Goal: Information Seeking & Learning: Learn about a topic

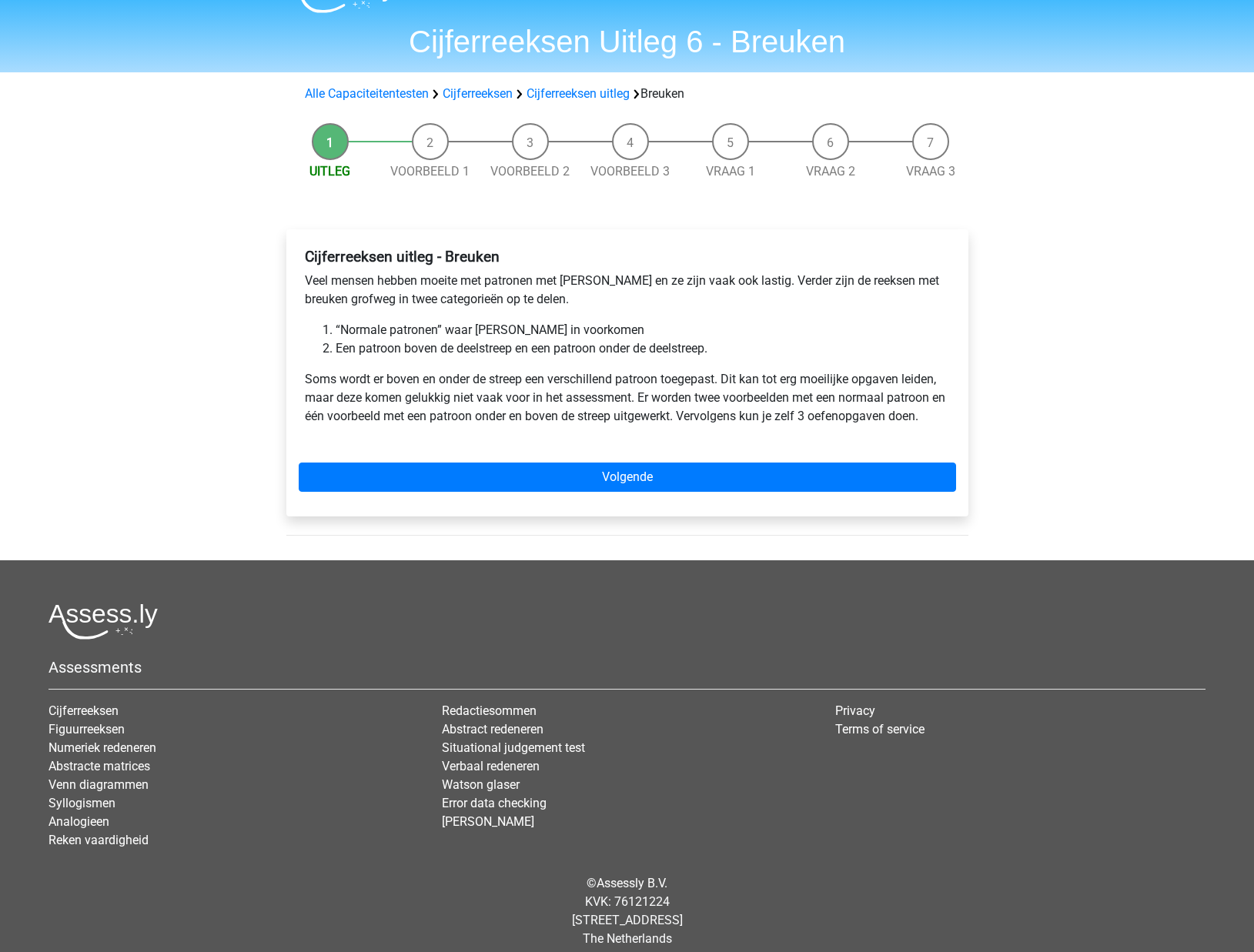
scroll to position [37, 0]
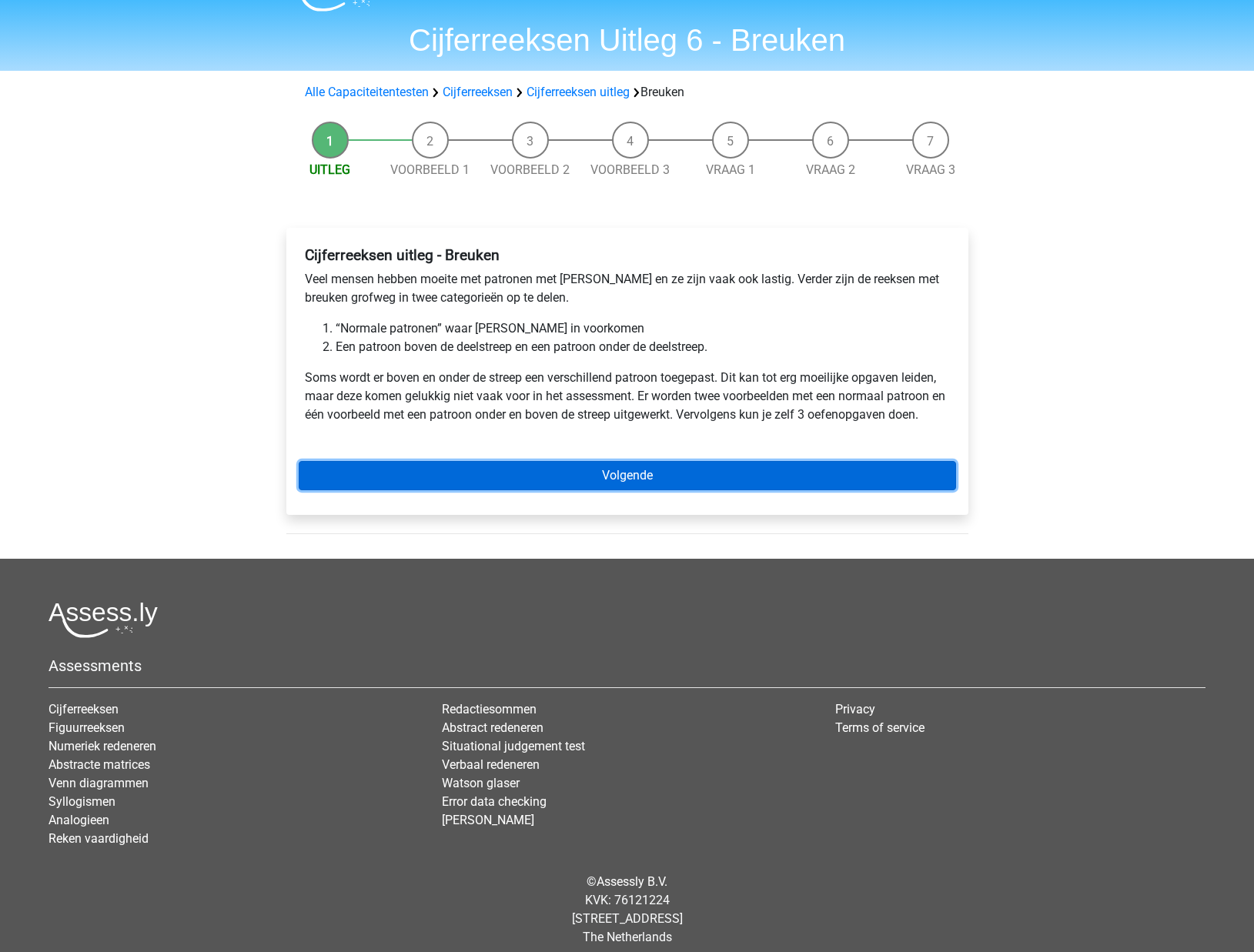
click at [578, 468] on link "Volgende" at bounding box center [627, 476] width 657 height 29
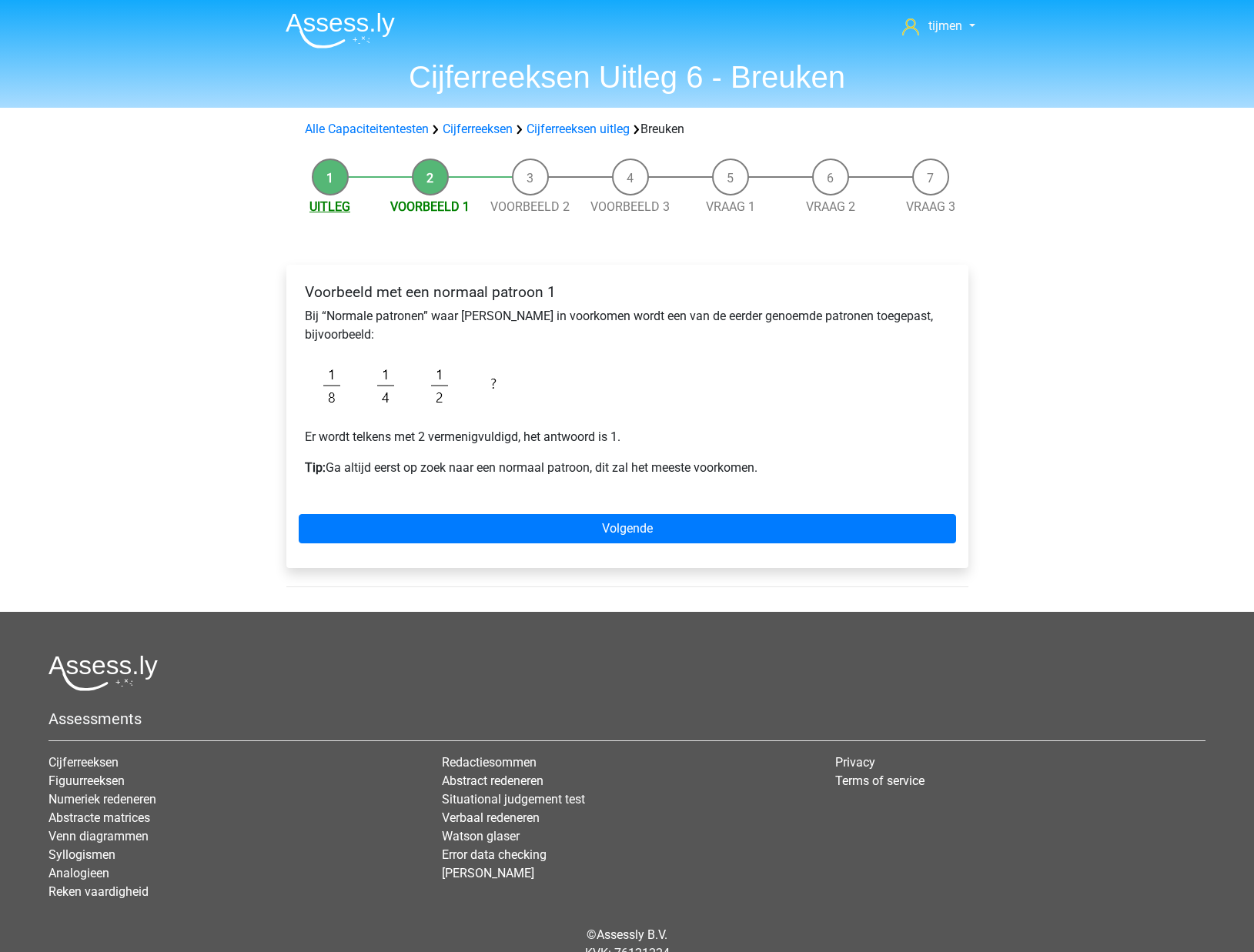
click at [337, 202] on link "Uitleg" at bounding box center [330, 207] width 41 height 15
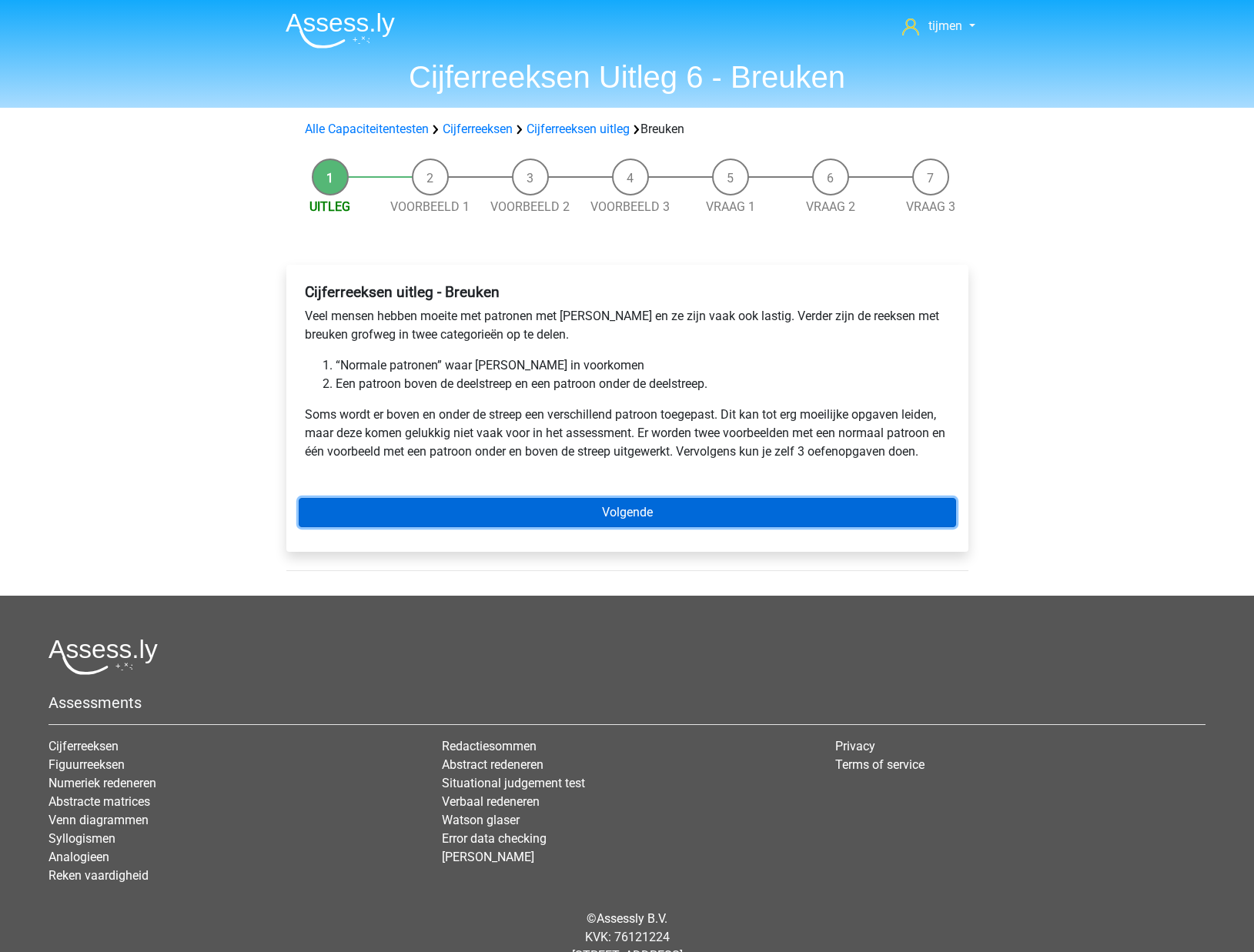
click at [518, 514] on link "Volgende" at bounding box center [627, 513] width 657 height 29
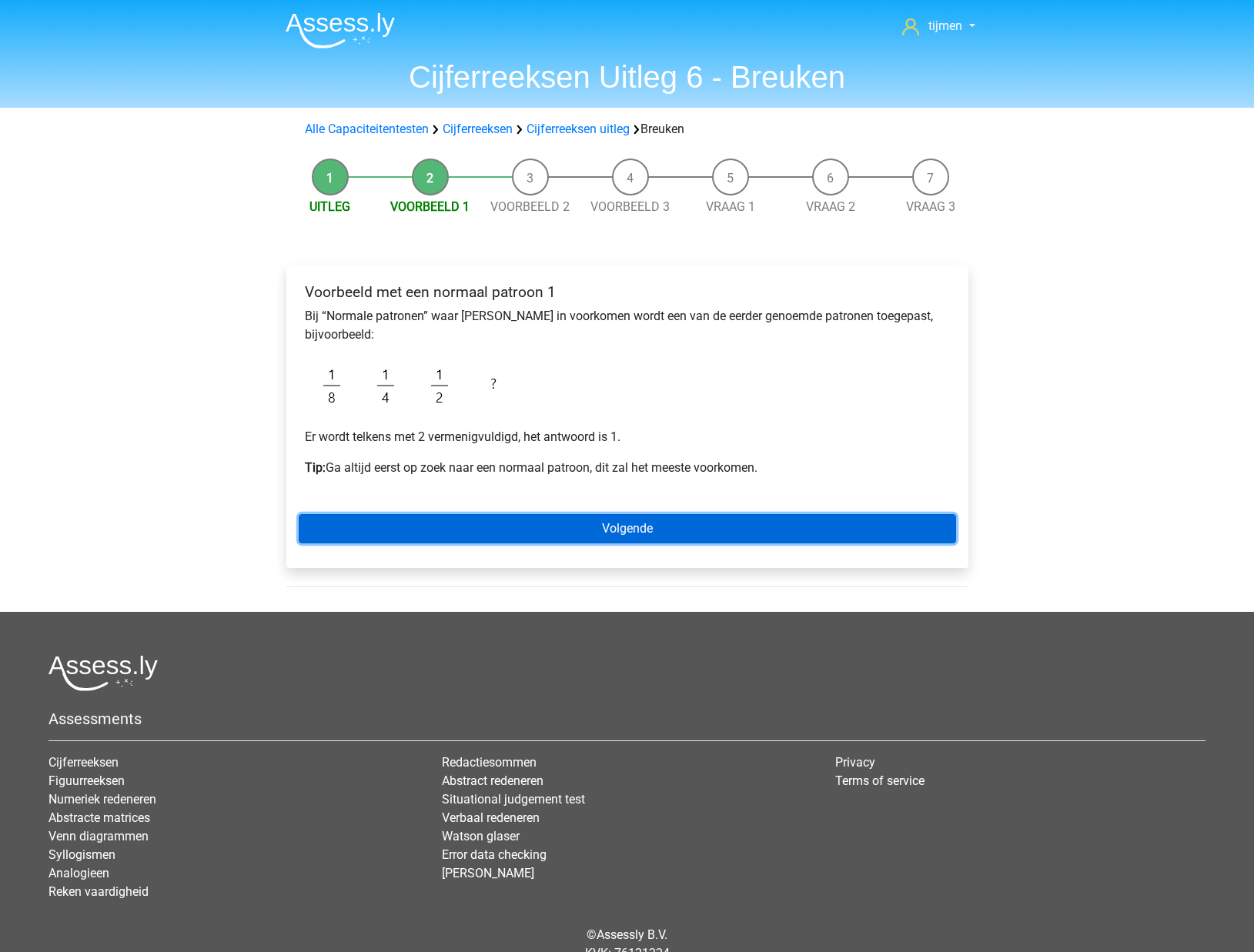
click at [609, 536] on link "Volgende" at bounding box center [627, 529] width 657 height 29
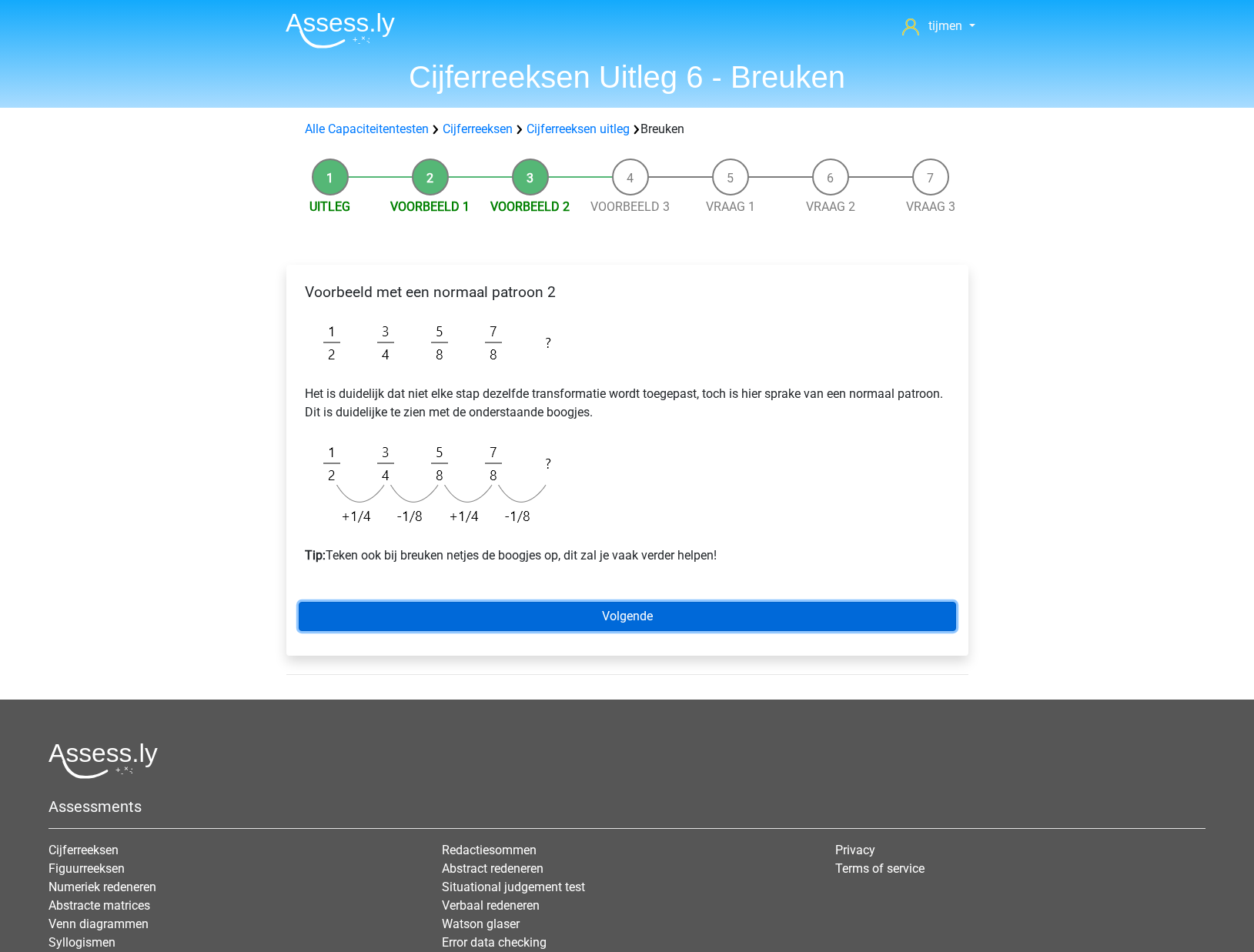
click at [575, 625] on link "Volgende" at bounding box center [627, 617] width 657 height 29
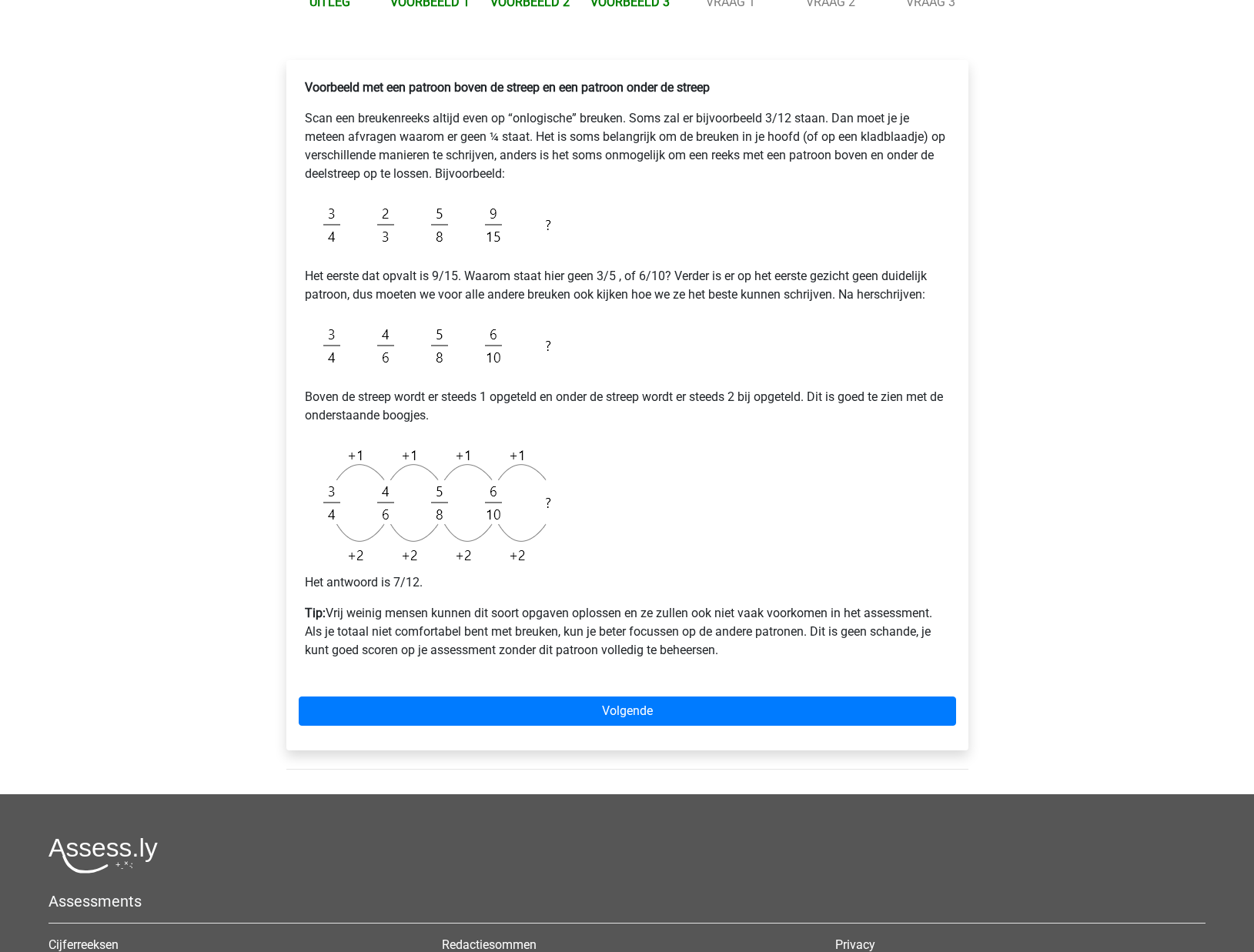
scroll to position [208, 0]
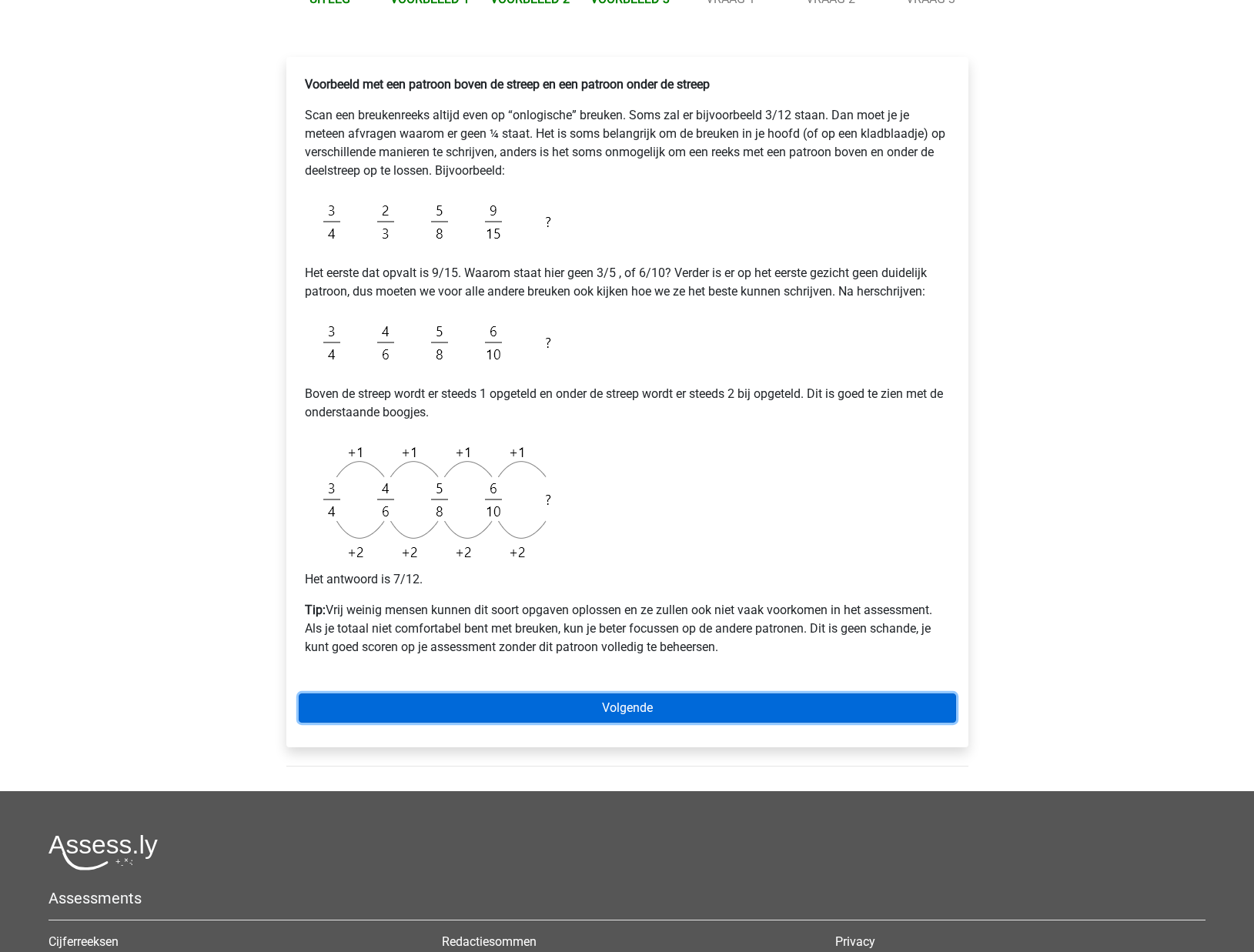
click at [641, 702] on link "Volgende" at bounding box center [627, 708] width 657 height 29
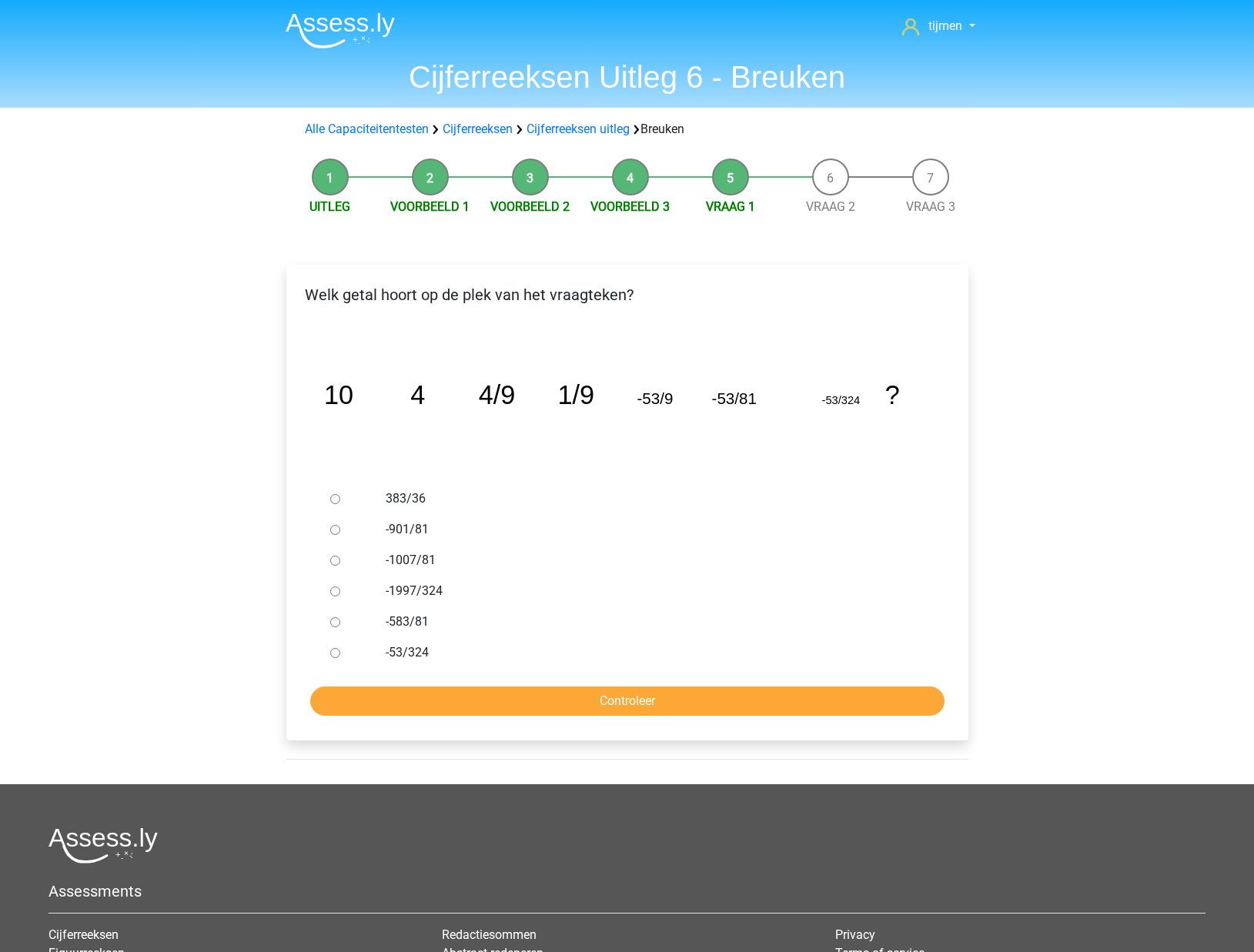
click at [379, 500] on div "383/36" at bounding box center [652, 499] width 555 height 31
click at [396, 497] on label "383/36" at bounding box center [652, 498] width 533 height 19
click at [340, 497] on input "383/36" at bounding box center [335, 499] width 10 height 10
radio input "true"
click at [422, 693] on input "Controleer" at bounding box center [627, 702] width 634 height 29
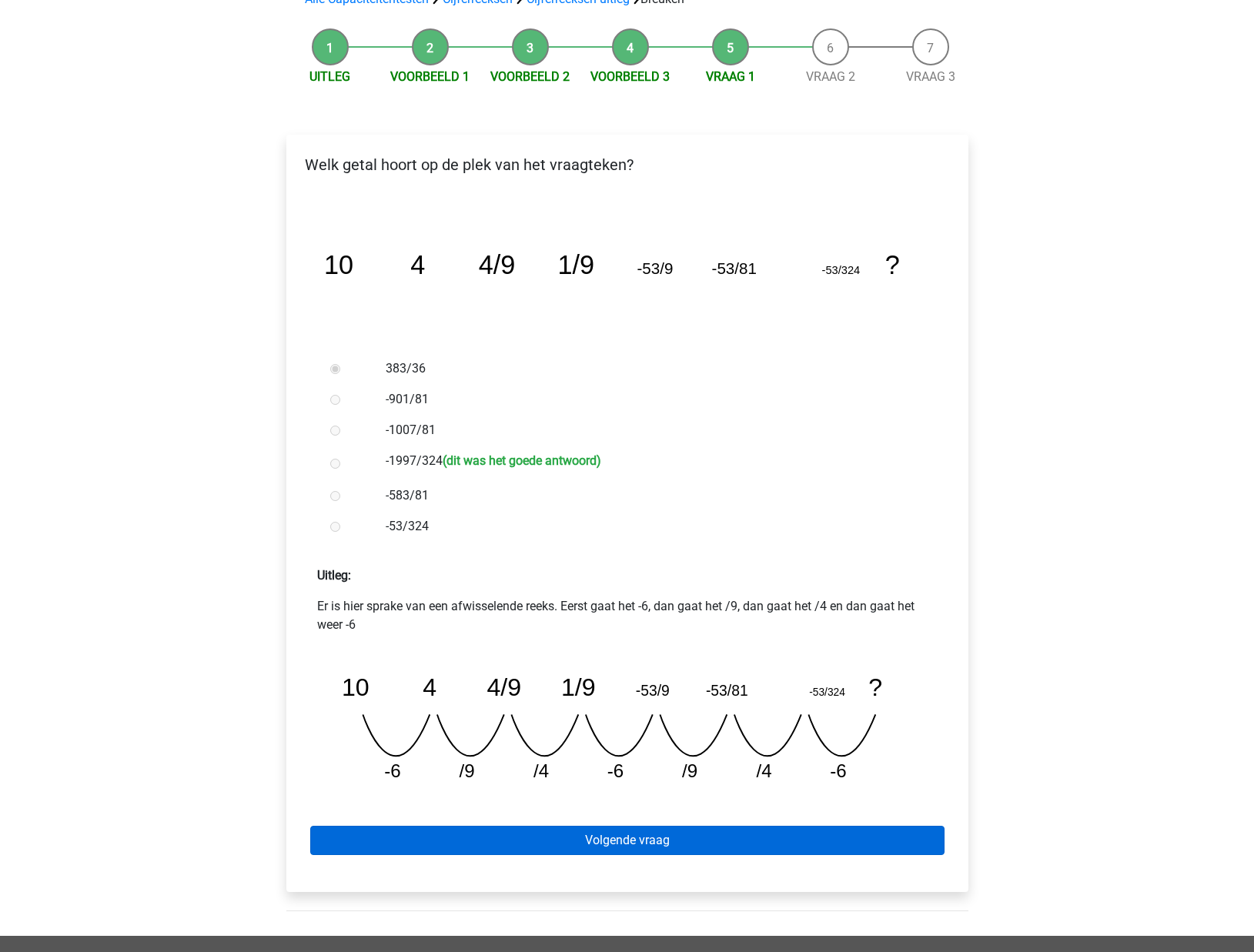
scroll to position [137, 0]
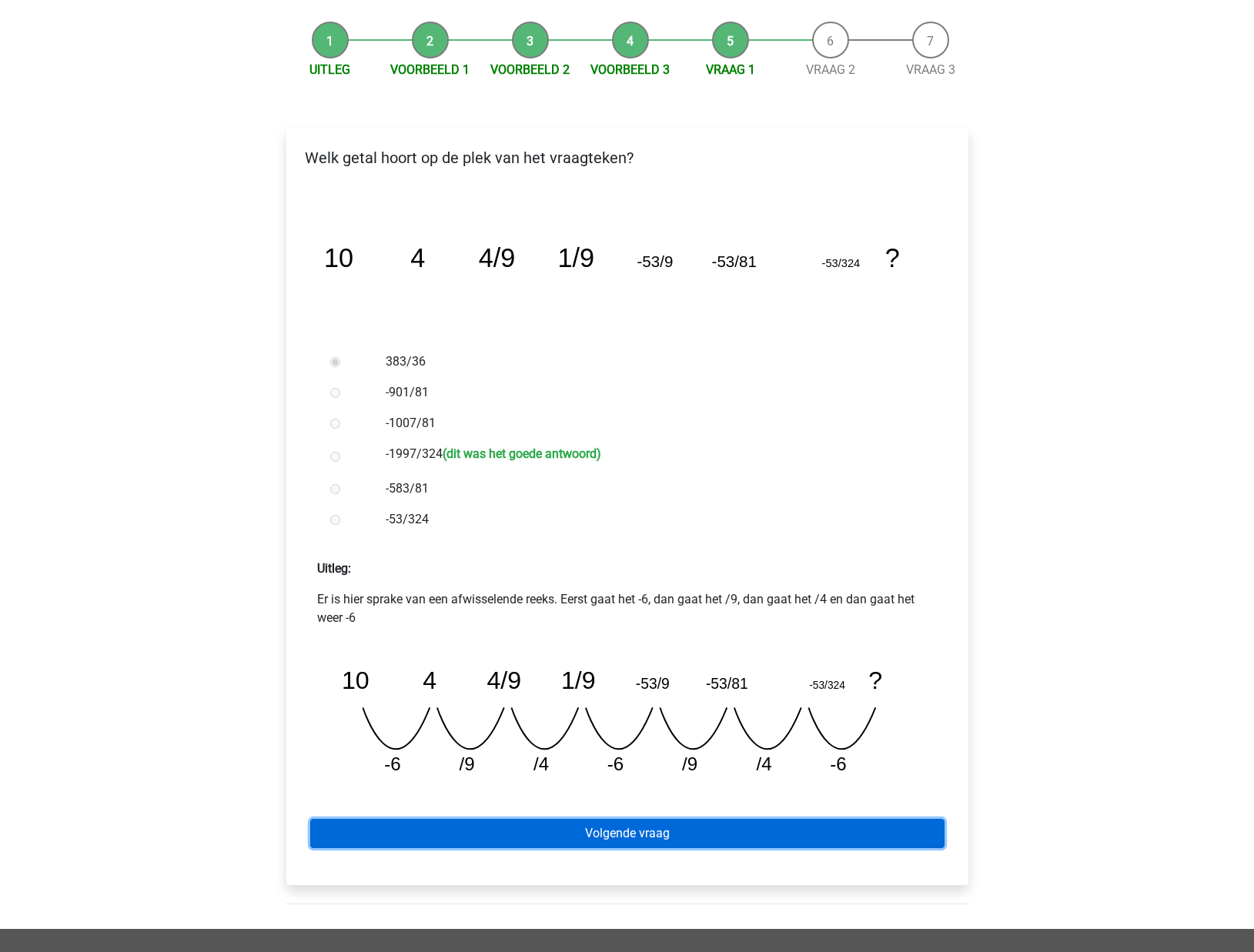
click at [667, 840] on link "Volgende vraag" at bounding box center [627, 833] width 634 height 29
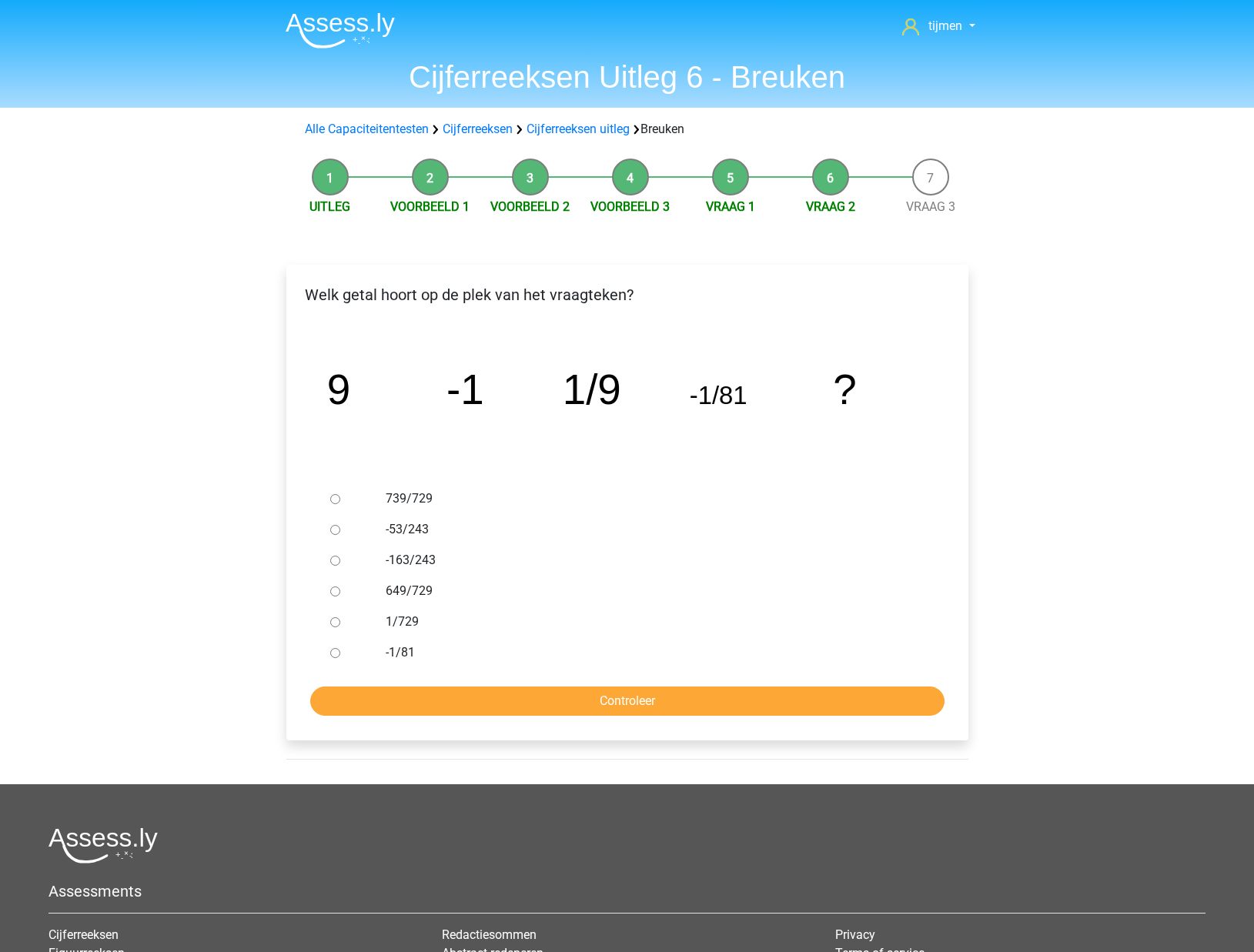
click at [406, 496] on label "739/729" at bounding box center [652, 498] width 533 height 19
click at [340, 496] on input "739/729" at bounding box center [335, 499] width 10 height 10
radio input "true"
click at [639, 710] on input "Controleer" at bounding box center [627, 702] width 634 height 29
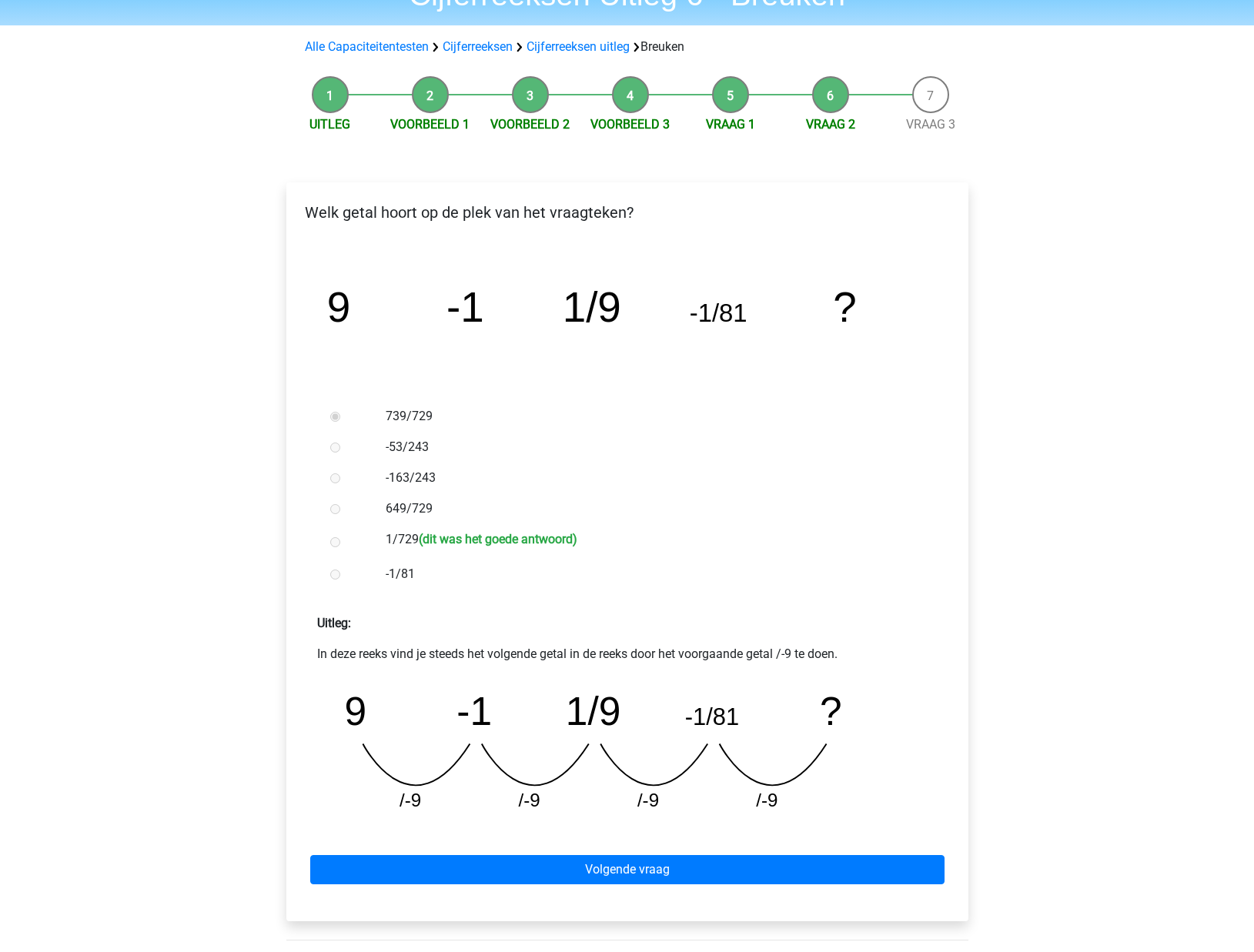
scroll to position [85, 0]
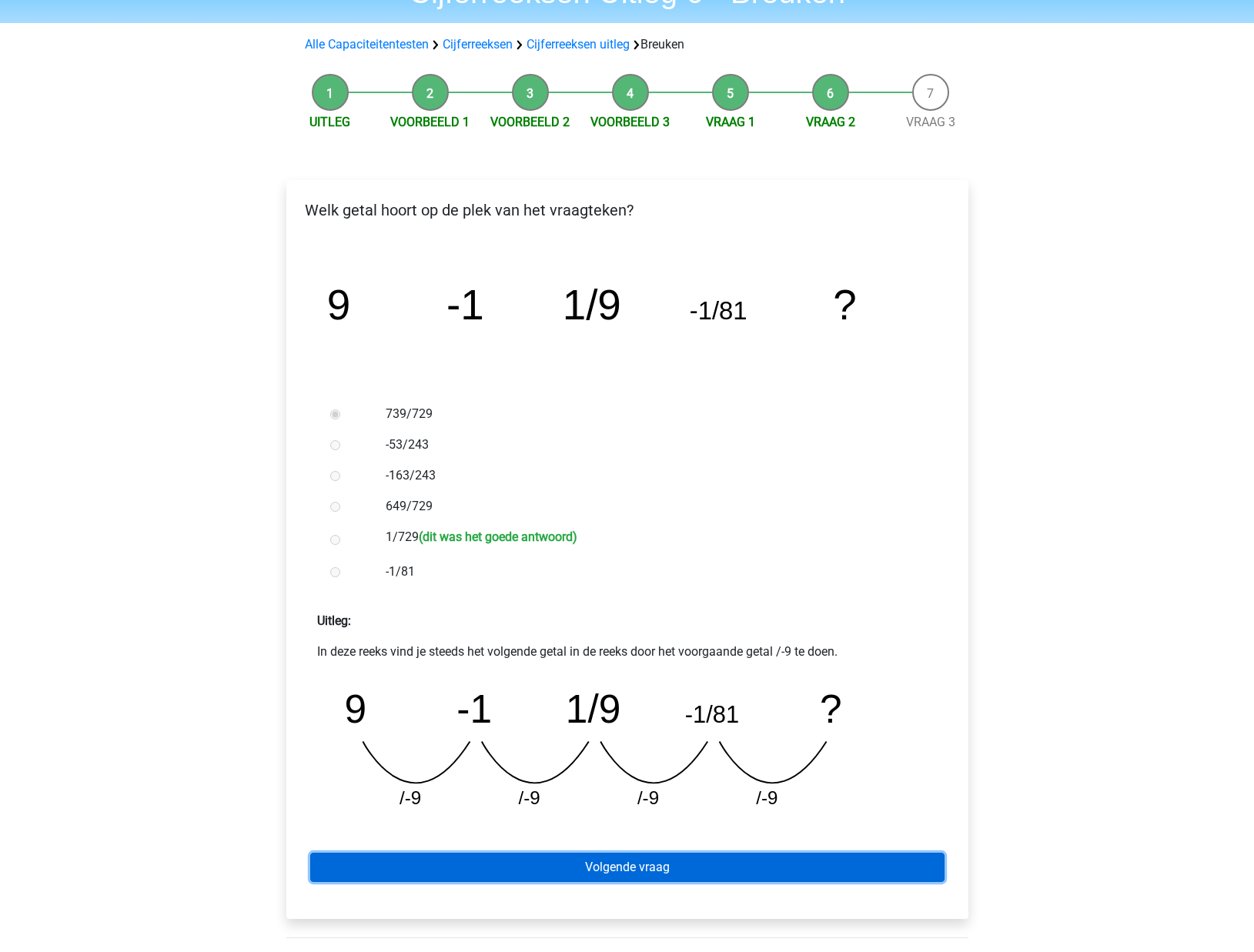
click at [581, 868] on link "Volgende vraag" at bounding box center [627, 867] width 634 height 29
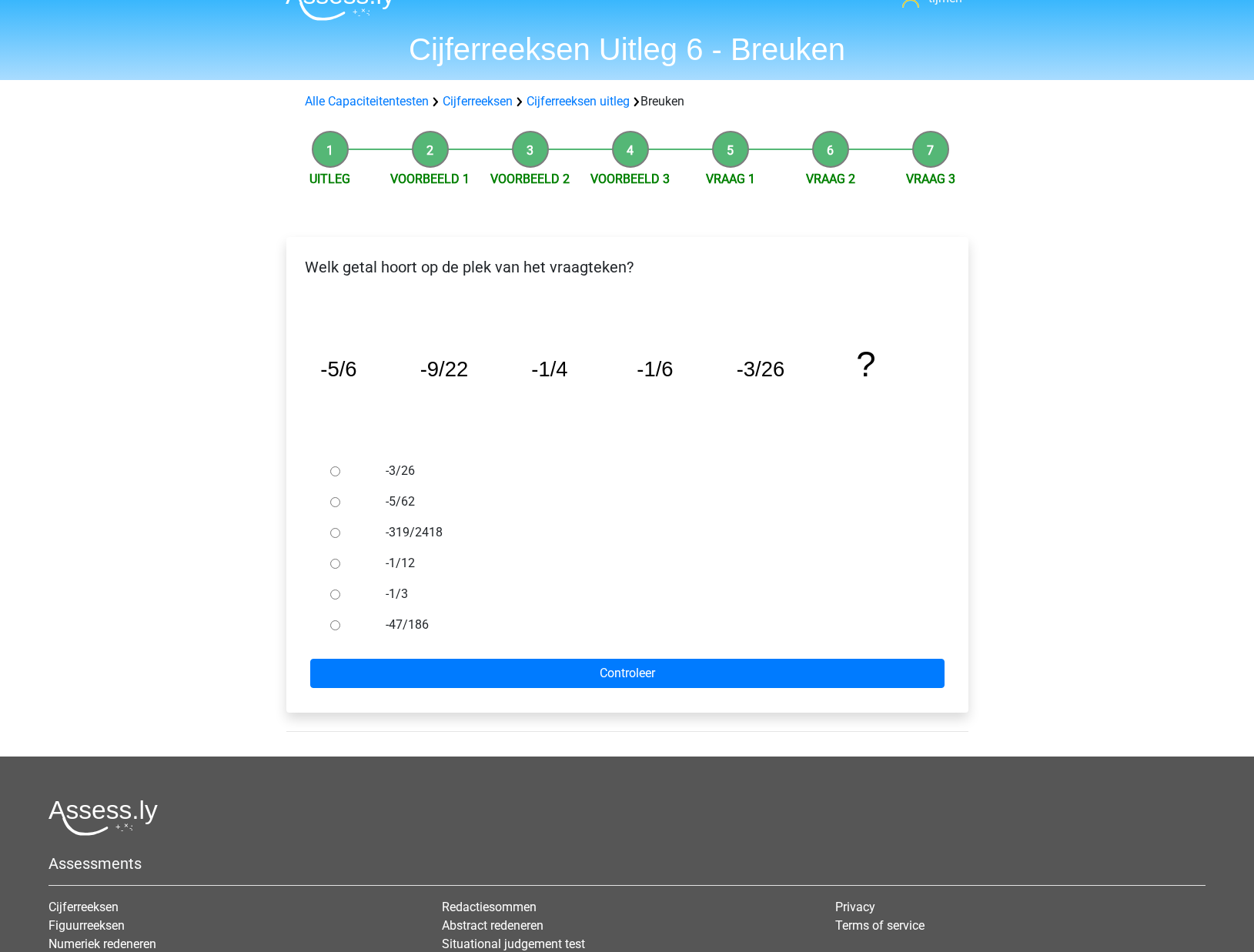
scroll to position [28, 0]
click at [382, 492] on div "-5/62" at bounding box center [652, 501] width 555 height 31
click at [378, 505] on div "-5/62" at bounding box center [652, 501] width 555 height 31
click at [390, 505] on label "-5/62" at bounding box center [652, 501] width 533 height 19
click at [340, 505] on input "-5/62" at bounding box center [335, 501] width 10 height 10
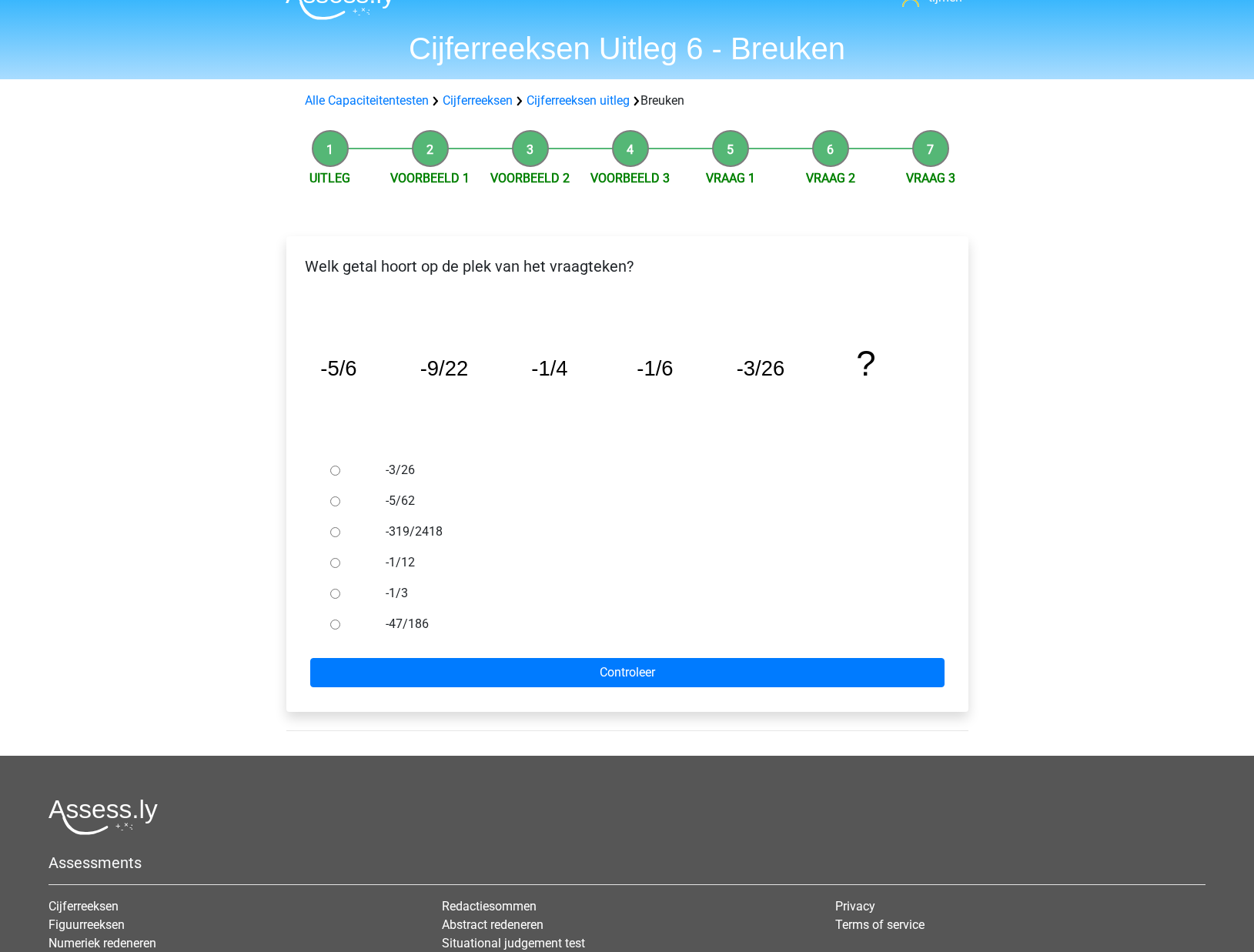
radio input "true"
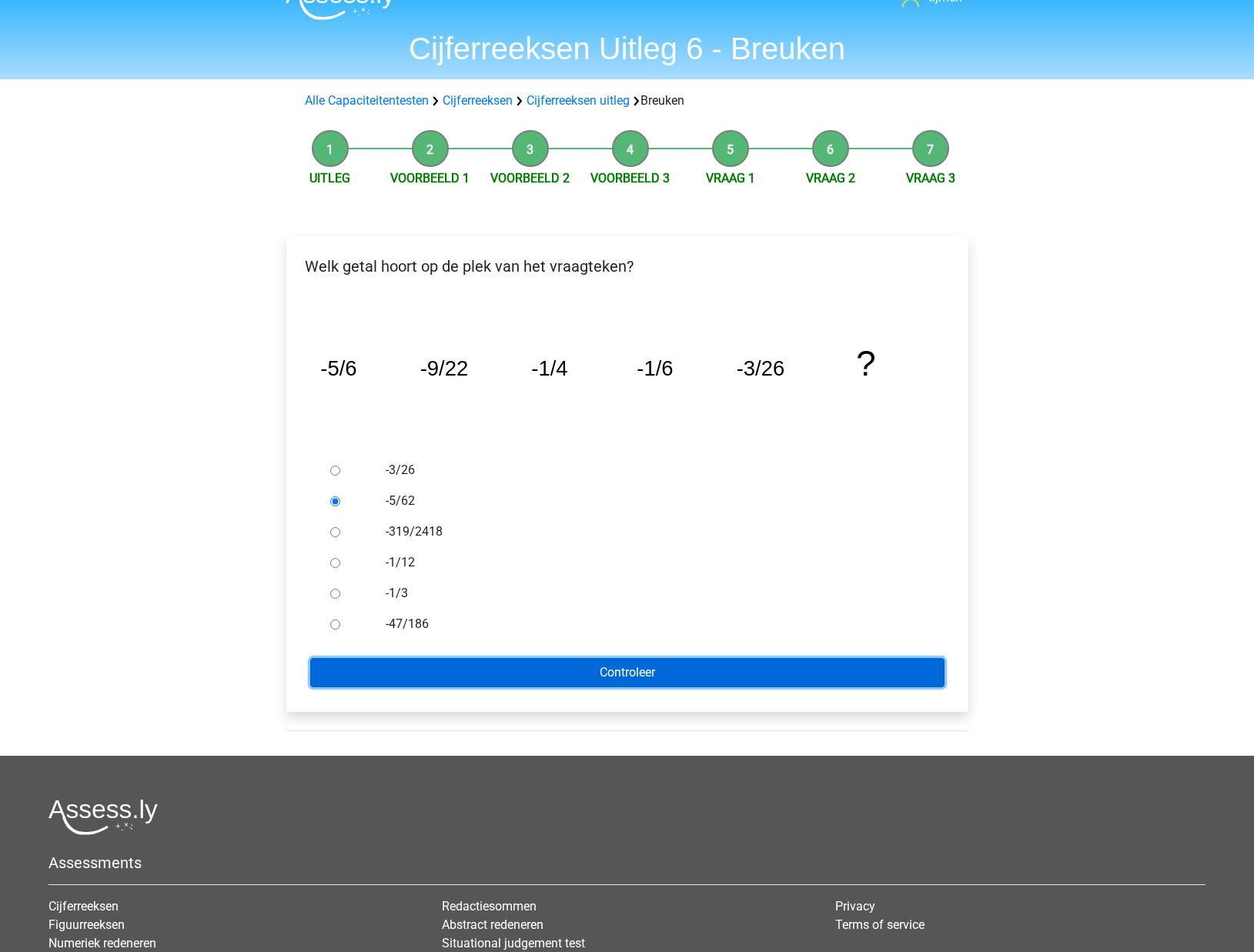
click at [497, 666] on input "Controleer" at bounding box center [627, 672] width 634 height 29
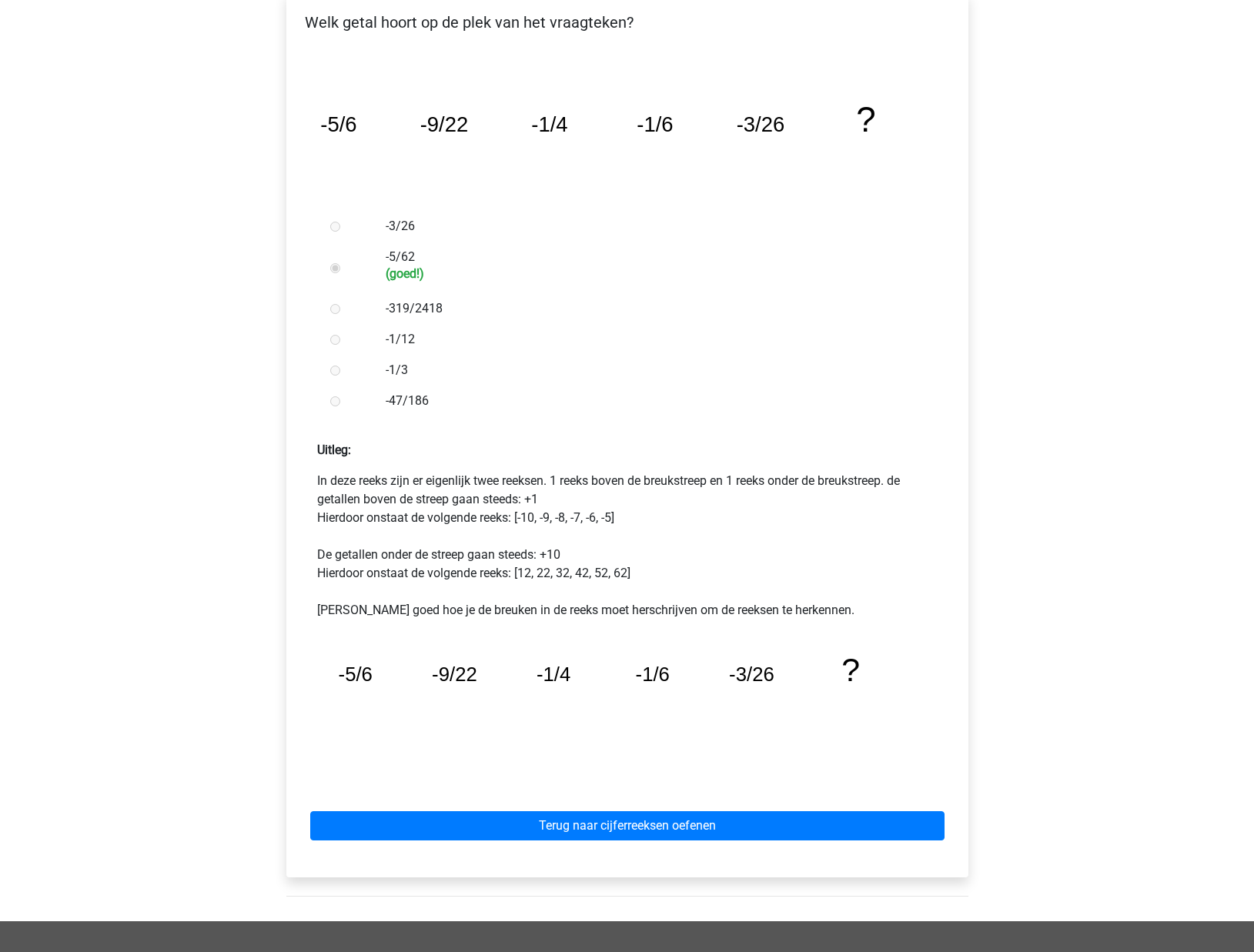
scroll to position [275, 0]
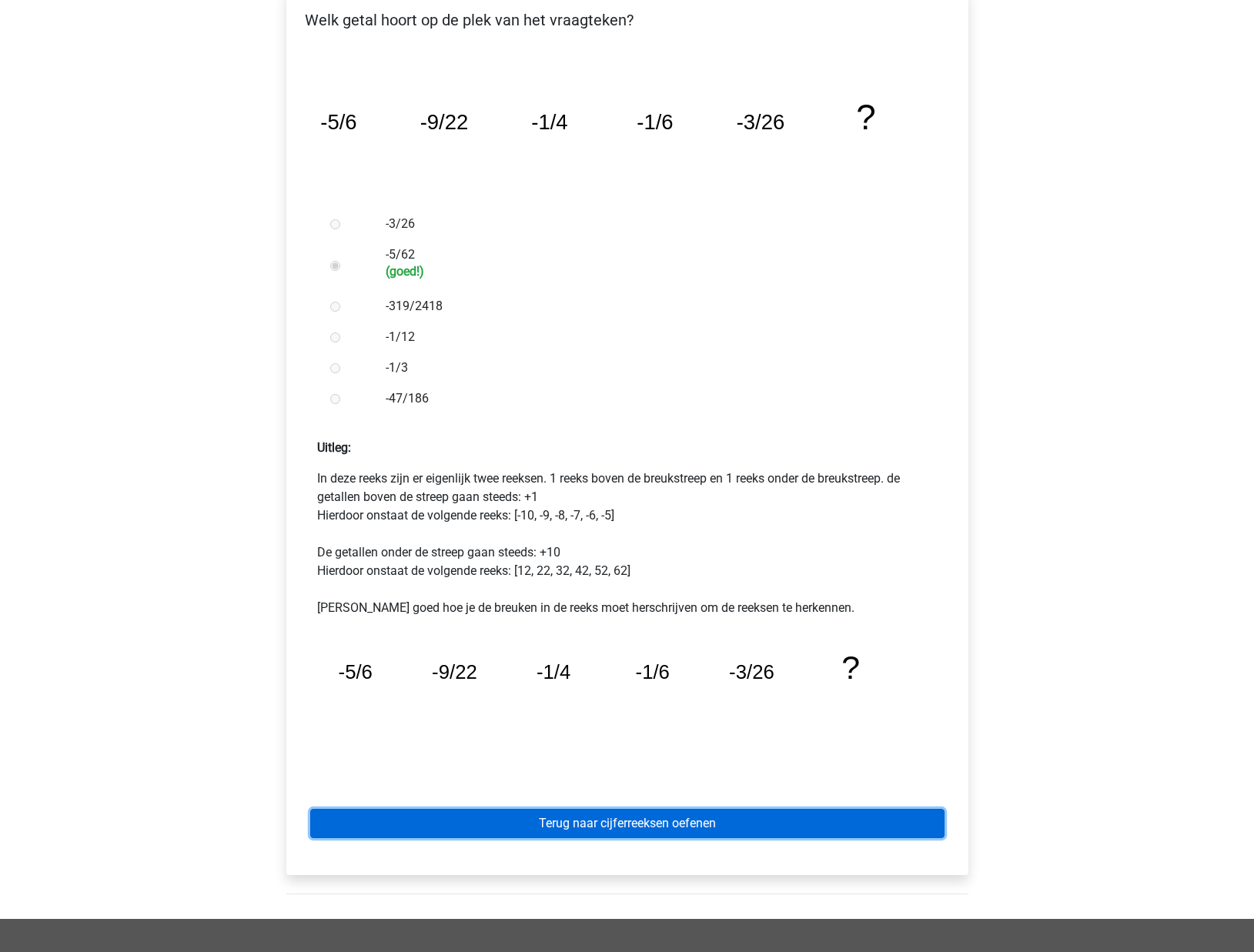
click at [581, 825] on link "Terug naar cijferreeksen oefenen" at bounding box center [627, 823] width 634 height 29
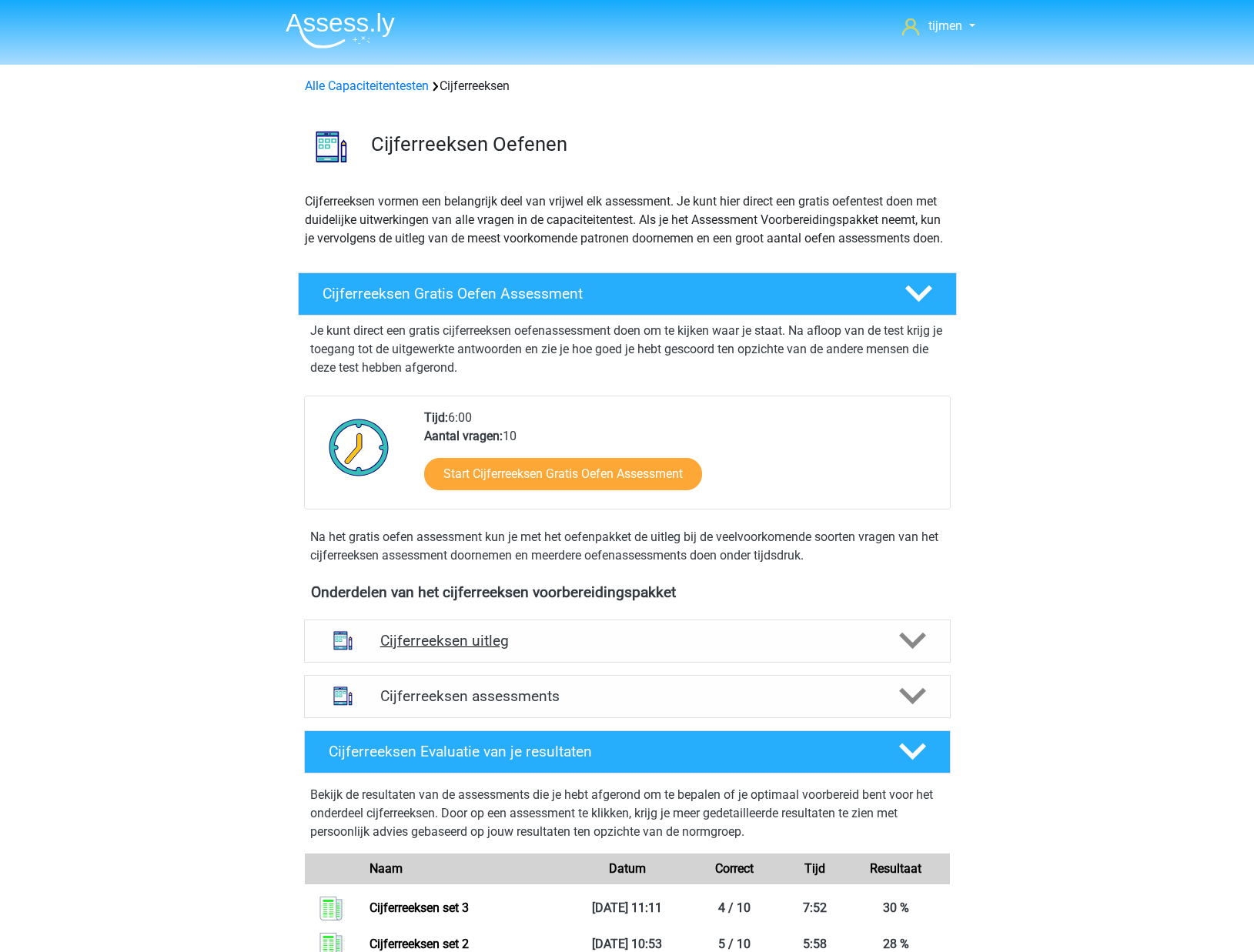
click at [654, 650] on h4 "Cijferreeksen uitleg" at bounding box center [627, 640] width 494 height 18
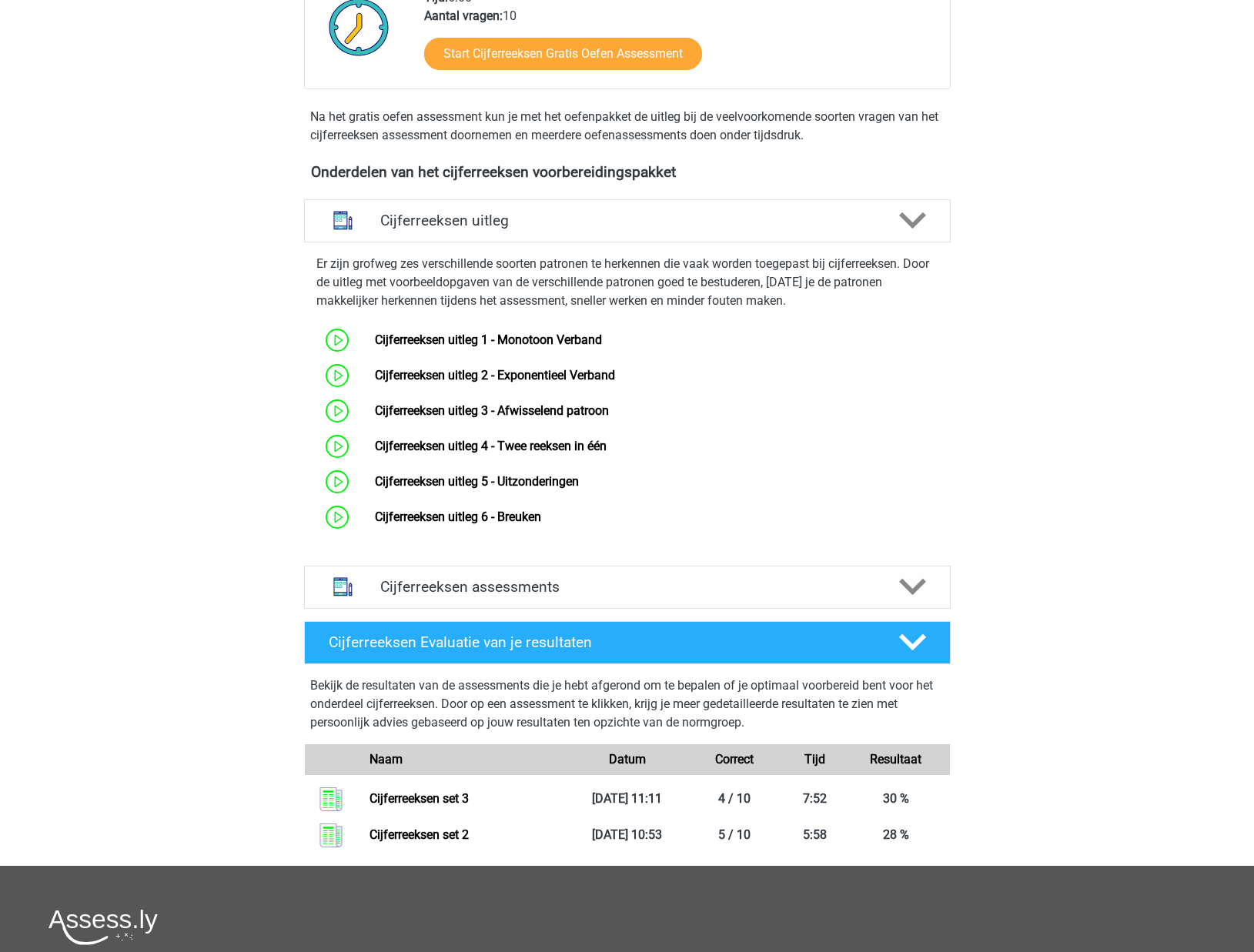
scroll to position [415, 0]
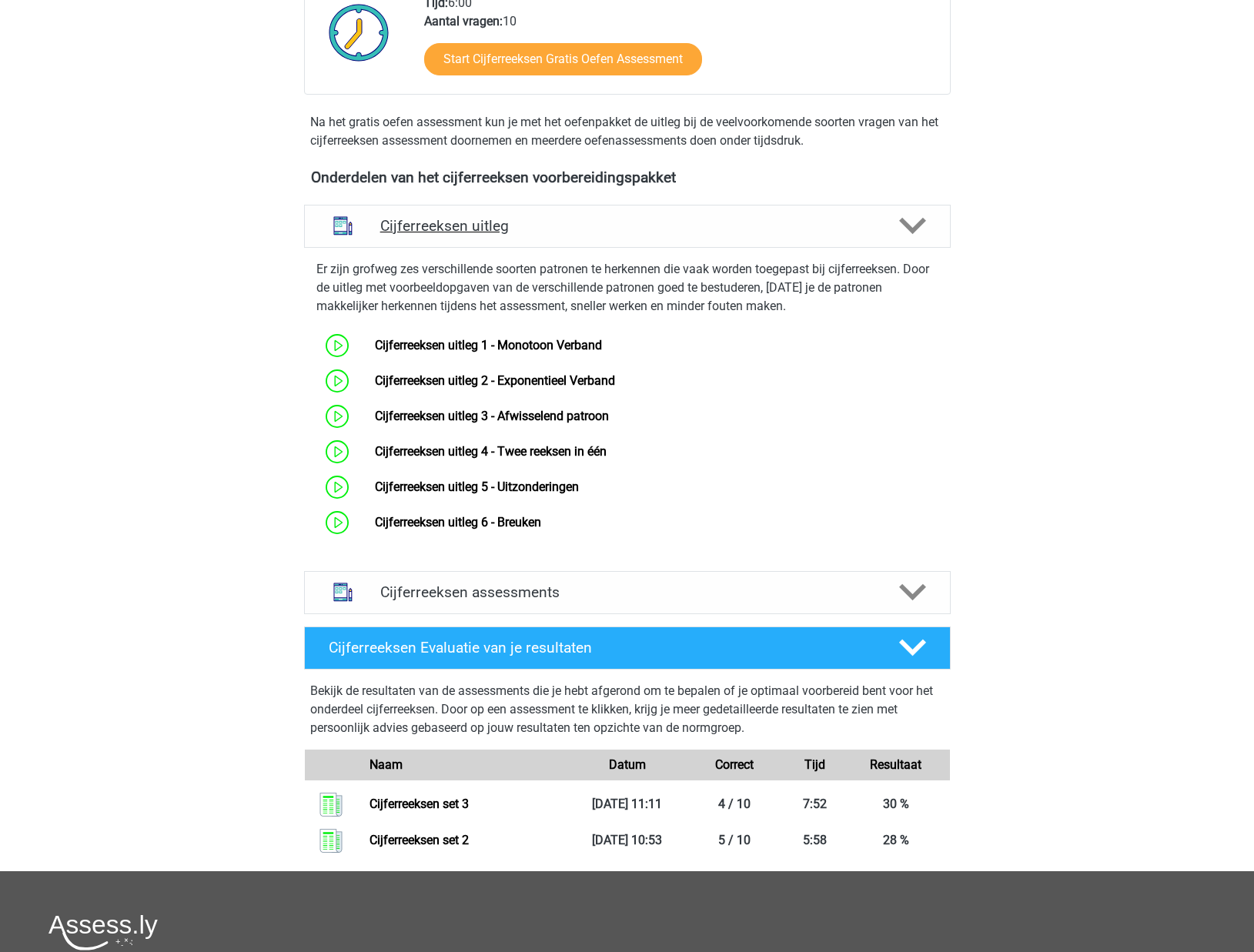
click at [598, 248] on div "Cijferreeksen uitleg" at bounding box center [627, 226] width 646 height 43
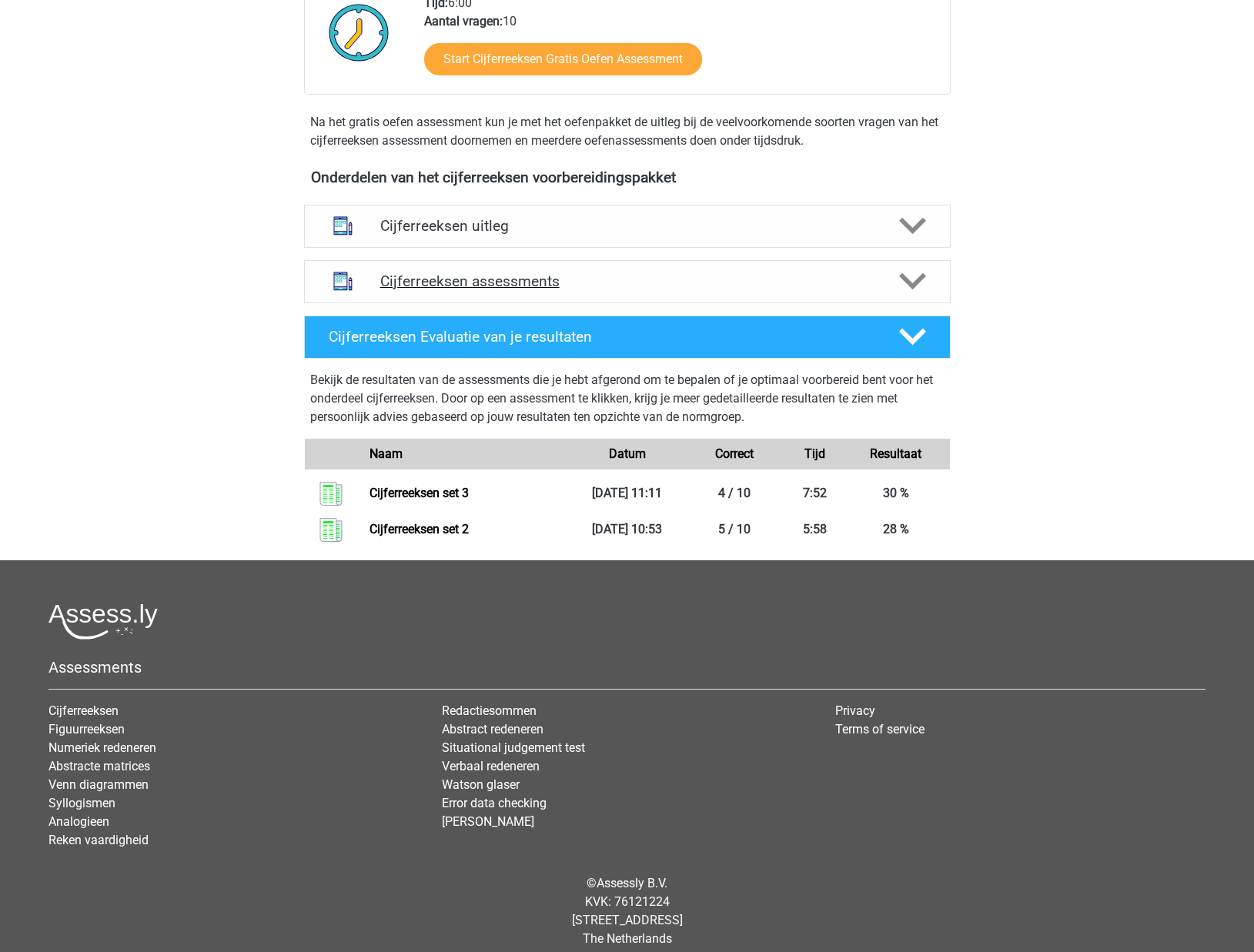
click at [595, 290] on h4 "Cijferreeksen assessments" at bounding box center [627, 282] width 494 height 18
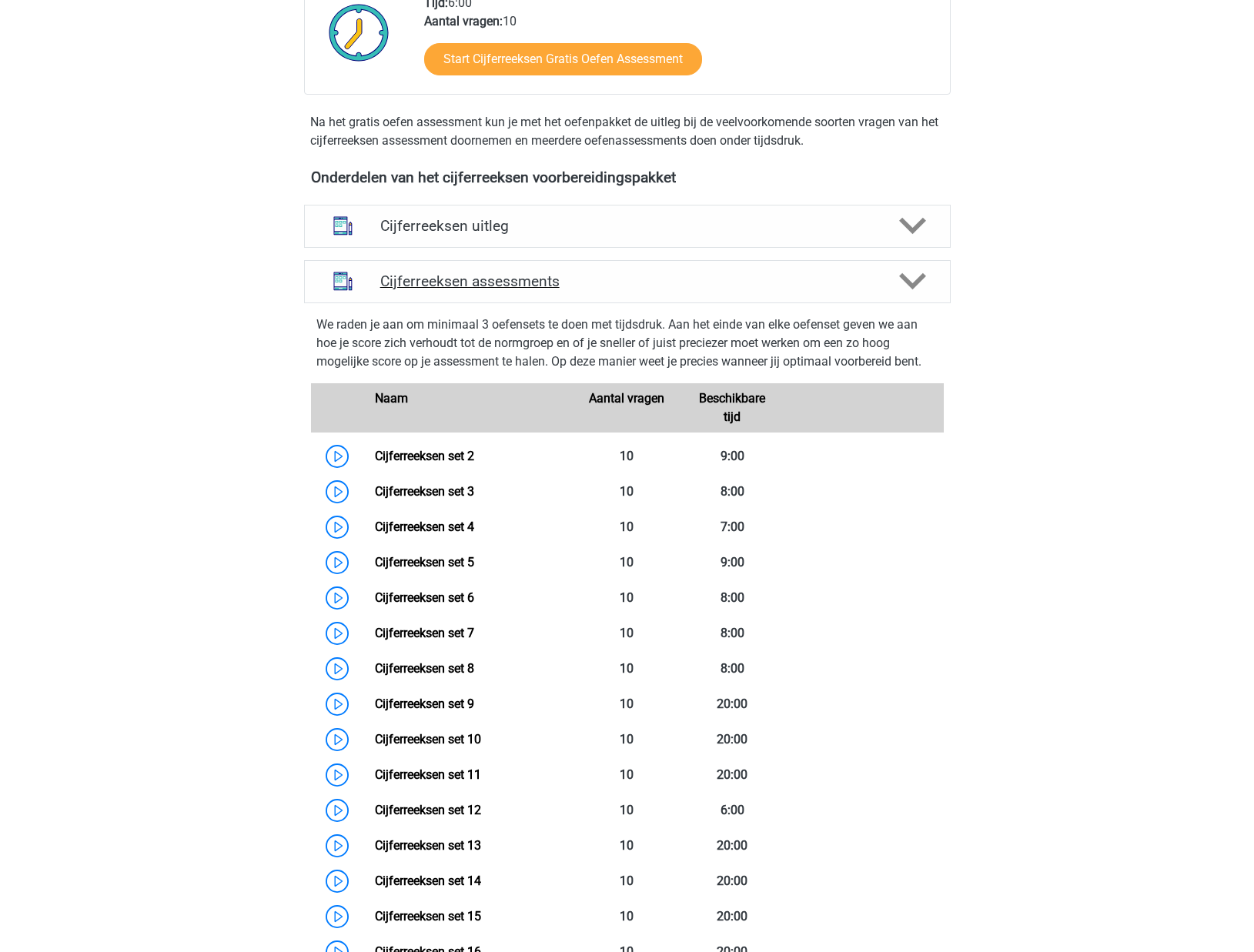
click at [520, 303] on div "Cijferreeksen assessments" at bounding box center [627, 282] width 646 height 43
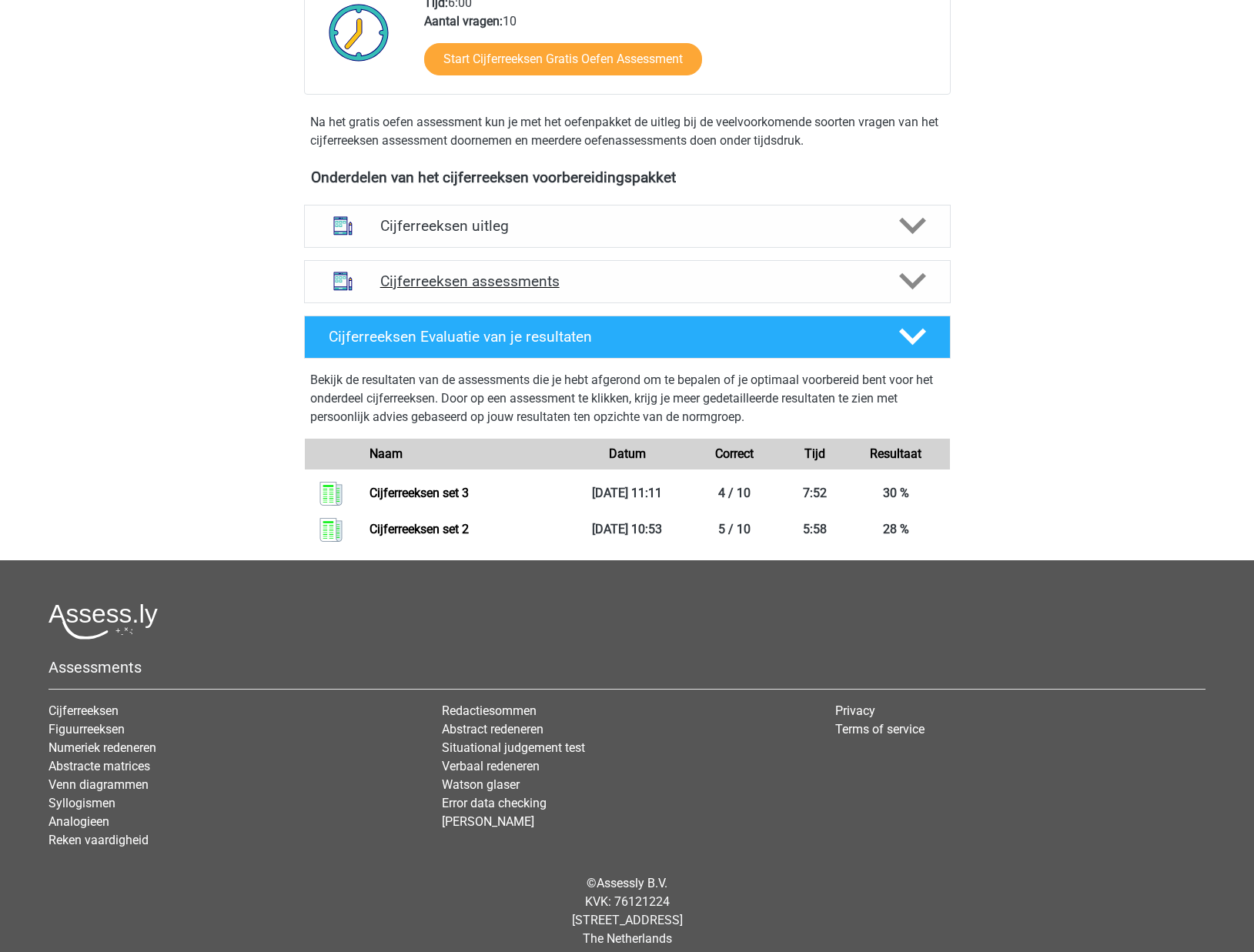
click at [532, 290] on h4 "Cijferreeksen assessments" at bounding box center [627, 282] width 494 height 18
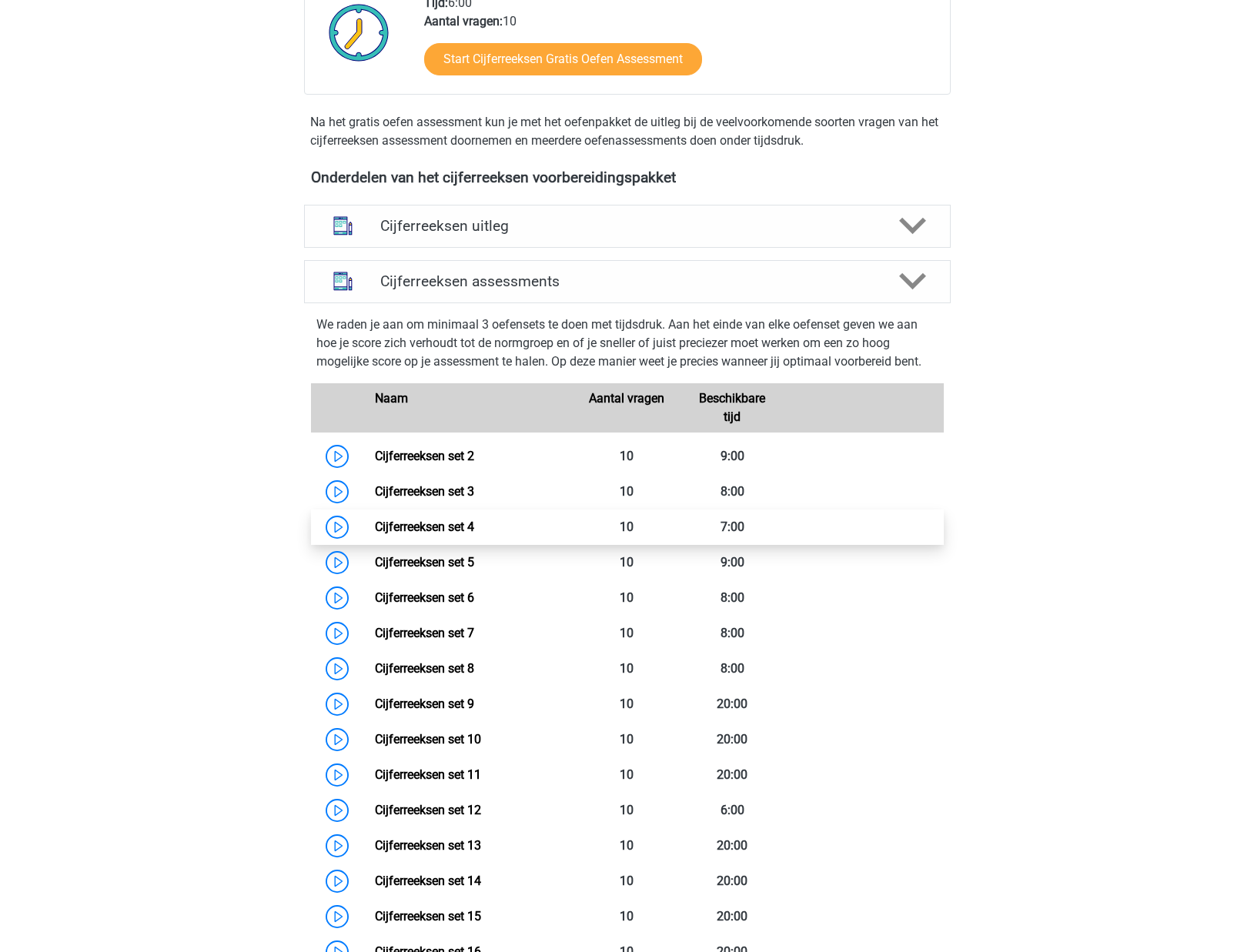
click at [403, 534] on link "Cijferreeksen set 4" at bounding box center [425, 526] width 99 height 15
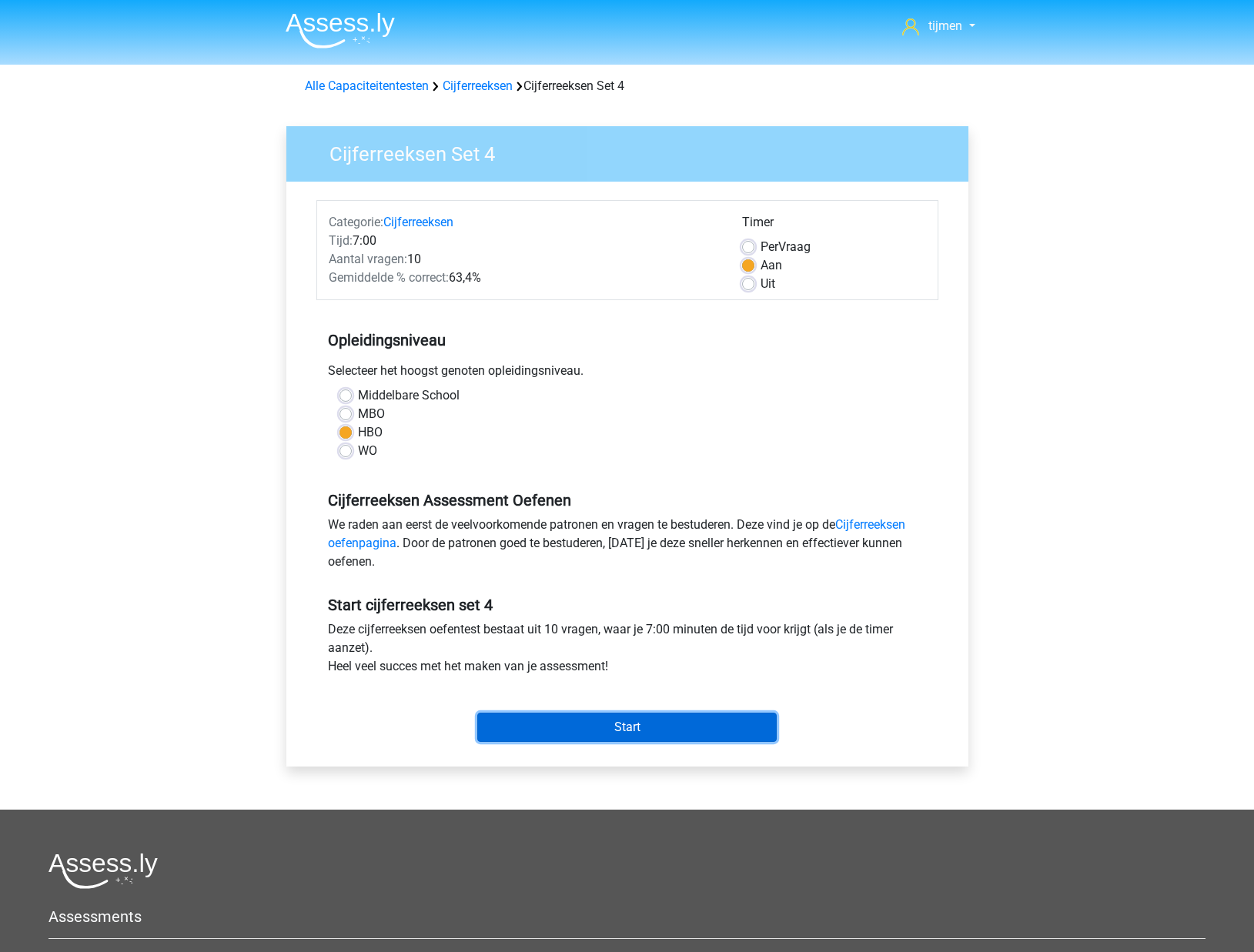
click at [570, 734] on input "Start" at bounding box center [627, 727] width 299 height 29
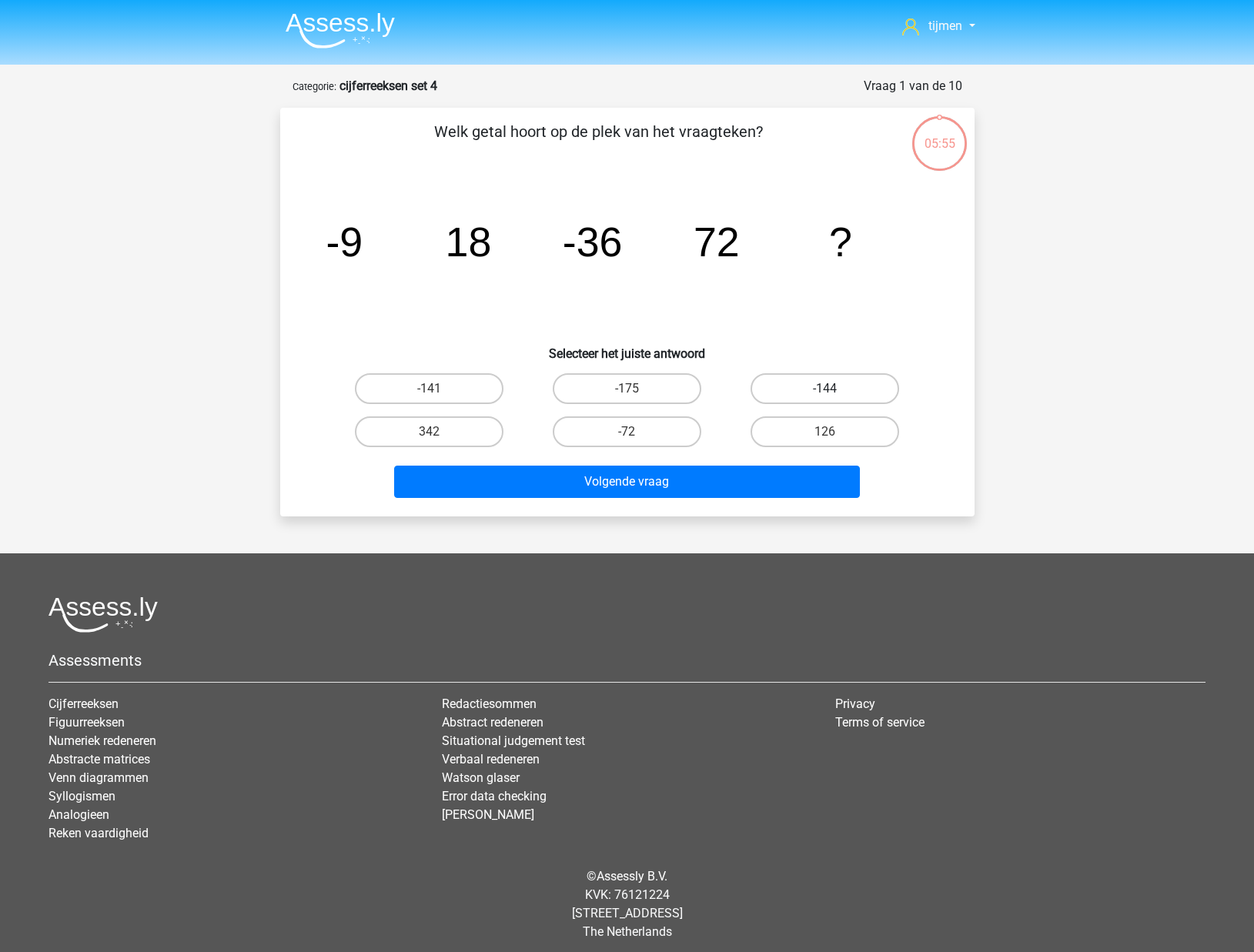
click at [858, 379] on label "-144" at bounding box center [824, 389] width 148 height 31
click at [835, 389] on input "-144" at bounding box center [830, 394] width 10 height 10
radio input "true"
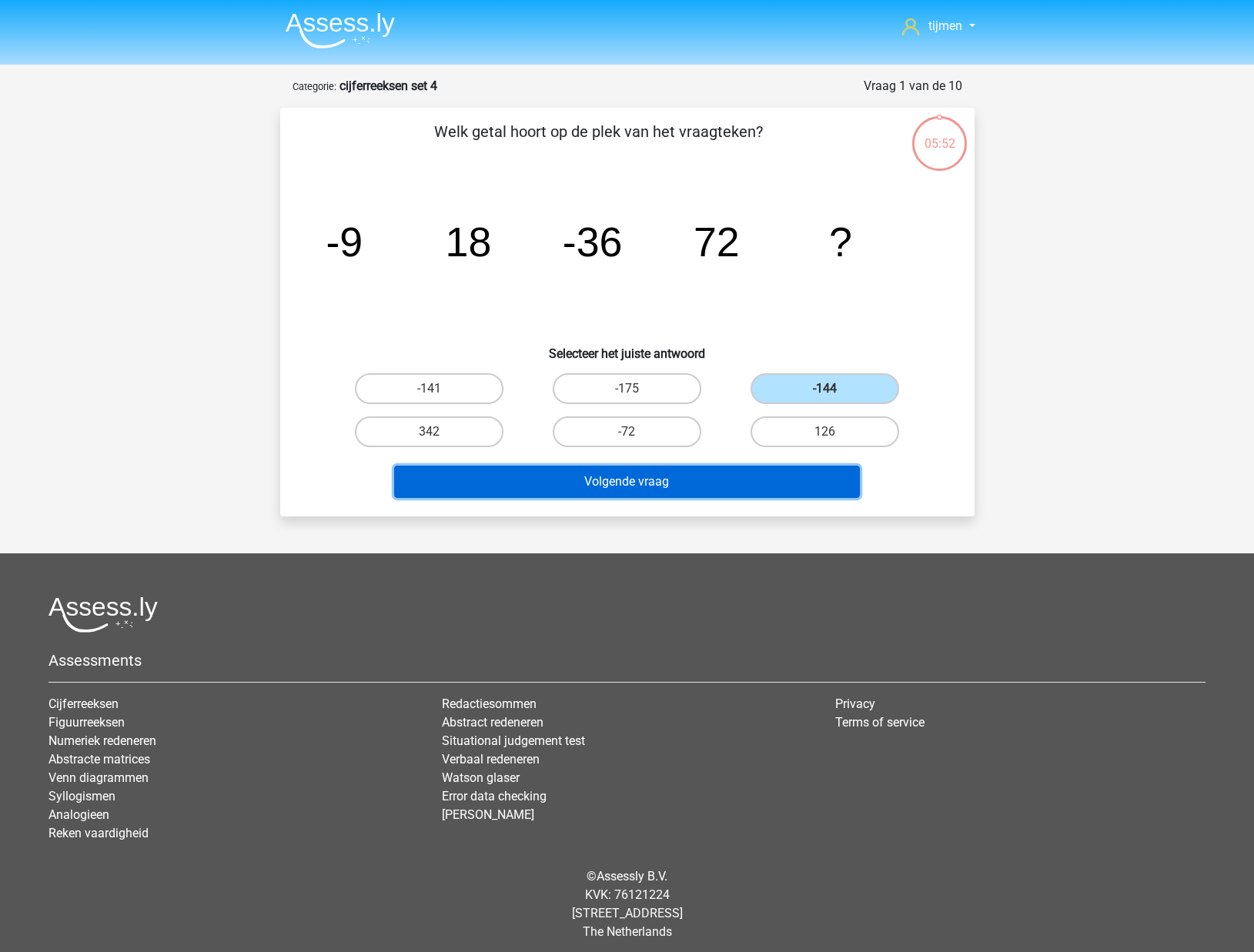
click at [684, 481] on button "Volgende vraag" at bounding box center [627, 481] width 466 height 32
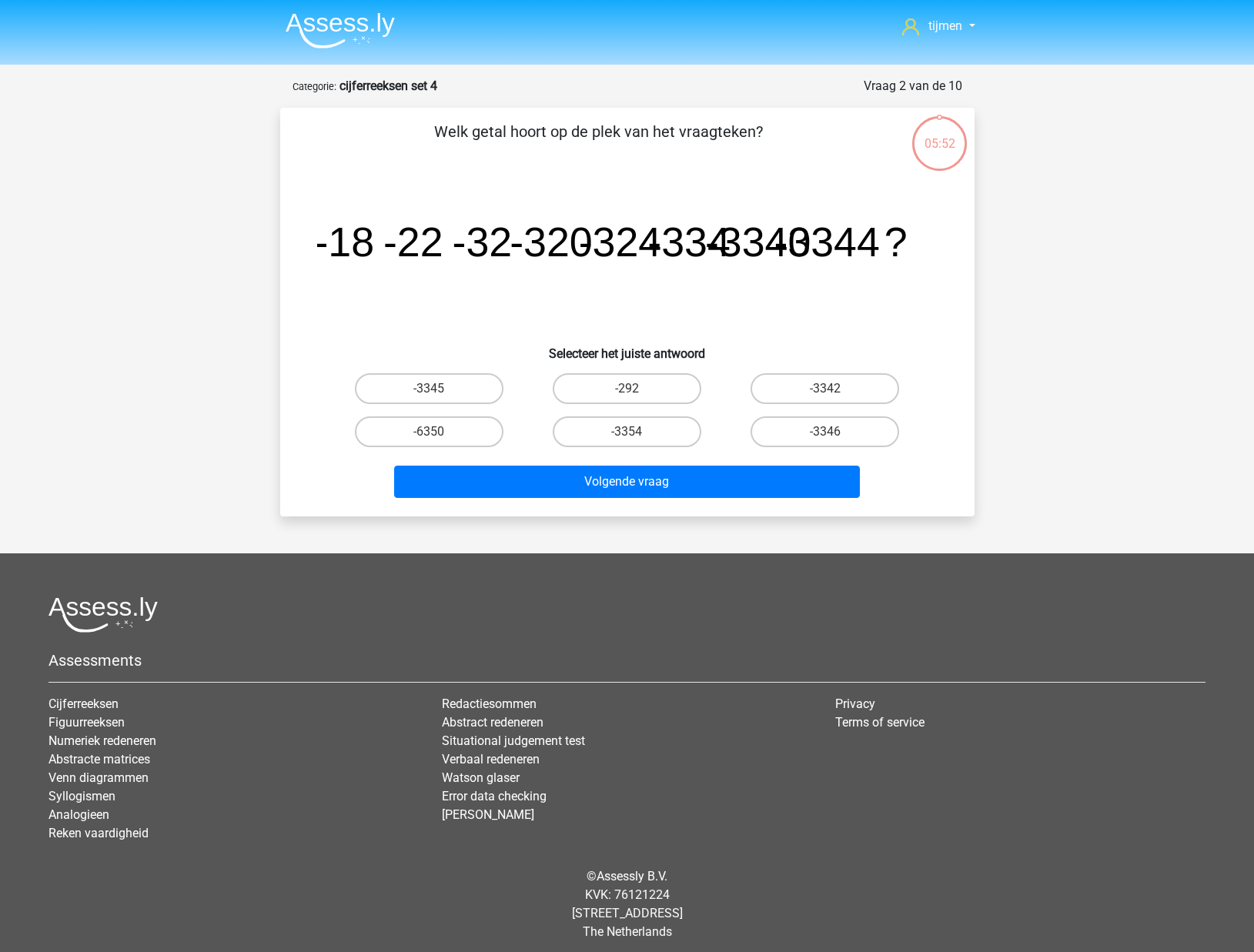
scroll to position [8, 0]
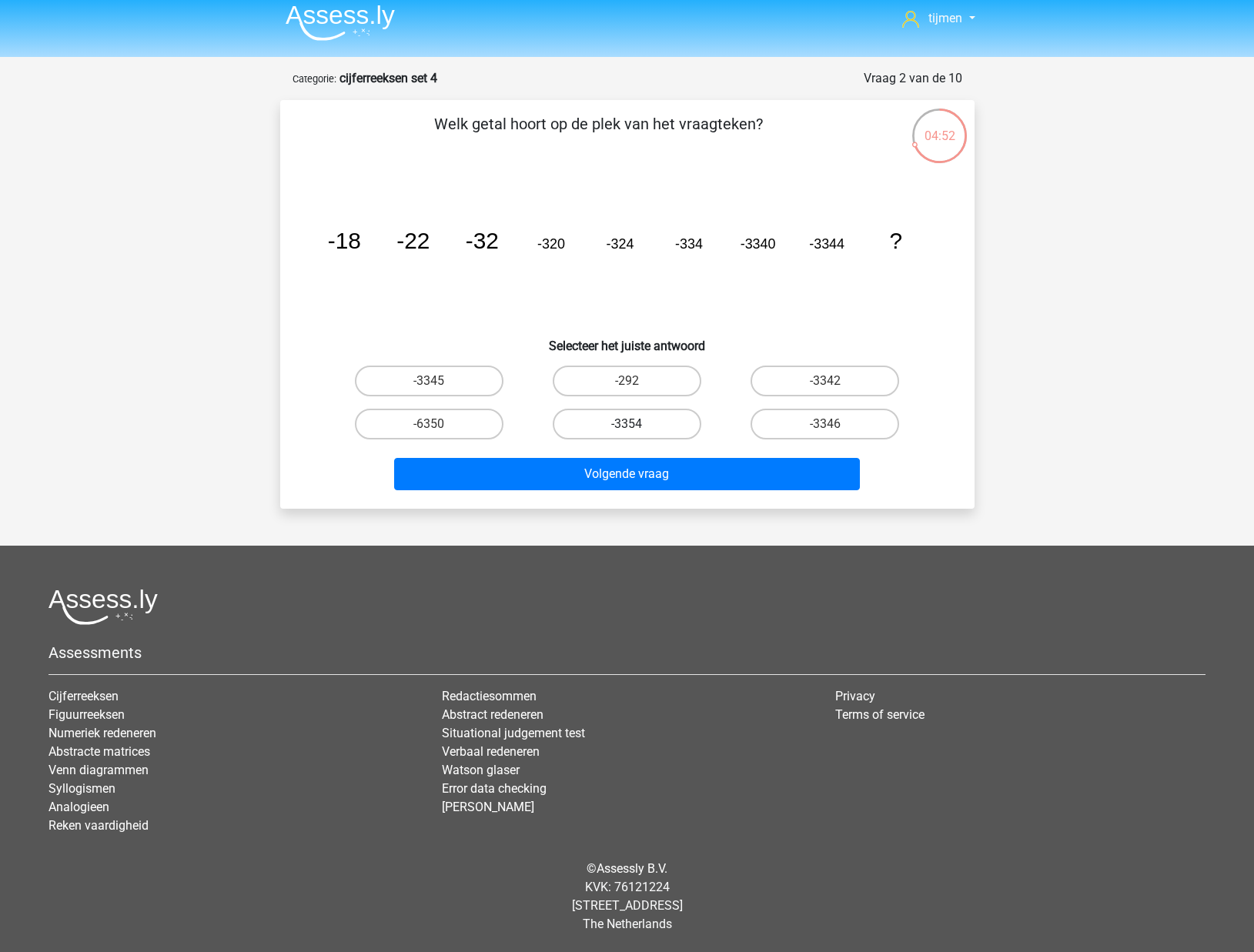
click at [641, 426] on label "-3354" at bounding box center [627, 424] width 148 height 31
click at [636, 426] on input "-3354" at bounding box center [631, 429] width 10 height 10
radio input "true"
click at [657, 514] on div "tijmen tijmenbouw@gmail.com Nederlands English" at bounding box center [627, 472] width 1254 height 960
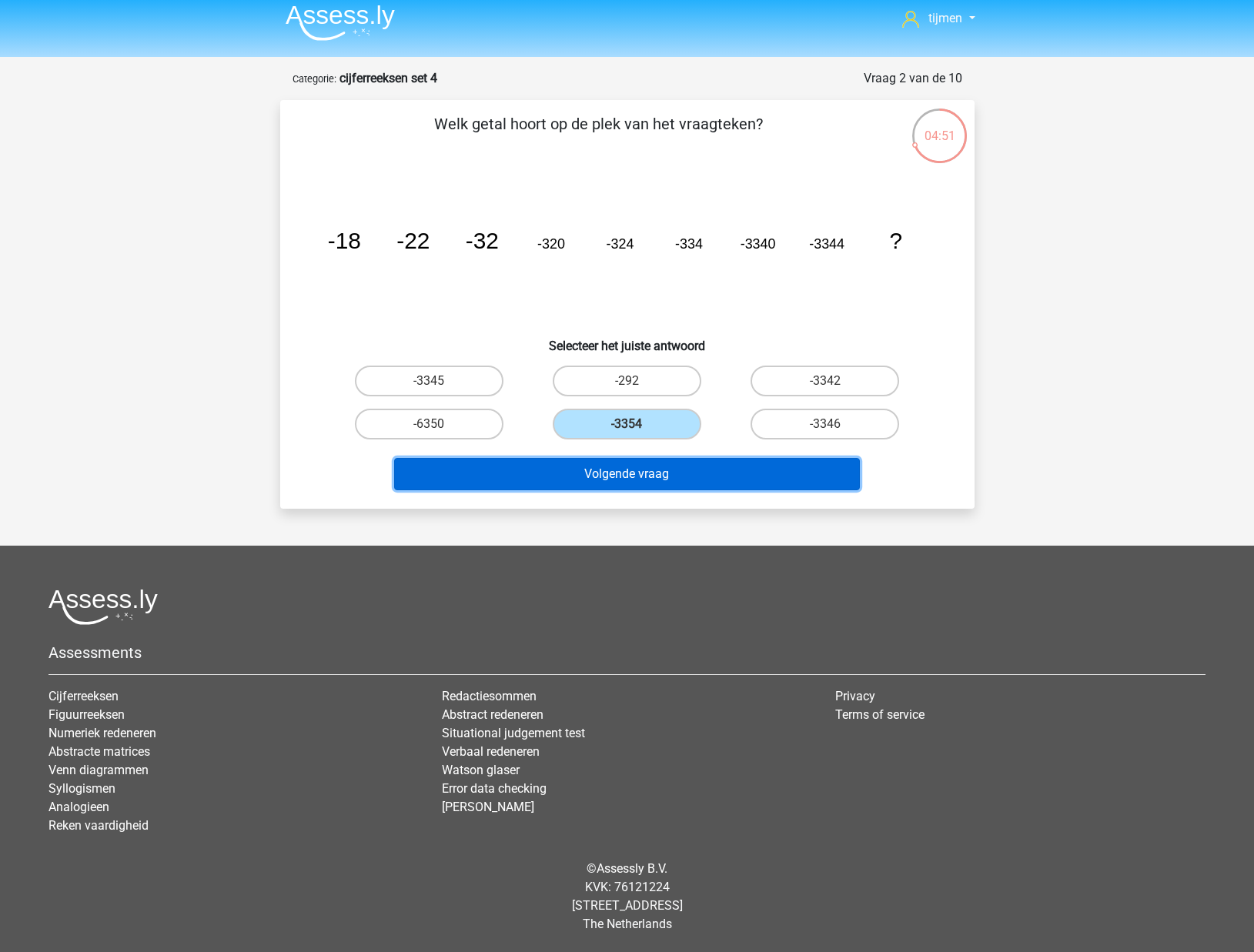
click at [657, 475] on button "Volgende vraag" at bounding box center [627, 474] width 466 height 32
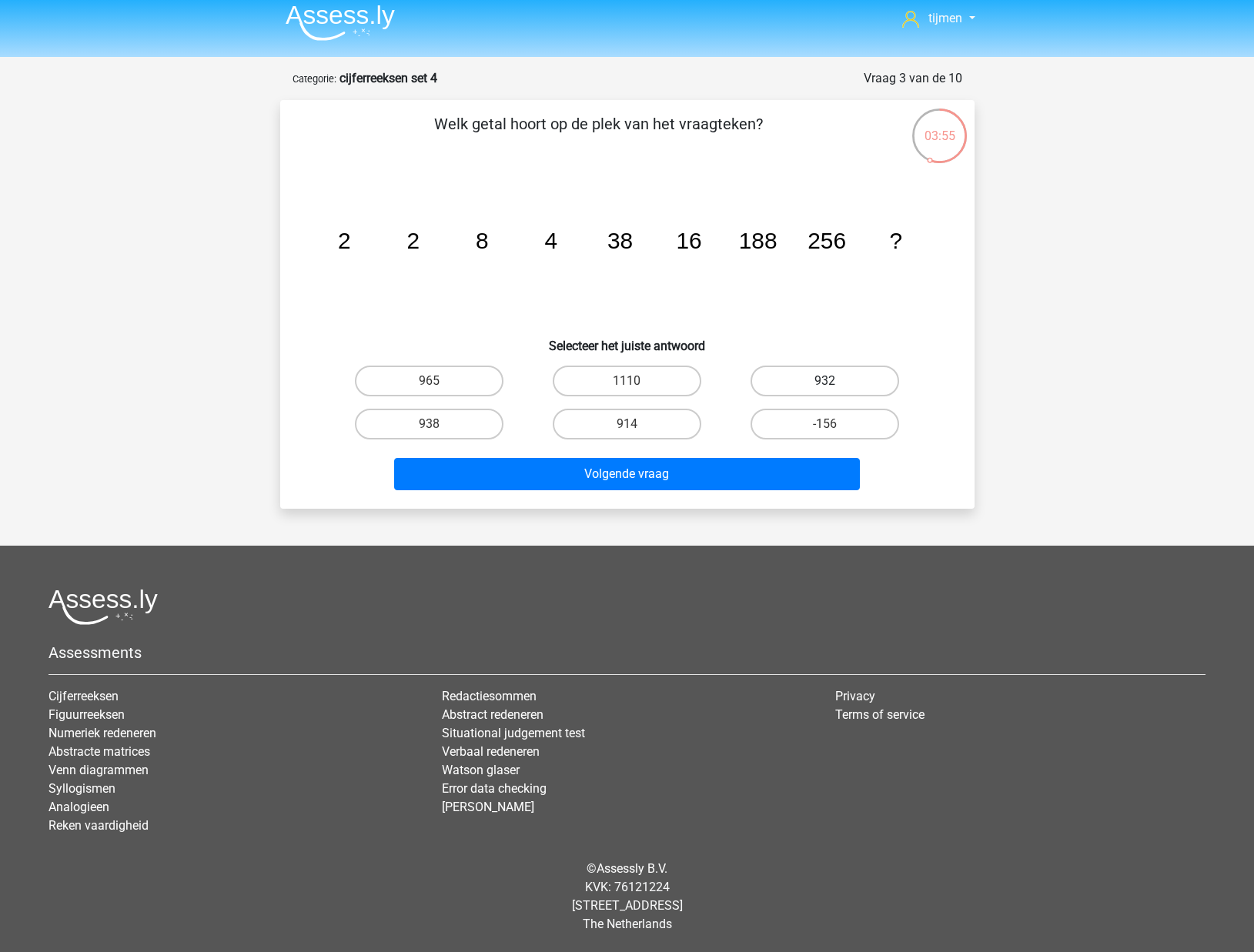
click at [837, 385] on label "932" at bounding box center [824, 381] width 148 height 31
click at [835, 385] on input "932" at bounding box center [830, 386] width 10 height 10
radio input "true"
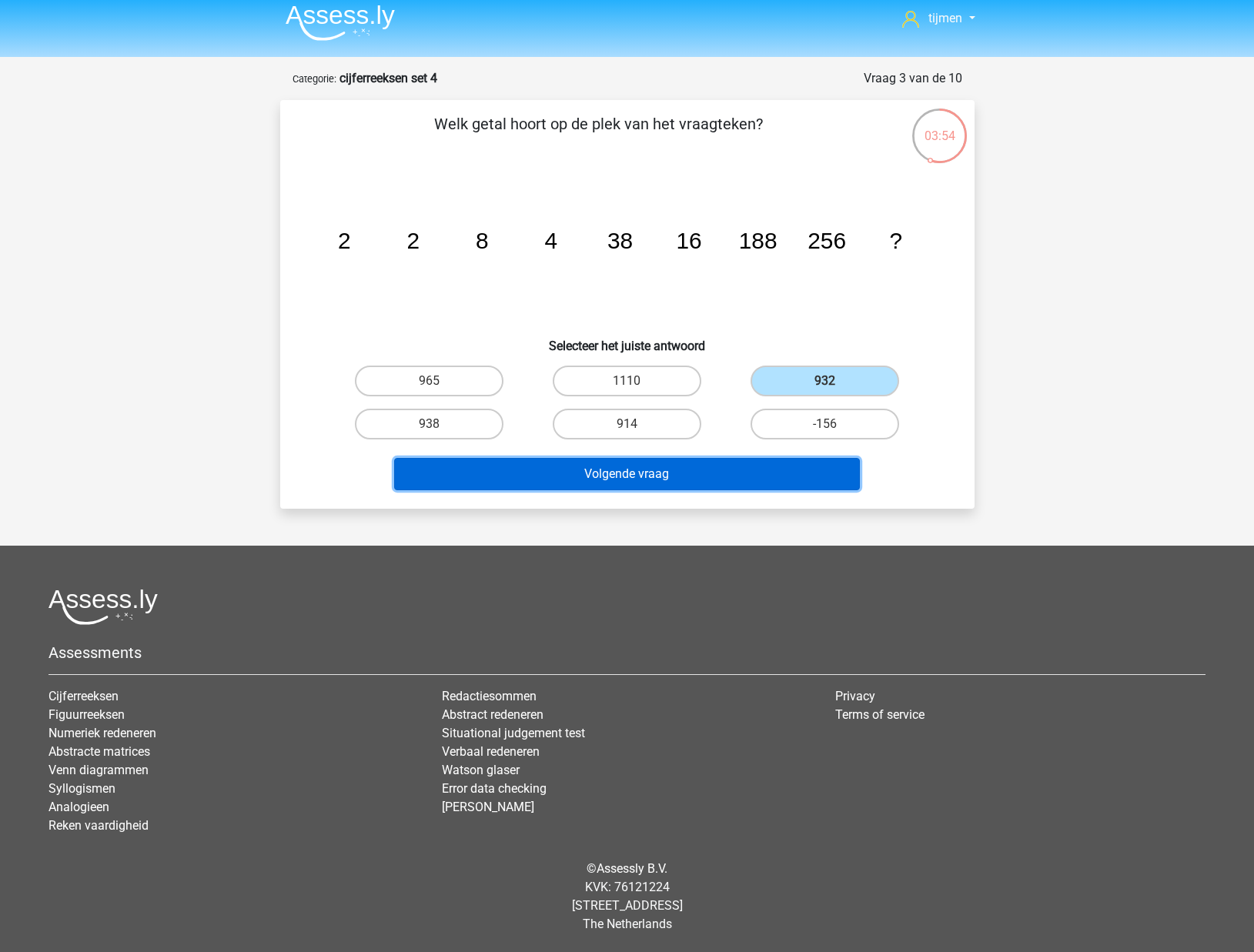
click at [760, 473] on button "Volgende vraag" at bounding box center [627, 474] width 466 height 32
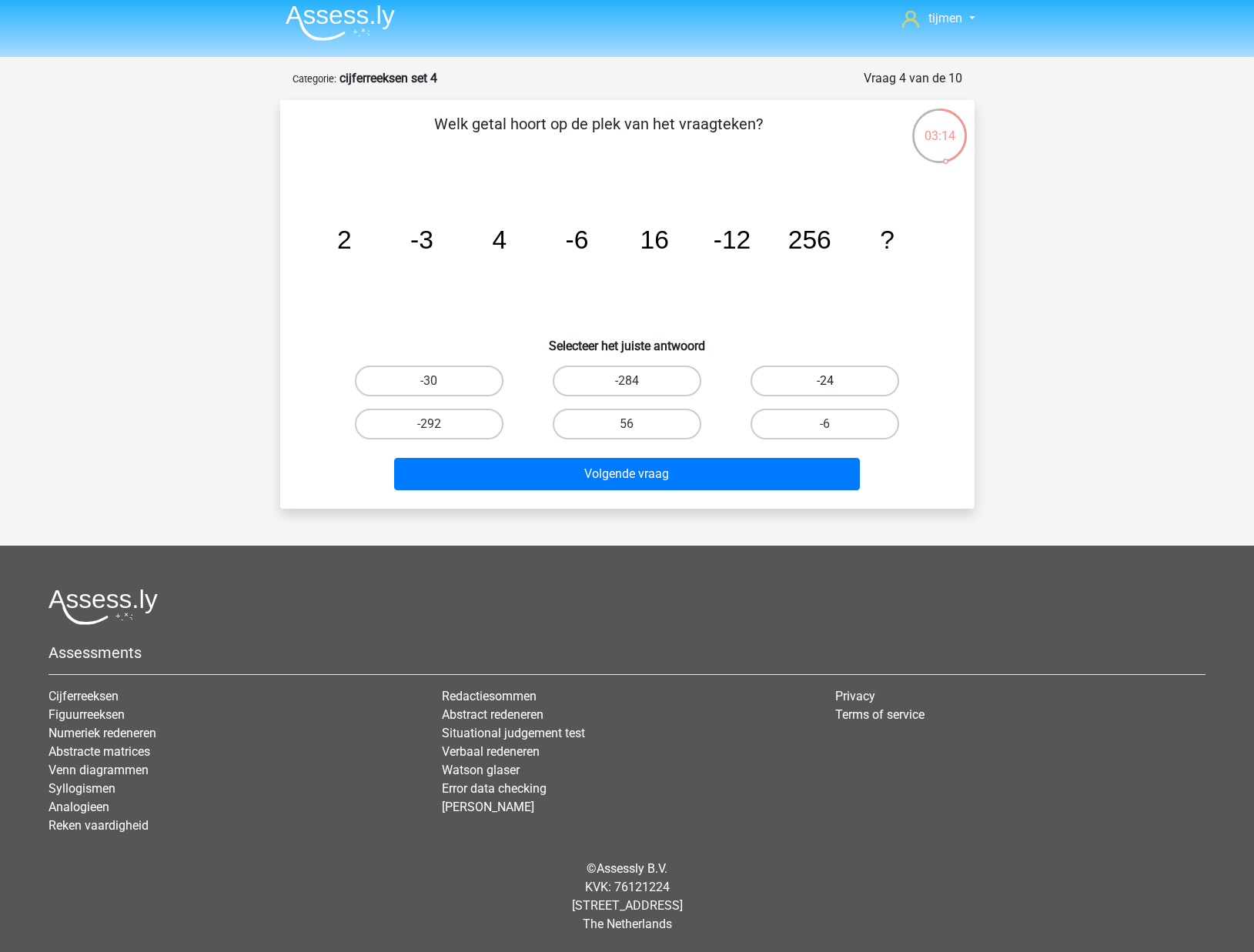
click at [757, 385] on label "-24" at bounding box center [824, 381] width 148 height 31
click at [825, 385] on input "-24" at bounding box center [830, 386] width 10 height 10
radio input "true"
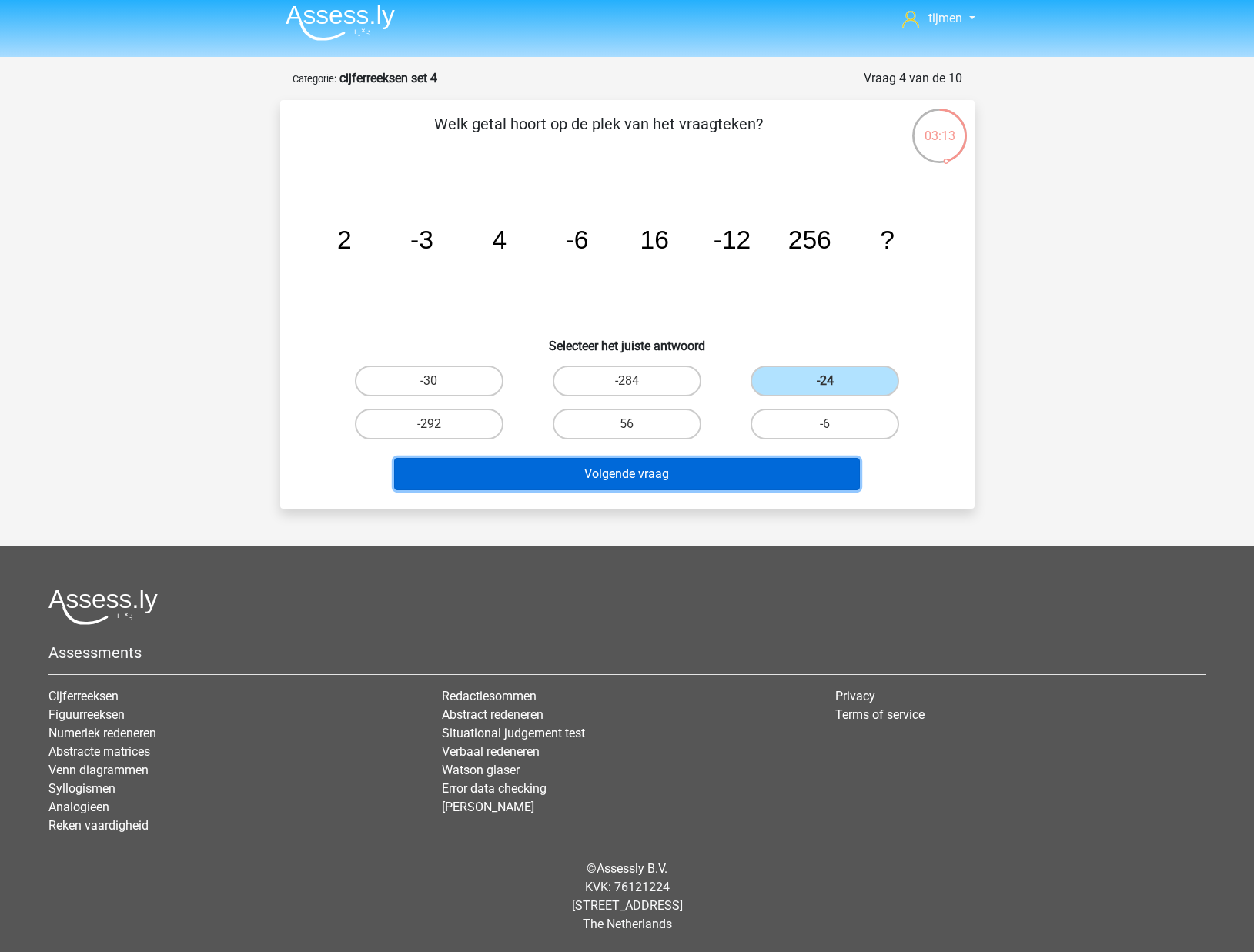
click at [702, 485] on button "Volgende vraag" at bounding box center [627, 474] width 466 height 32
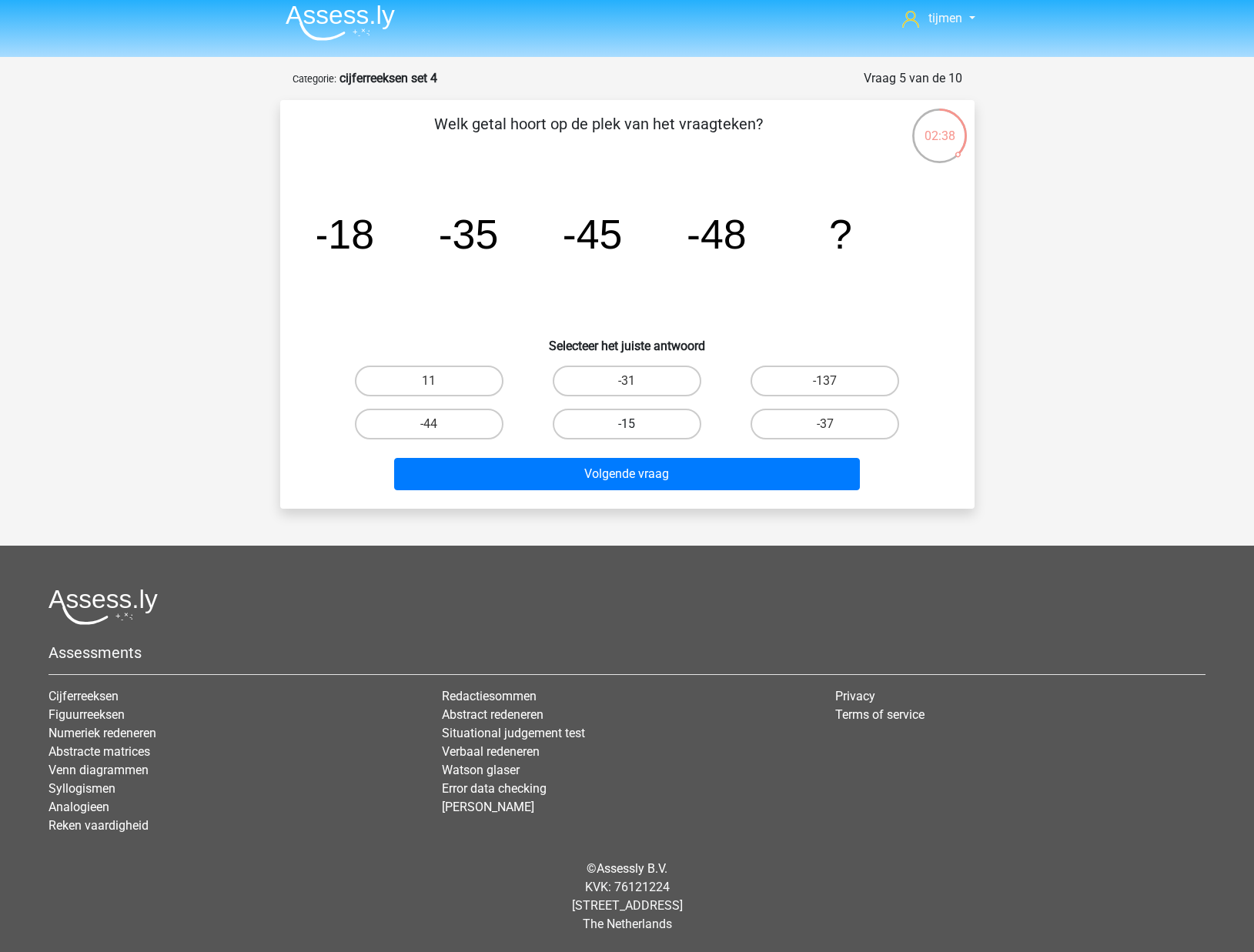
click at [621, 422] on label "-15" at bounding box center [627, 424] width 148 height 31
click at [627, 424] on input "-15" at bounding box center [631, 429] width 10 height 10
radio input "true"
click at [671, 507] on div "Welk getal hoort op de plek van het vraagteken? image/svg+xml -18 -35 -45 -48 ?…" at bounding box center [627, 304] width 694 height 408
click at [671, 455] on div "Volgende vraag" at bounding box center [627, 471] width 645 height 51
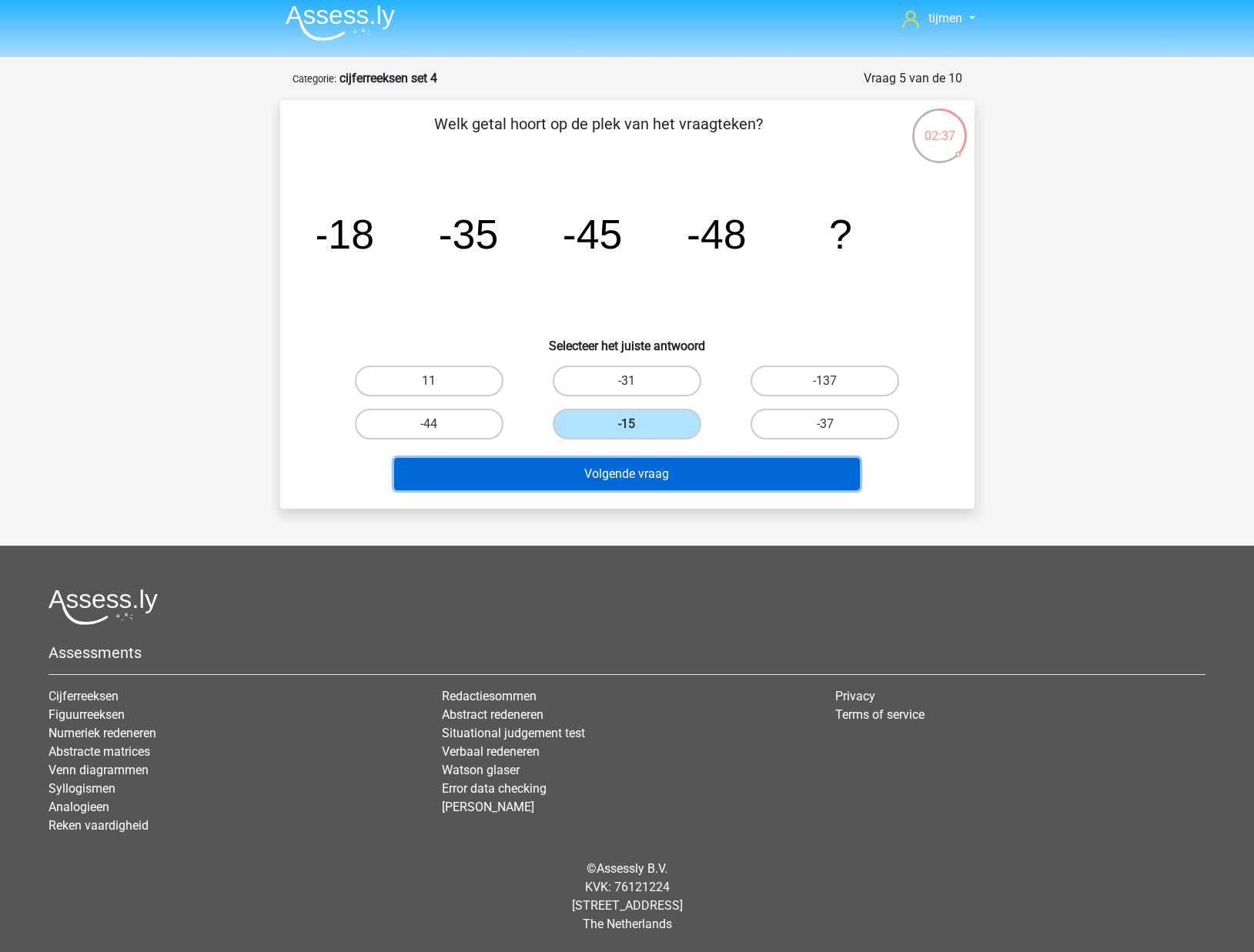
click at [671, 477] on button "Volgende vraag" at bounding box center [627, 474] width 466 height 32
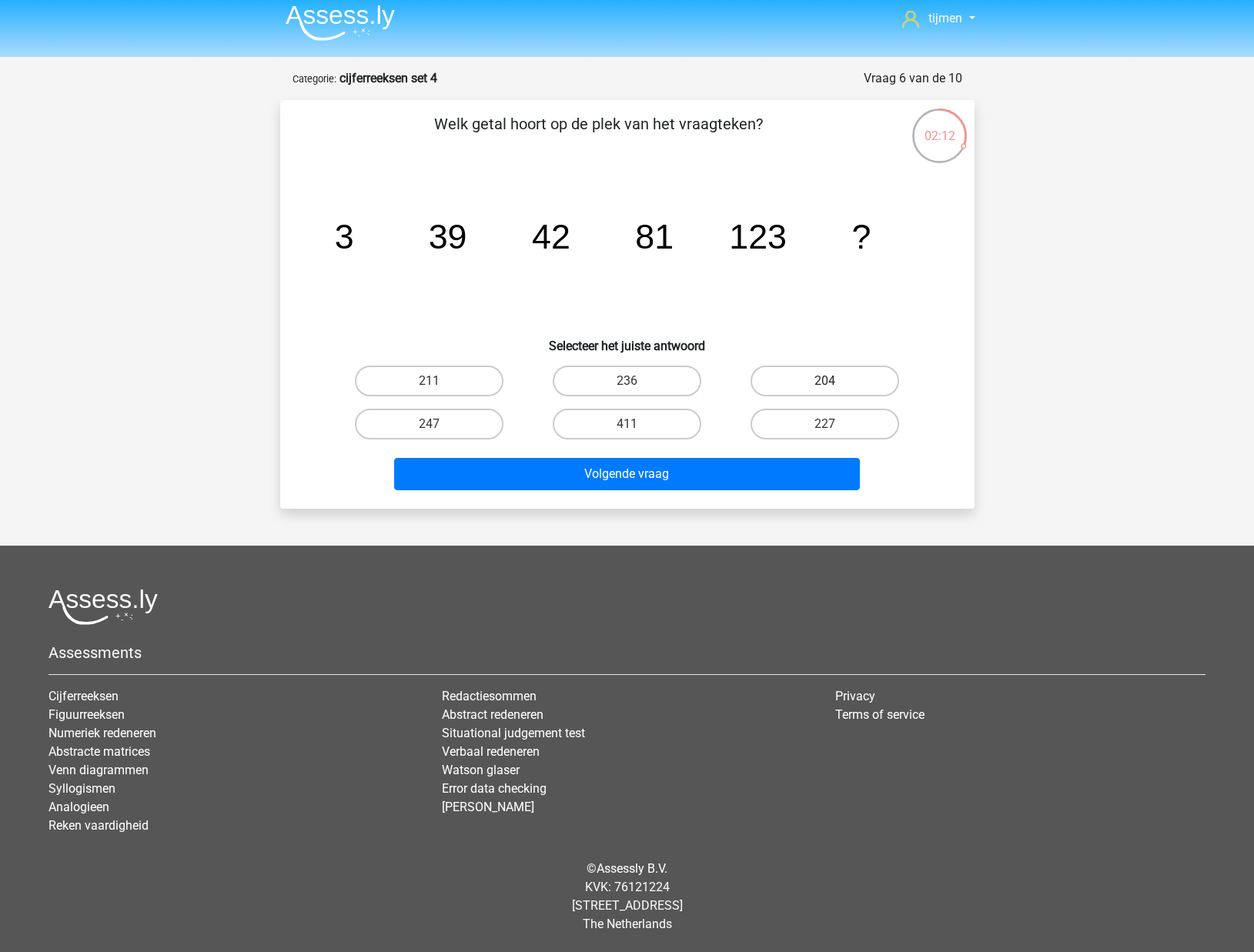
click at [803, 372] on label "204" at bounding box center [824, 381] width 148 height 31
click at [825, 381] on input "204" at bounding box center [830, 386] width 10 height 10
radio input "true"
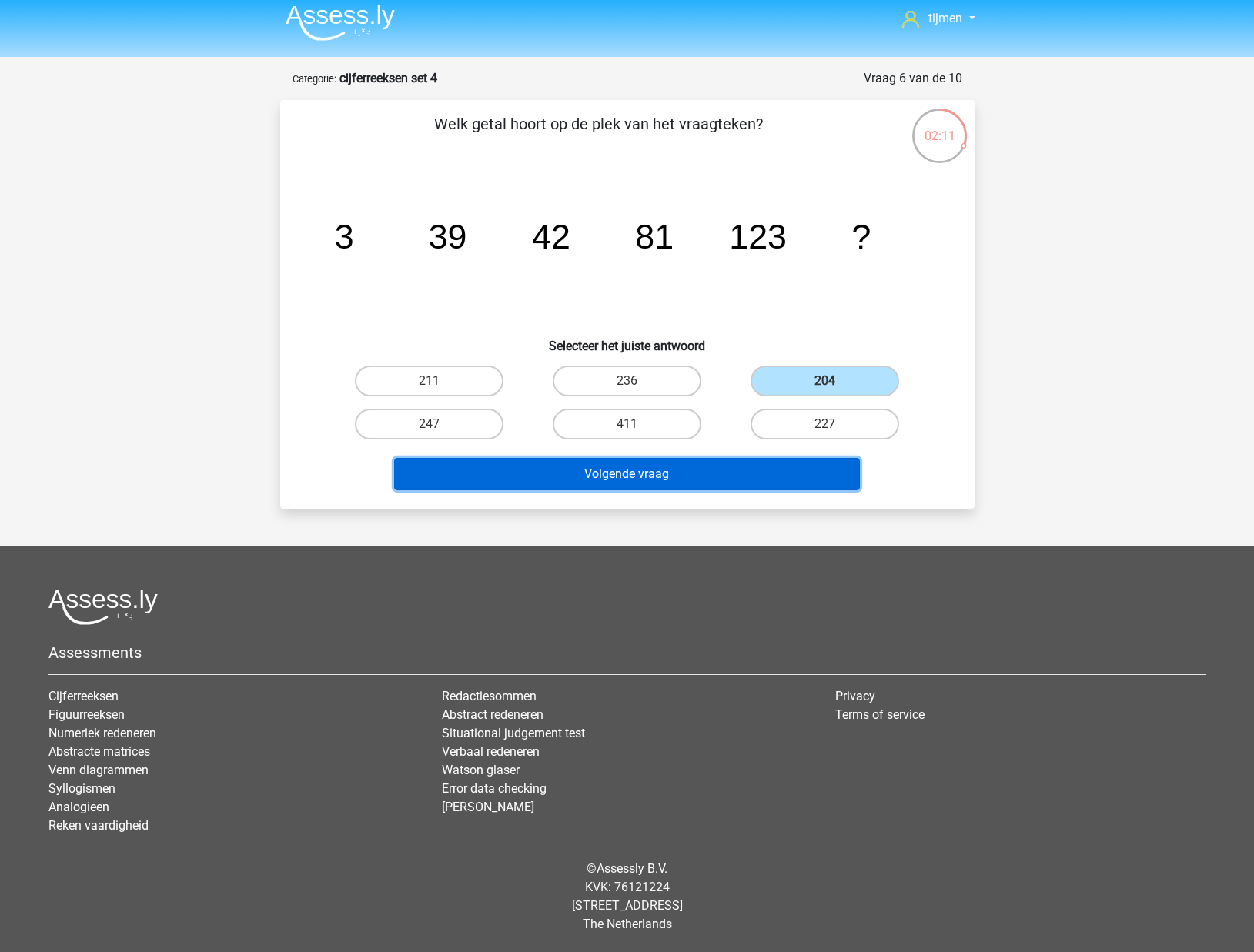
click at [769, 485] on button "Volgende vraag" at bounding box center [627, 474] width 466 height 32
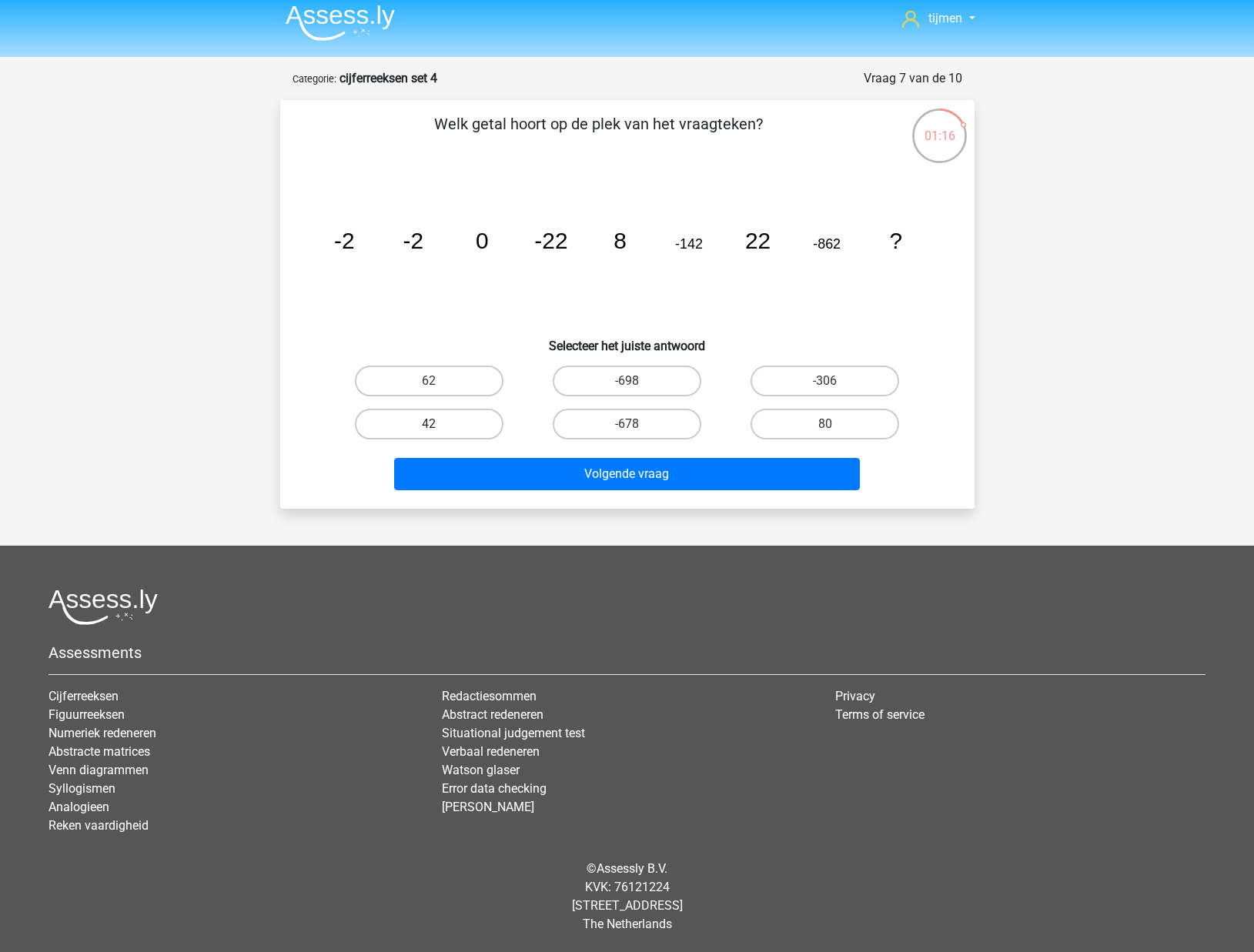
click at [471, 424] on label "42" at bounding box center [429, 424] width 148 height 31
click at [438, 424] on input "42" at bounding box center [434, 429] width 10 height 10
radio input "true"
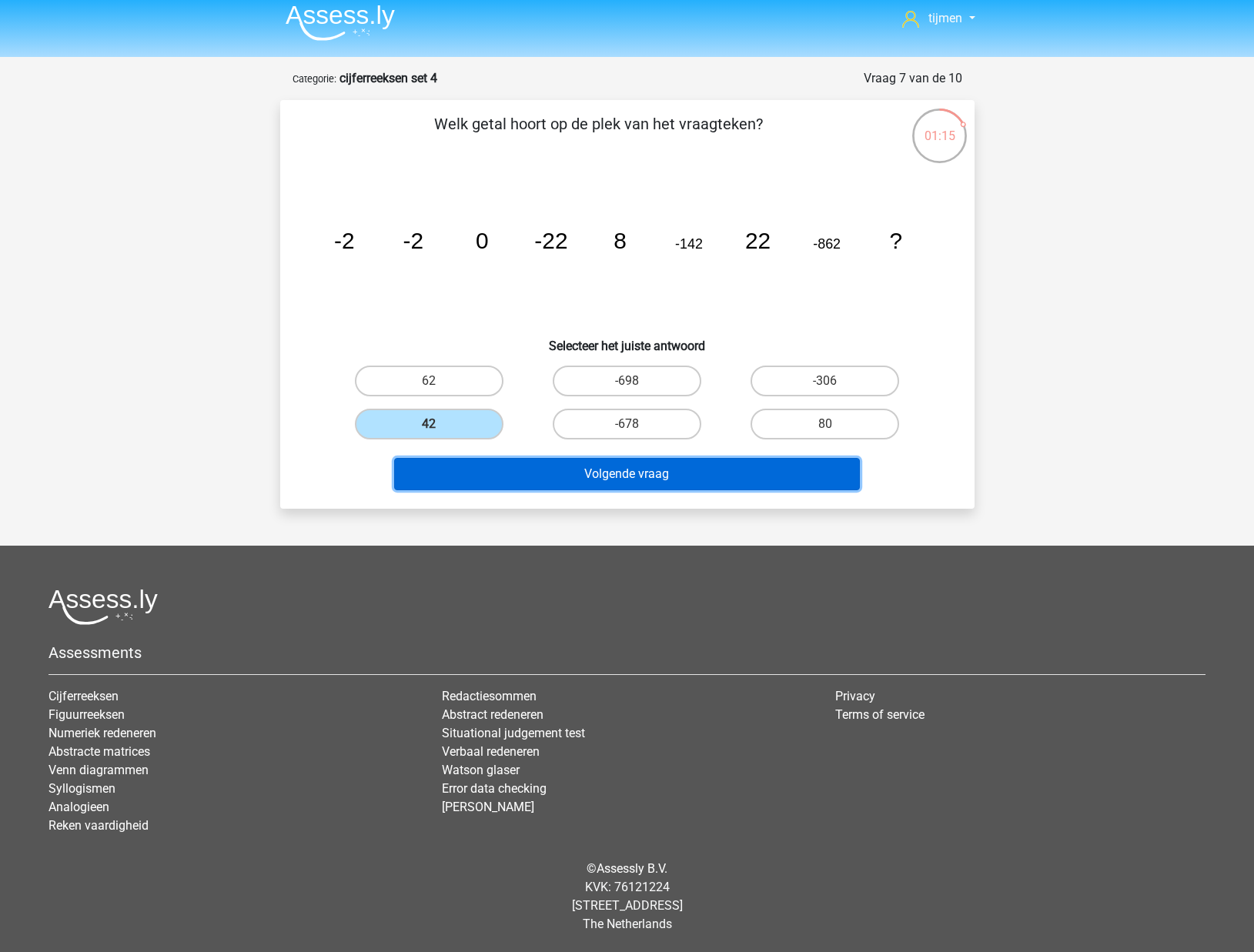
click at [503, 480] on button "Volgende vraag" at bounding box center [627, 474] width 466 height 32
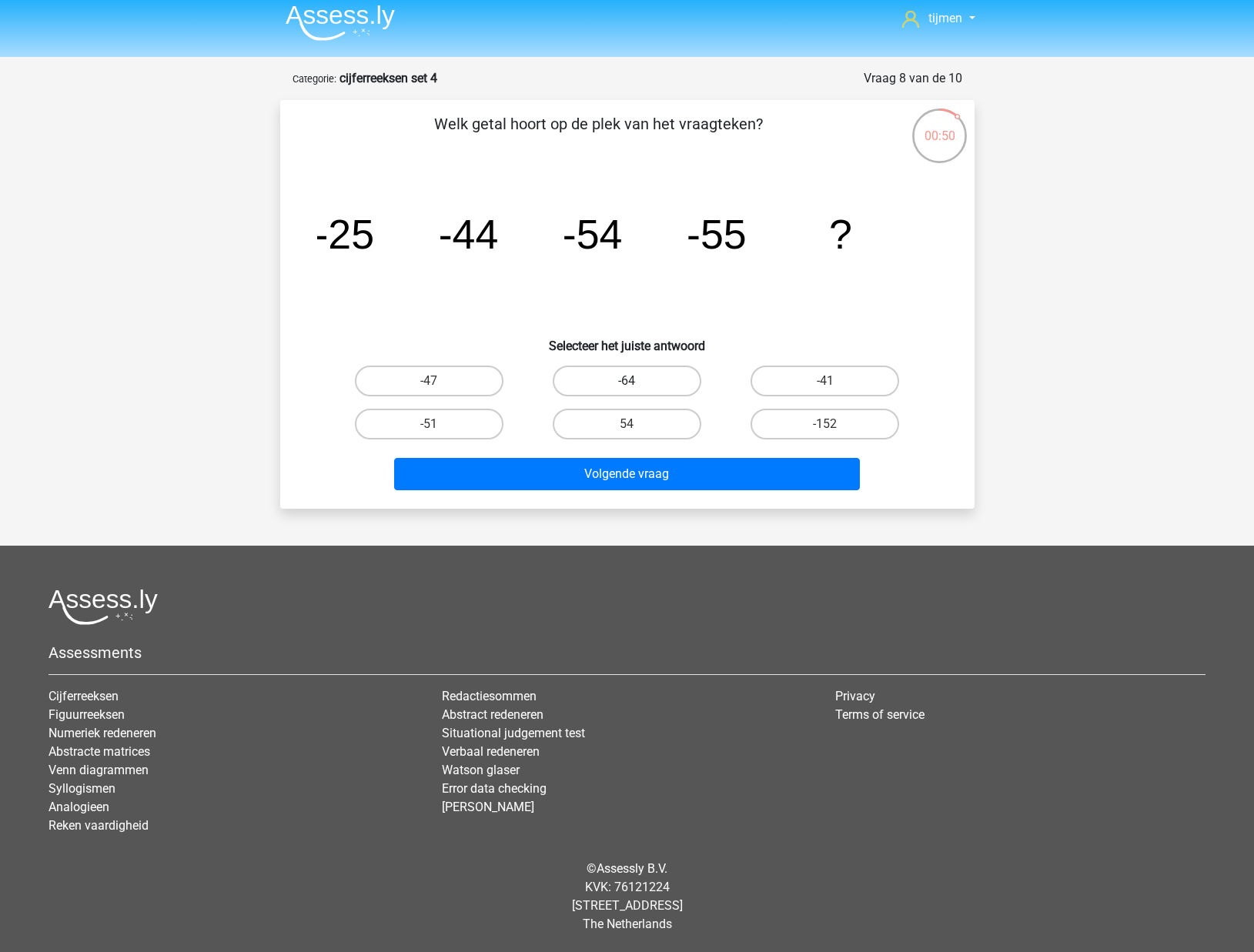
click at [639, 381] on label "-64" at bounding box center [627, 381] width 148 height 31
click at [636, 381] on input "-64" at bounding box center [631, 386] width 10 height 10
radio input "true"
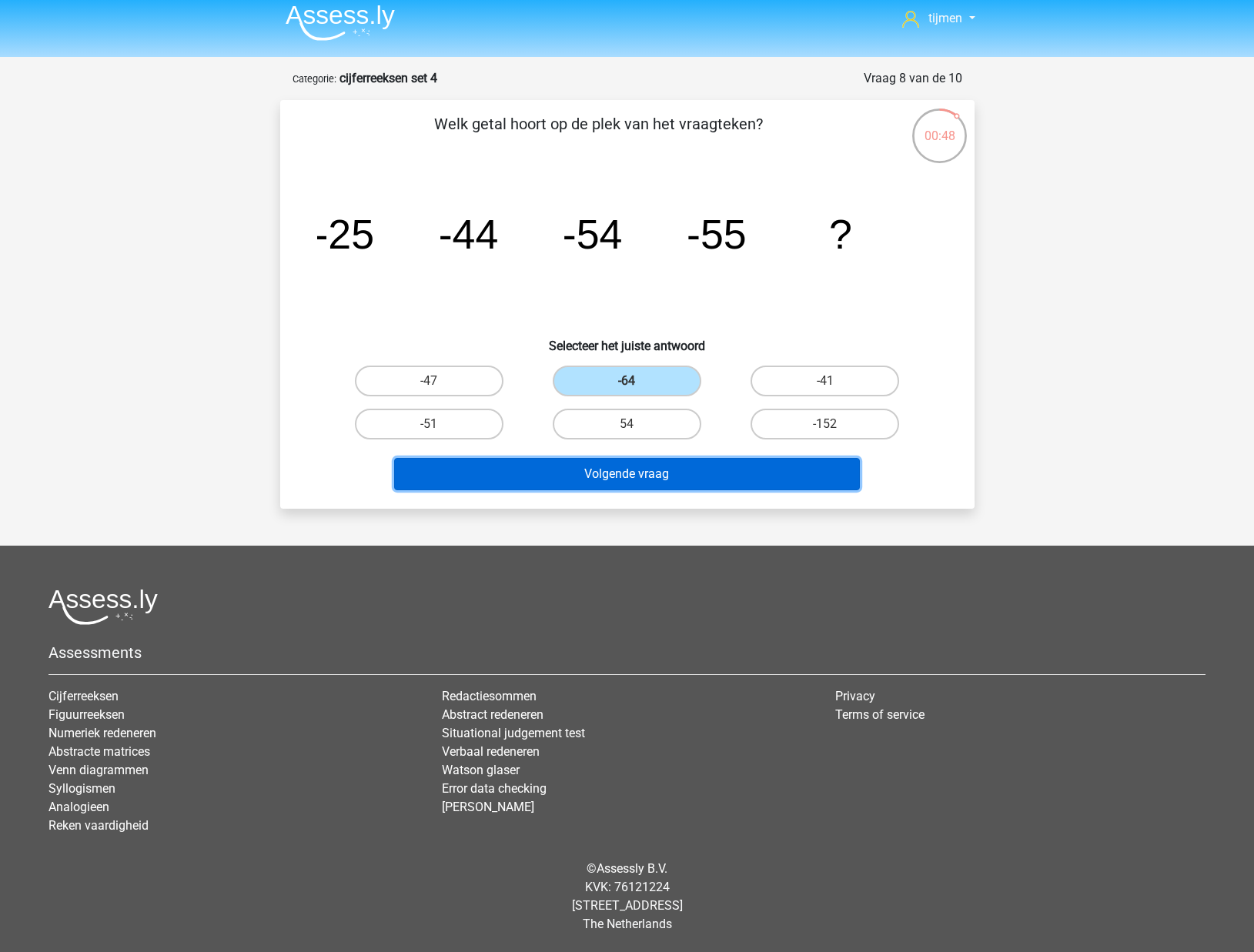
click at [654, 476] on button "Volgende vraag" at bounding box center [627, 474] width 466 height 32
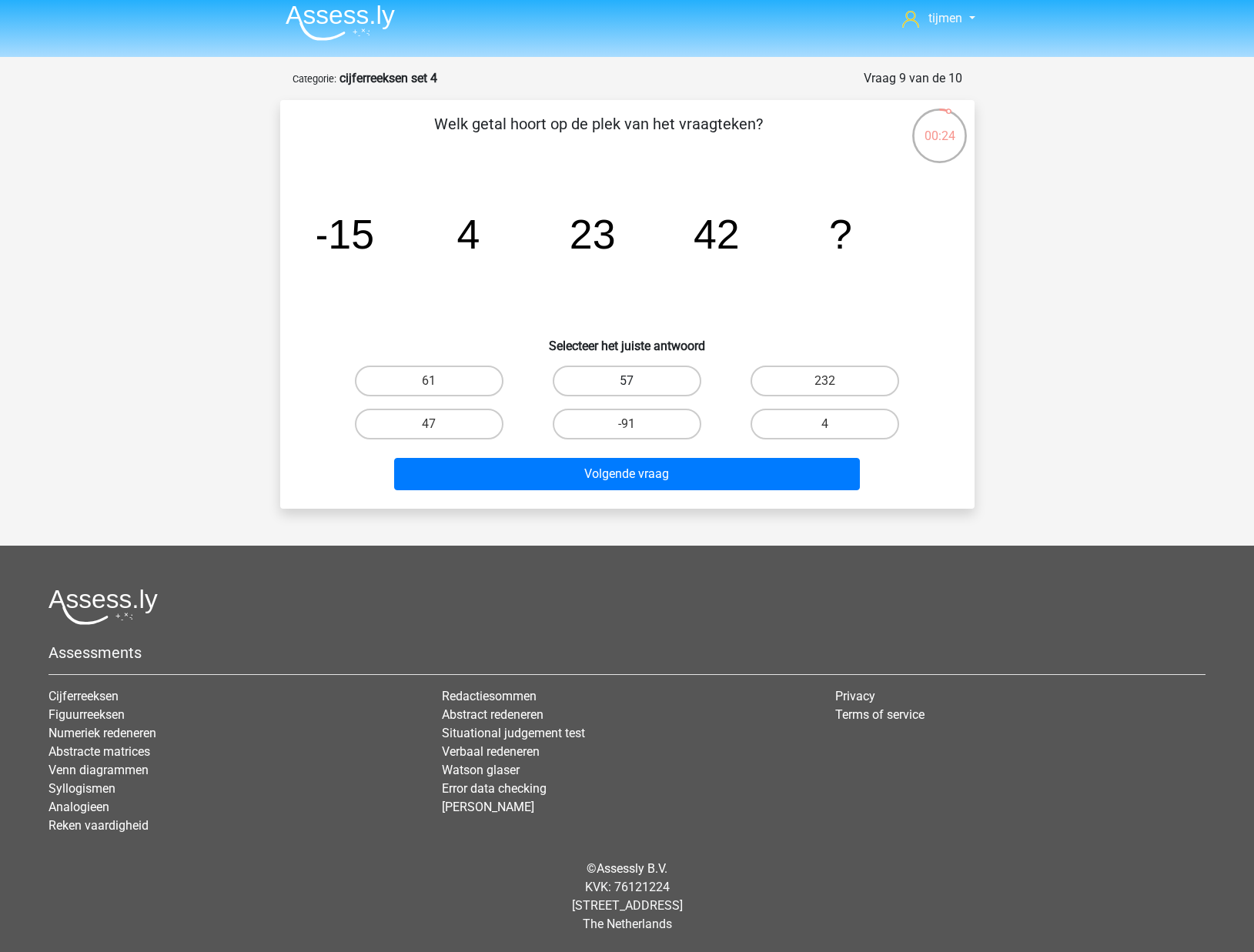
click at [611, 381] on label "57" at bounding box center [627, 381] width 148 height 31
click at [627, 381] on input "57" at bounding box center [631, 386] width 10 height 10
radio input "true"
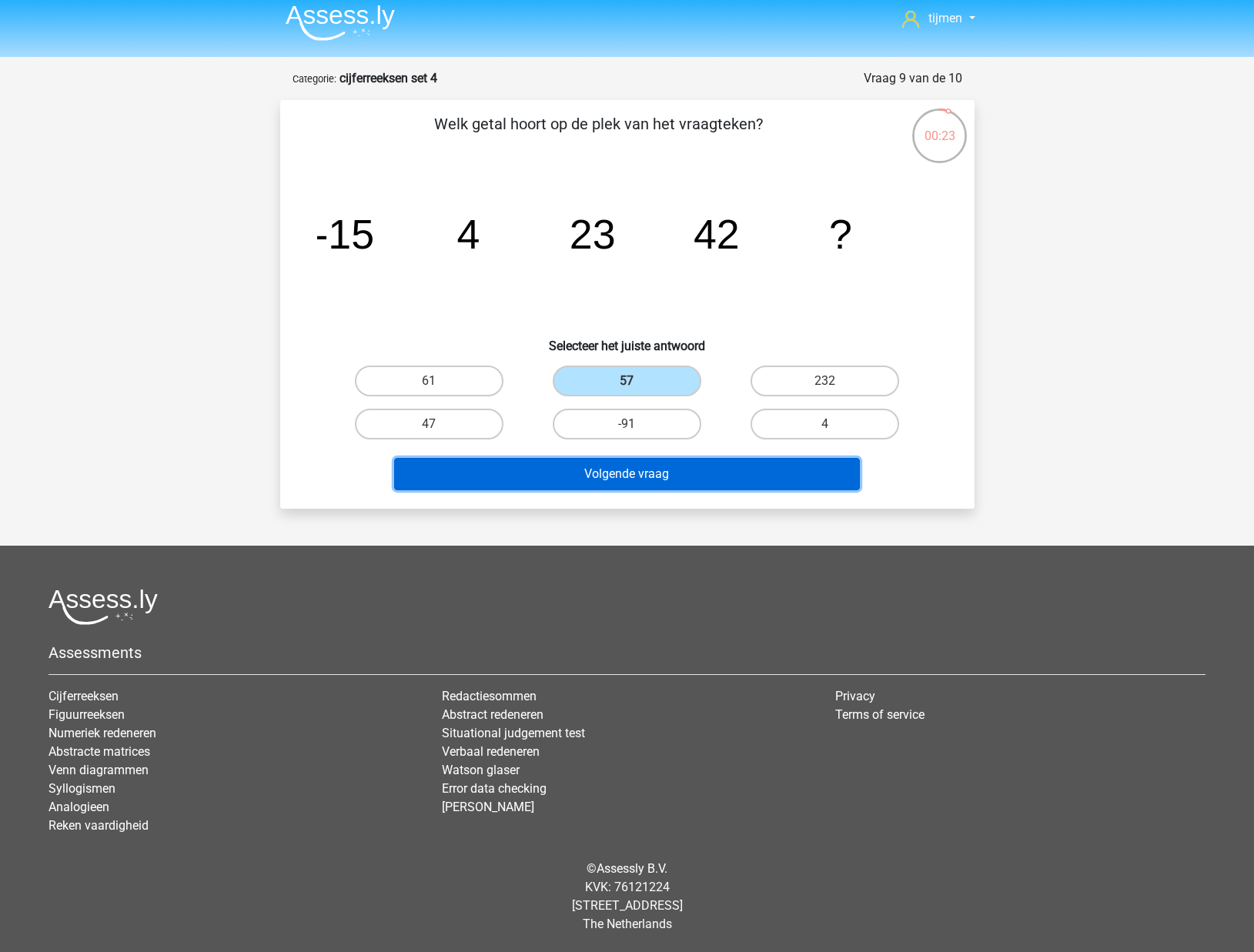
click at [621, 479] on button "Volgende vraag" at bounding box center [627, 474] width 466 height 32
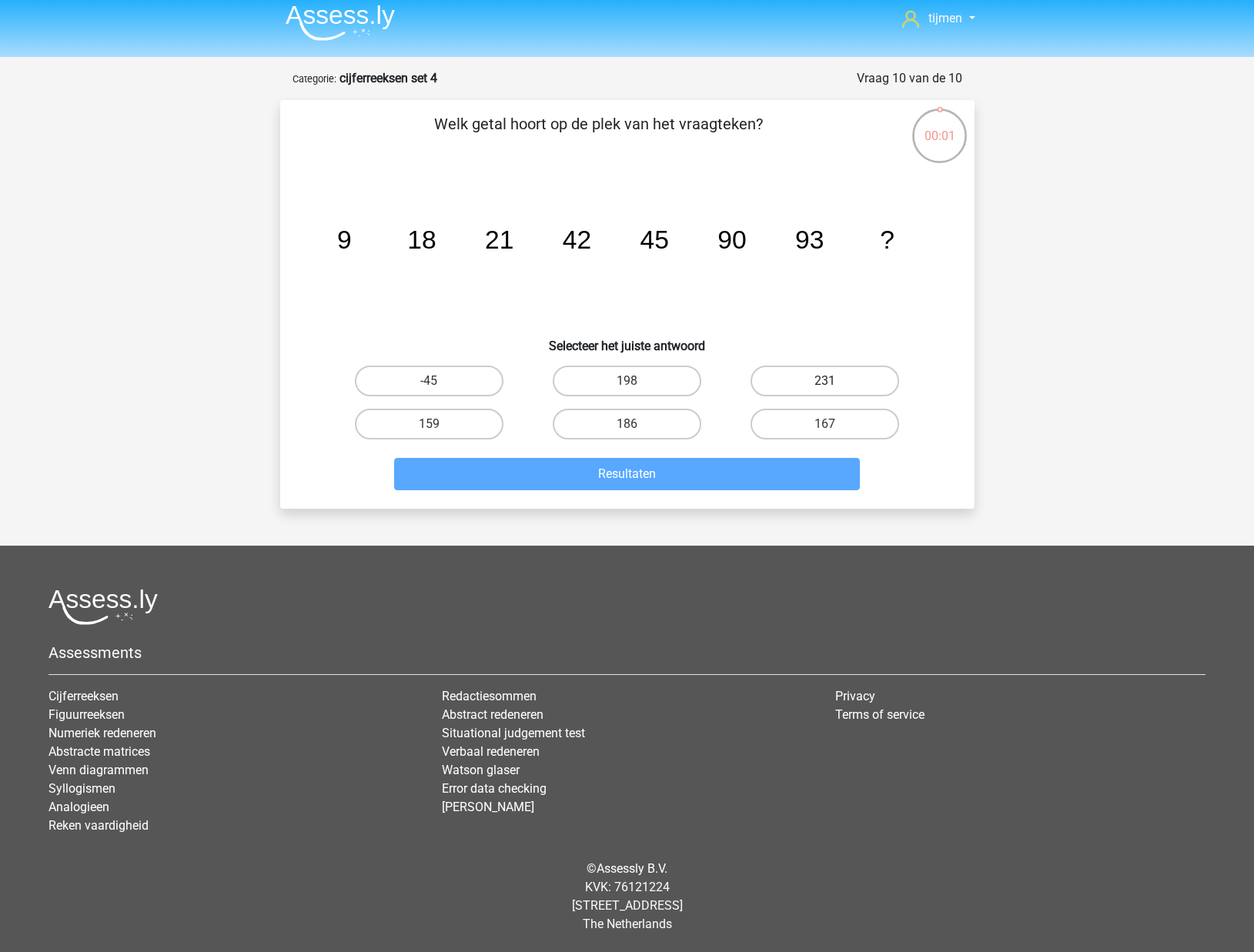
click at [817, 382] on label "231" at bounding box center [824, 381] width 148 height 31
click at [825, 382] on input "231" at bounding box center [830, 386] width 10 height 10
radio input "true"
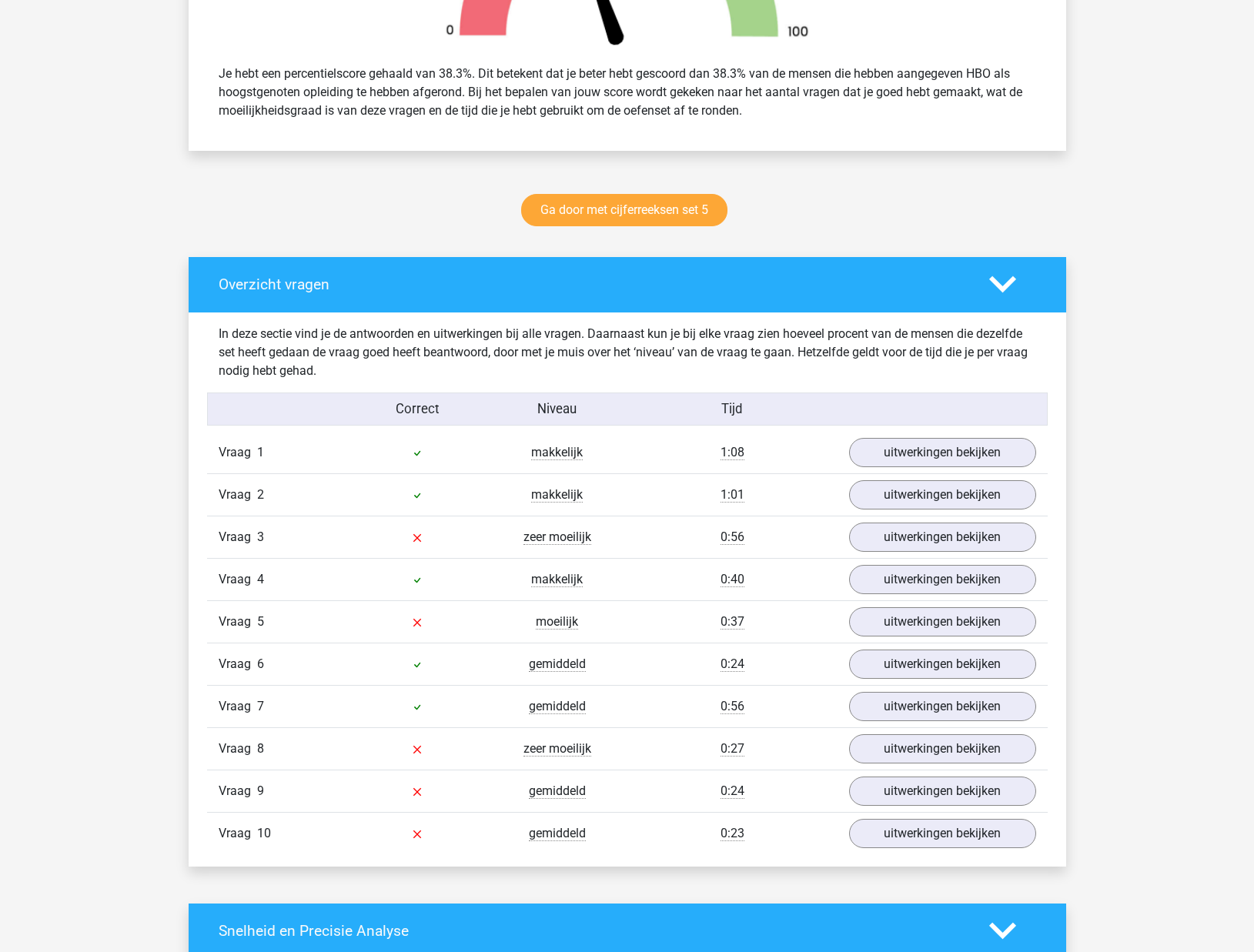
scroll to position [635, 0]
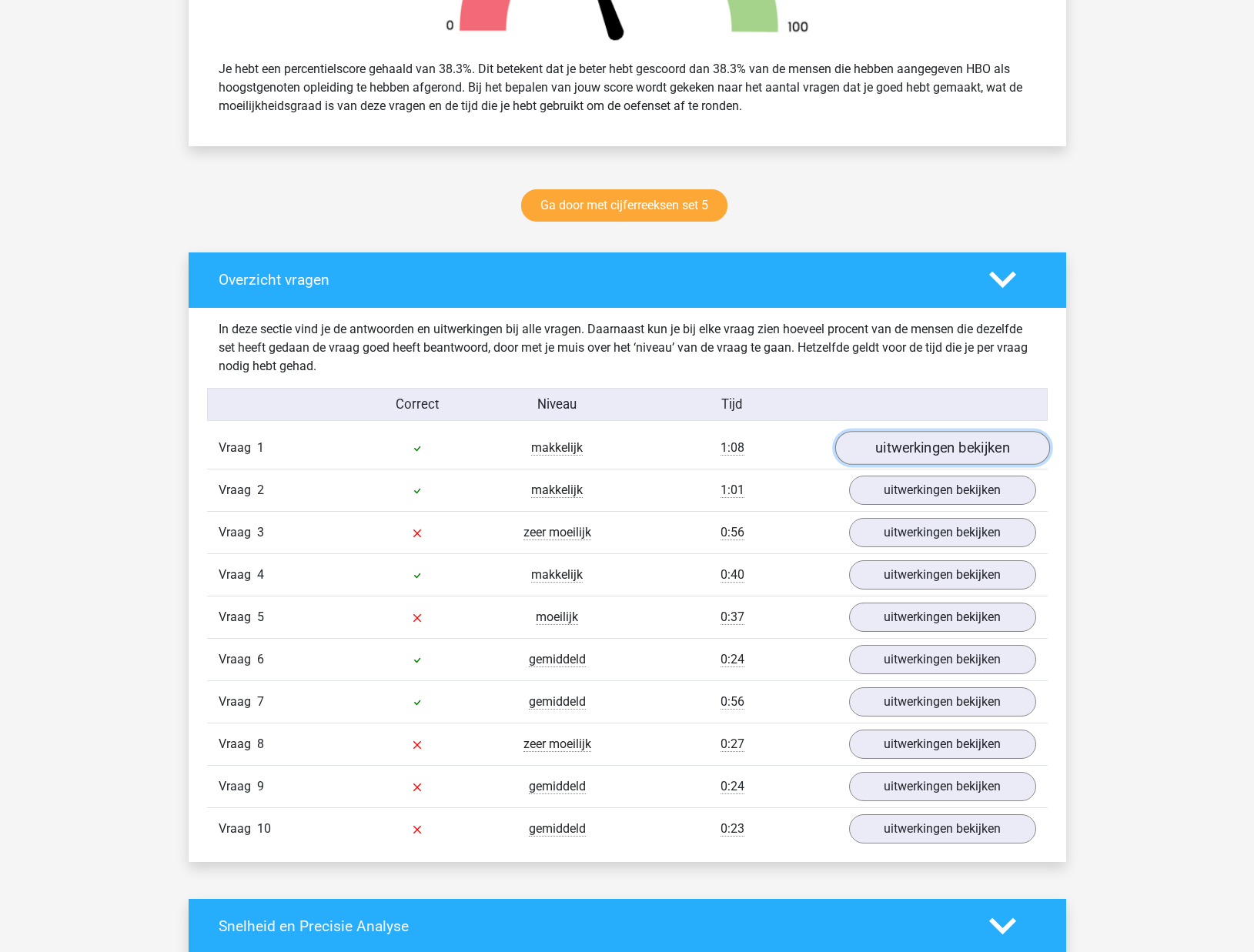
click at [899, 458] on link "uitwerkingen bekijken" at bounding box center [941, 447] width 214 height 34
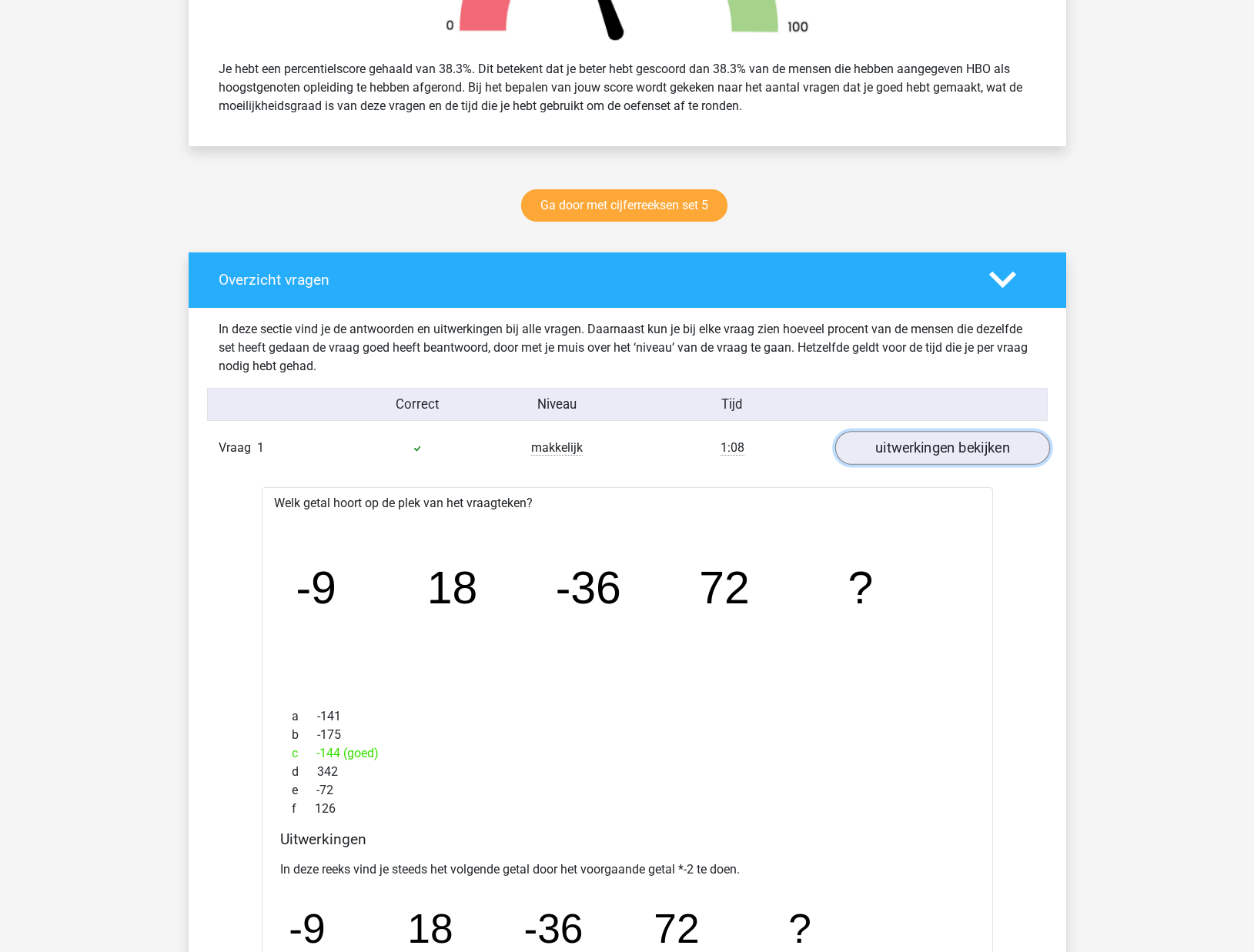
click at [903, 458] on link "uitwerkingen bekijken" at bounding box center [941, 447] width 214 height 34
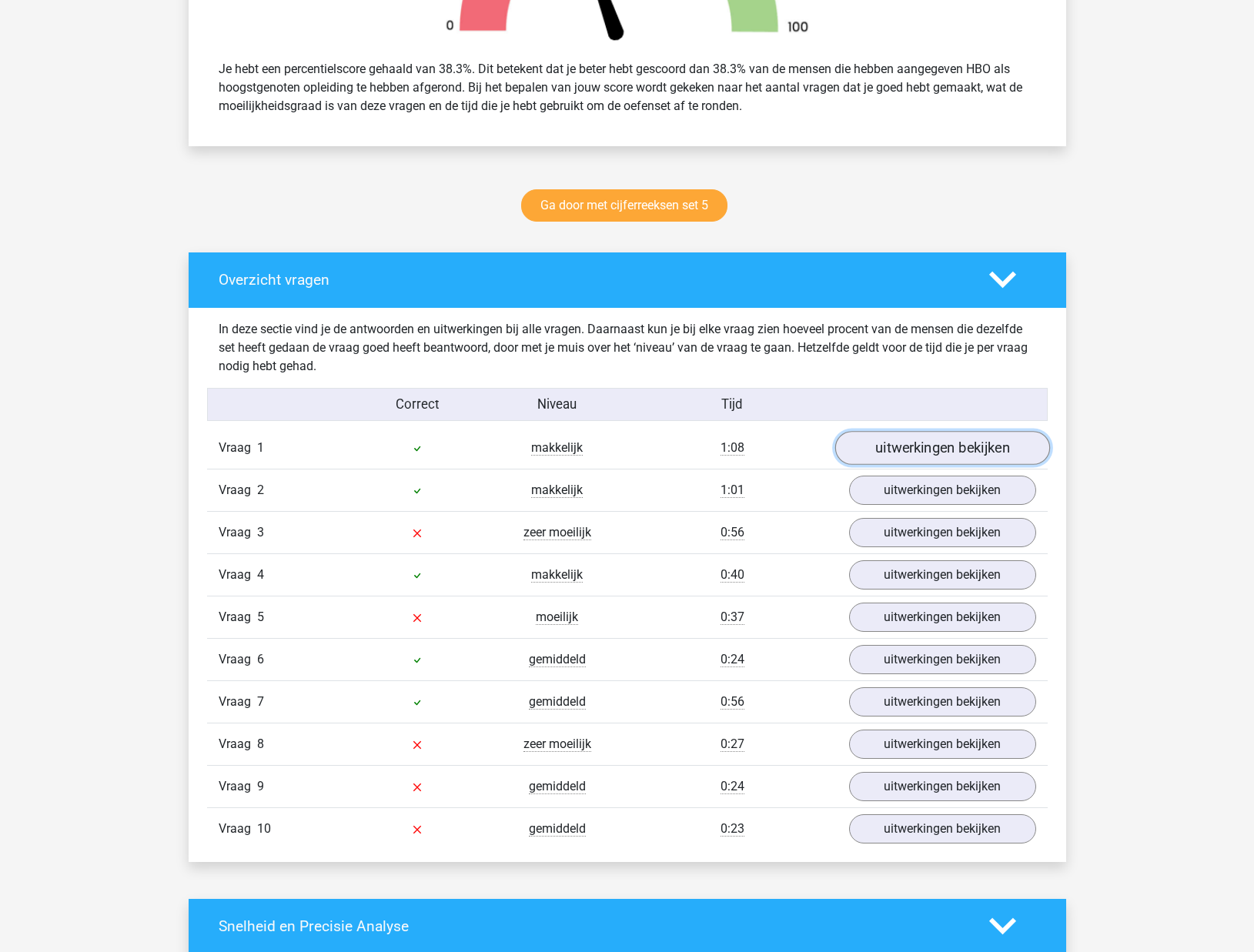
click at [908, 453] on link "uitwerkingen bekijken" at bounding box center [941, 447] width 214 height 34
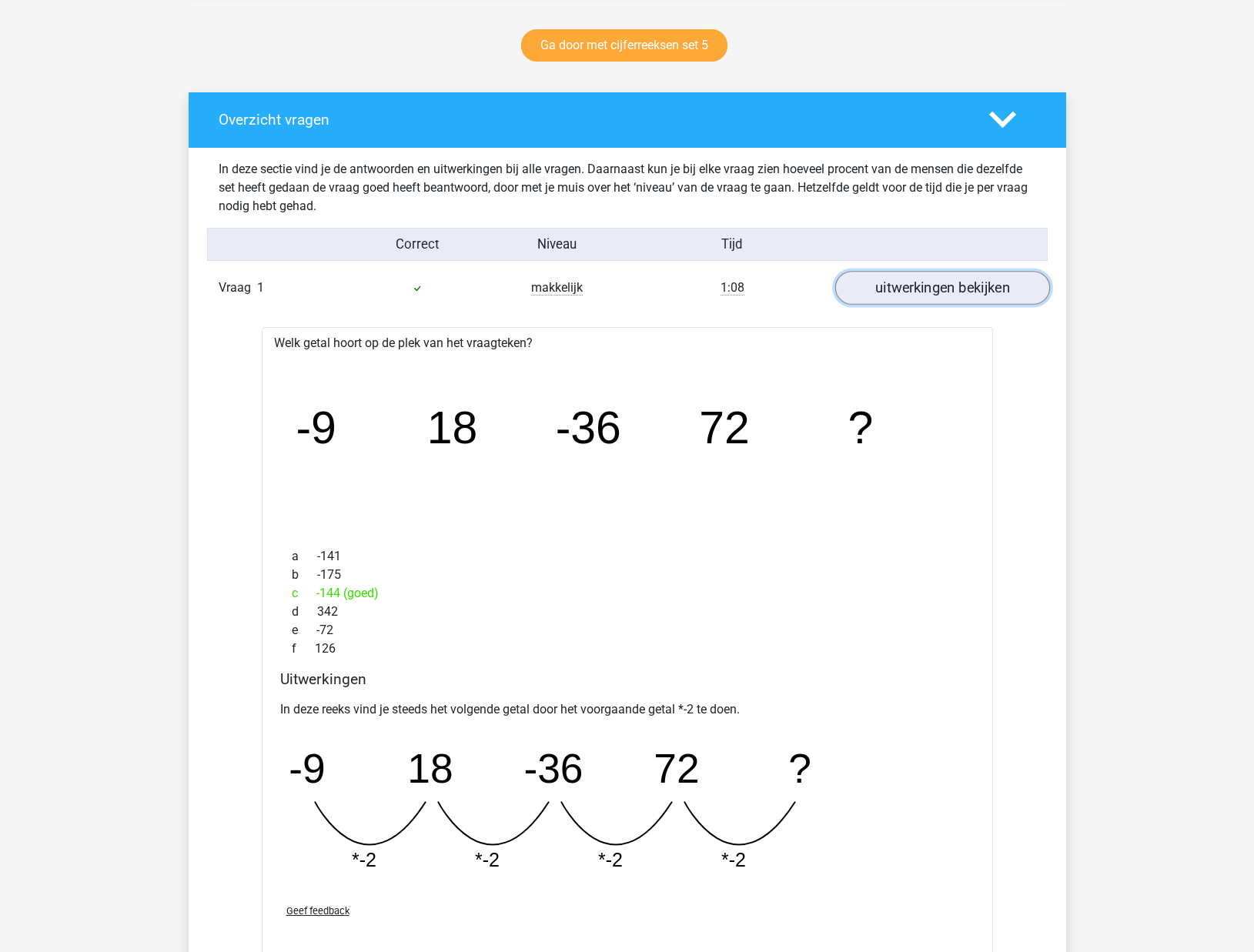
scroll to position [794, 0]
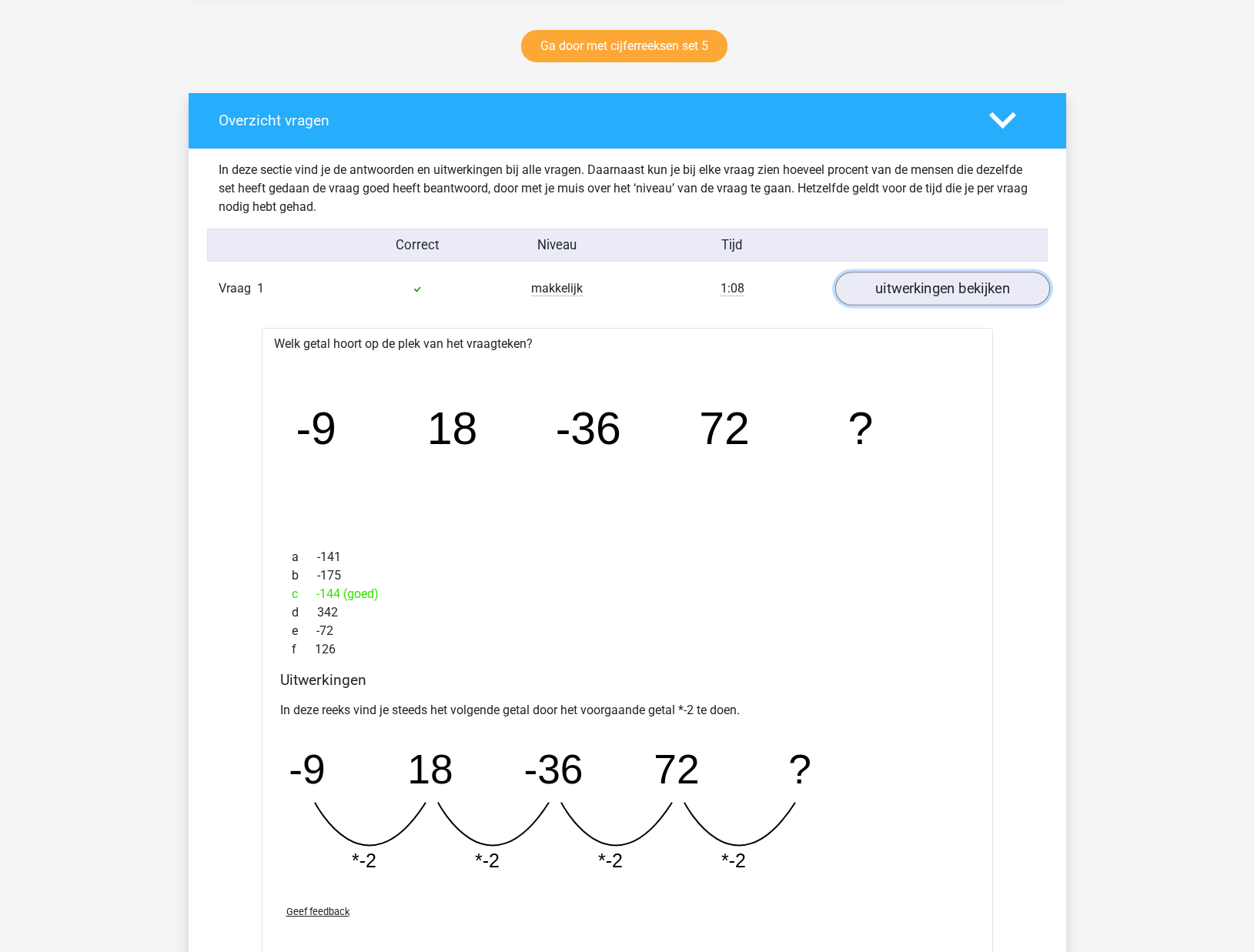
click at [920, 295] on link "uitwerkingen bekijken" at bounding box center [941, 288] width 214 height 34
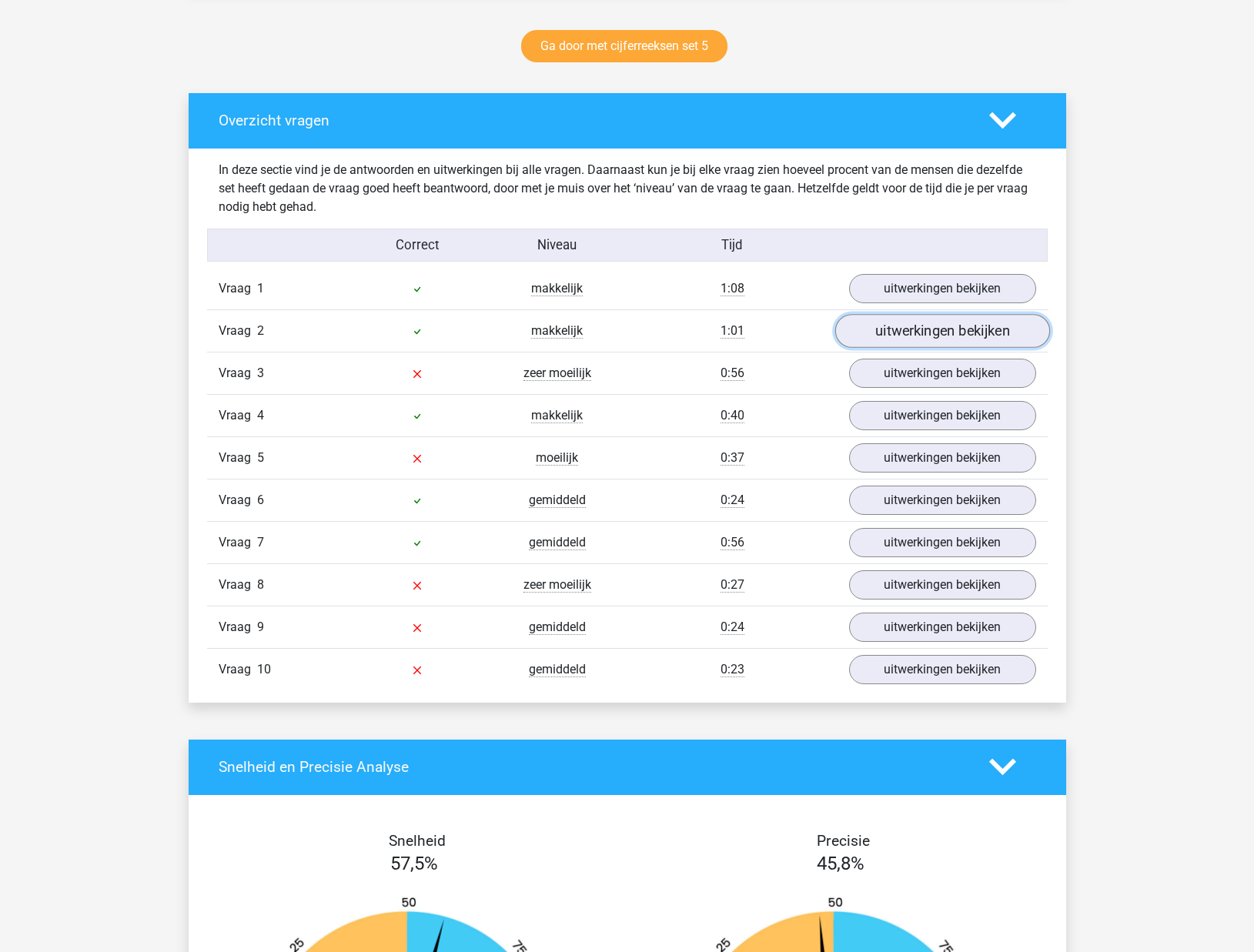
click at [905, 337] on link "uitwerkingen bekijken" at bounding box center [941, 330] width 214 height 34
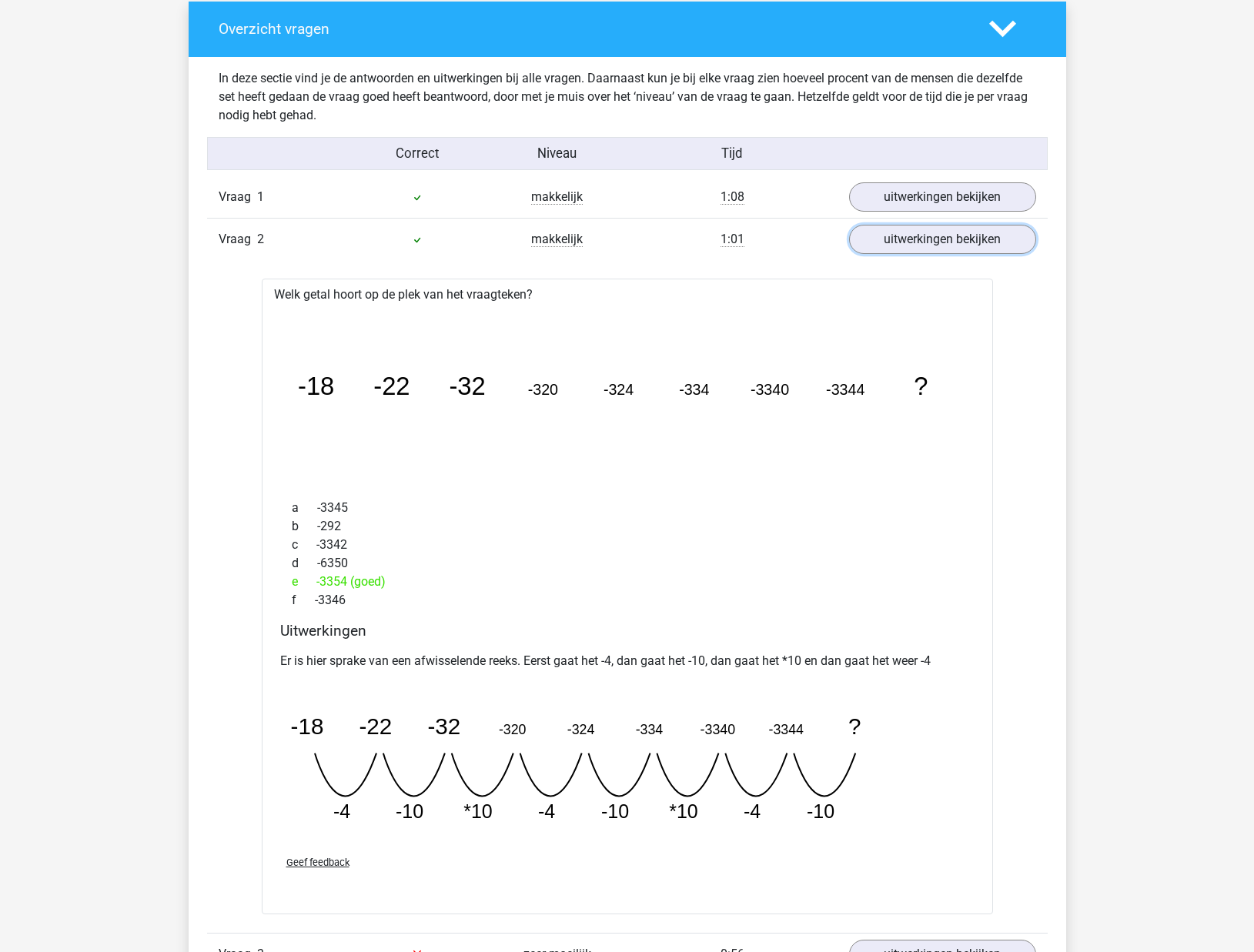
scroll to position [876, 0]
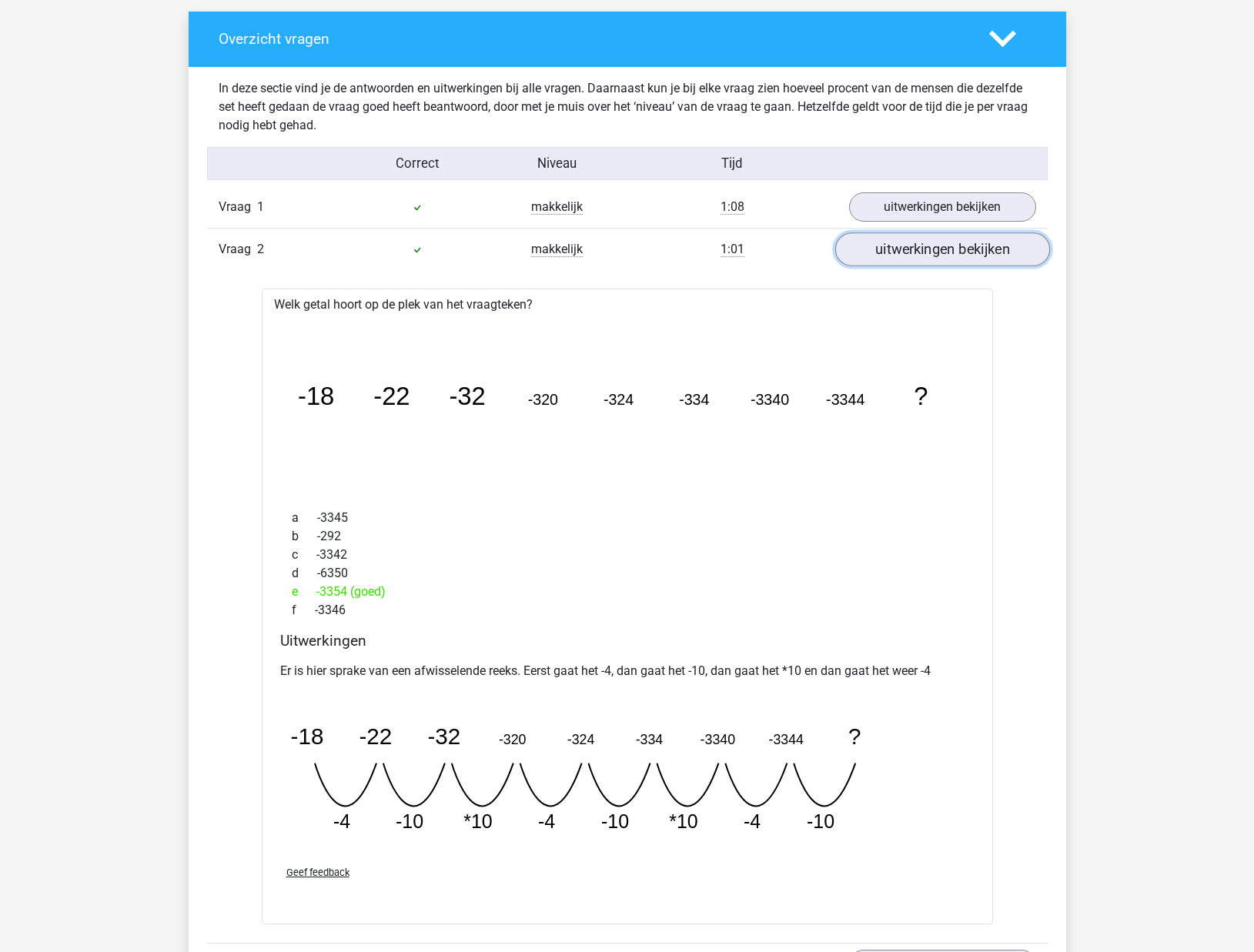
click at [928, 258] on link "uitwerkingen bekijken" at bounding box center [941, 249] width 214 height 34
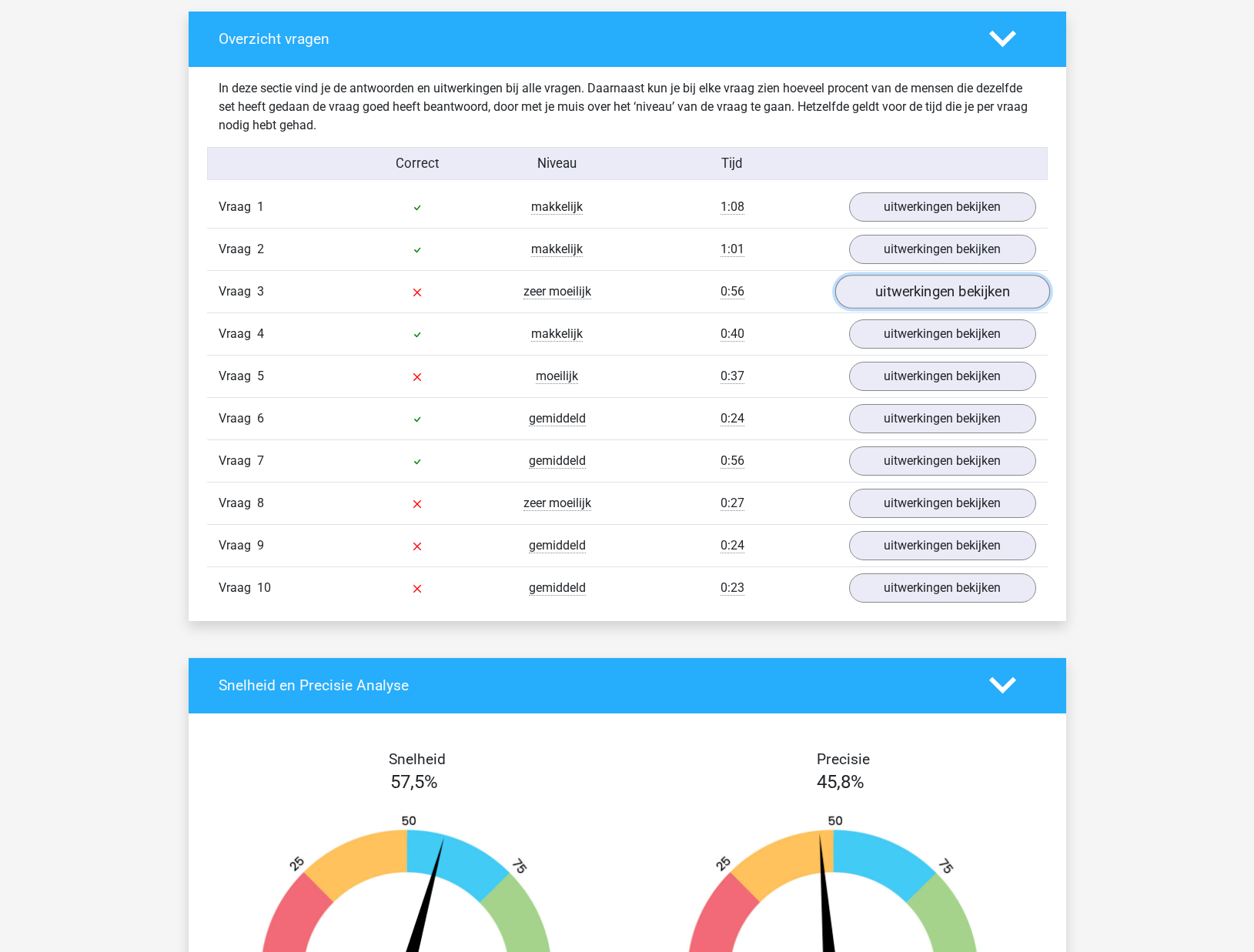
click at [922, 284] on link "uitwerkingen bekijken" at bounding box center [941, 291] width 214 height 34
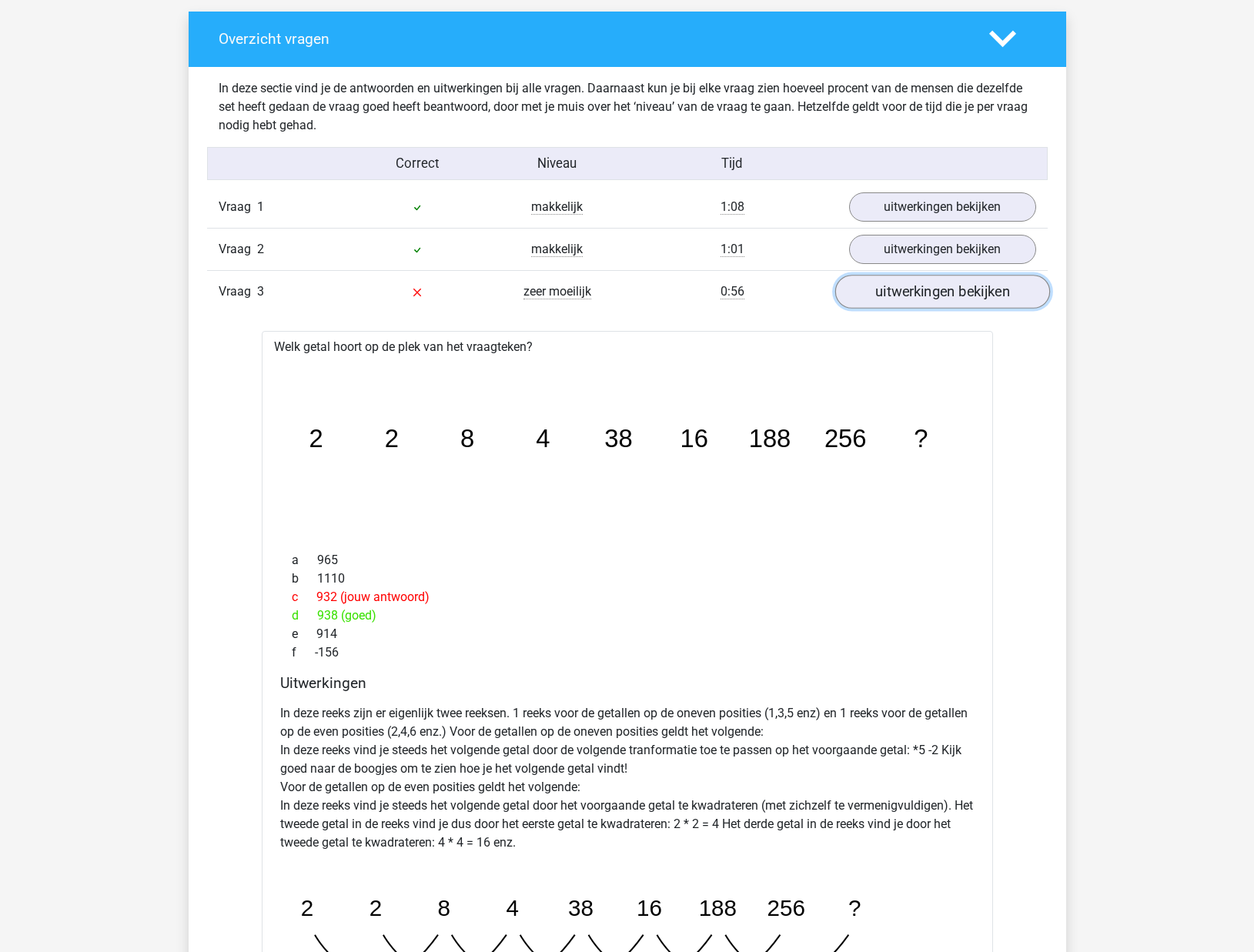
click at [945, 284] on link "uitwerkingen bekijken" at bounding box center [941, 291] width 214 height 34
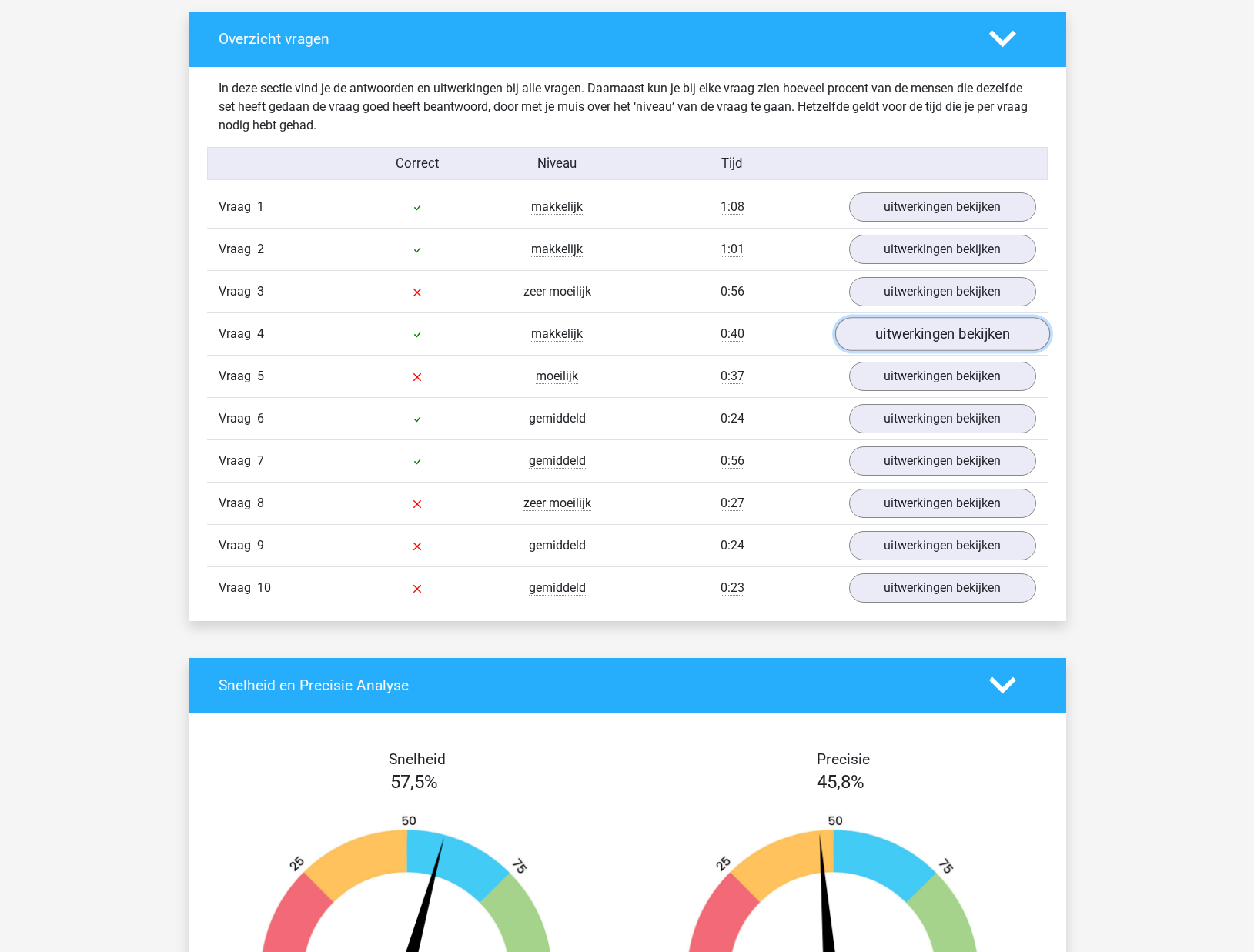
click at [928, 335] on link "uitwerkingen bekijken" at bounding box center [941, 333] width 214 height 34
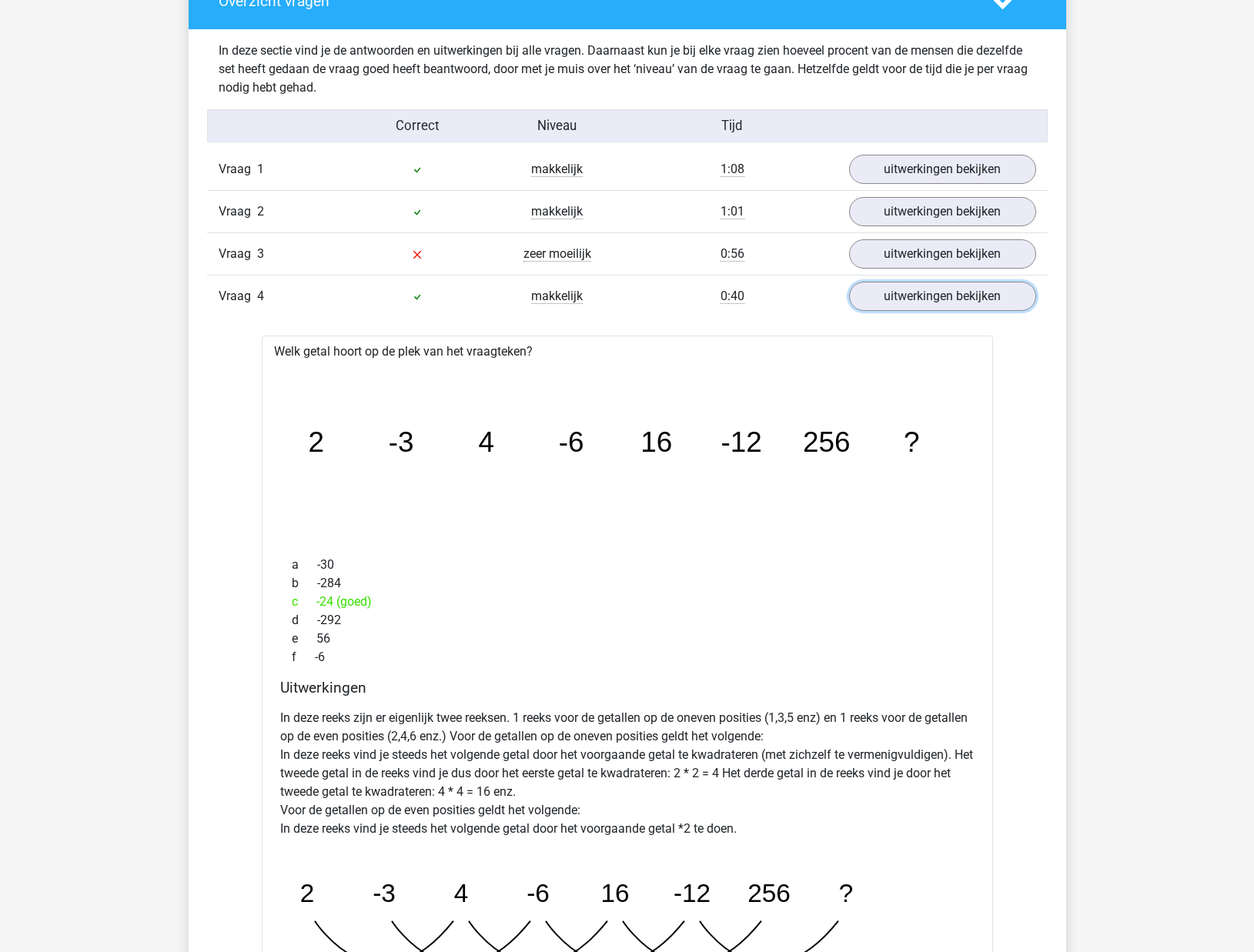
scroll to position [912, 0]
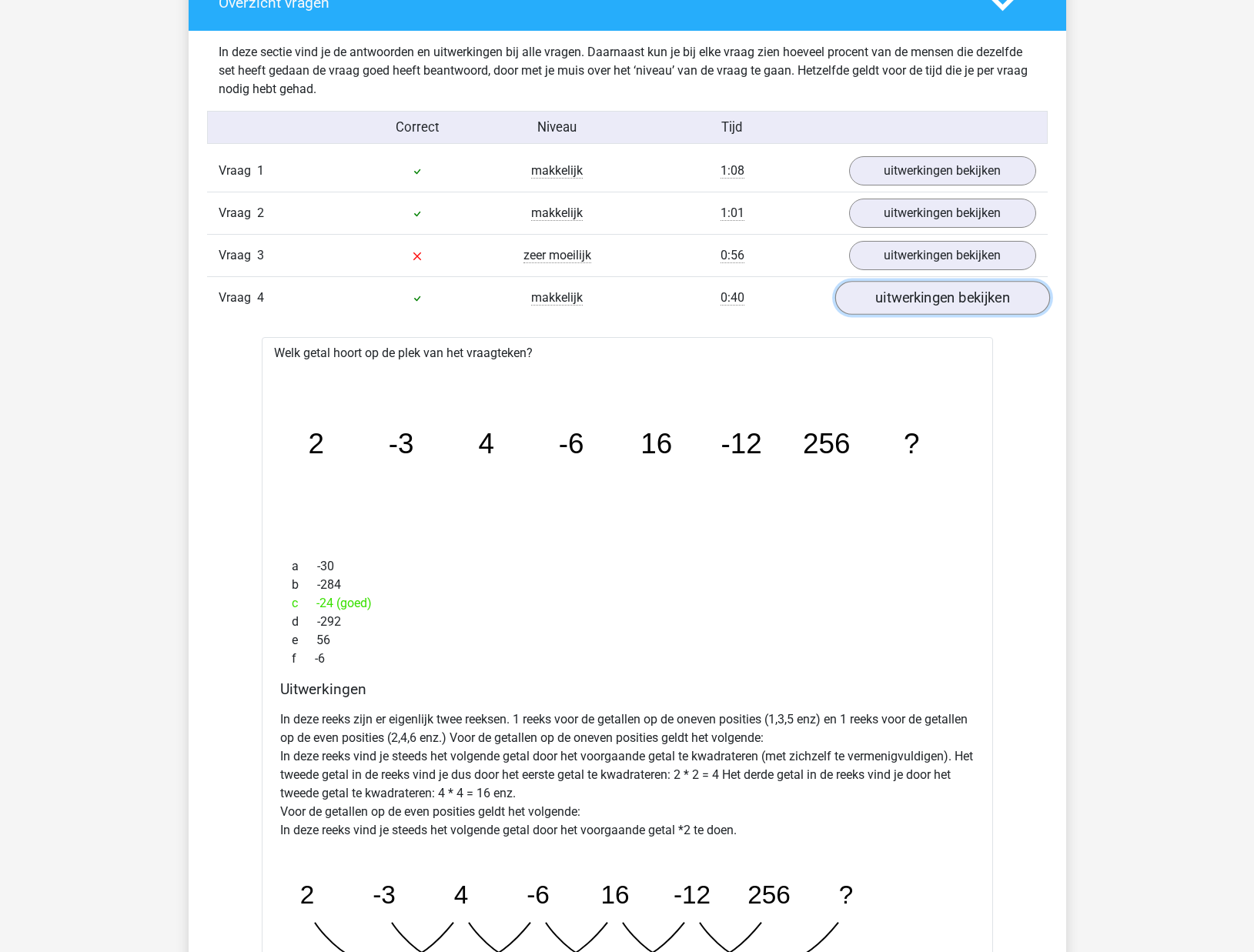
click at [974, 311] on link "uitwerkingen bekijken" at bounding box center [941, 297] width 214 height 34
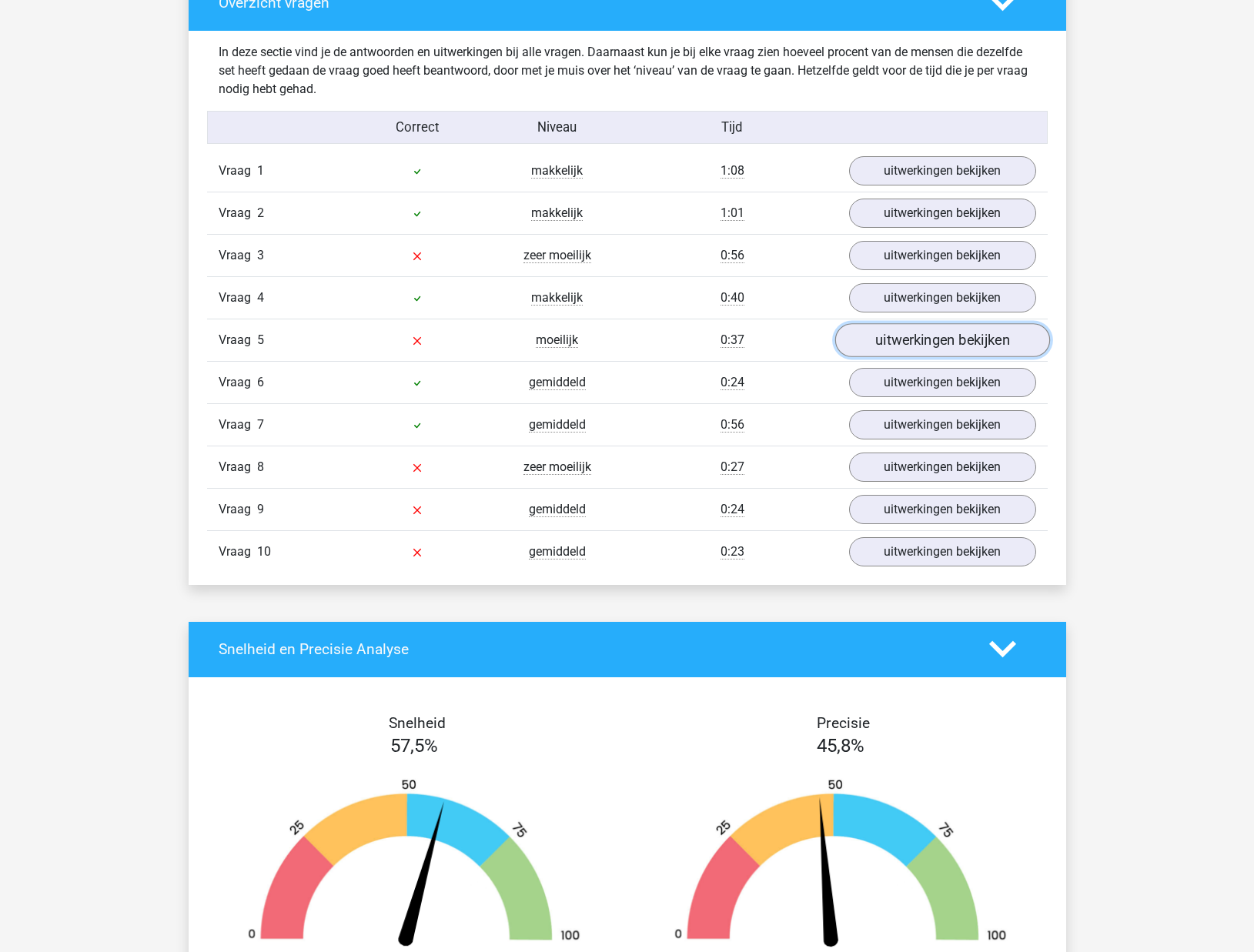
click at [960, 346] on link "uitwerkingen bekijken" at bounding box center [941, 340] width 214 height 34
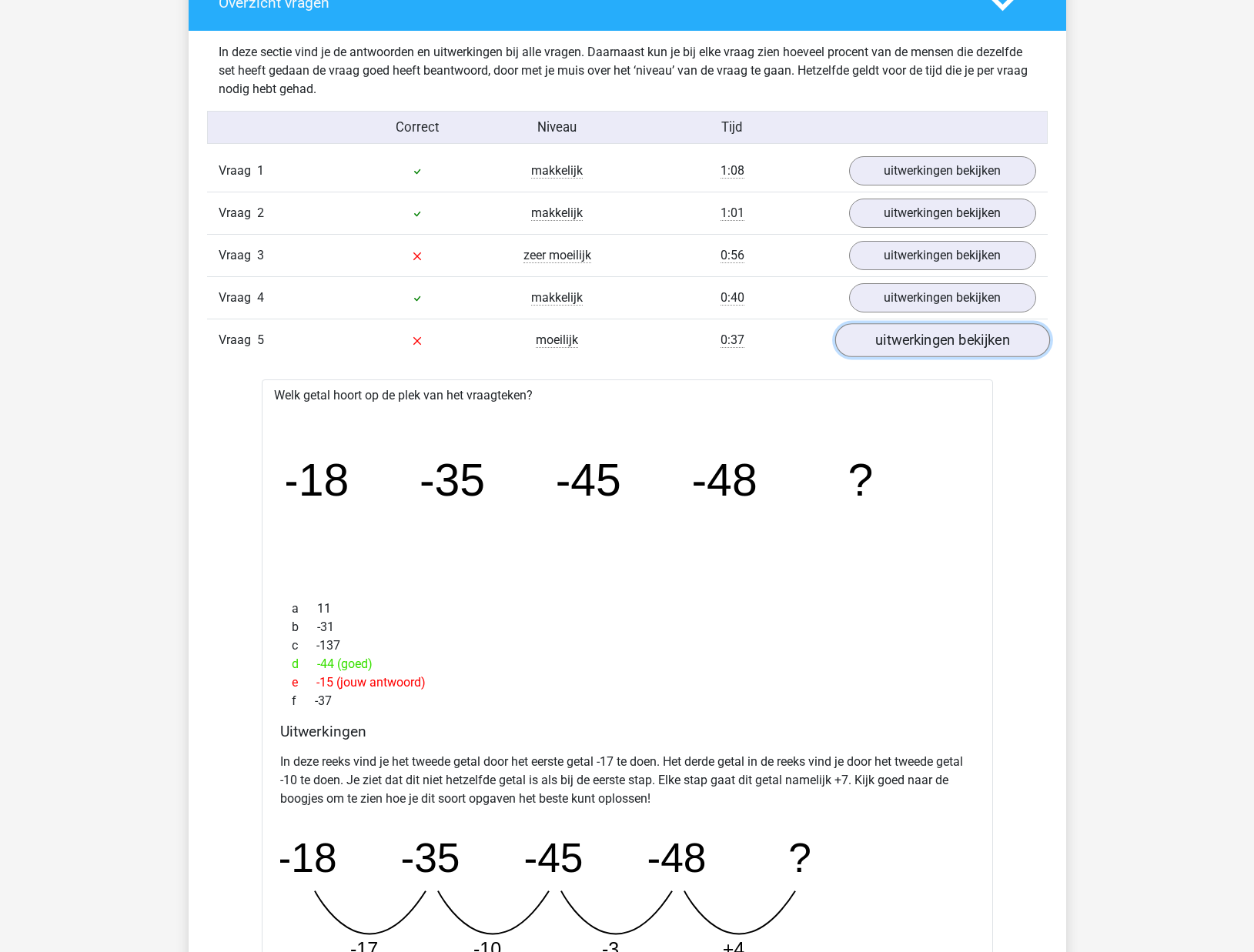
click at [931, 354] on link "uitwerkingen bekijken" at bounding box center [941, 340] width 214 height 34
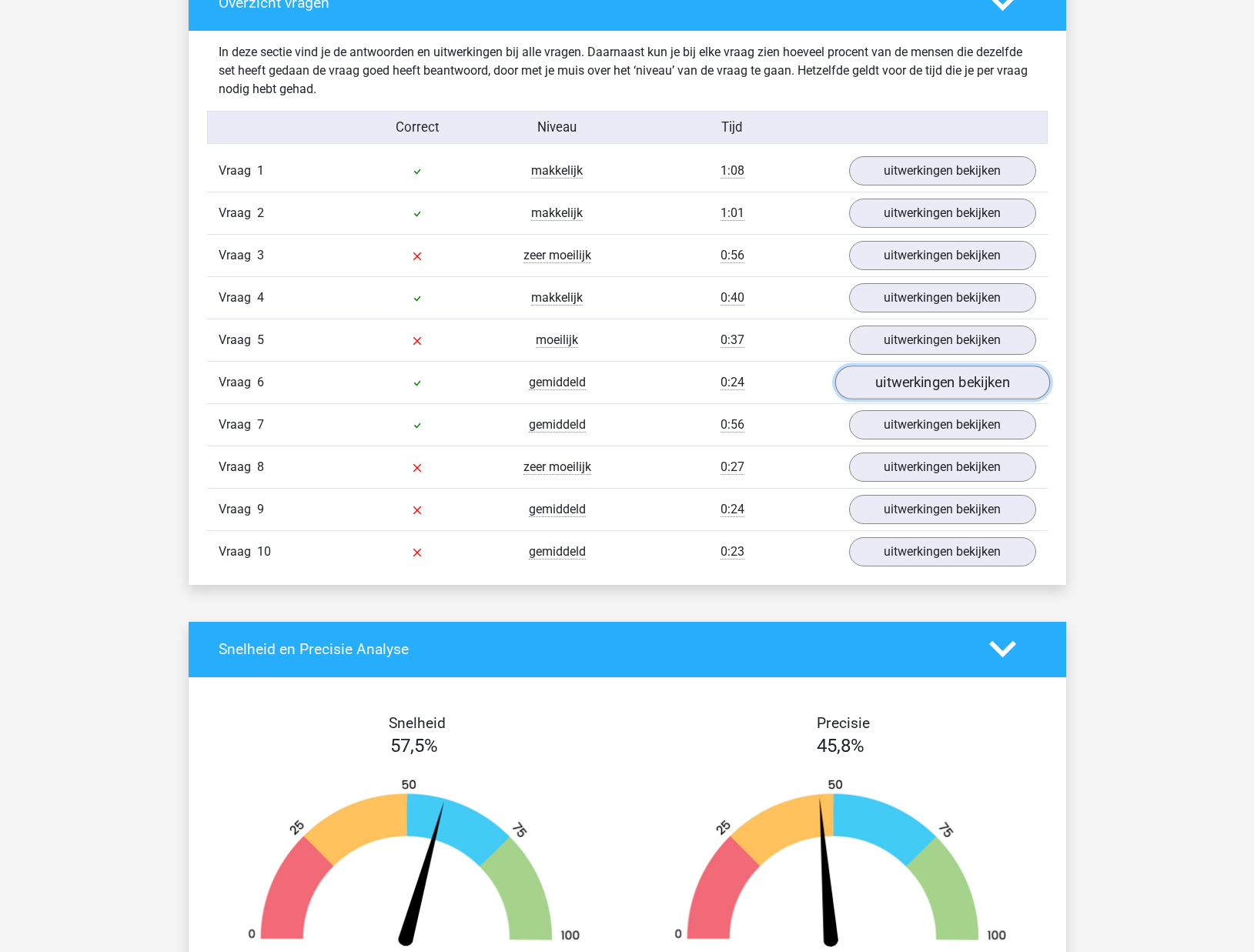
click at [929, 381] on link "uitwerkingen bekijken" at bounding box center [941, 382] width 214 height 34
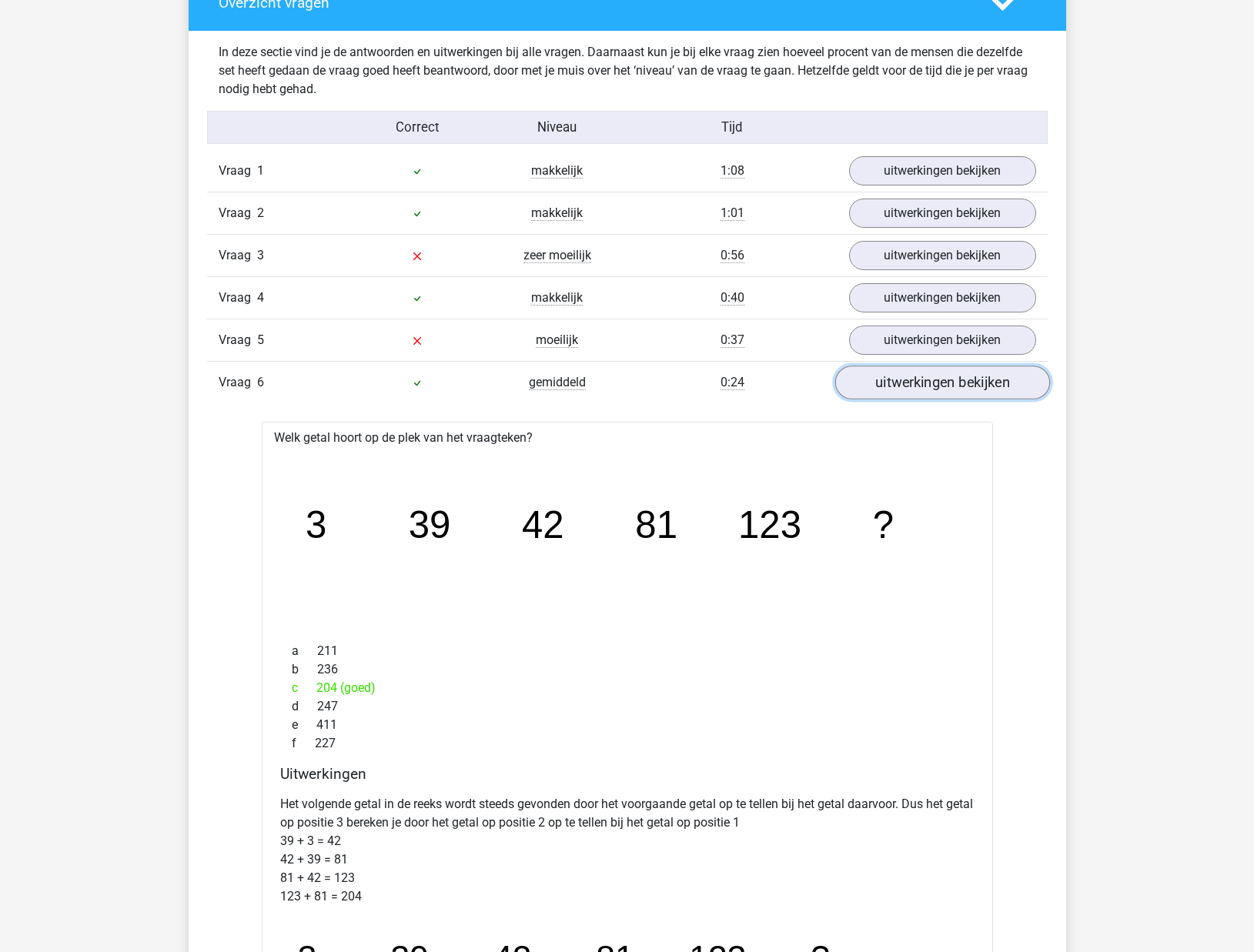
click at [929, 381] on link "uitwerkingen bekijken" at bounding box center [941, 382] width 214 height 34
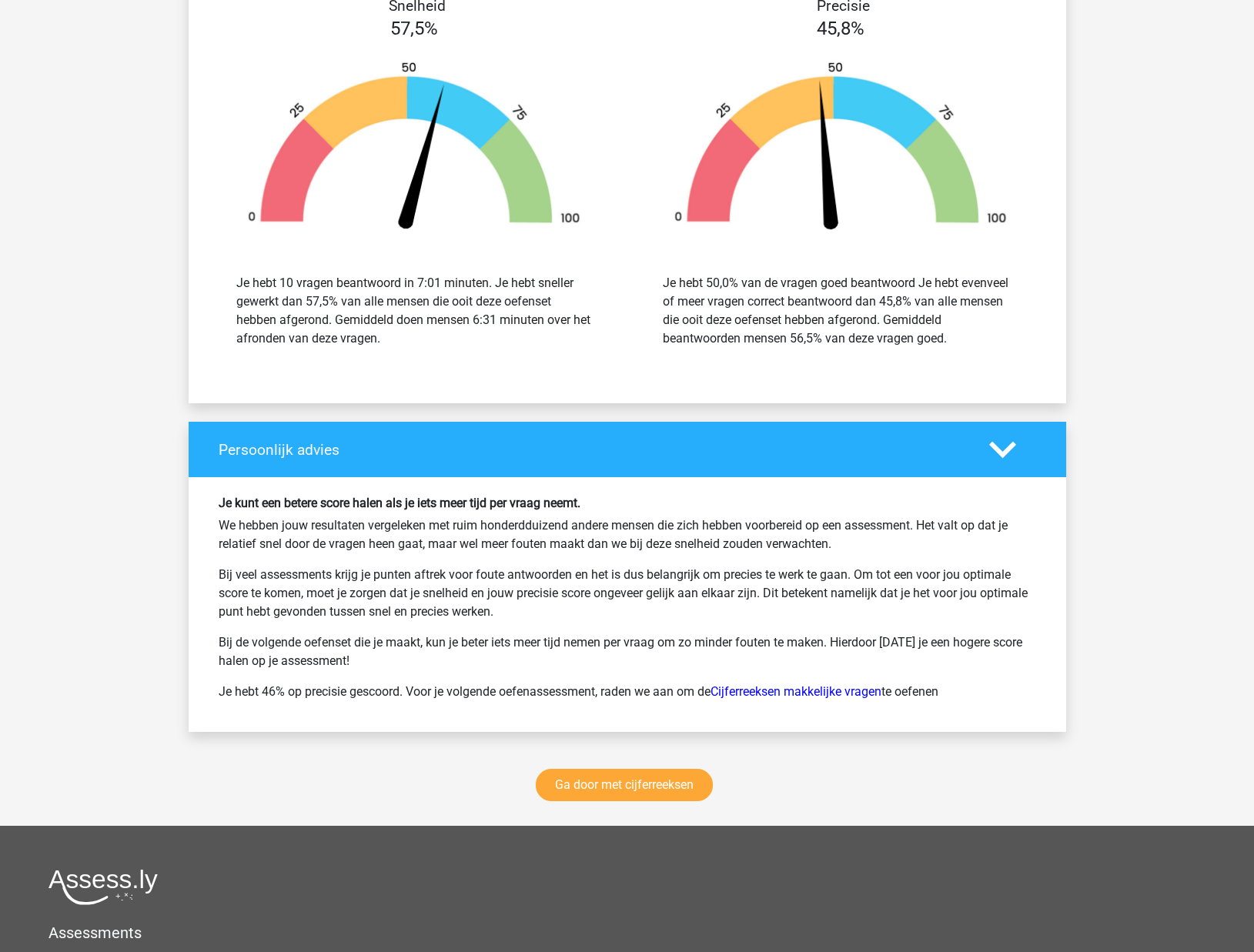
scroll to position [1644, 0]
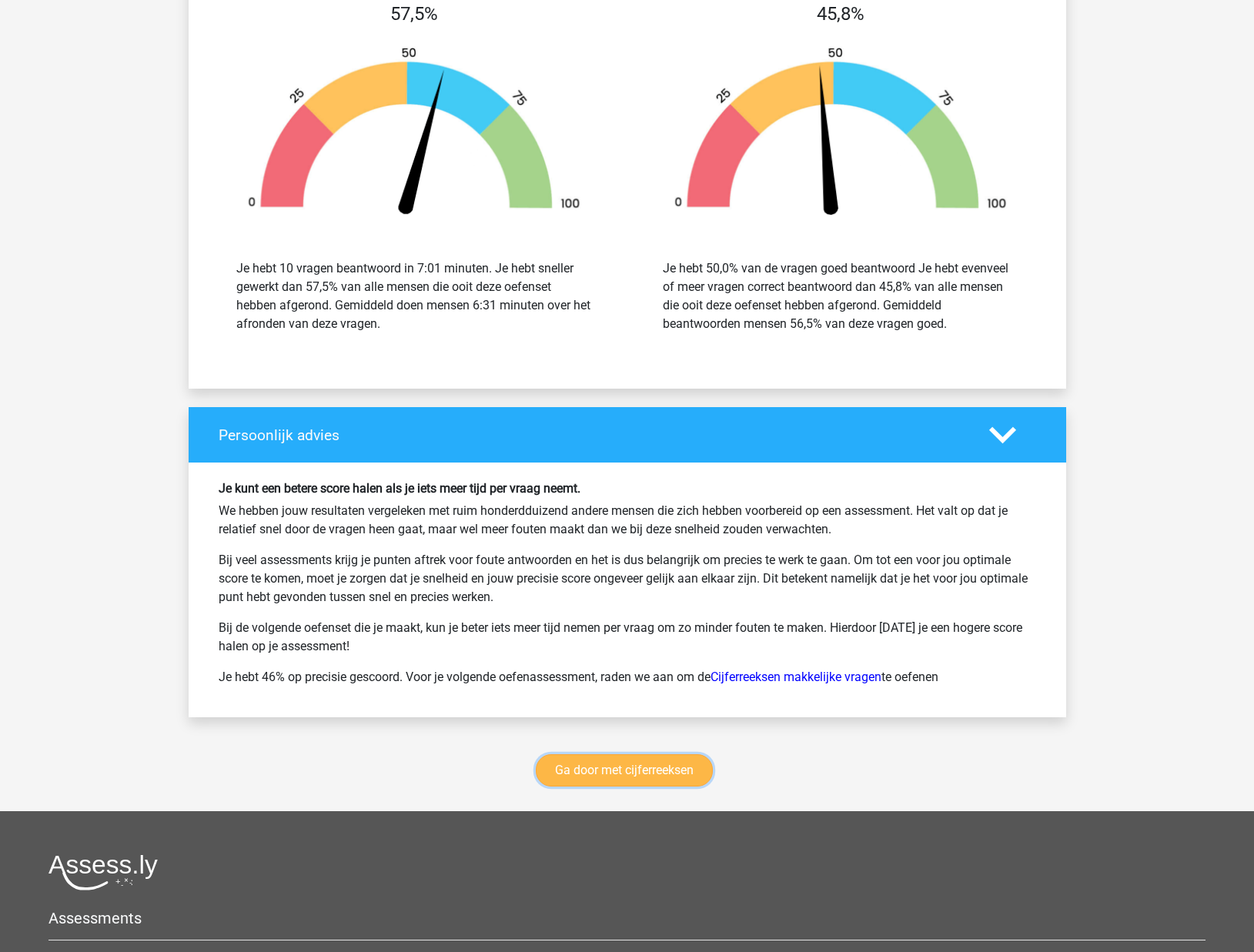
click at [662, 786] on link "Ga door met cijferreeksen" at bounding box center [625, 770] width 177 height 32
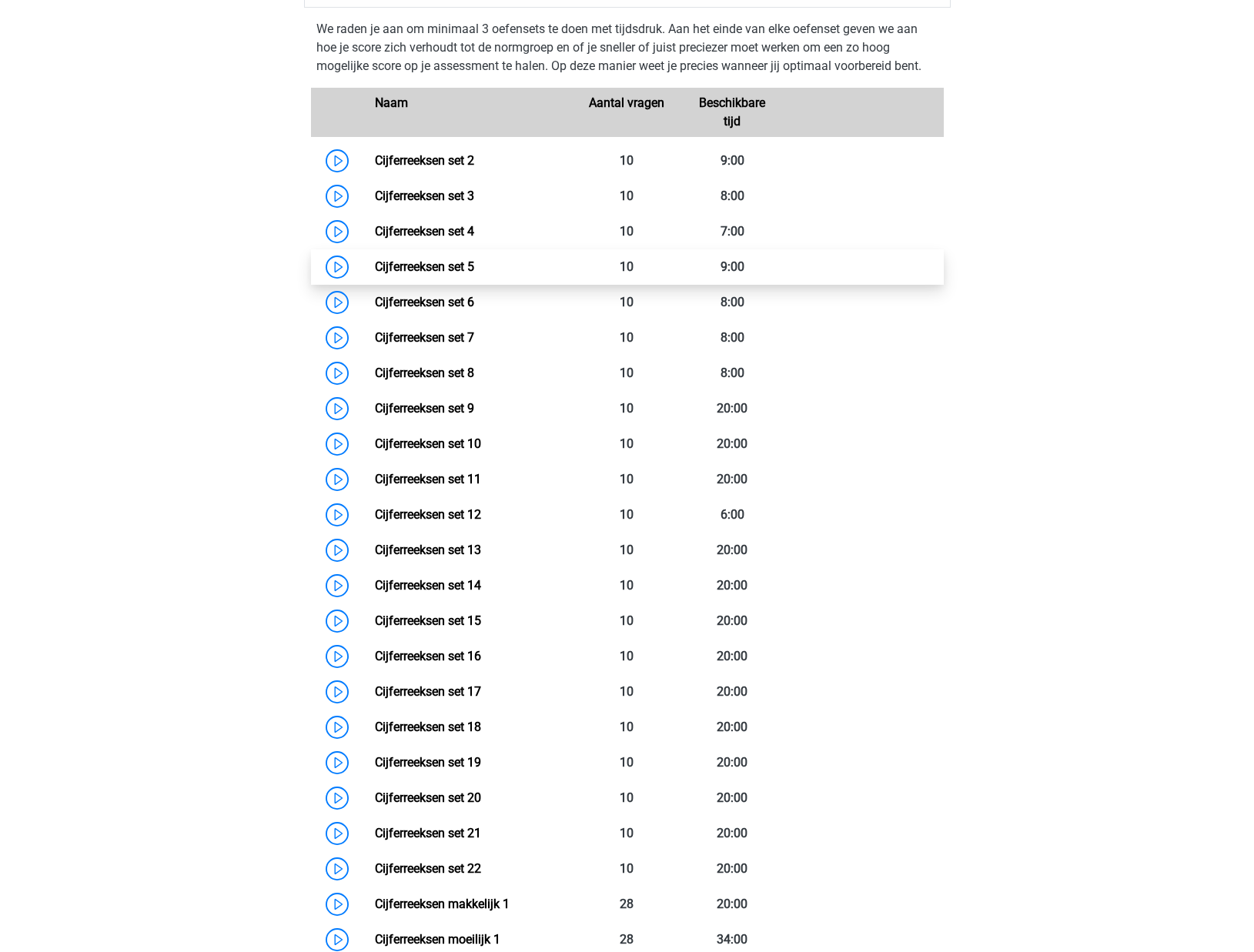
scroll to position [706, 0]
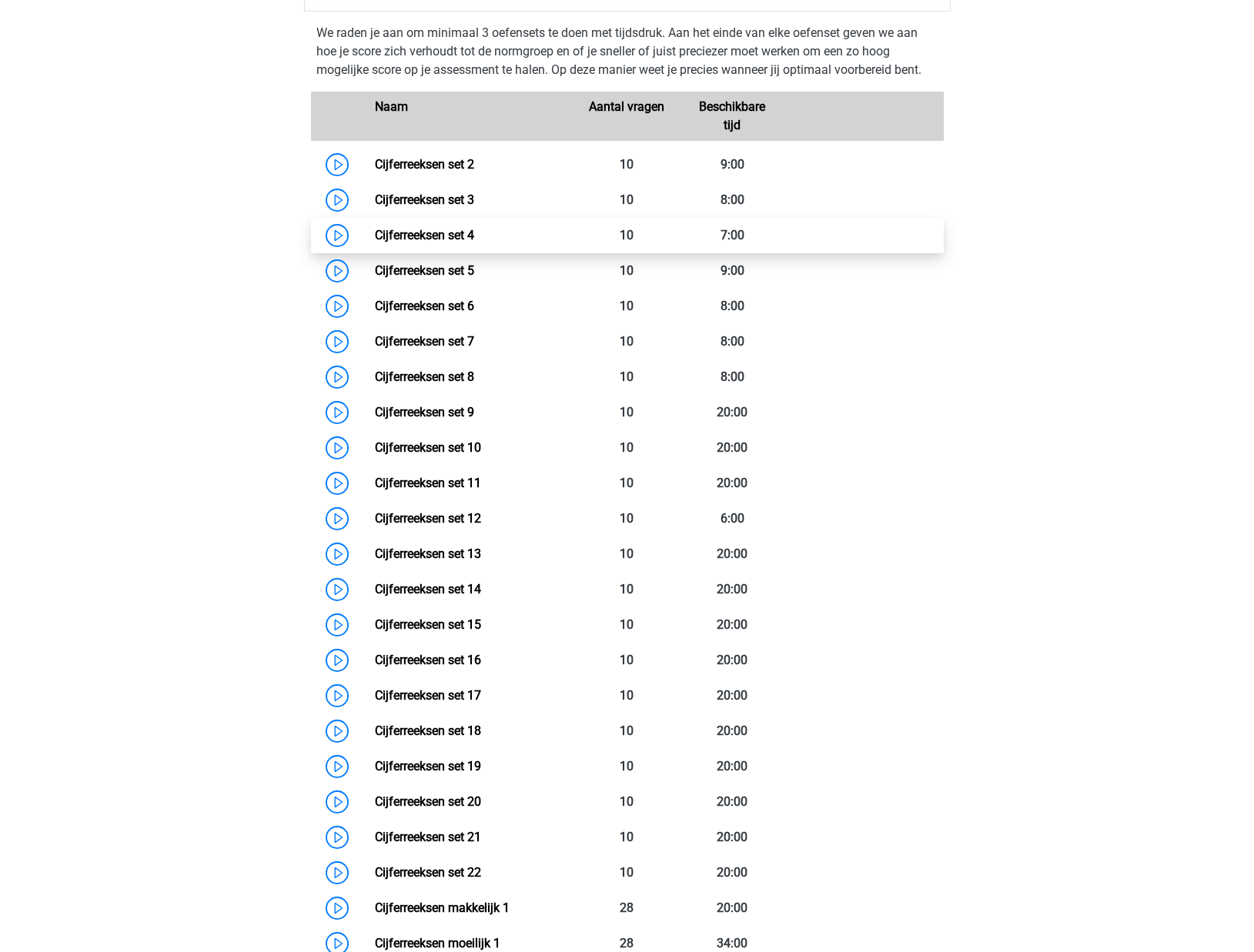
click at [475, 243] on link "Cijferreeksen set 4" at bounding box center [425, 235] width 99 height 15
click at [437, 243] on link "Cijferreeksen set 4" at bounding box center [425, 235] width 99 height 15
click at [445, 278] on link "Cijferreeksen set 5" at bounding box center [425, 270] width 99 height 15
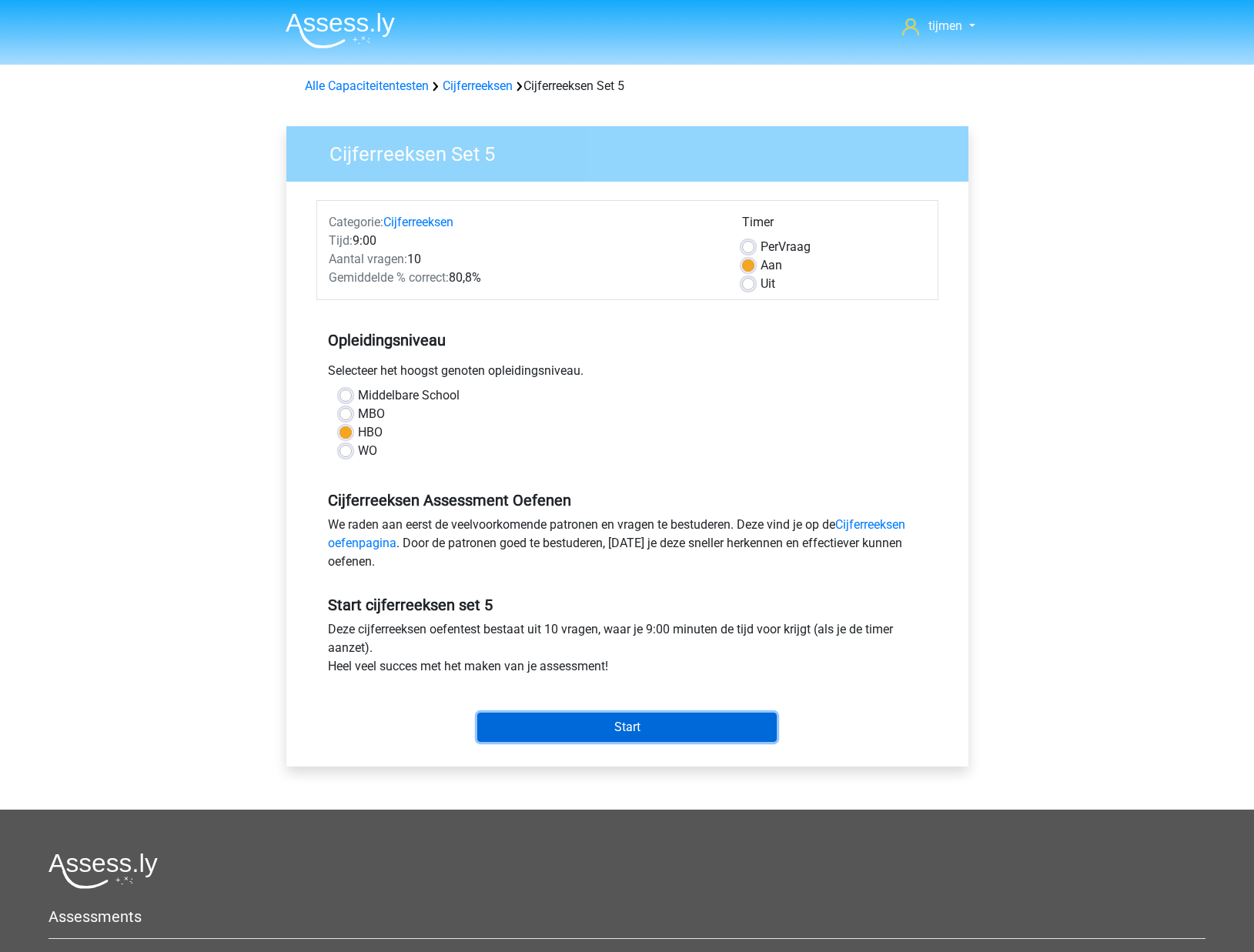
click at [702, 734] on input "Start" at bounding box center [627, 727] width 299 height 29
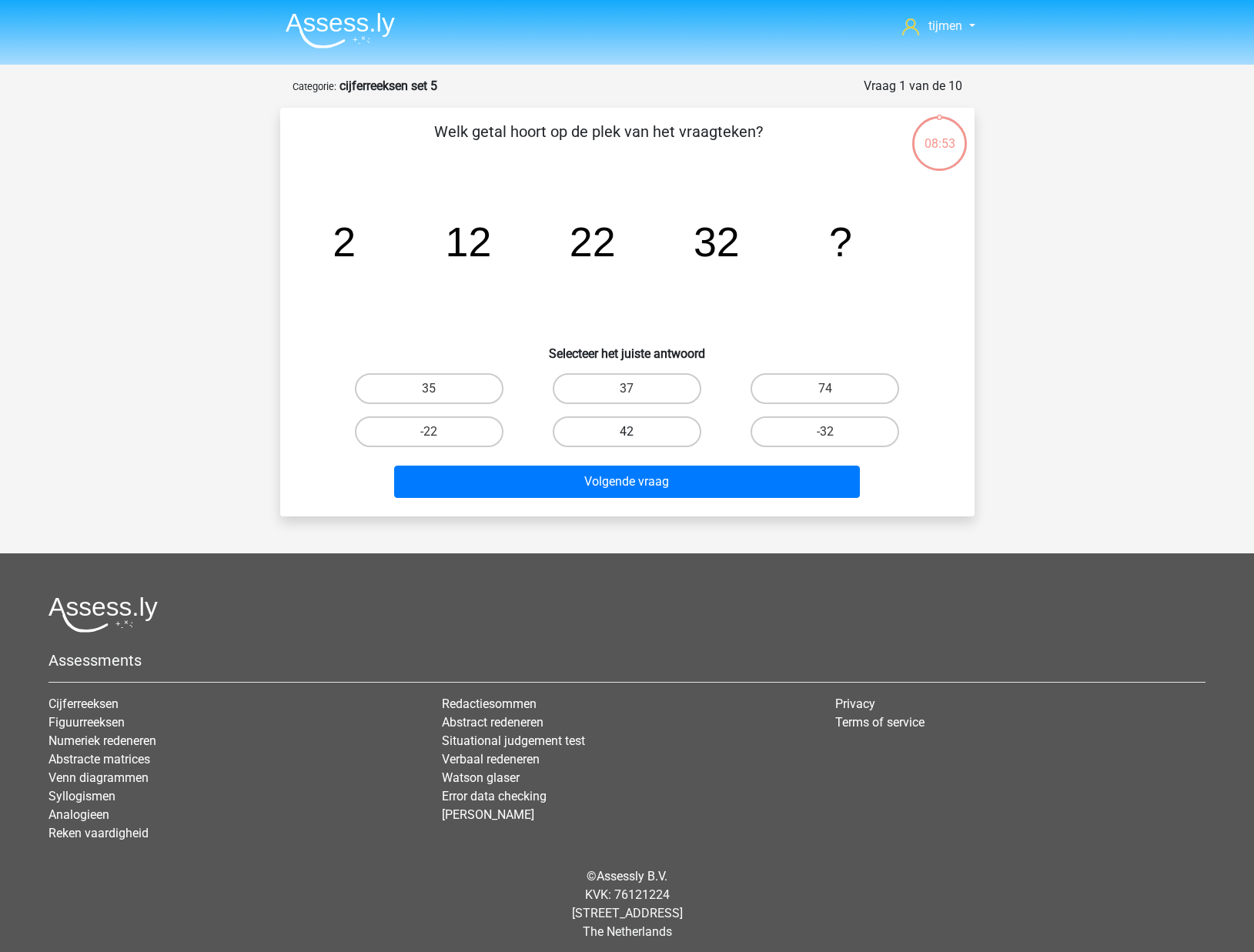
click at [619, 444] on label "42" at bounding box center [627, 432] width 148 height 31
click at [627, 441] on input "42" at bounding box center [631, 437] width 10 height 10
radio input "true"
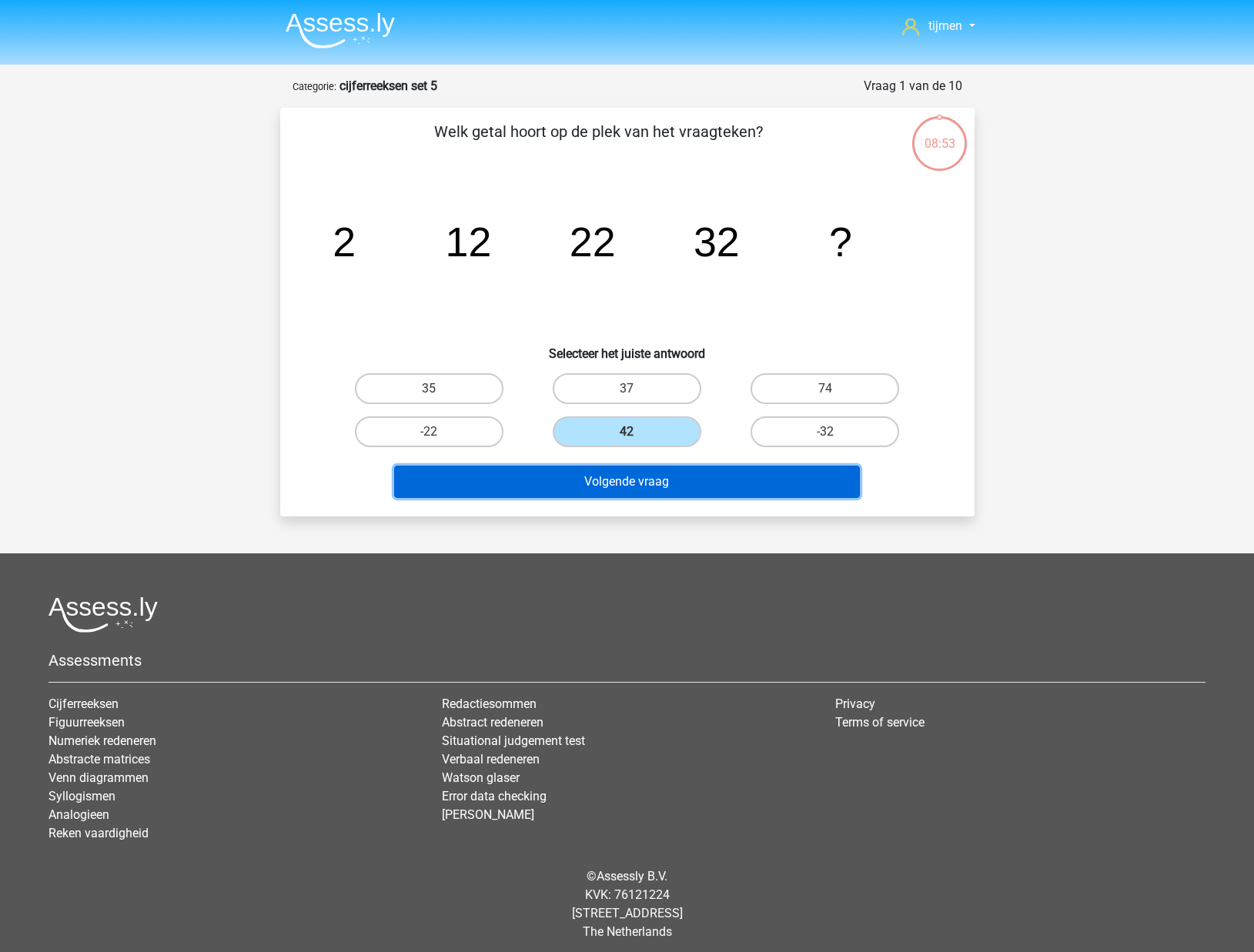
click at [620, 476] on button "Volgende vraag" at bounding box center [627, 481] width 466 height 32
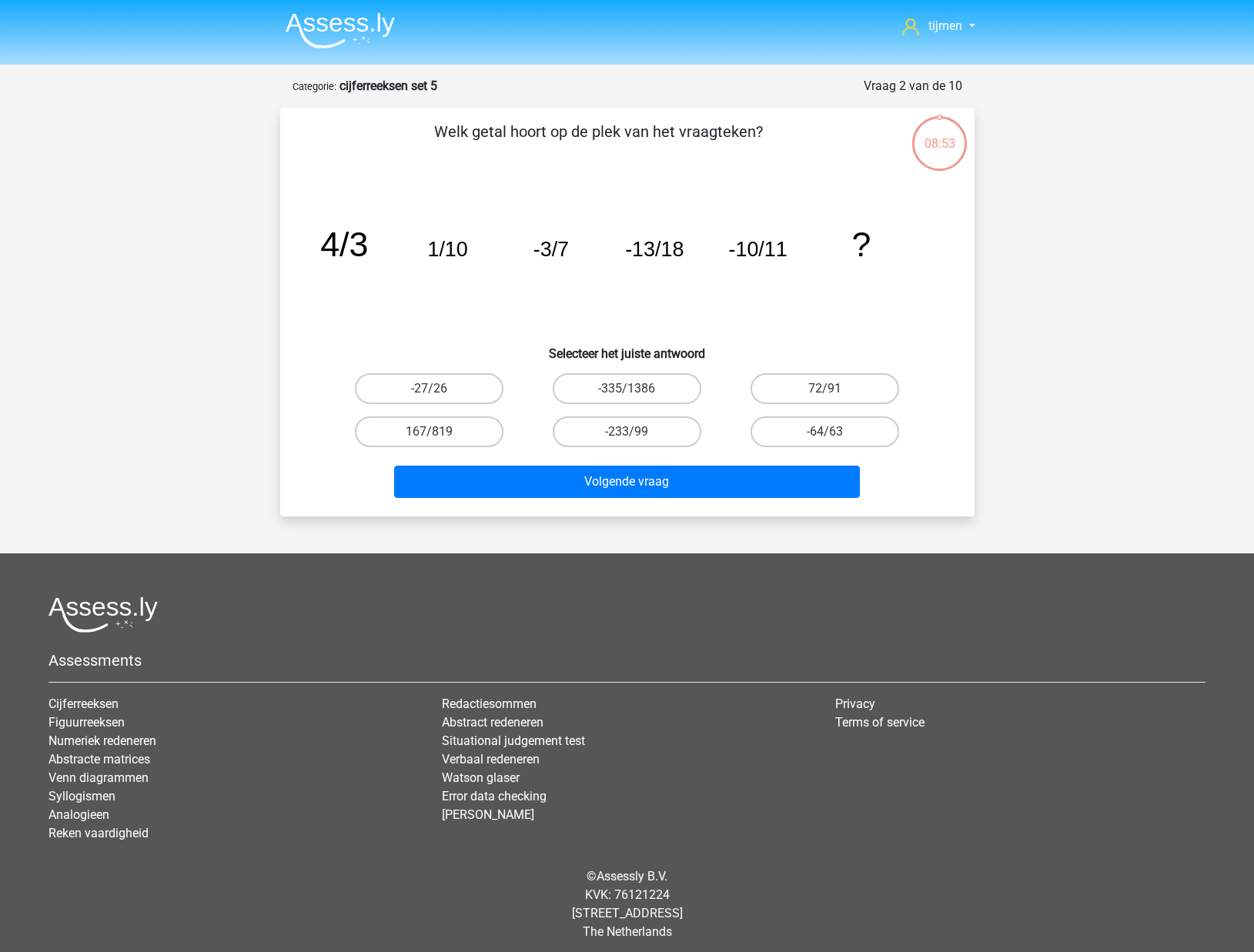
scroll to position [8, 0]
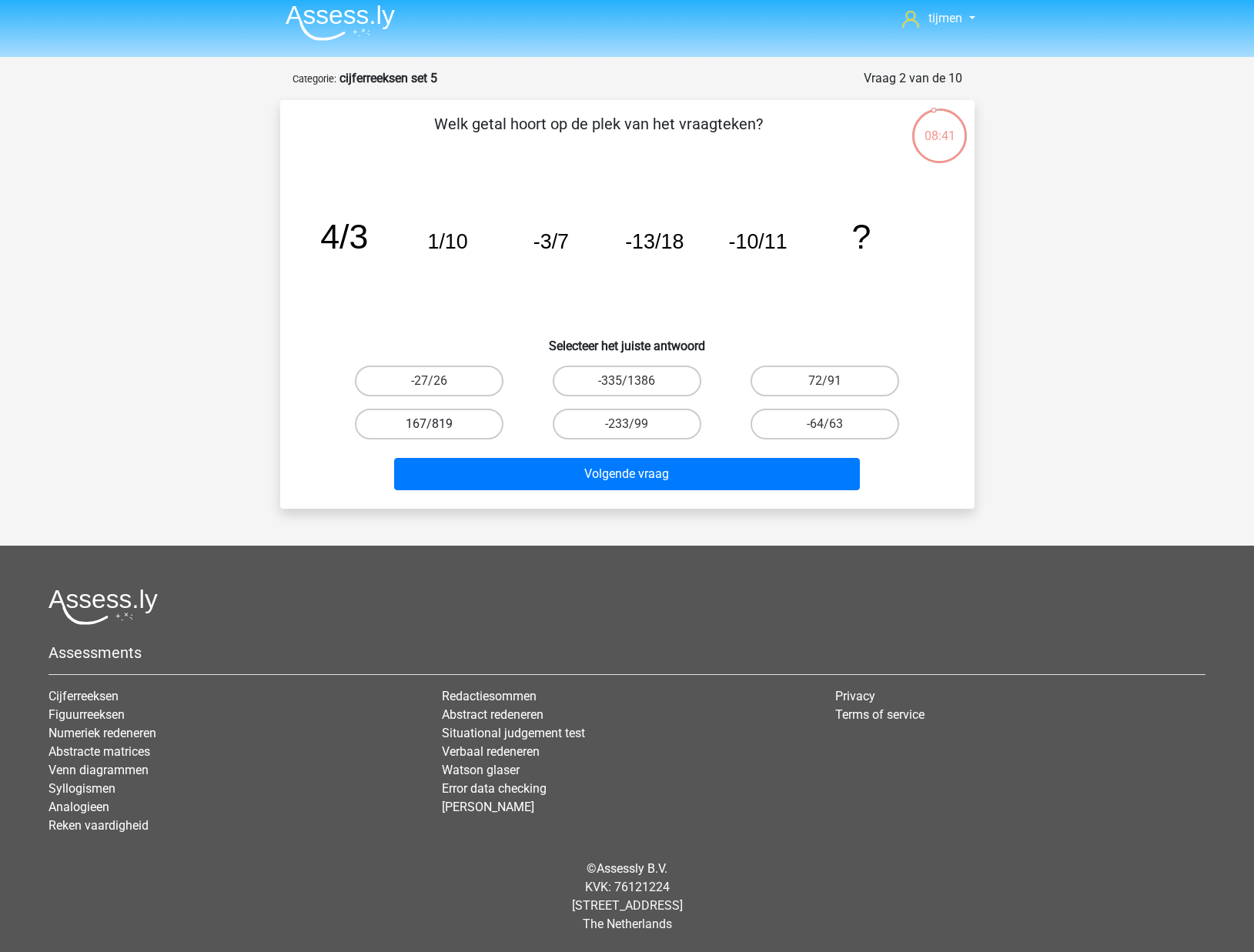
click at [442, 434] on label "167/819" at bounding box center [429, 424] width 148 height 31
click at [438, 434] on input "167/819" at bounding box center [434, 429] width 10 height 10
radio input "true"
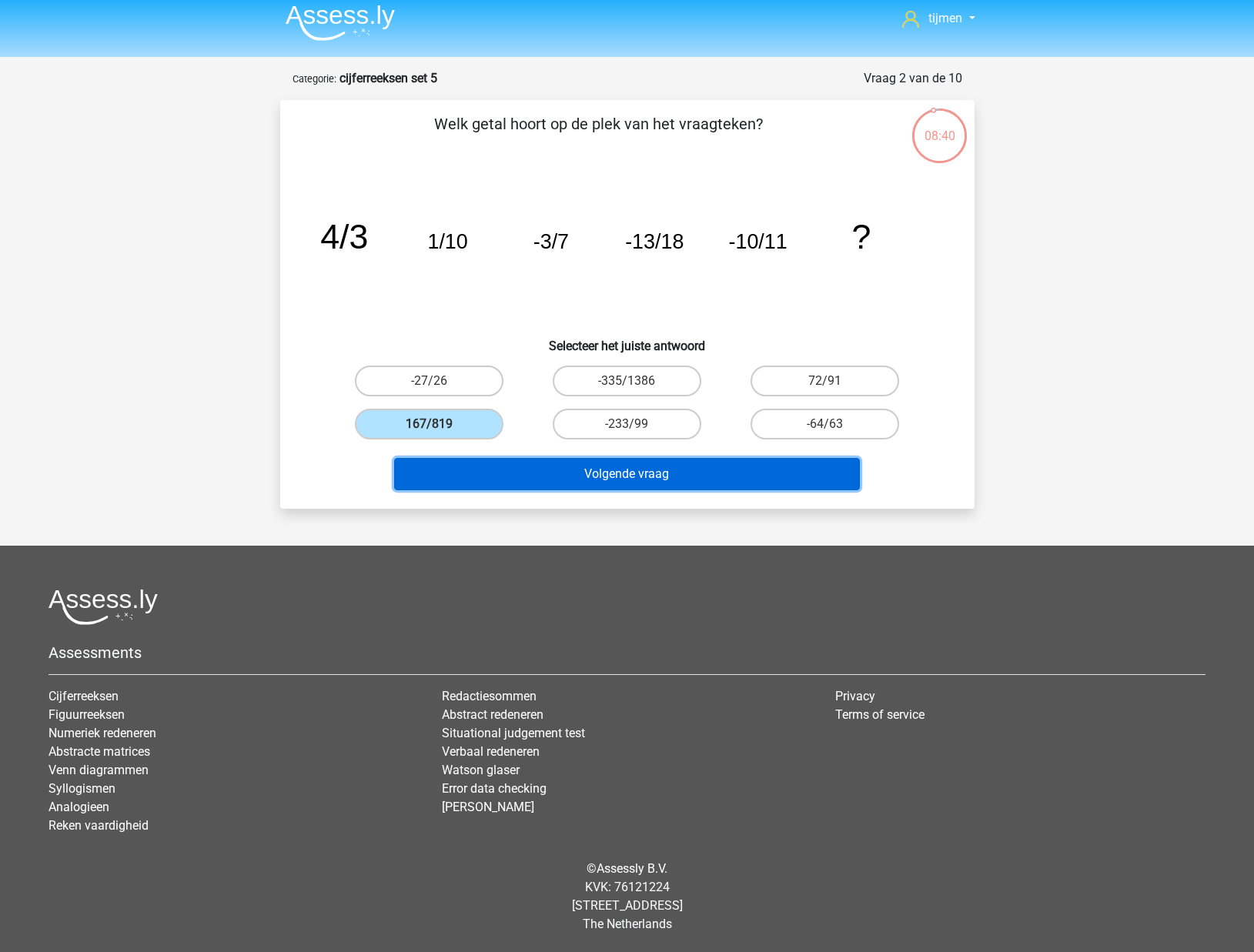
click at [665, 481] on button "Volgende vraag" at bounding box center [627, 474] width 466 height 32
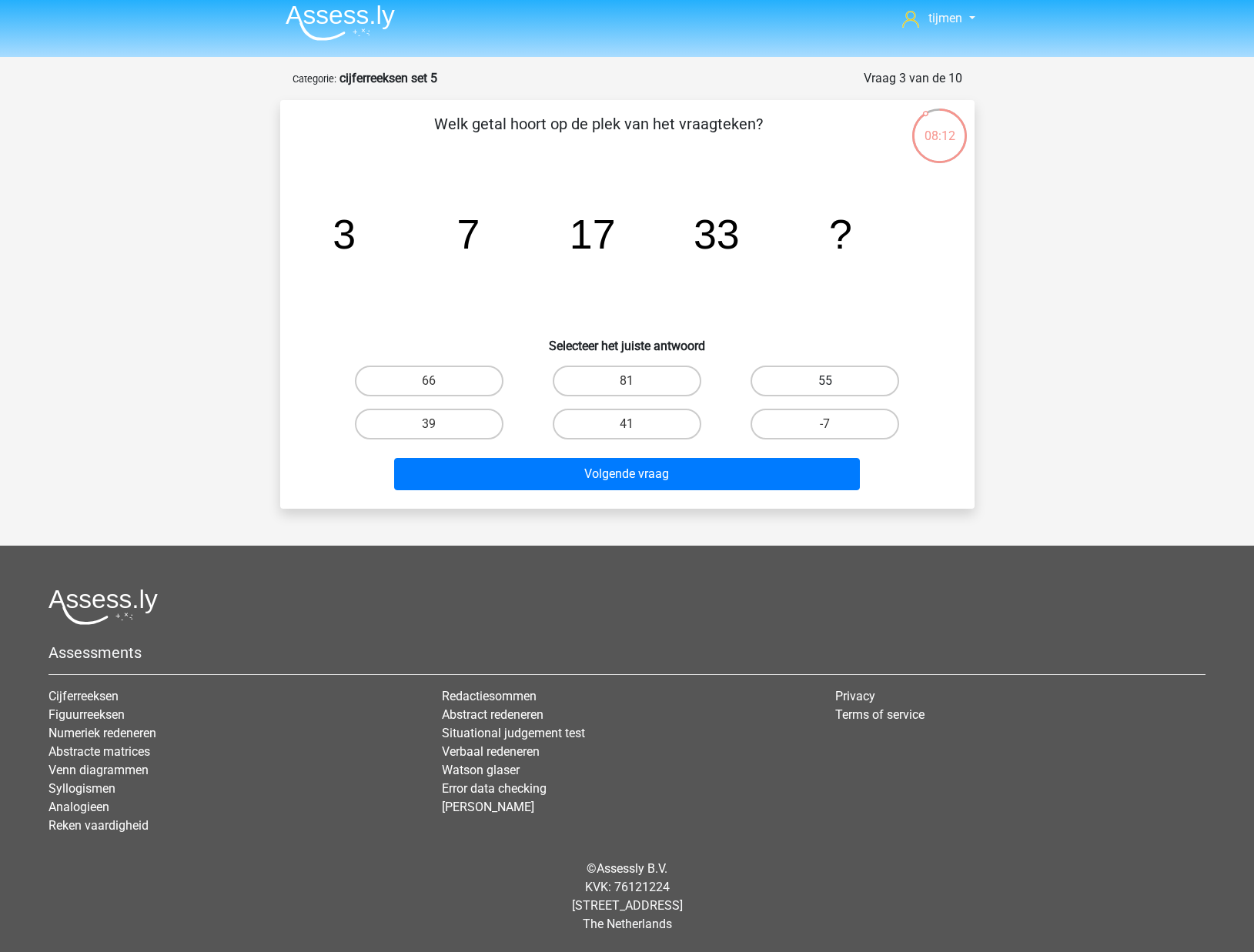
click at [779, 383] on label "55" at bounding box center [824, 381] width 148 height 31
click at [825, 383] on input "55" at bounding box center [830, 386] width 10 height 10
radio input "true"
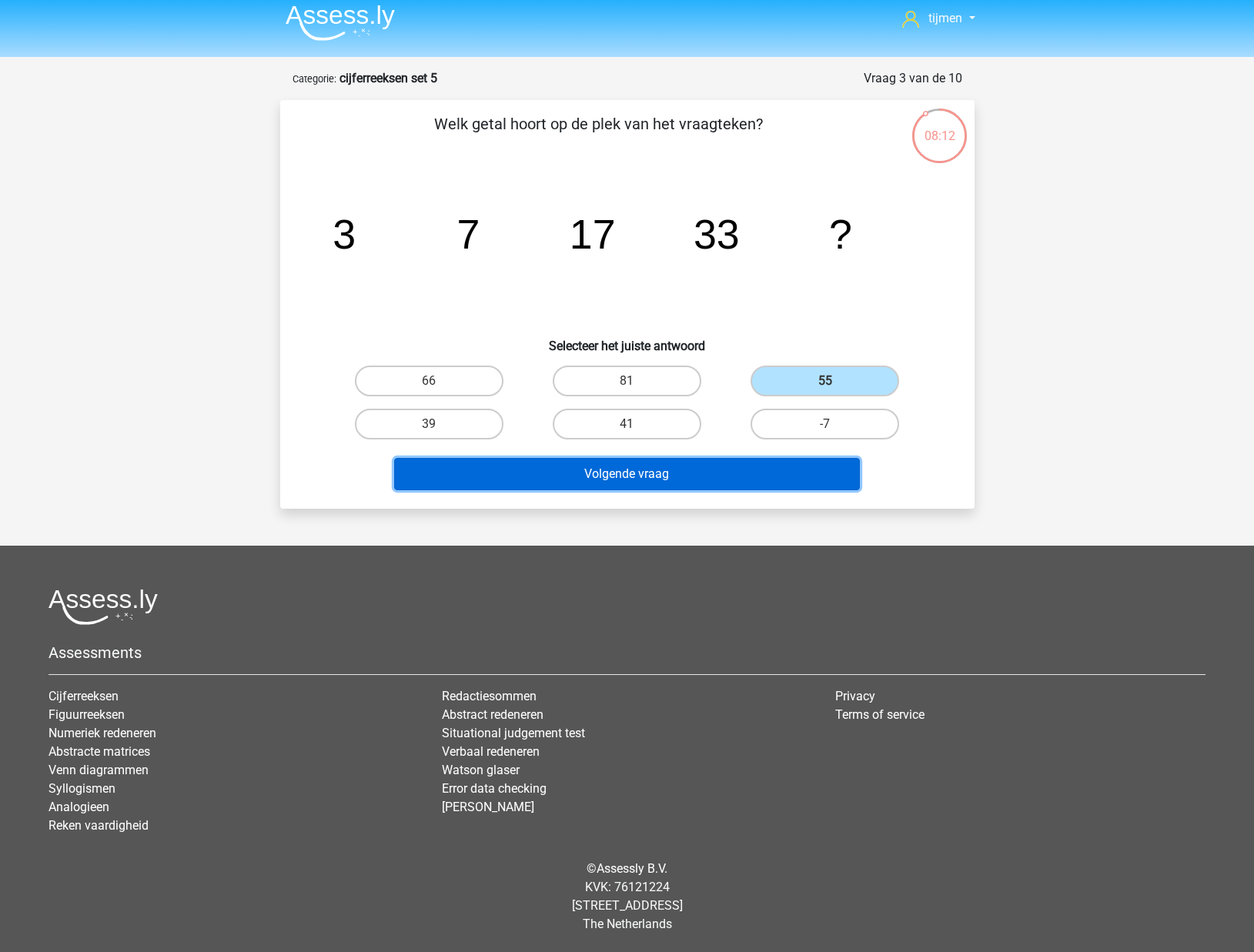
click at [769, 478] on button "Volgende vraag" at bounding box center [627, 474] width 466 height 32
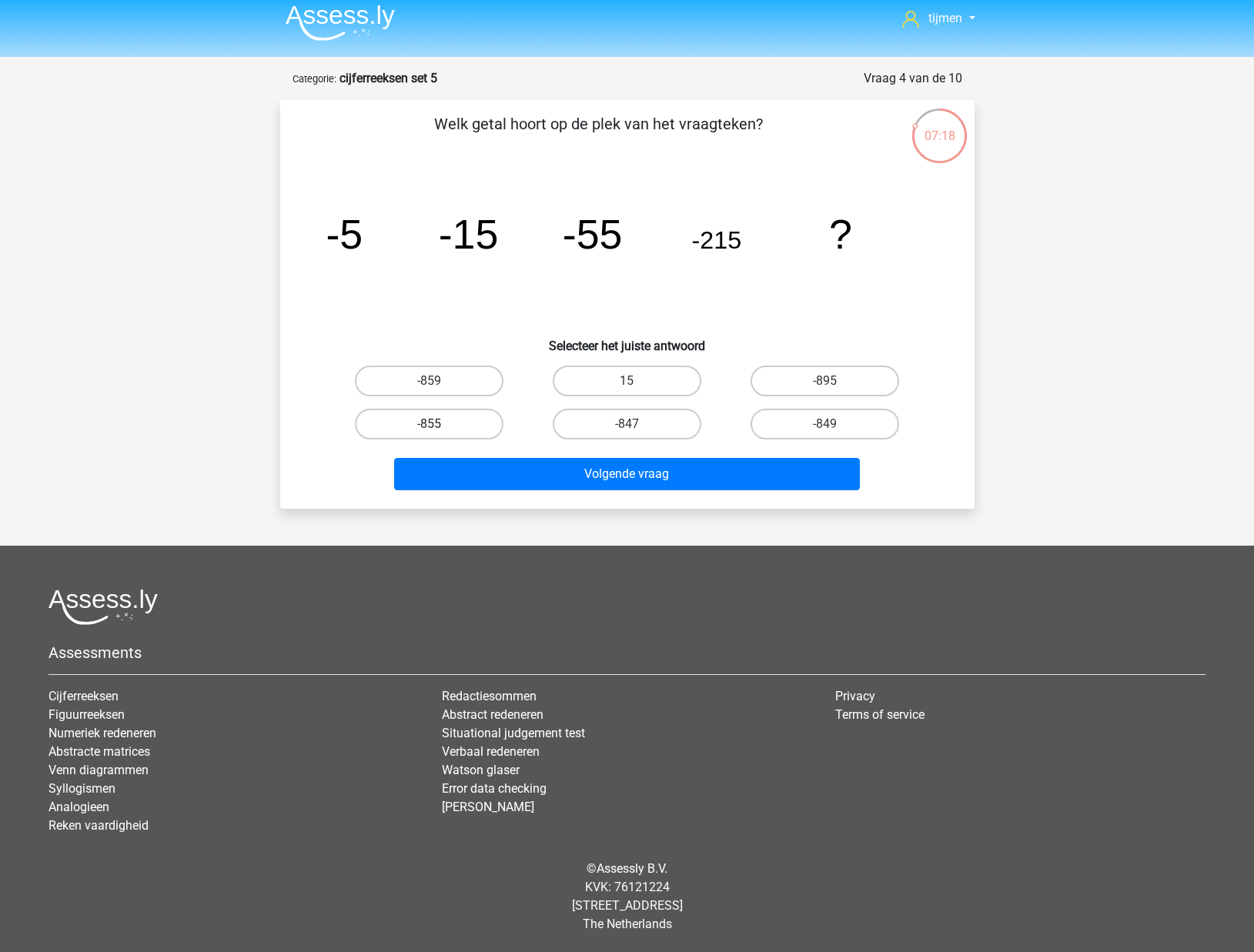
click at [453, 421] on label "-855" at bounding box center [429, 424] width 148 height 31
click at [438, 424] on input "-855" at bounding box center [434, 429] width 10 height 10
radio input "true"
click at [500, 493] on div "Volgende vraag" at bounding box center [627, 476] width 594 height 38
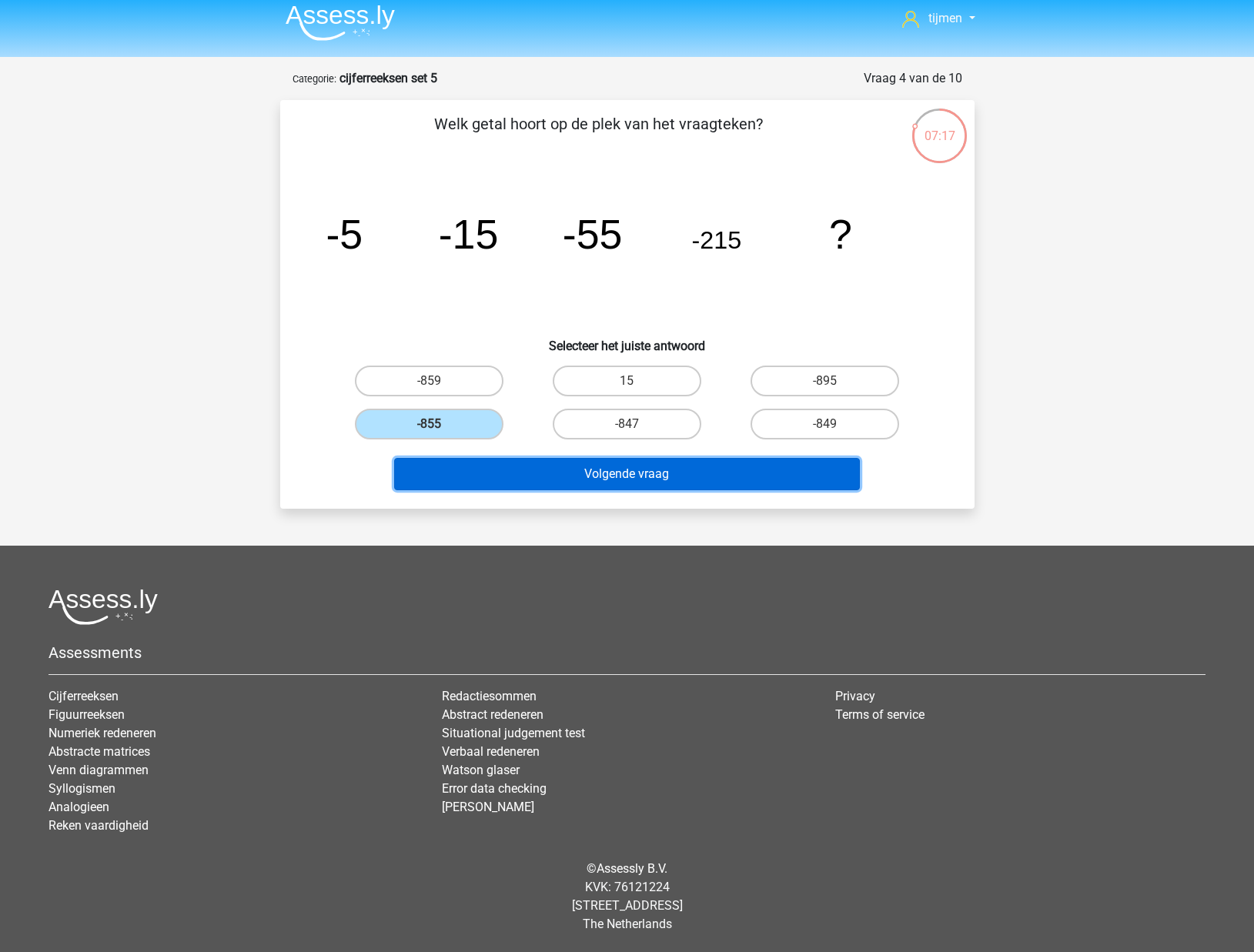
click at [503, 482] on button "Volgende vraag" at bounding box center [627, 474] width 466 height 32
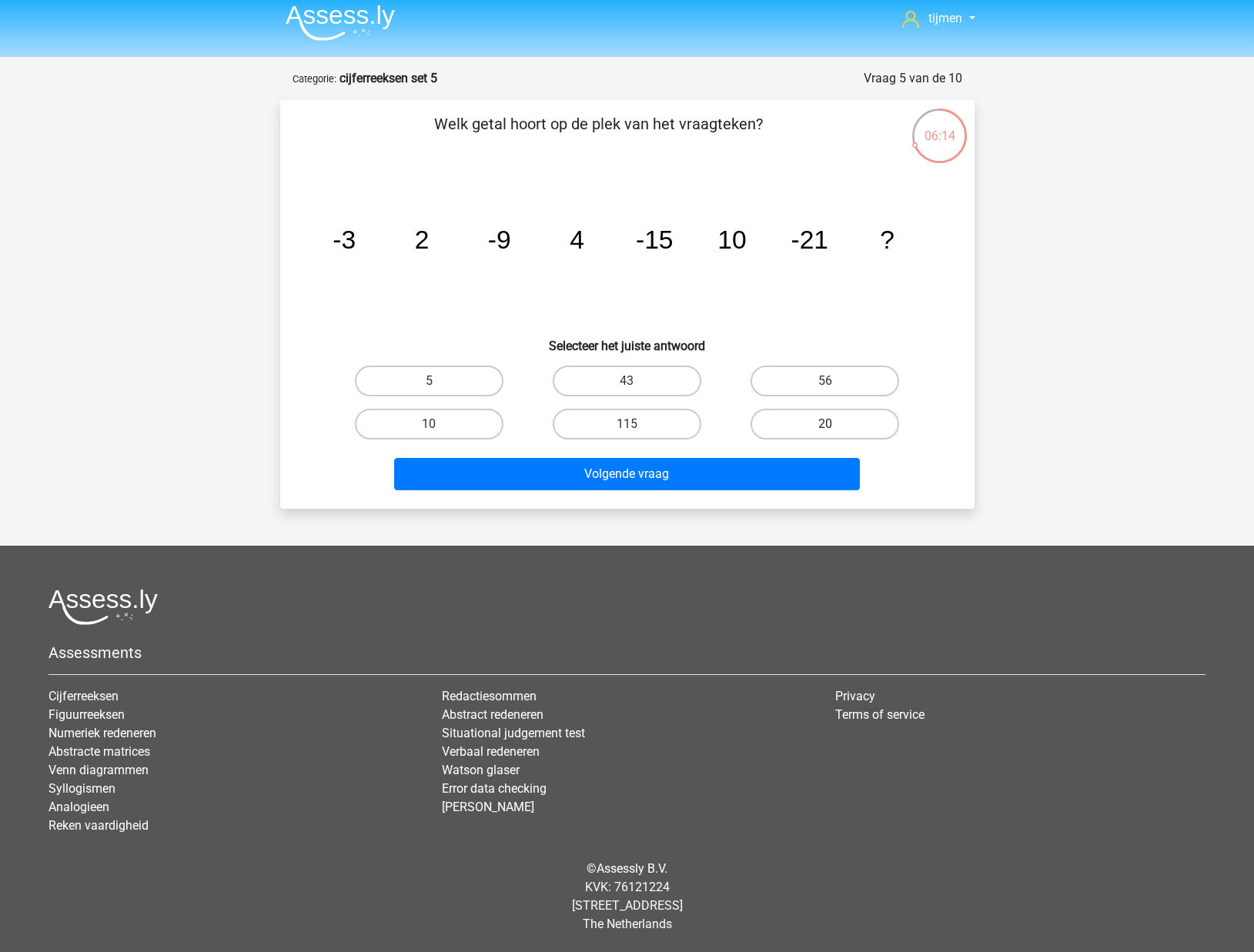
click at [775, 426] on label "20" at bounding box center [824, 424] width 148 height 31
click at [825, 426] on input "20" at bounding box center [830, 429] width 10 height 10
radio input "true"
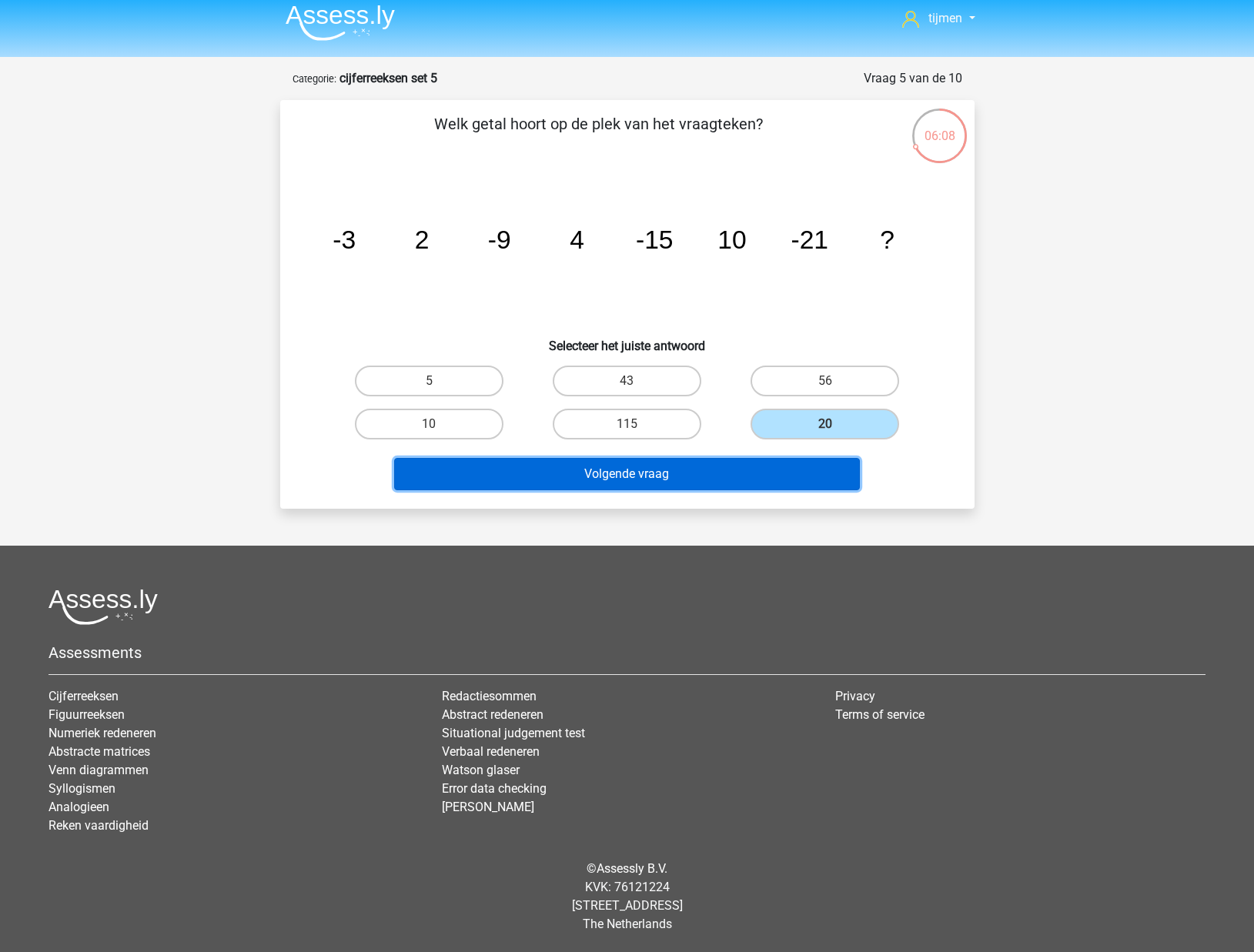
click at [643, 483] on button "Volgende vraag" at bounding box center [627, 474] width 466 height 32
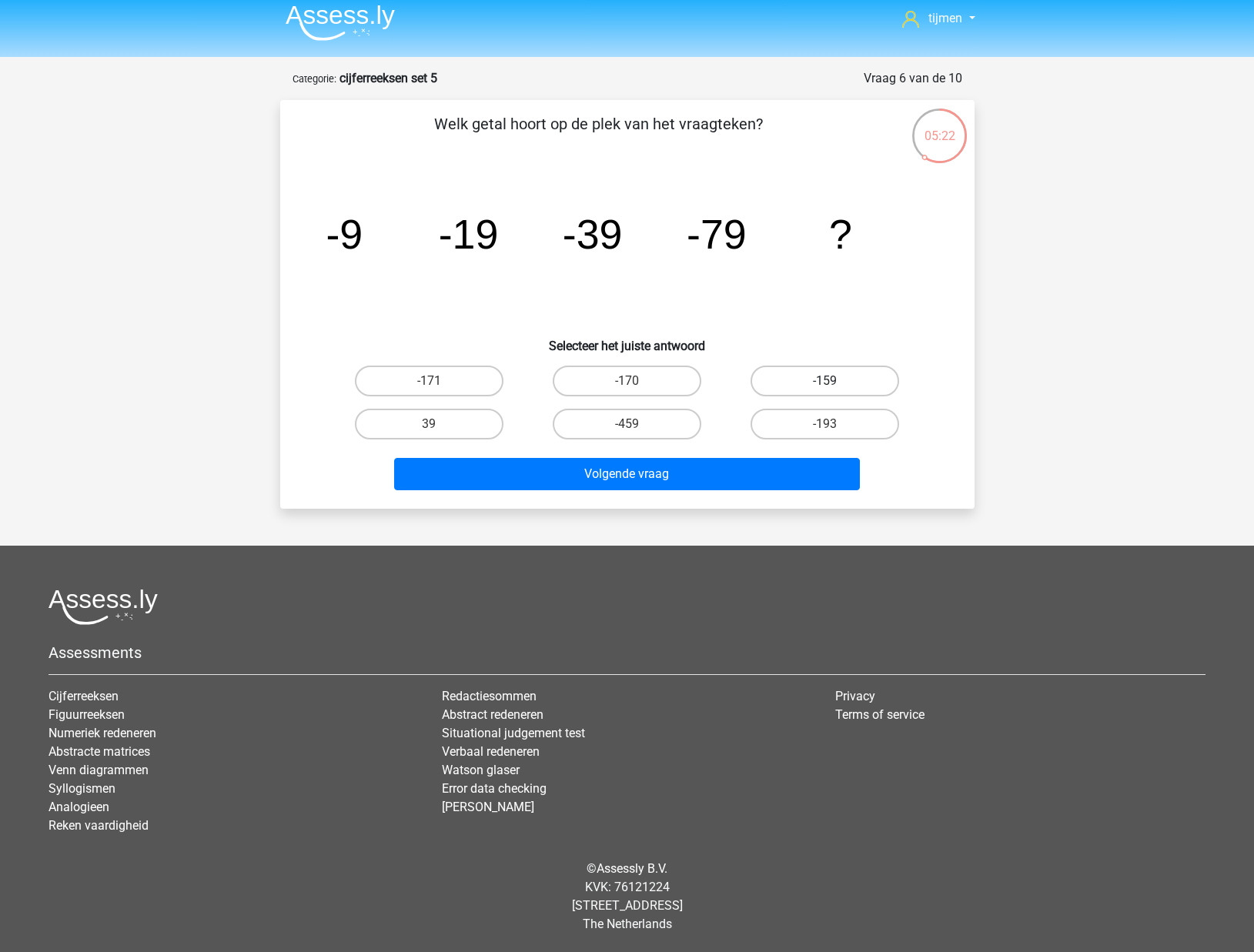
click at [797, 392] on label "-159" at bounding box center [824, 381] width 148 height 31
click at [825, 391] on input "-159" at bounding box center [830, 386] width 10 height 10
radio input "true"
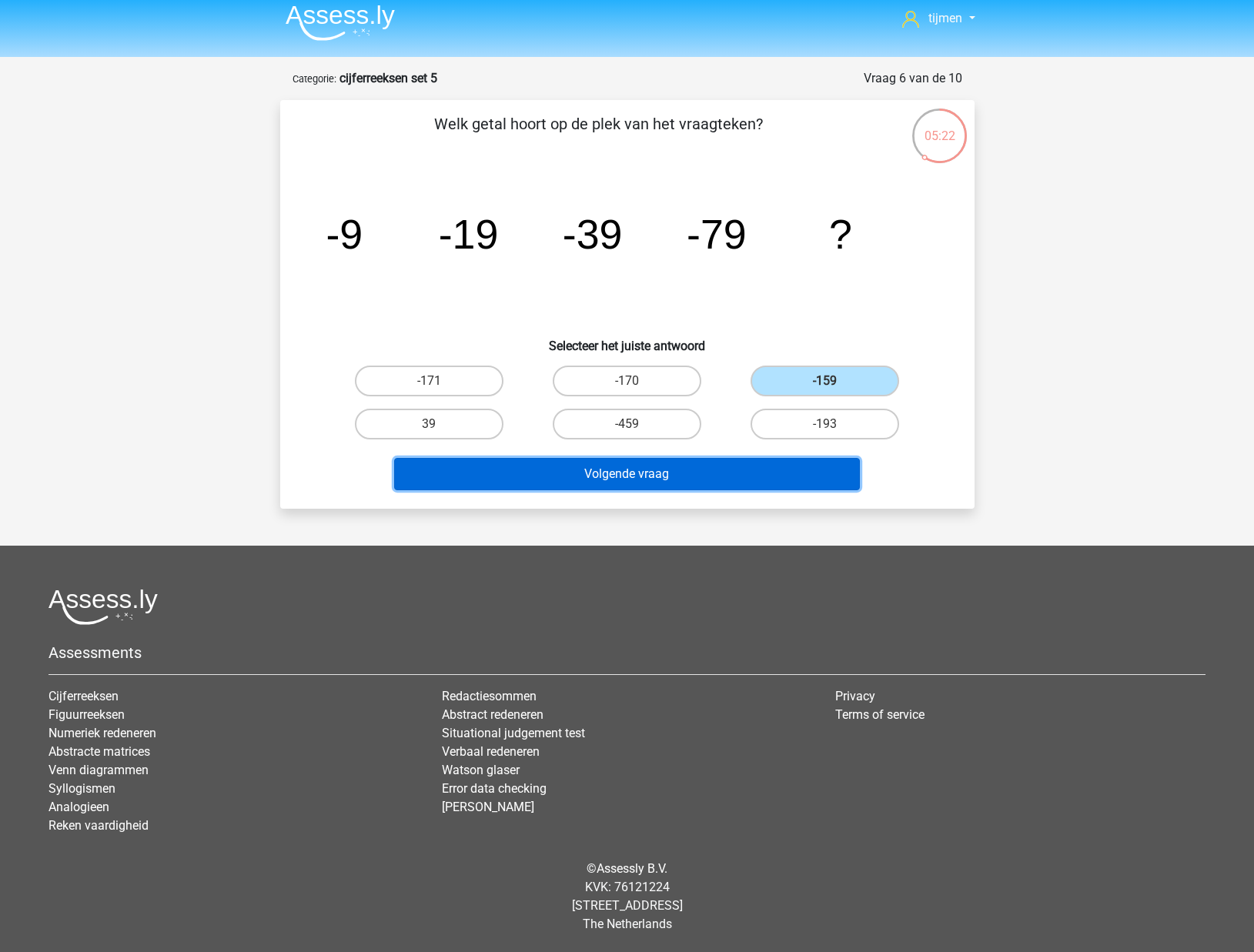
click at [745, 468] on button "Volgende vraag" at bounding box center [627, 474] width 466 height 32
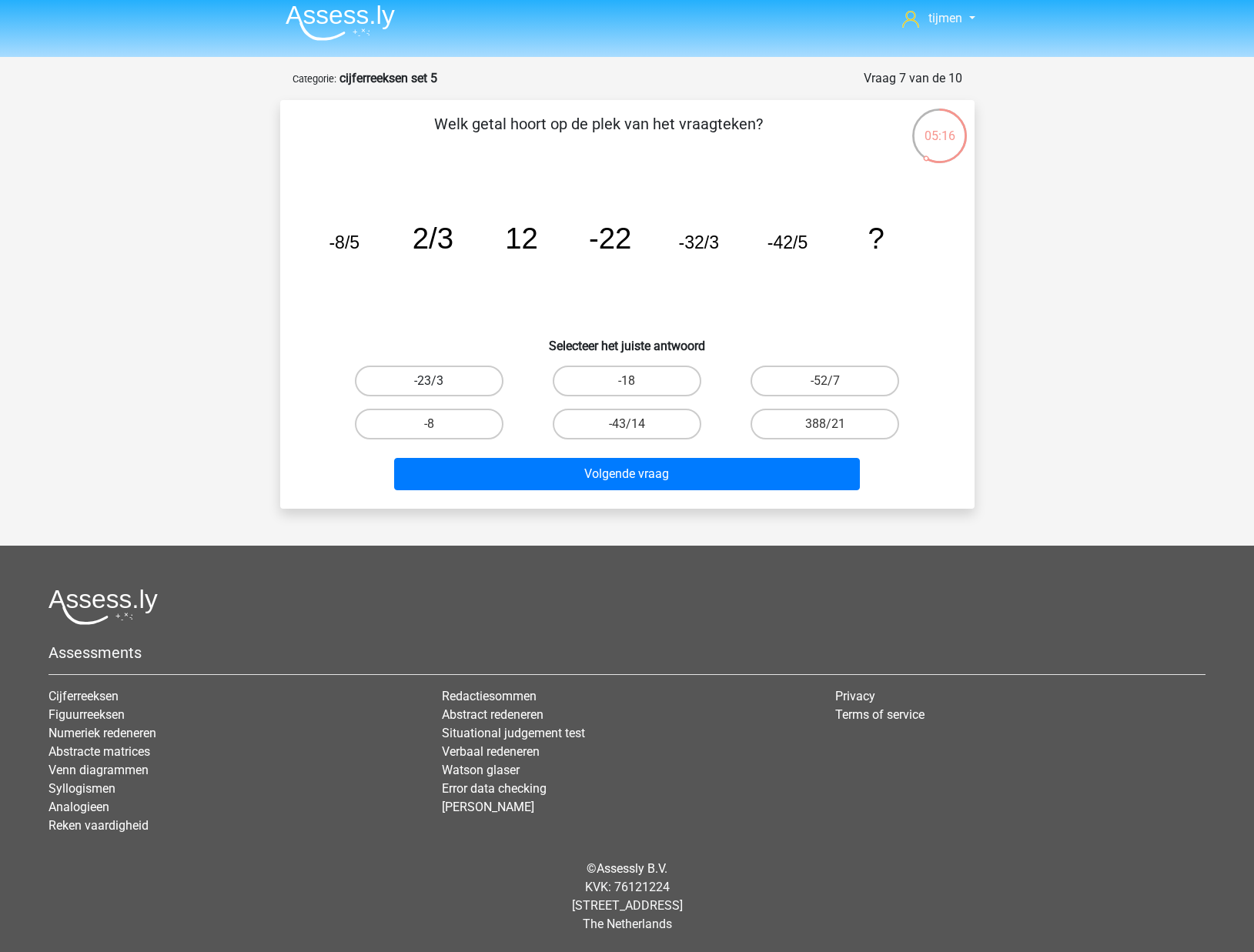
click at [447, 375] on label "-23/3" at bounding box center [429, 381] width 148 height 31
click at [438, 381] on input "-23/3" at bounding box center [434, 386] width 10 height 10
radio input "true"
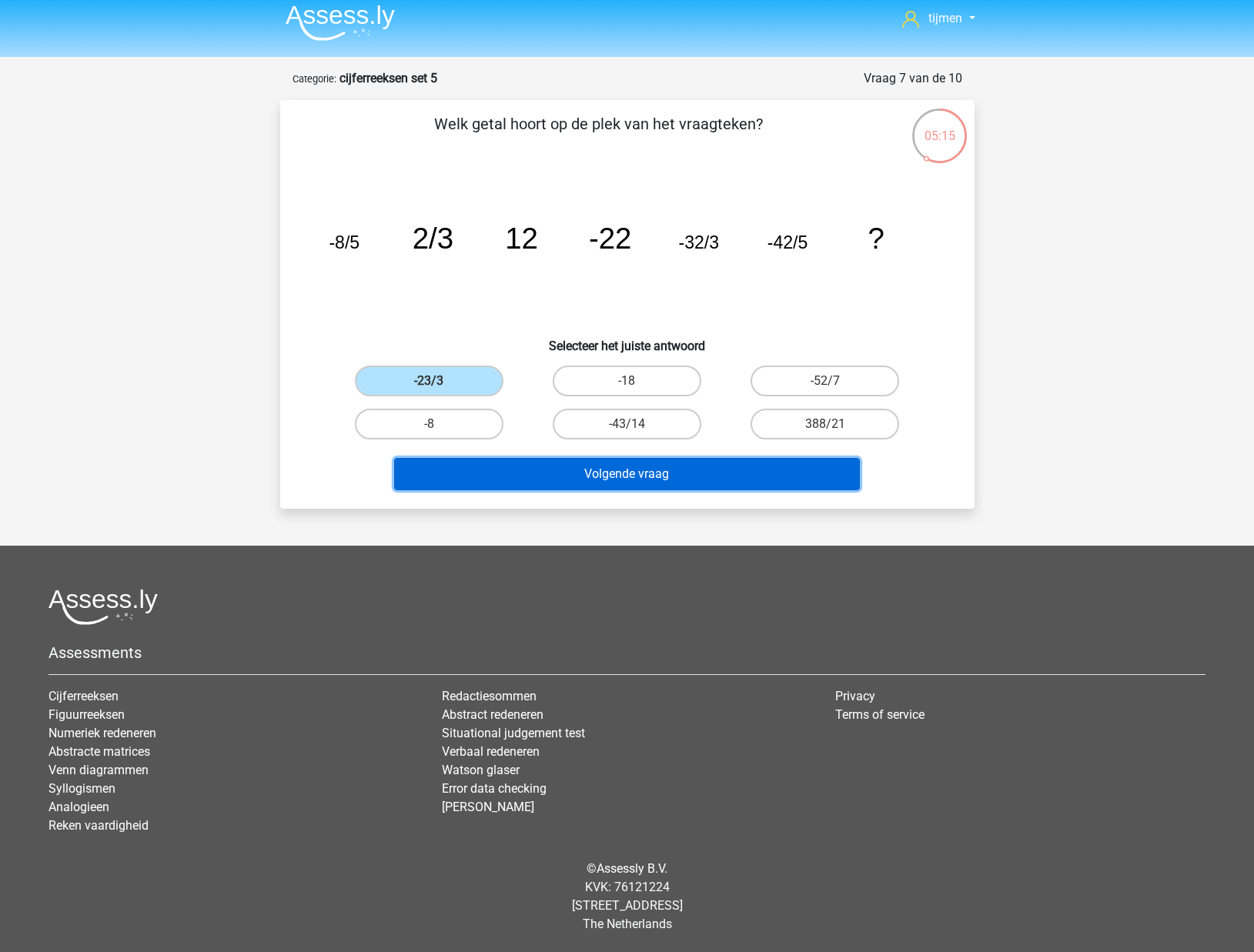
click at [544, 481] on button "Volgende vraag" at bounding box center [627, 474] width 466 height 32
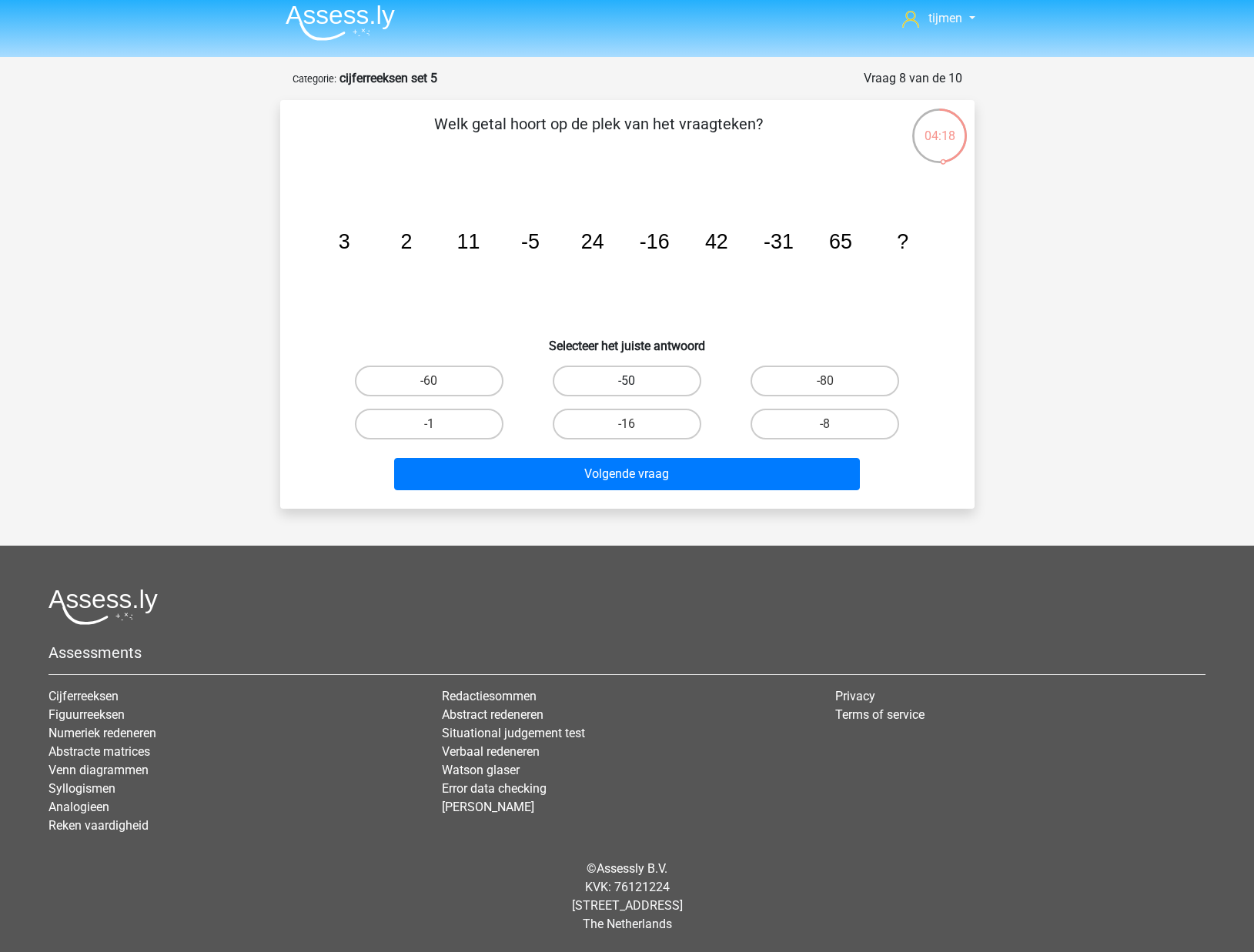
click at [587, 386] on label "-50" at bounding box center [627, 381] width 148 height 31
click at [627, 386] on input "-50" at bounding box center [631, 386] width 10 height 10
radio input "true"
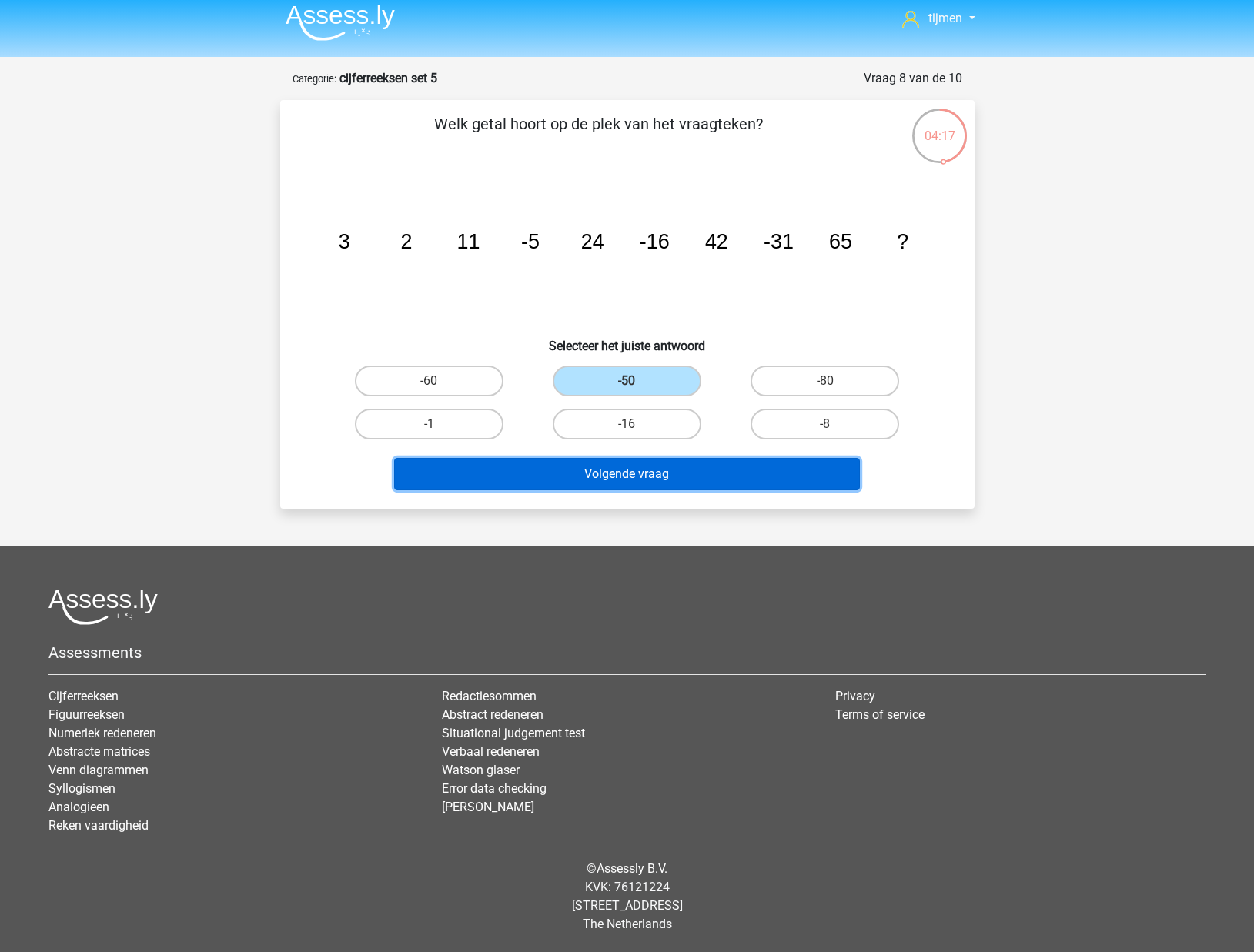
click at [586, 480] on button "Volgende vraag" at bounding box center [627, 474] width 466 height 32
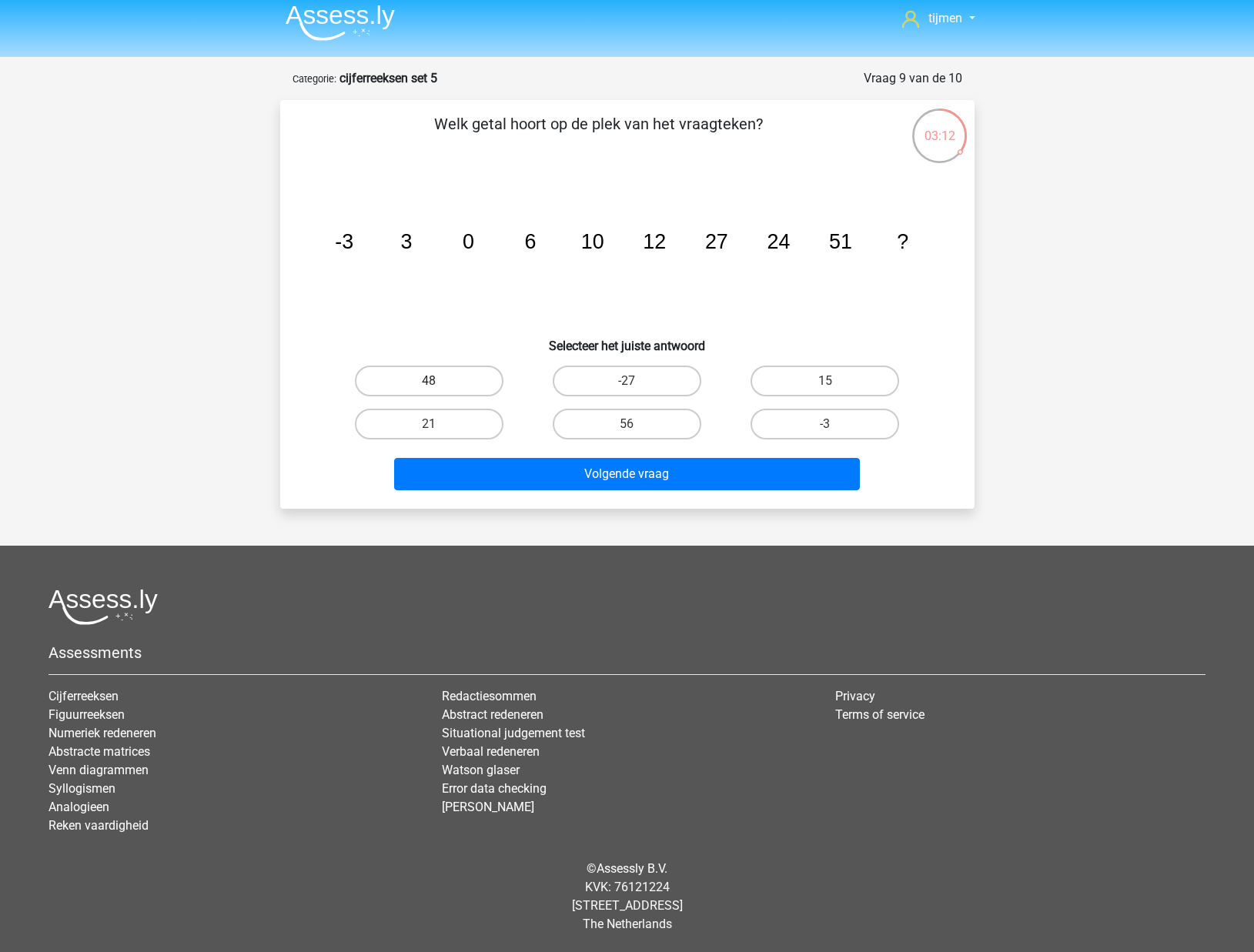
click at [469, 390] on label "48" at bounding box center [429, 381] width 148 height 31
click at [438, 390] on input "48" at bounding box center [434, 386] width 10 height 10
radio input "true"
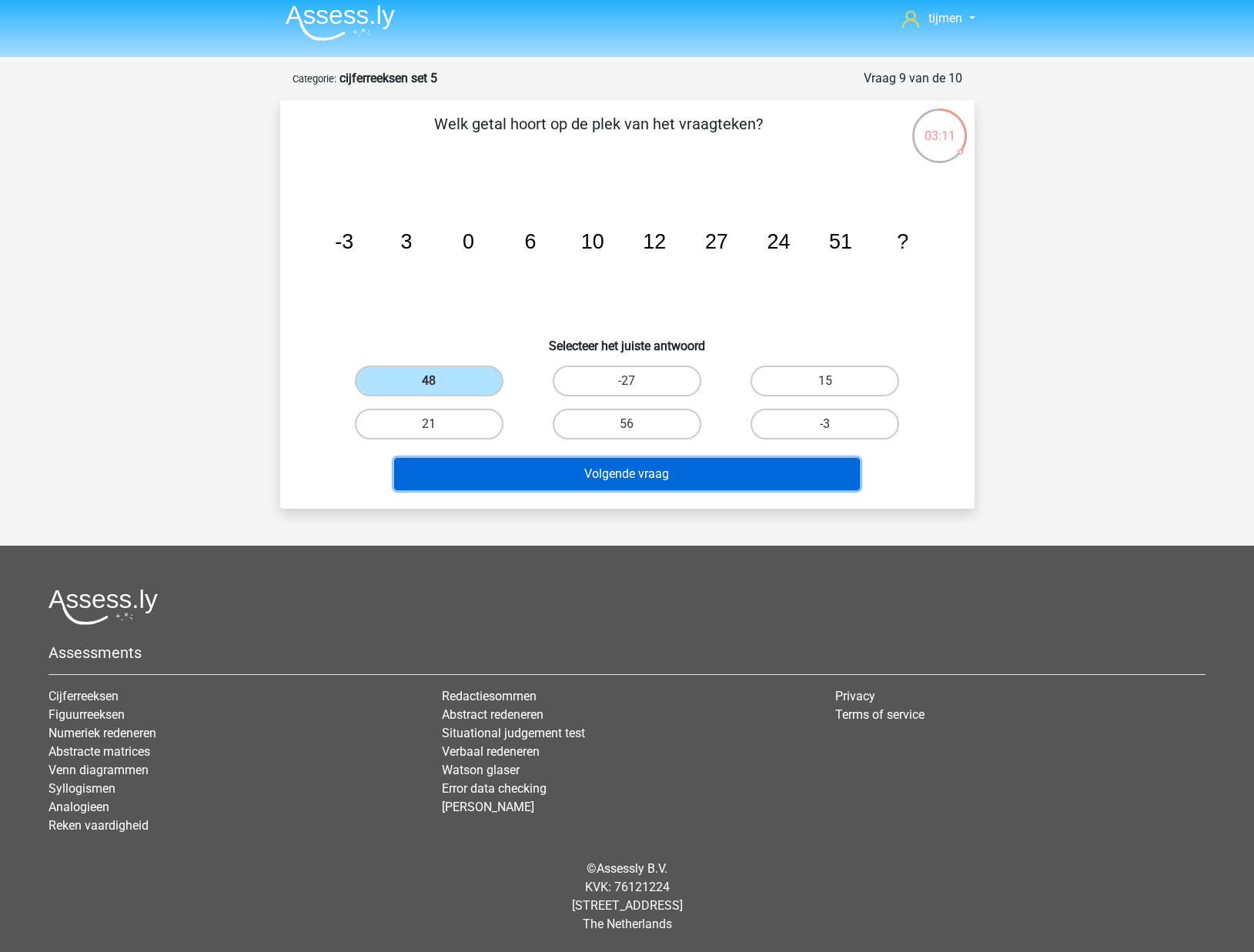
click at [518, 486] on button "Volgende vraag" at bounding box center [627, 474] width 466 height 32
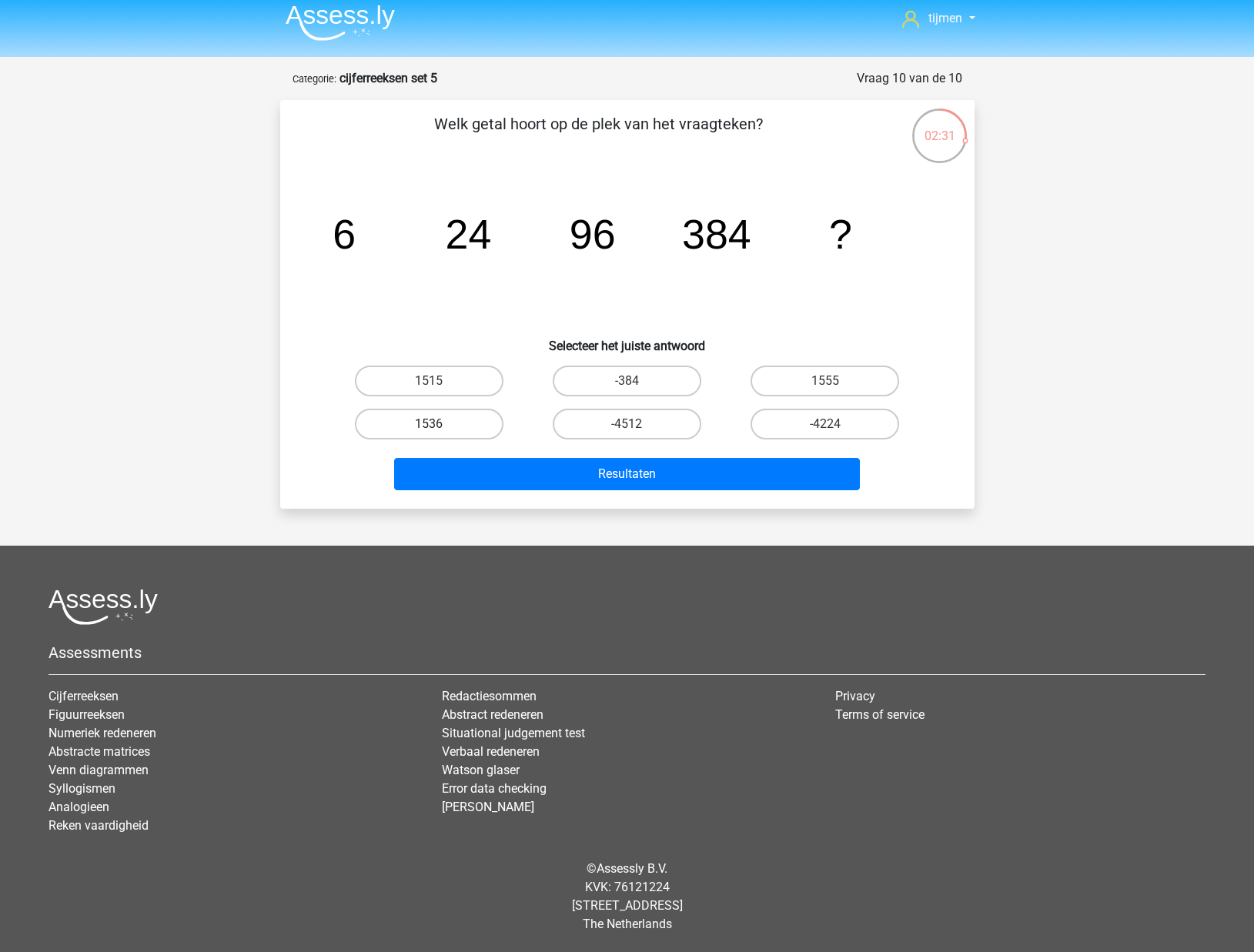
click at [456, 425] on label "1536" at bounding box center [429, 424] width 148 height 31
click at [438, 425] on input "1536" at bounding box center [434, 429] width 10 height 10
radio input "true"
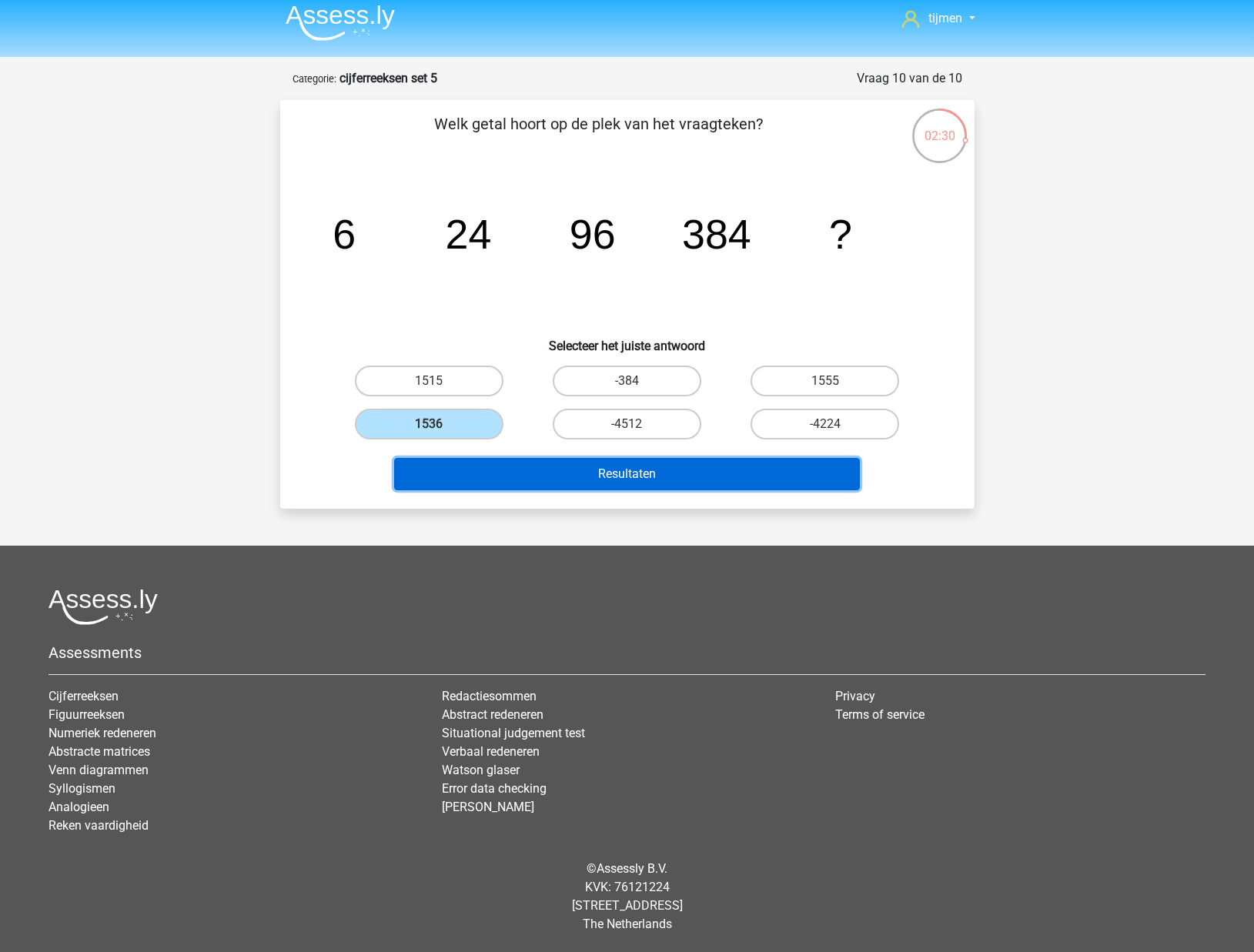
click at [470, 473] on button "Resultaten" at bounding box center [627, 474] width 466 height 32
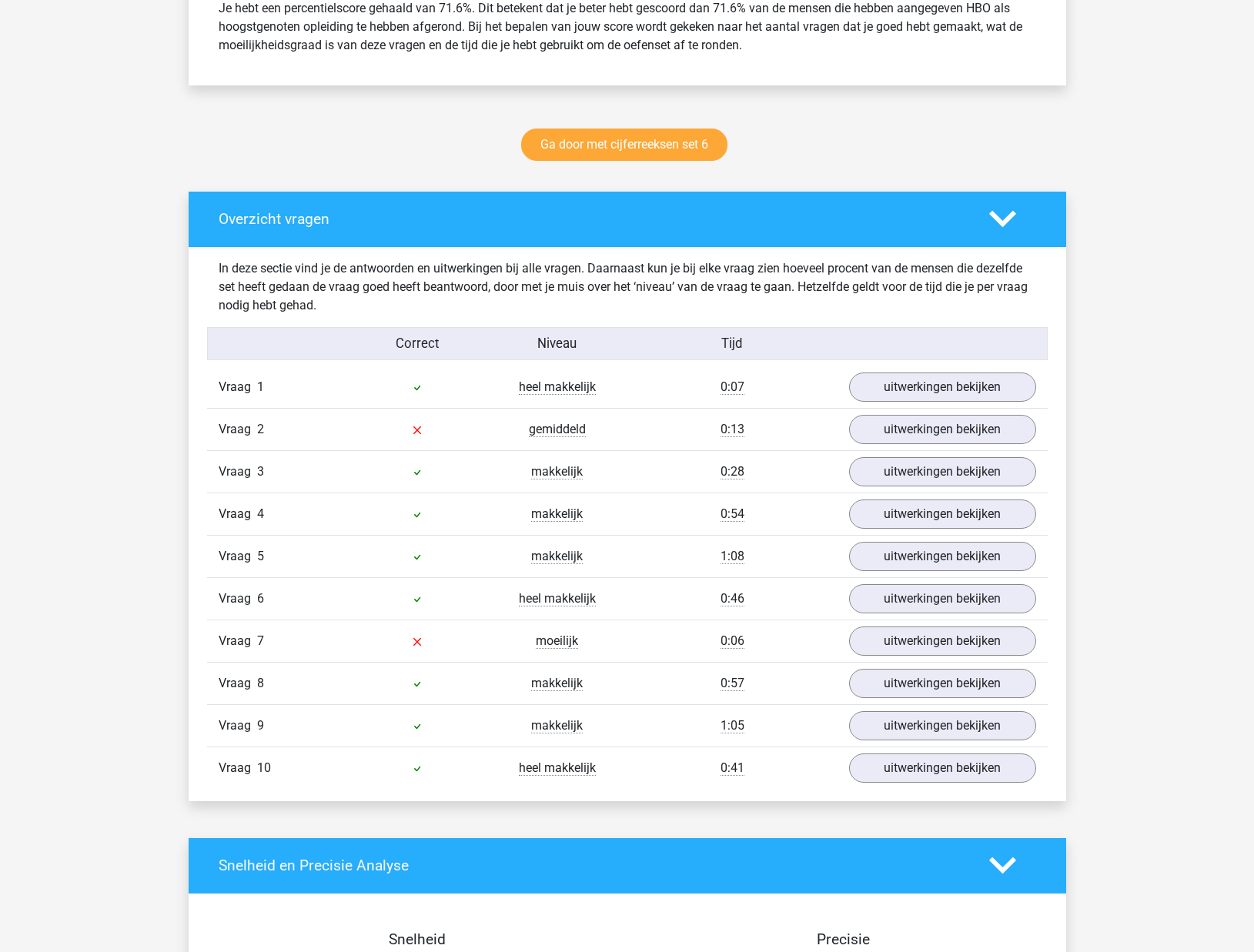
scroll to position [681, 0]
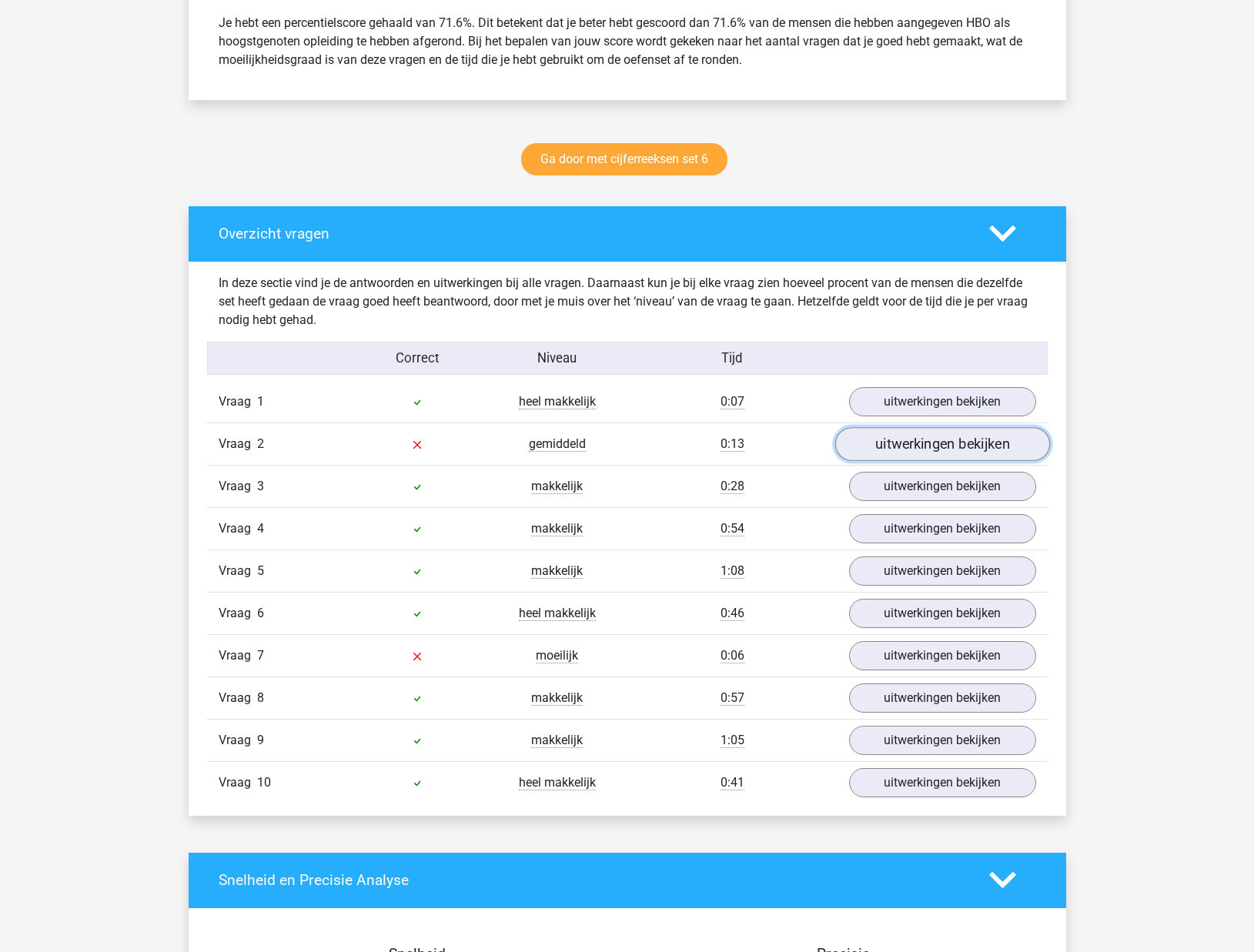
click at [876, 454] on link "uitwerkingen bekijken" at bounding box center [941, 443] width 214 height 34
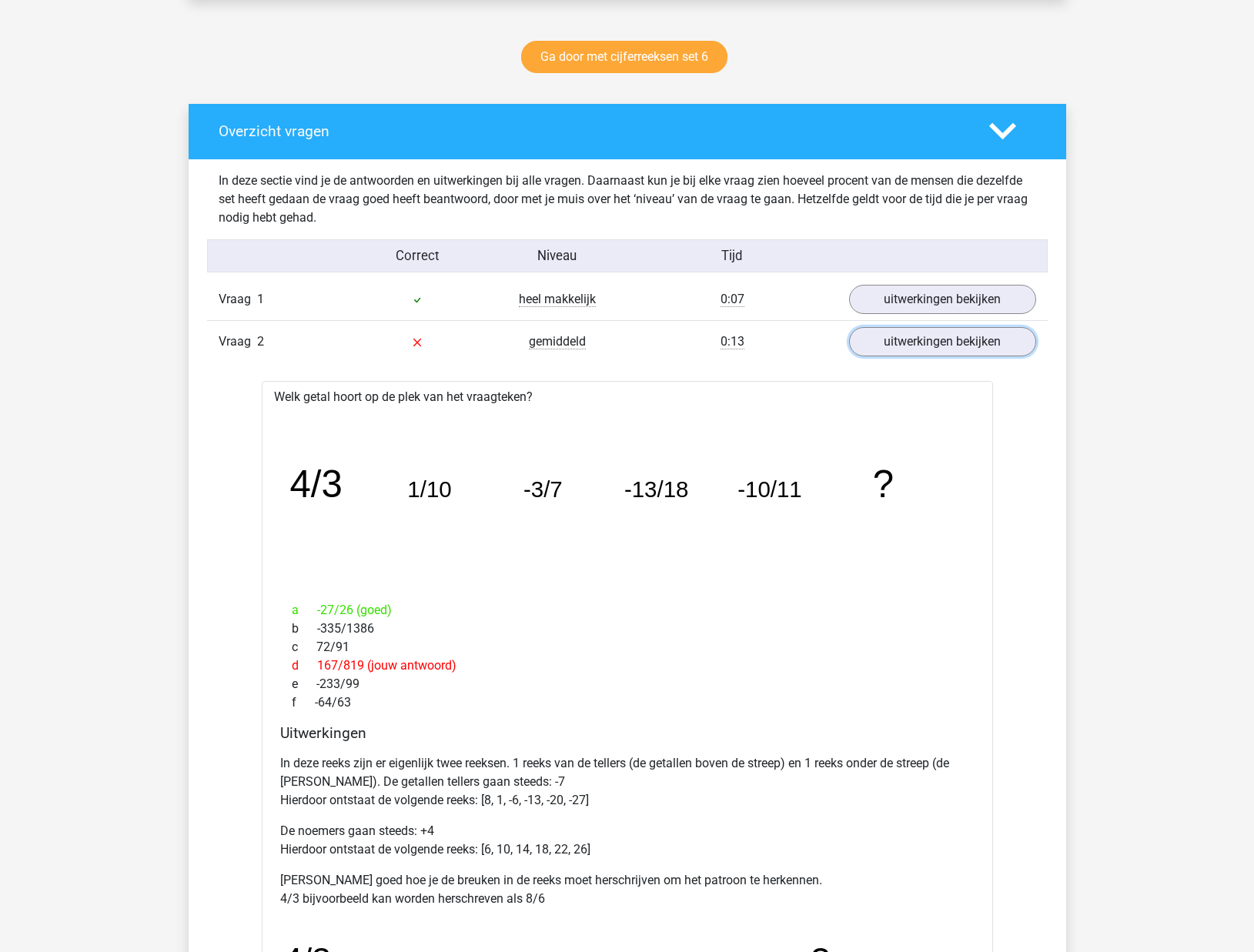
scroll to position [713, 0]
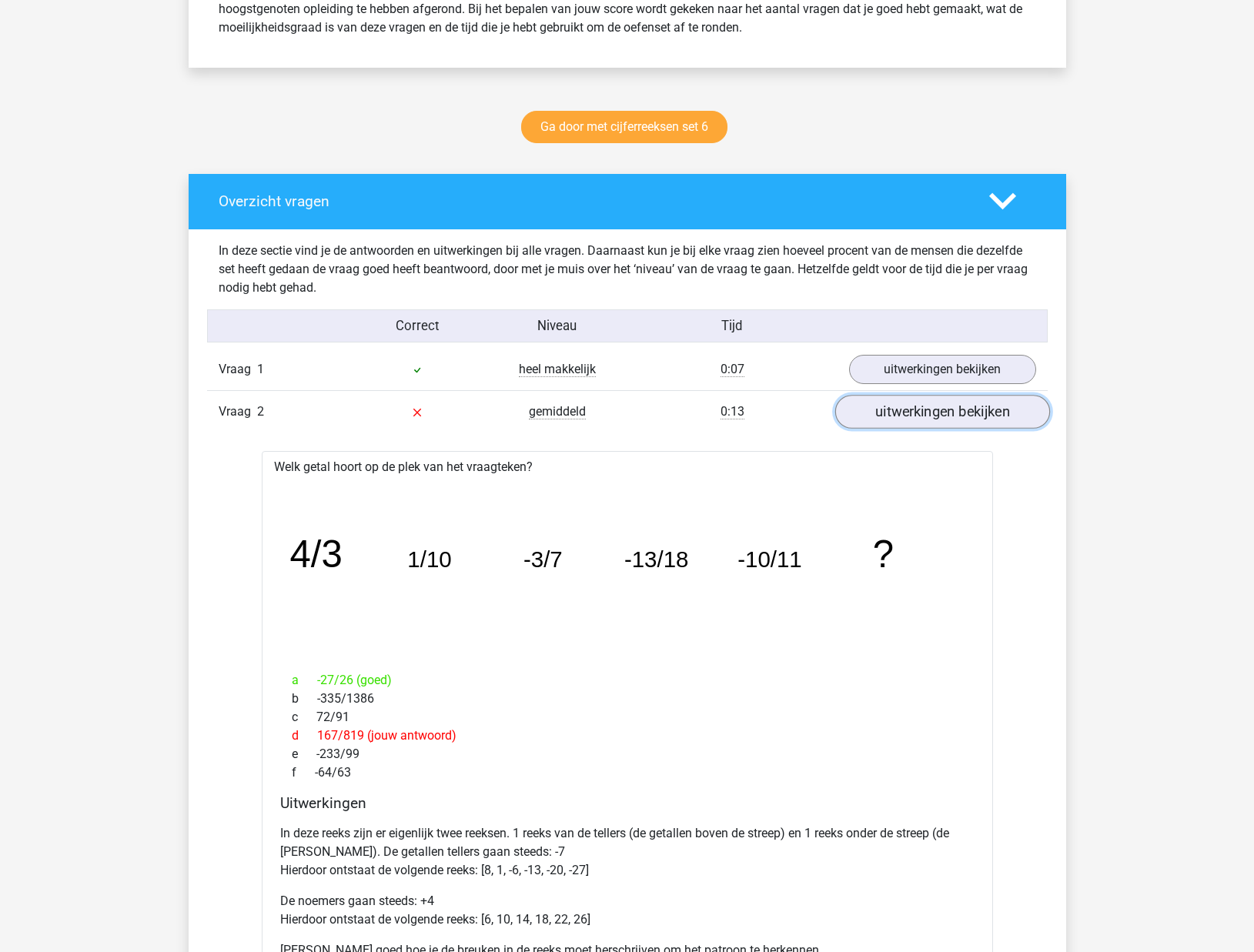
click at [951, 419] on link "uitwerkingen bekijken" at bounding box center [941, 411] width 214 height 34
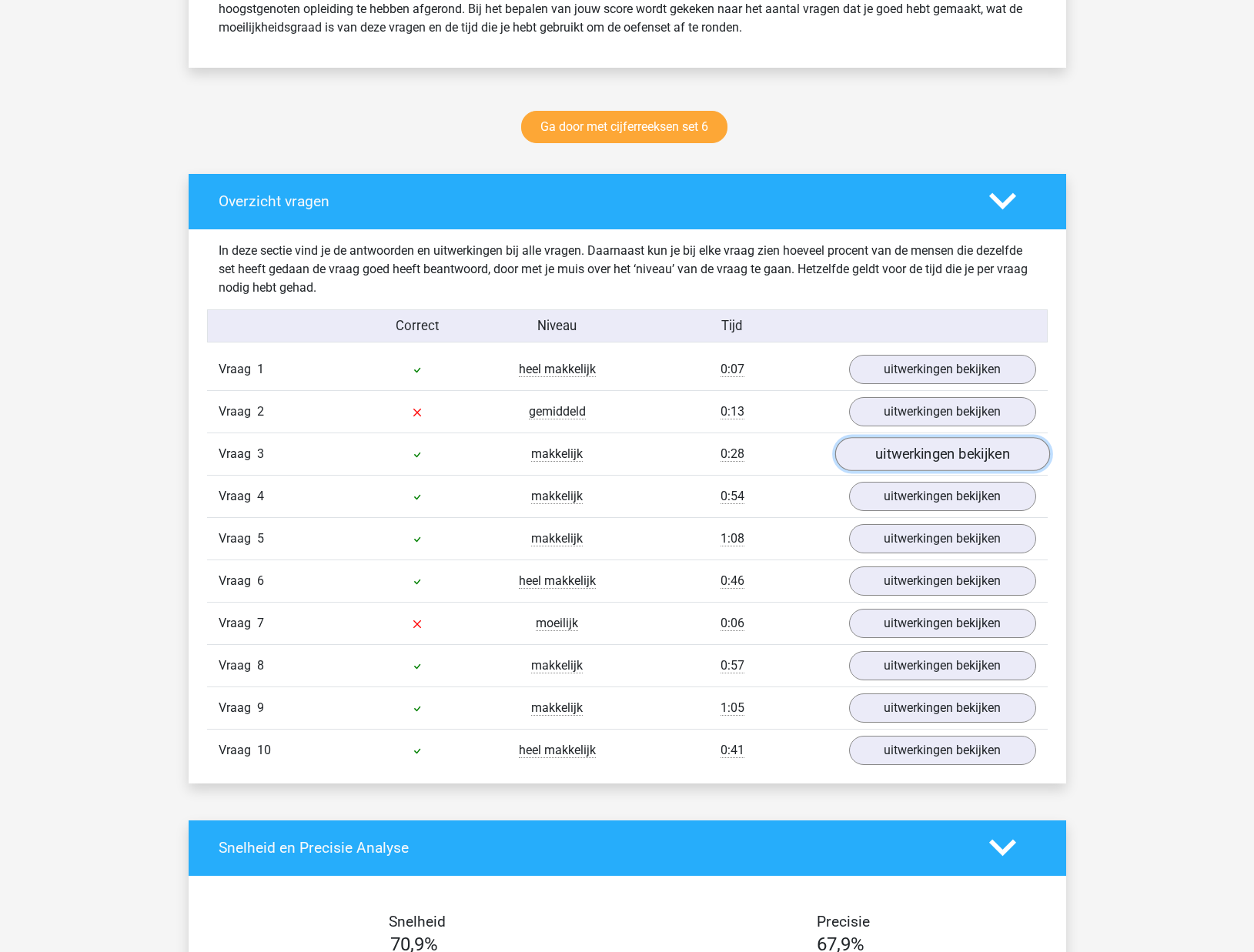
click at [934, 461] on link "uitwerkingen bekijken" at bounding box center [941, 454] width 214 height 34
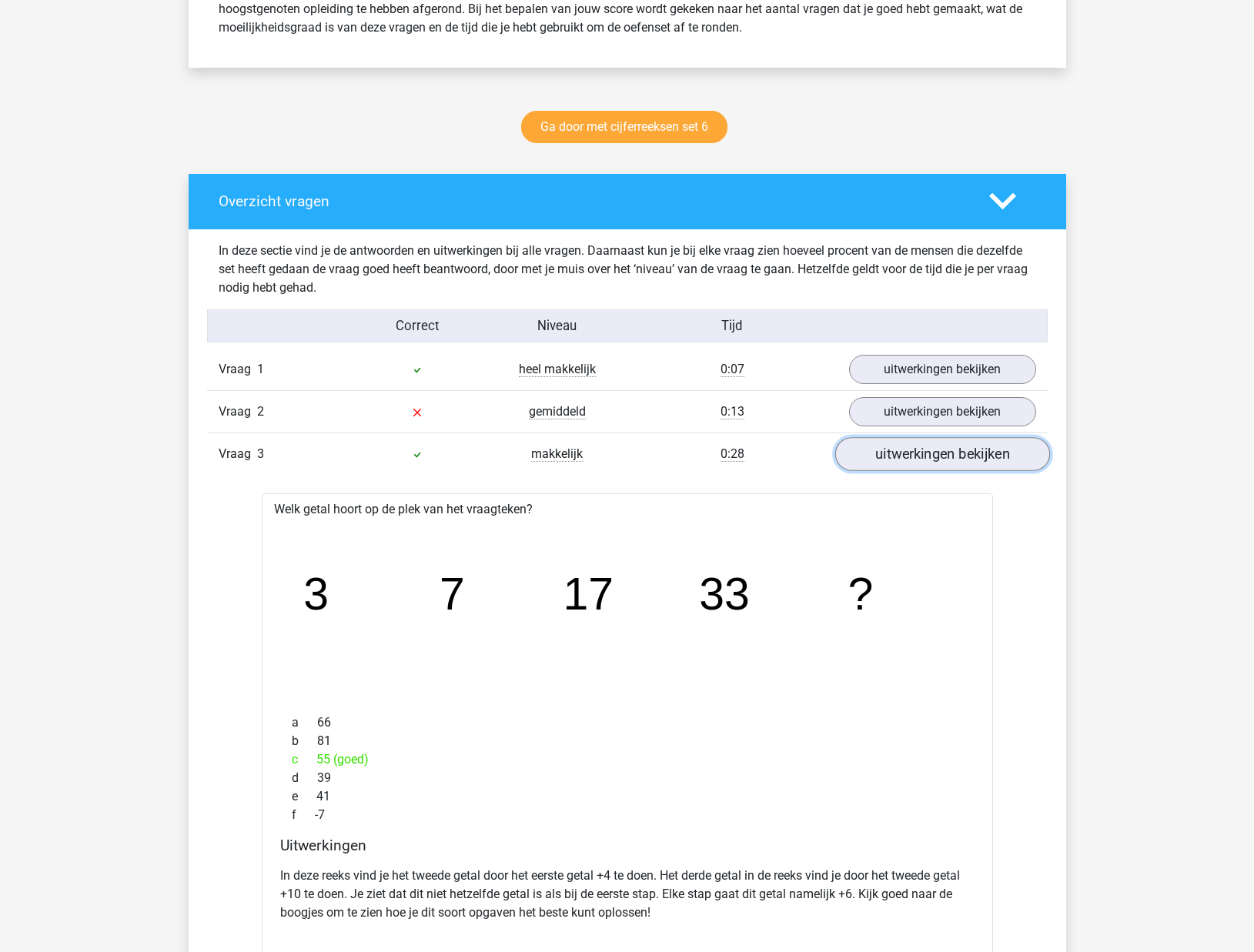
click at [934, 462] on link "uitwerkingen bekijken" at bounding box center [941, 454] width 214 height 34
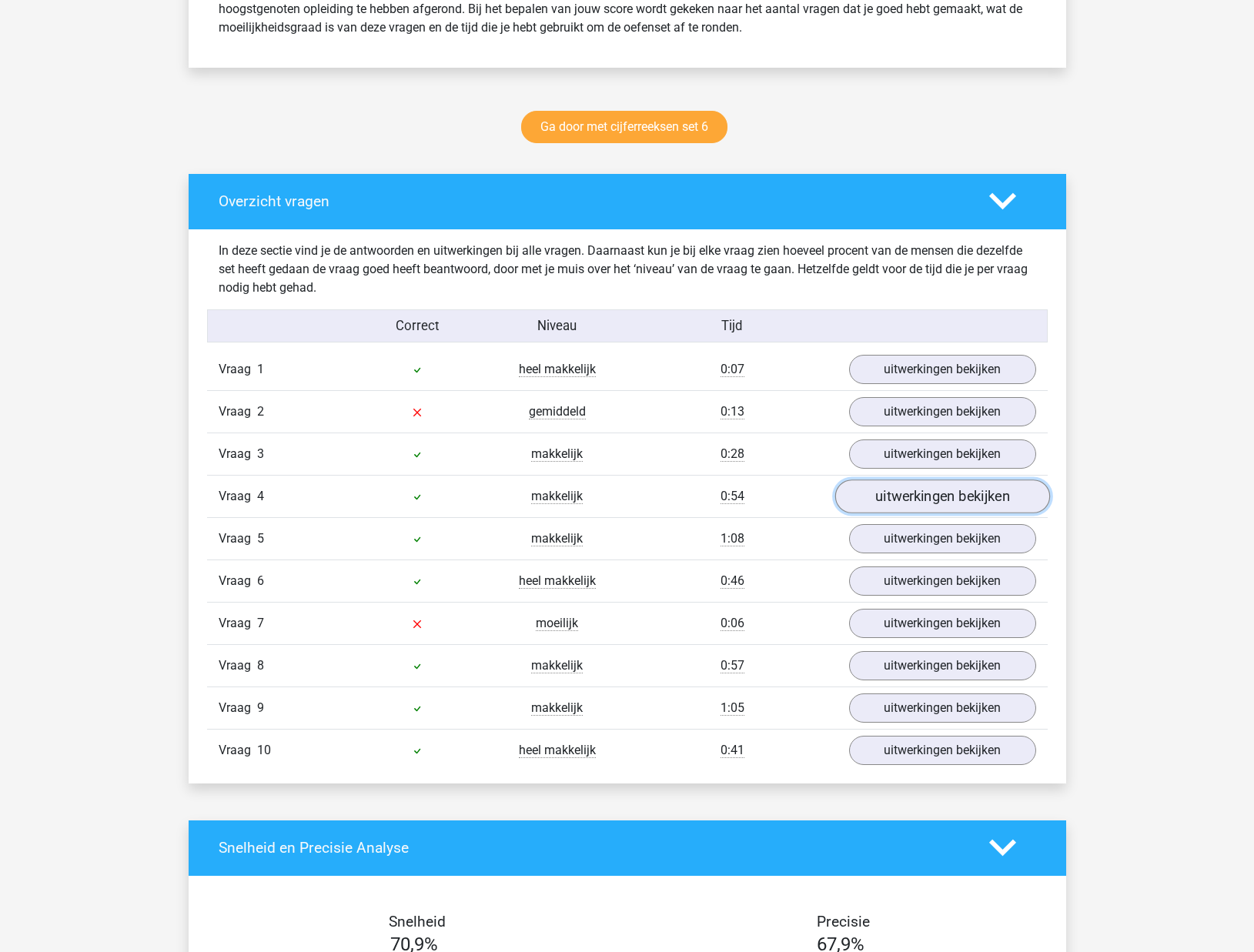
click at [923, 503] on link "uitwerkingen bekijken" at bounding box center [941, 496] width 214 height 34
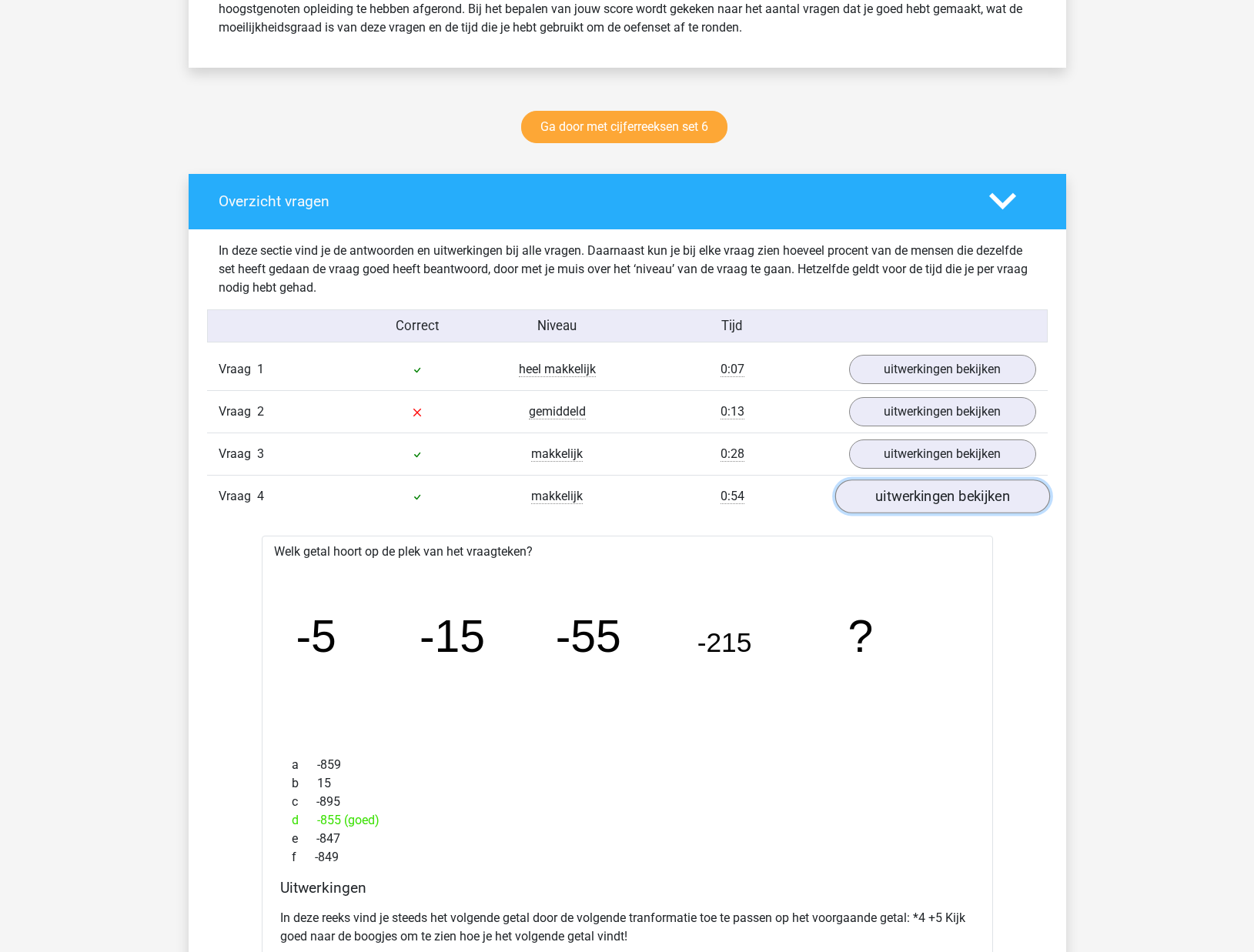
click at [923, 503] on link "uitwerkingen bekijken" at bounding box center [941, 496] width 214 height 34
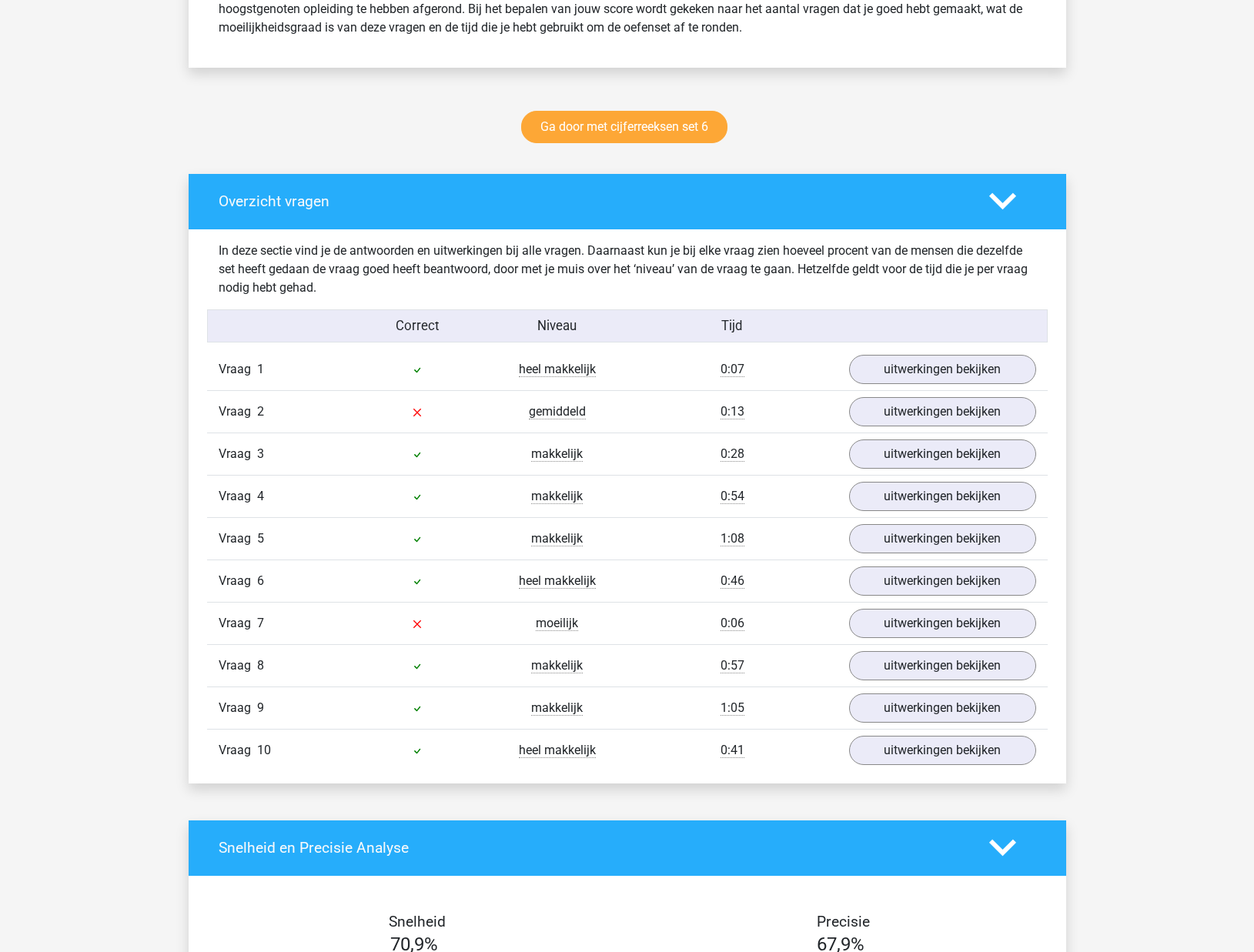
click at [913, 558] on div "Vraag 5 makkelijk 1:08 uitwerkingen bekijken" at bounding box center [627, 538] width 840 height 42
click at [917, 549] on link "uitwerkingen bekijken" at bounding box center [941, 538] width 214 height 34
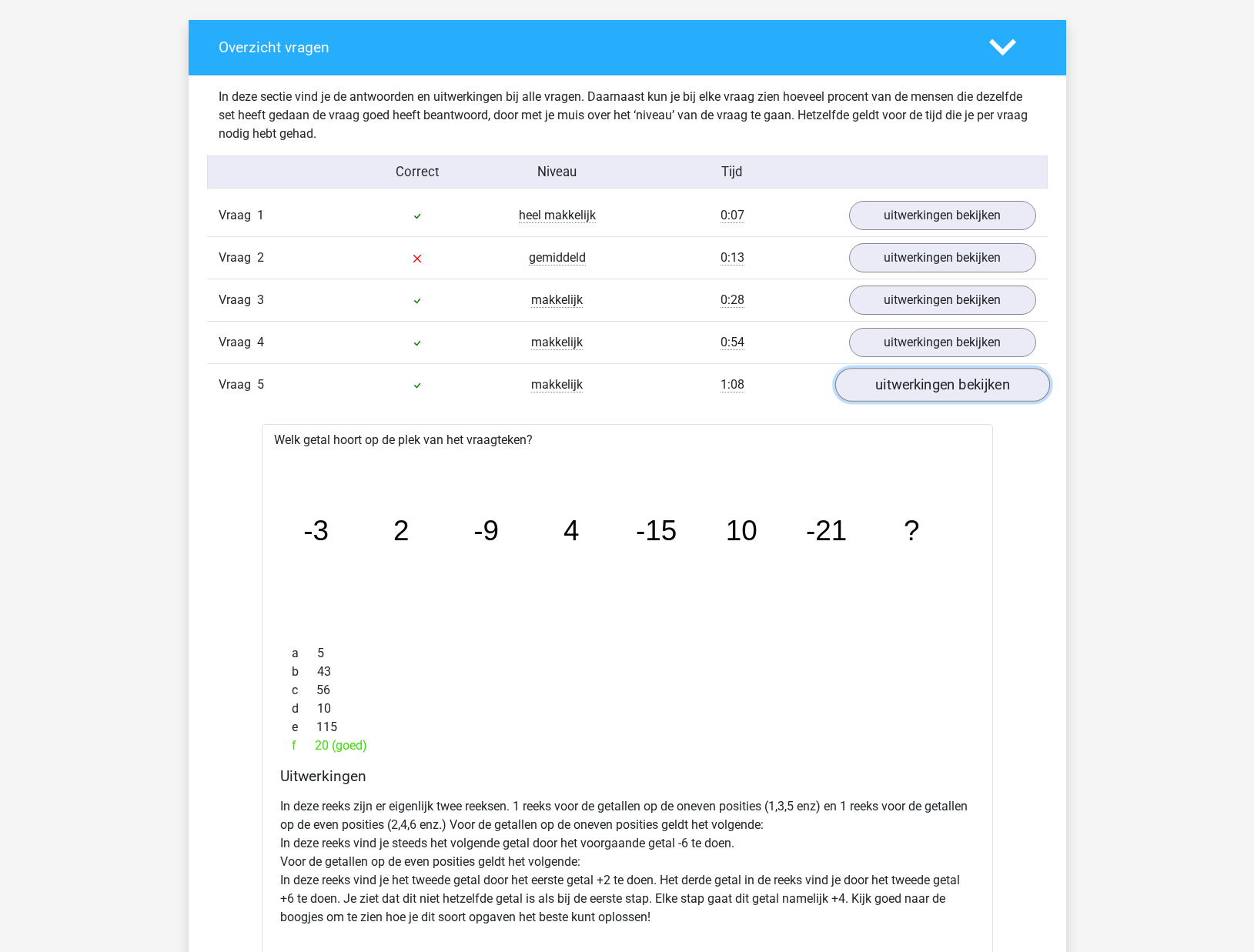
scroll to position [862, 0]
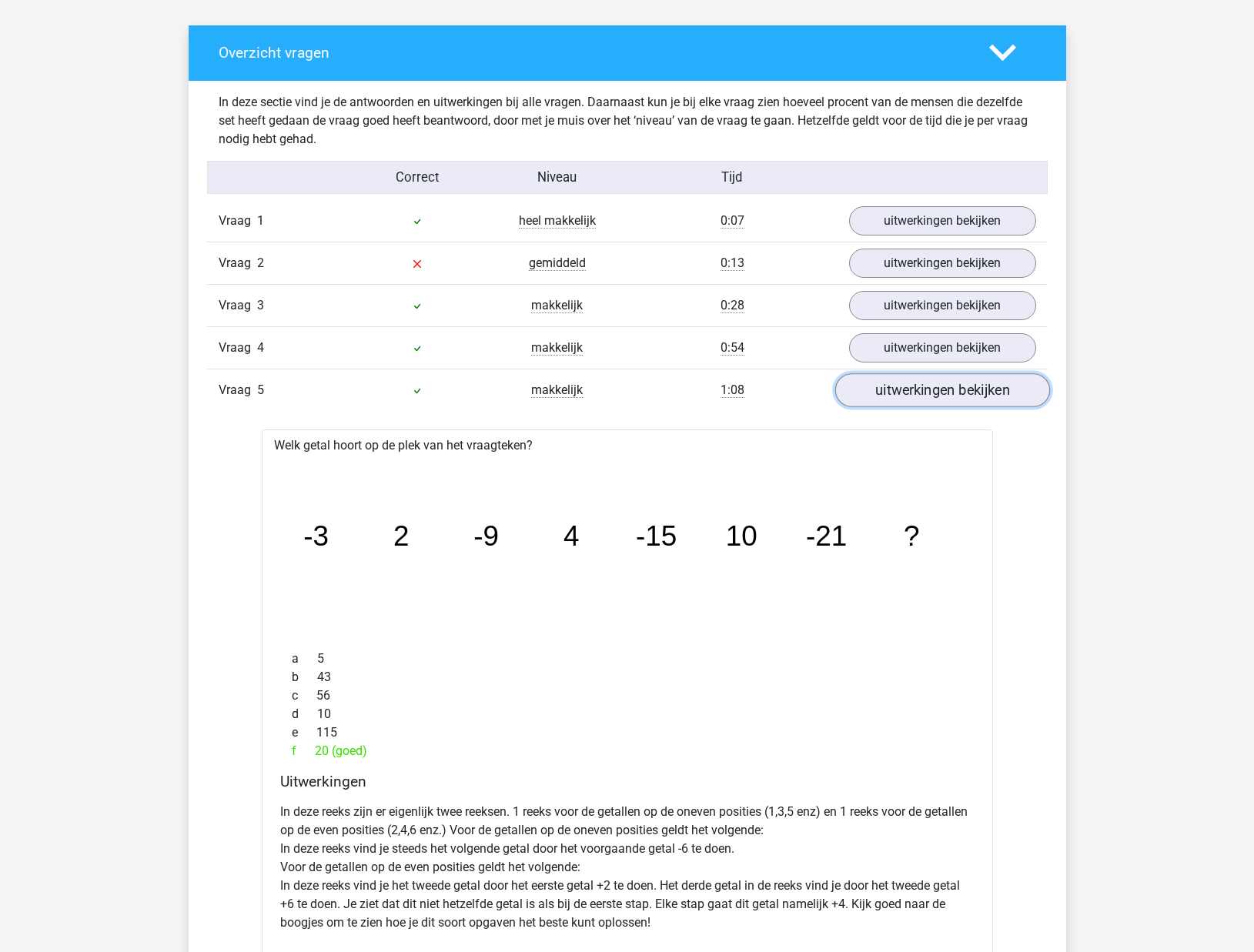
click at [990, 387] on link "uitwerkingen bekijken" at bounding box center [941, 390] width 214 height 34
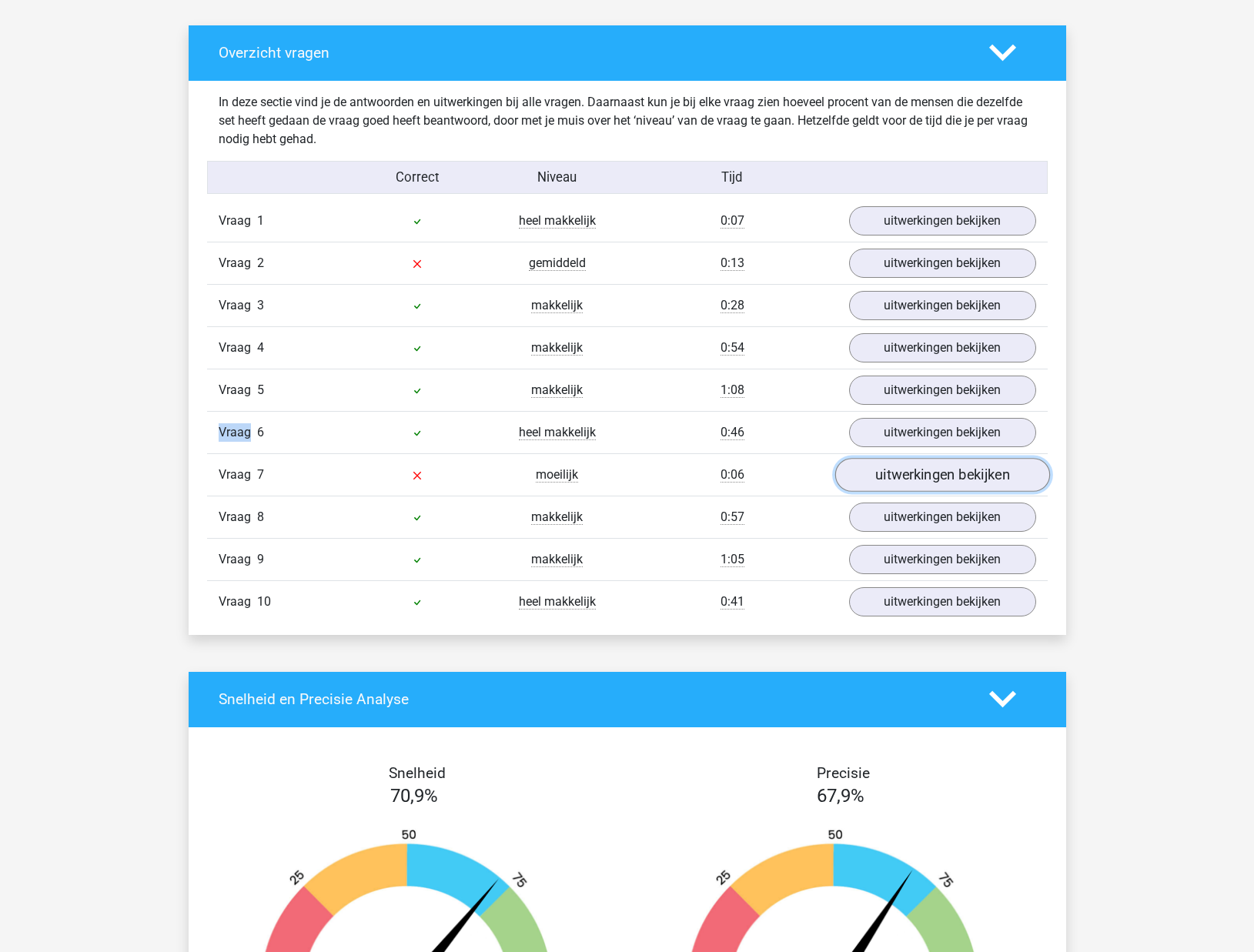
click at [948, 475] on link "uitwerkingen bekijken" at bounding box center [941, 475] width 214 height 34
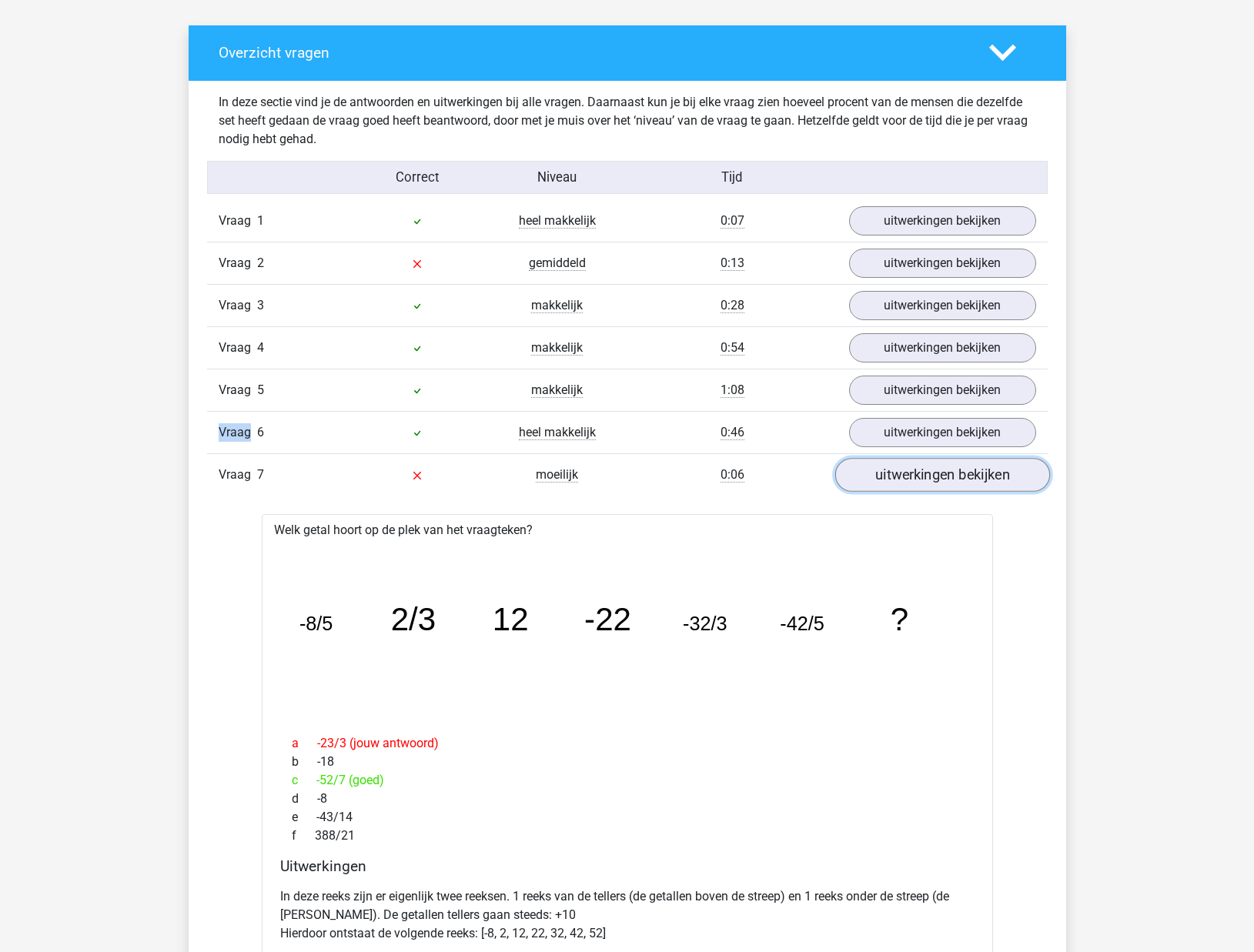
click at [929, 476] on link "uitwerkingen bekijken" at bounding box center [941, 475] width 214 height 34
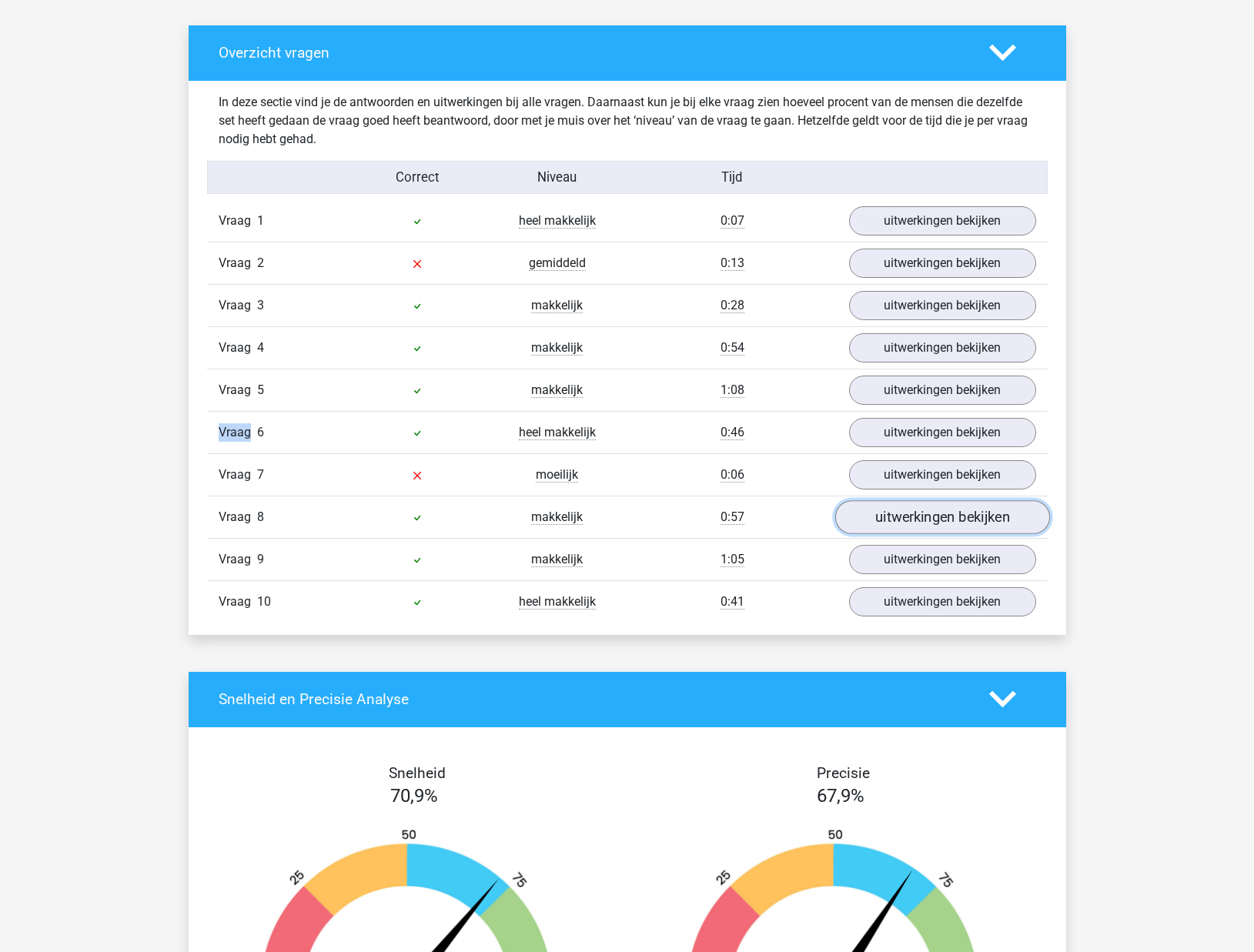
click at [915, 504] on link "uitwerkingen bekijken" at bounding box center [941, 516] width 214 height 34
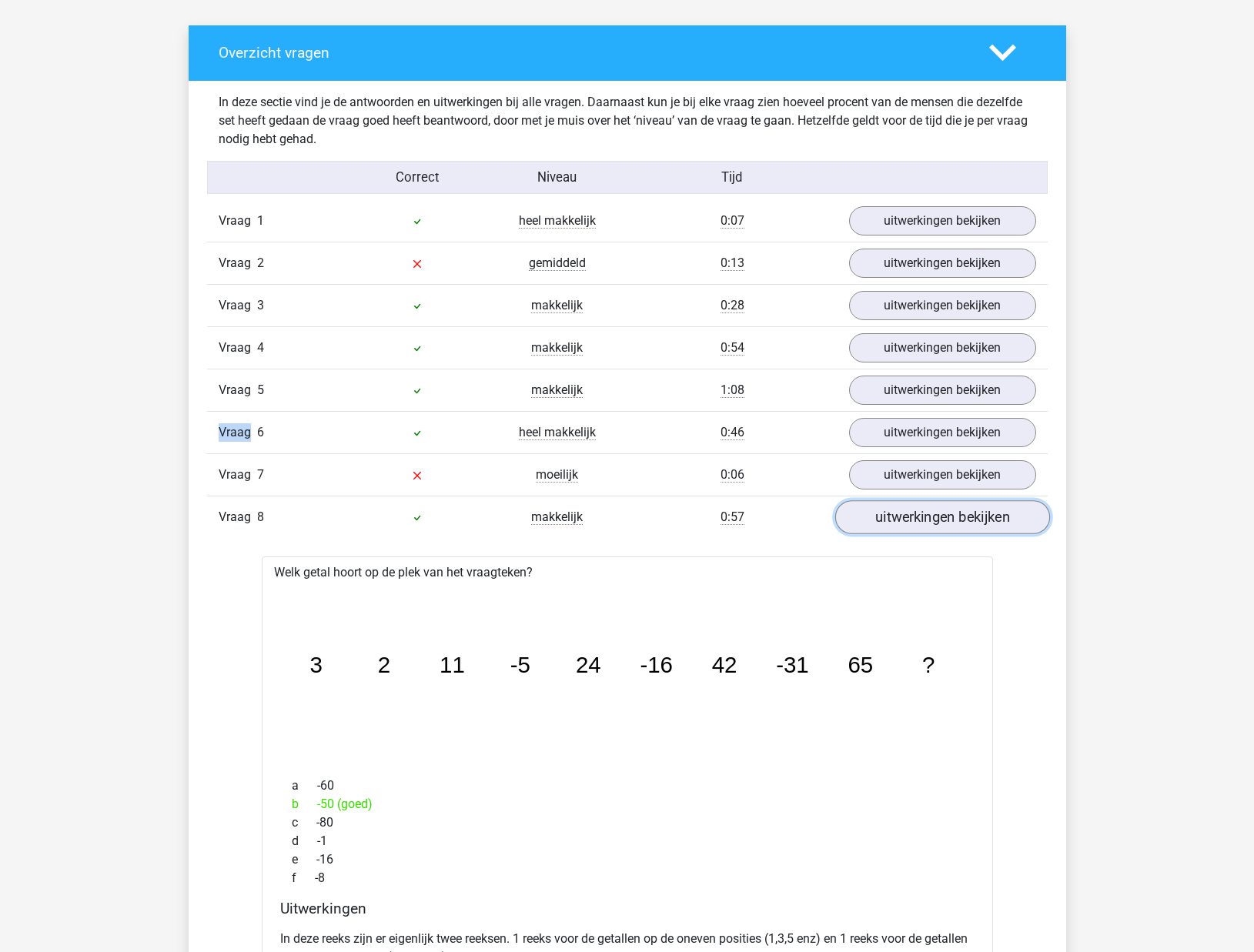
click at [913, 514] on link "uitwerkingen bekijken" at bounding box center [941, 516] width 214 height 34
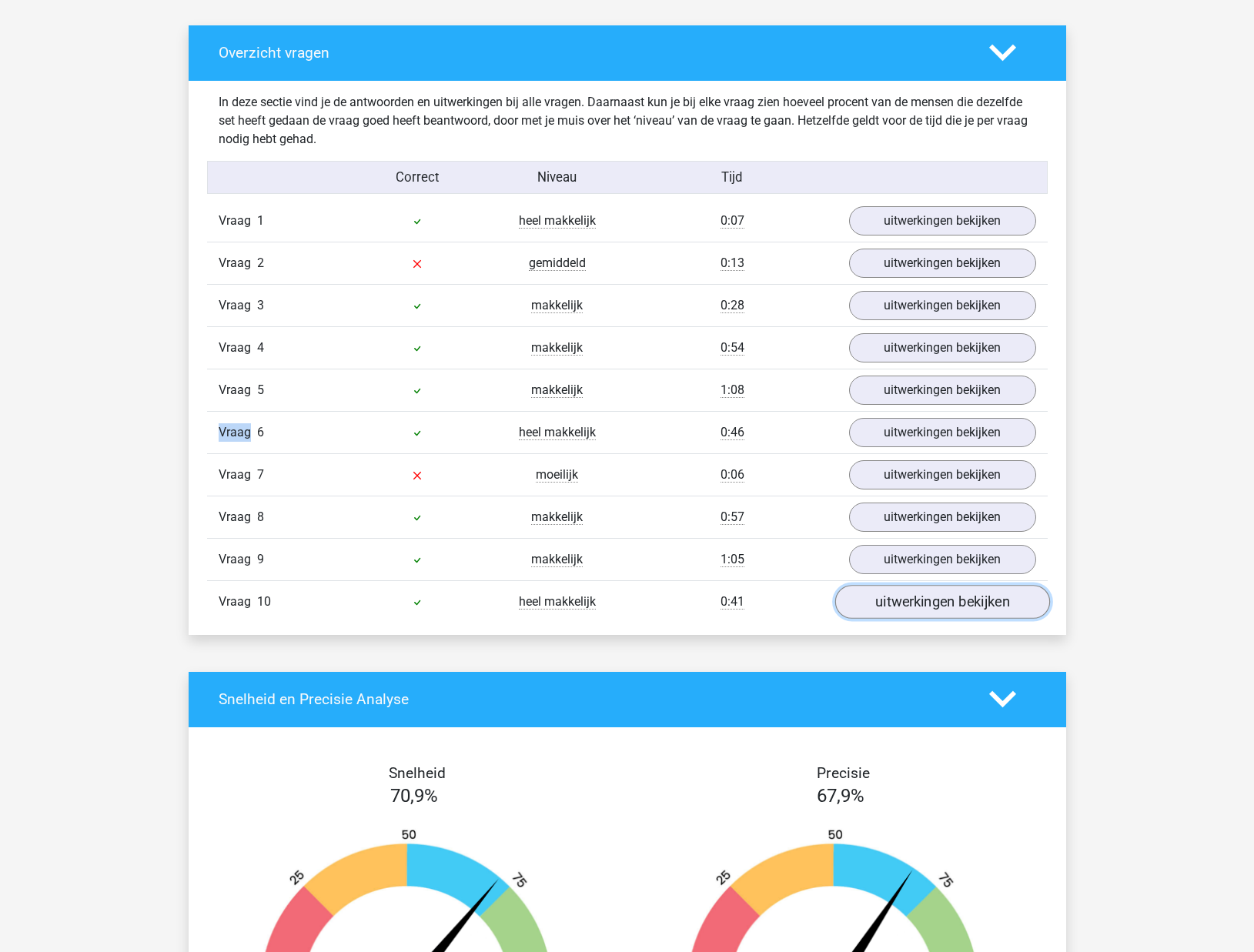
click at [898, 599] on link "uitwerkingen bekijken" at bounding box center [941, 601] width 214 height 34
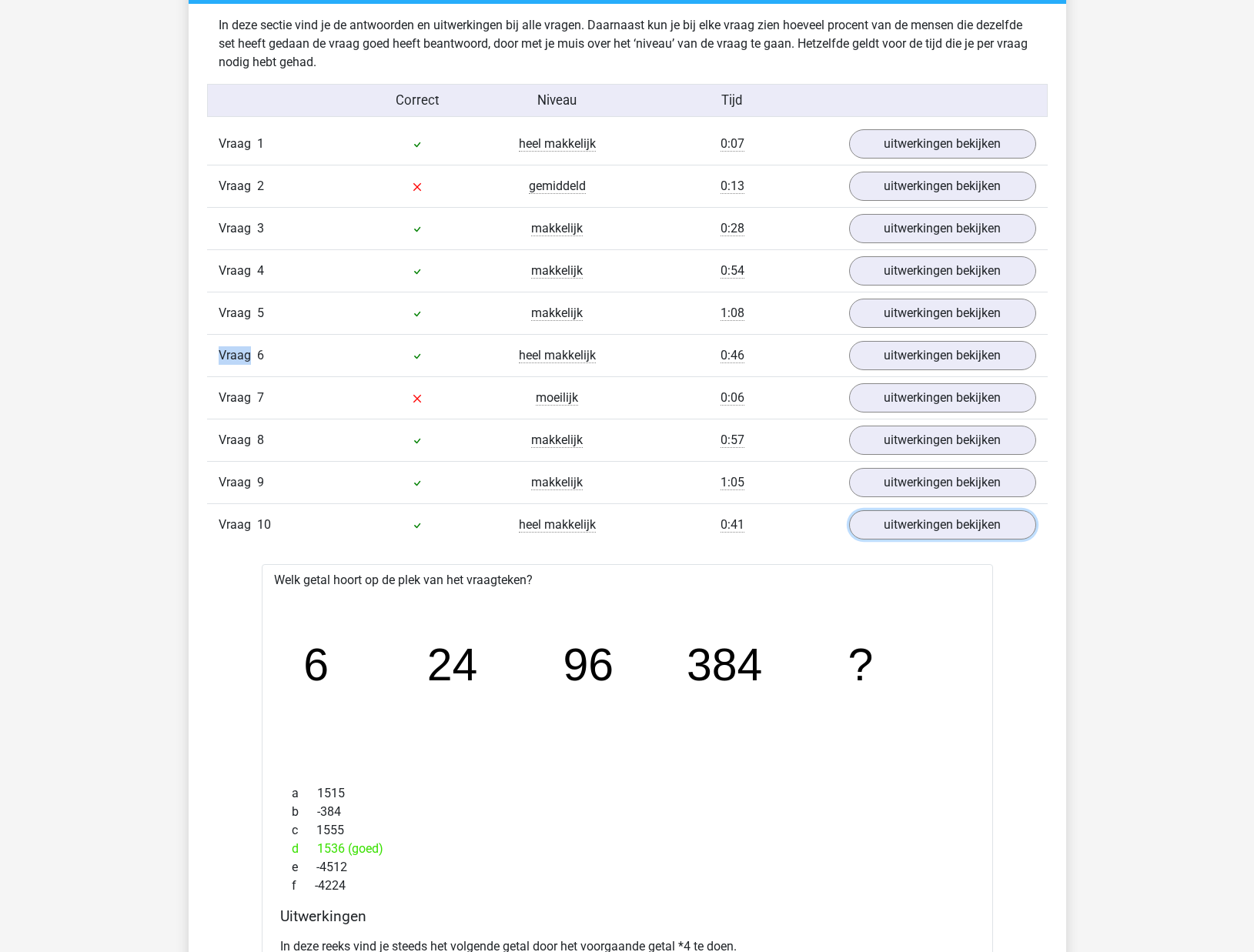
scroll to position [933, 0]
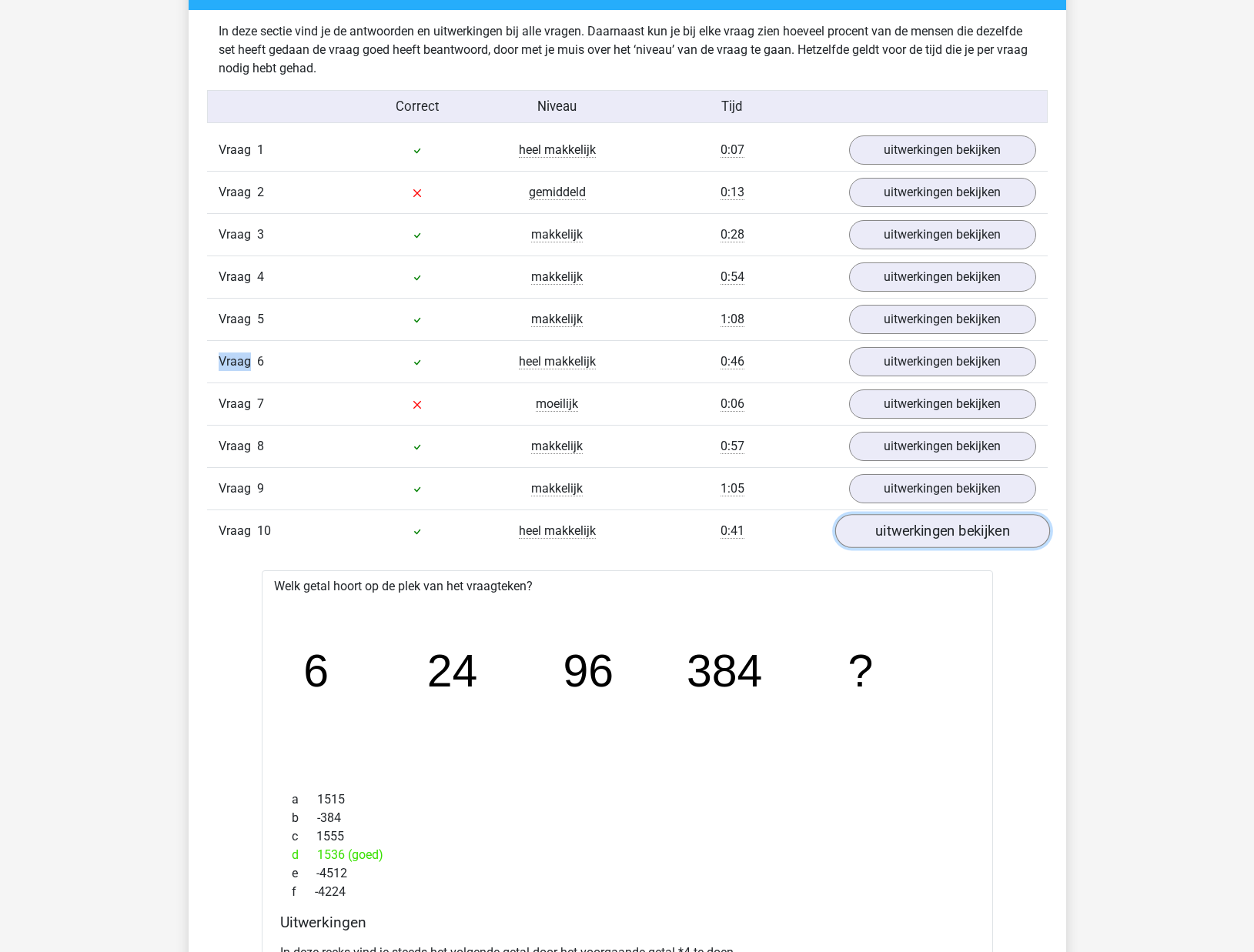
click at [931, 534] on link "uitwerkingen bekijken" at bounding box center [941, 531] width 214 height 34
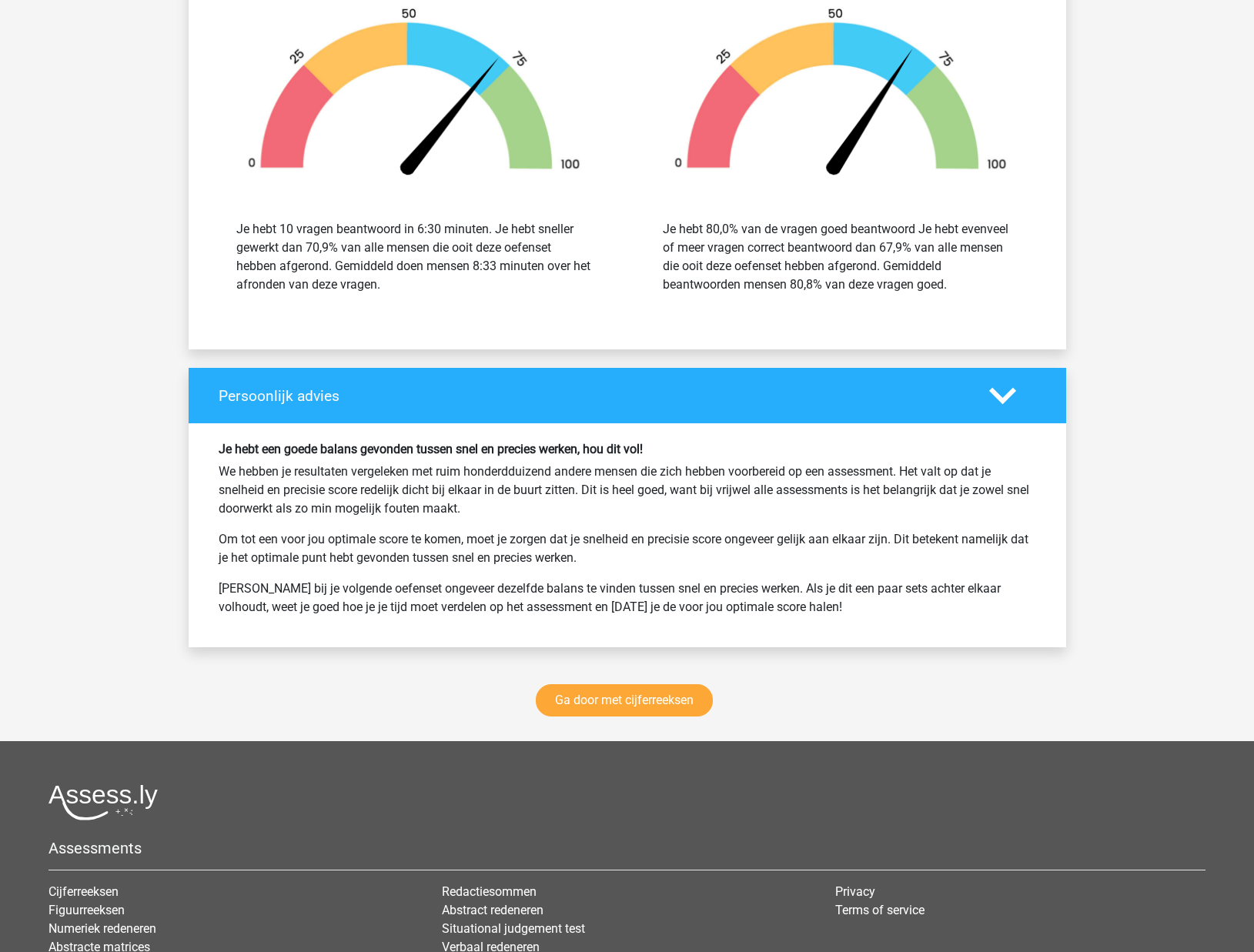
scroll to position [1695, 0]
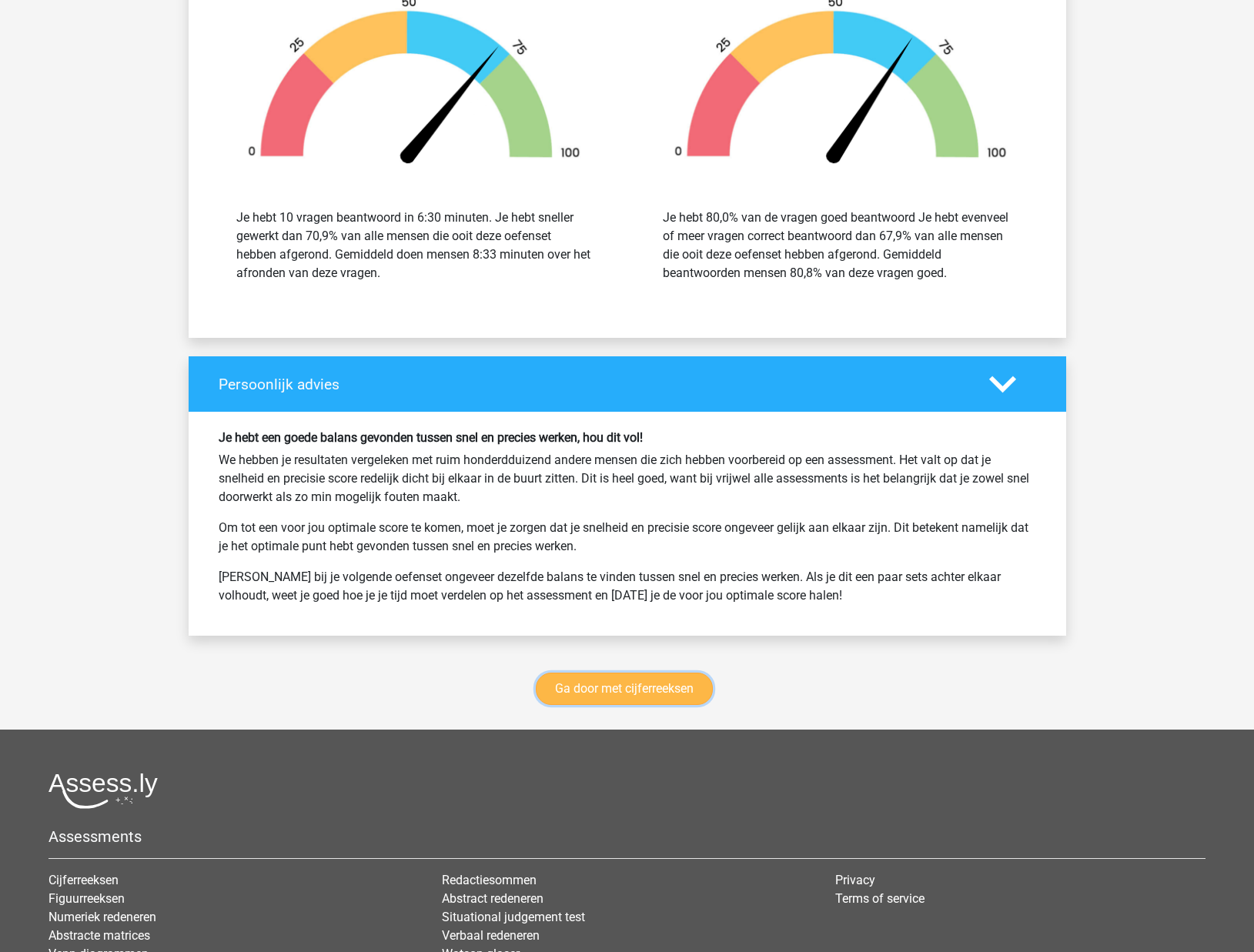
click at [657, 690] on link "Ga door met cijferreeksen" at bounding box center [625, 688] width 177 height 32
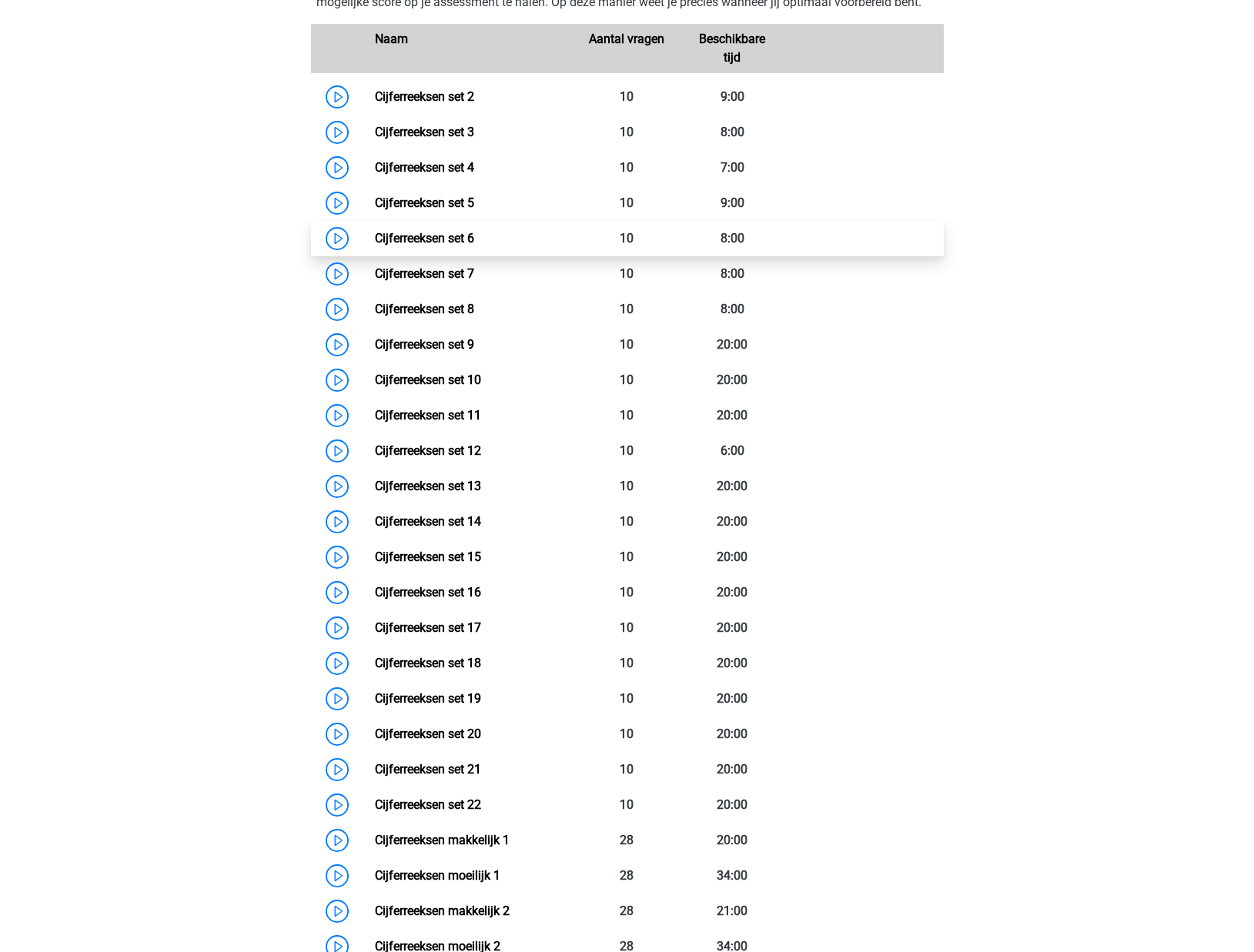
scroll to position [763, 0]
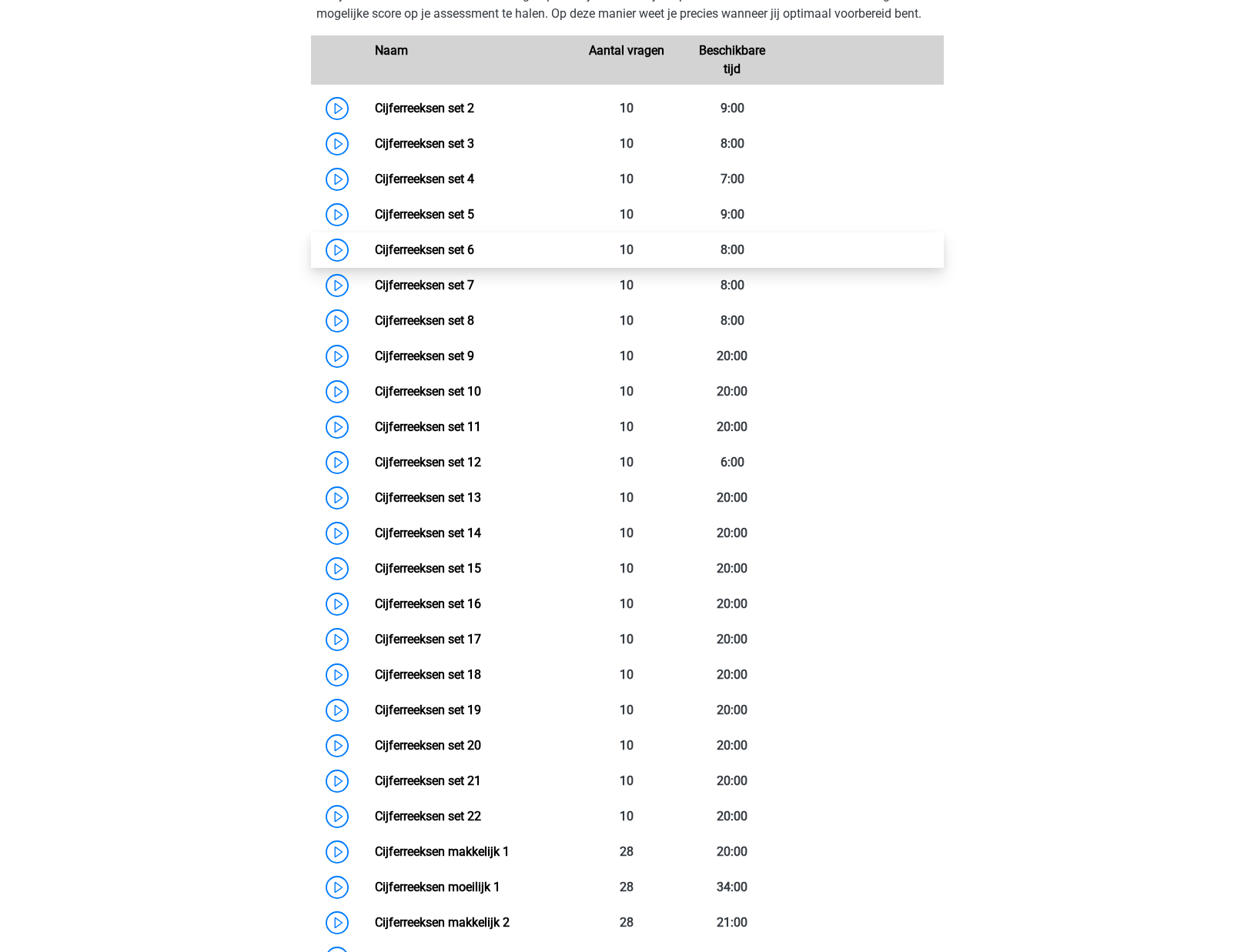
click at [475, 257] on link "Cijferreeksen set 6" at bounding box center [425, 249] width 99 height 15
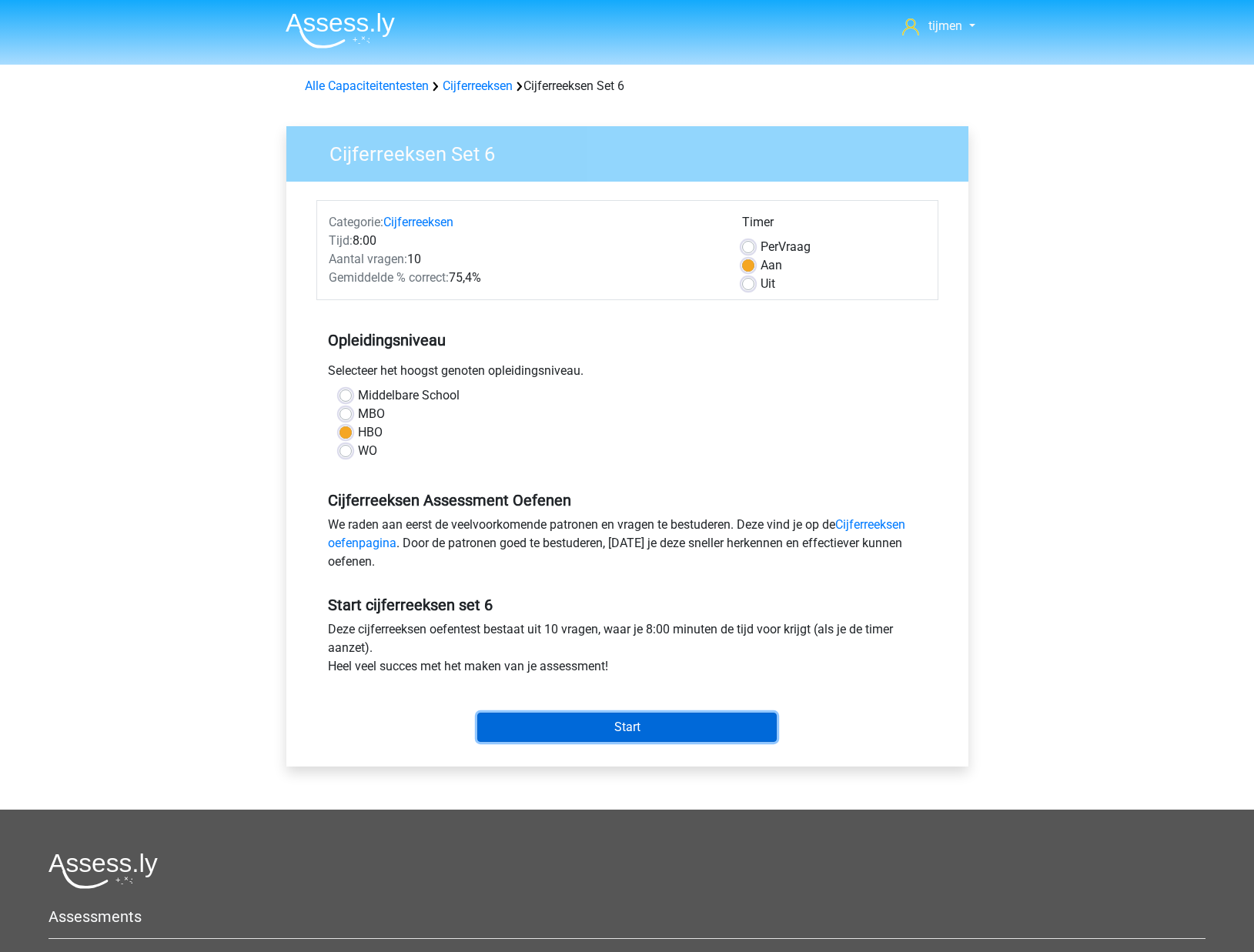
click at [613, 728] on input "Start" at bounding box center [627, 727] width 299 height 29
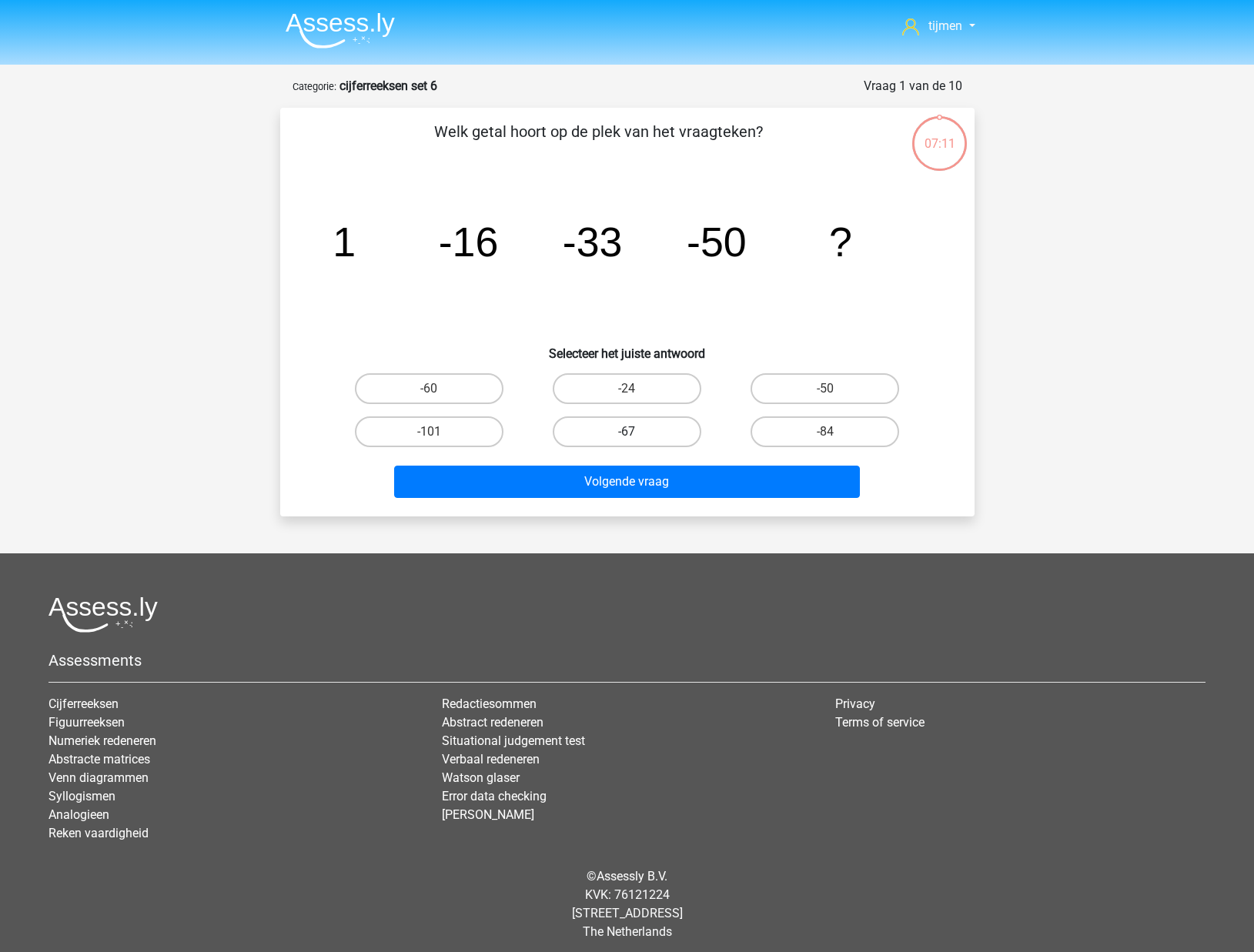
click at [649, 434] on label "-67" at bounding box center [627, 432] width 148 height 31
click at [636, 434] on input "-67" at bounding box center [631, 437] width 10 height 10
radio input "true"
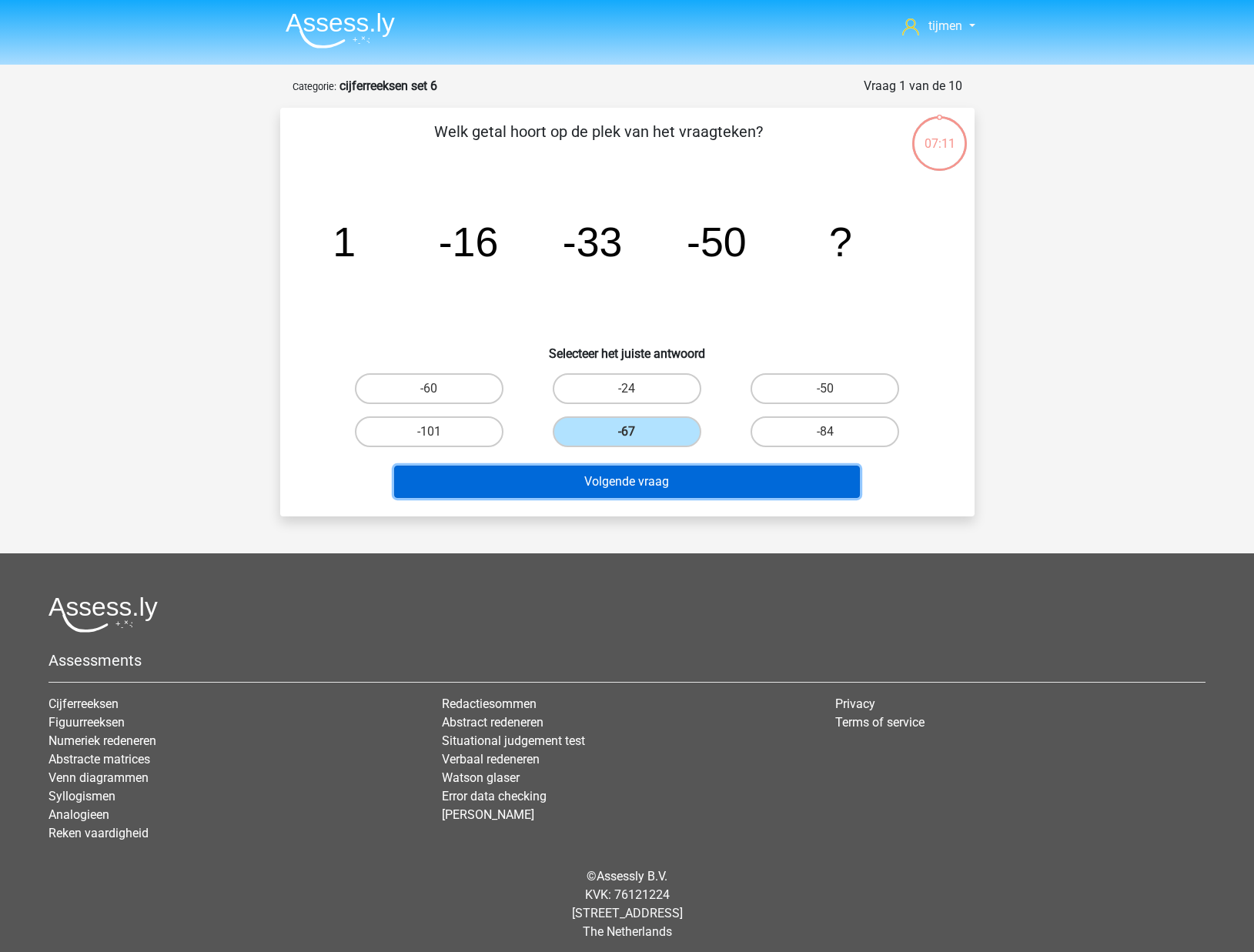
click at [651, 481] on button "Volgende vraag" at bounding box center [627, 481] width 466 height 32
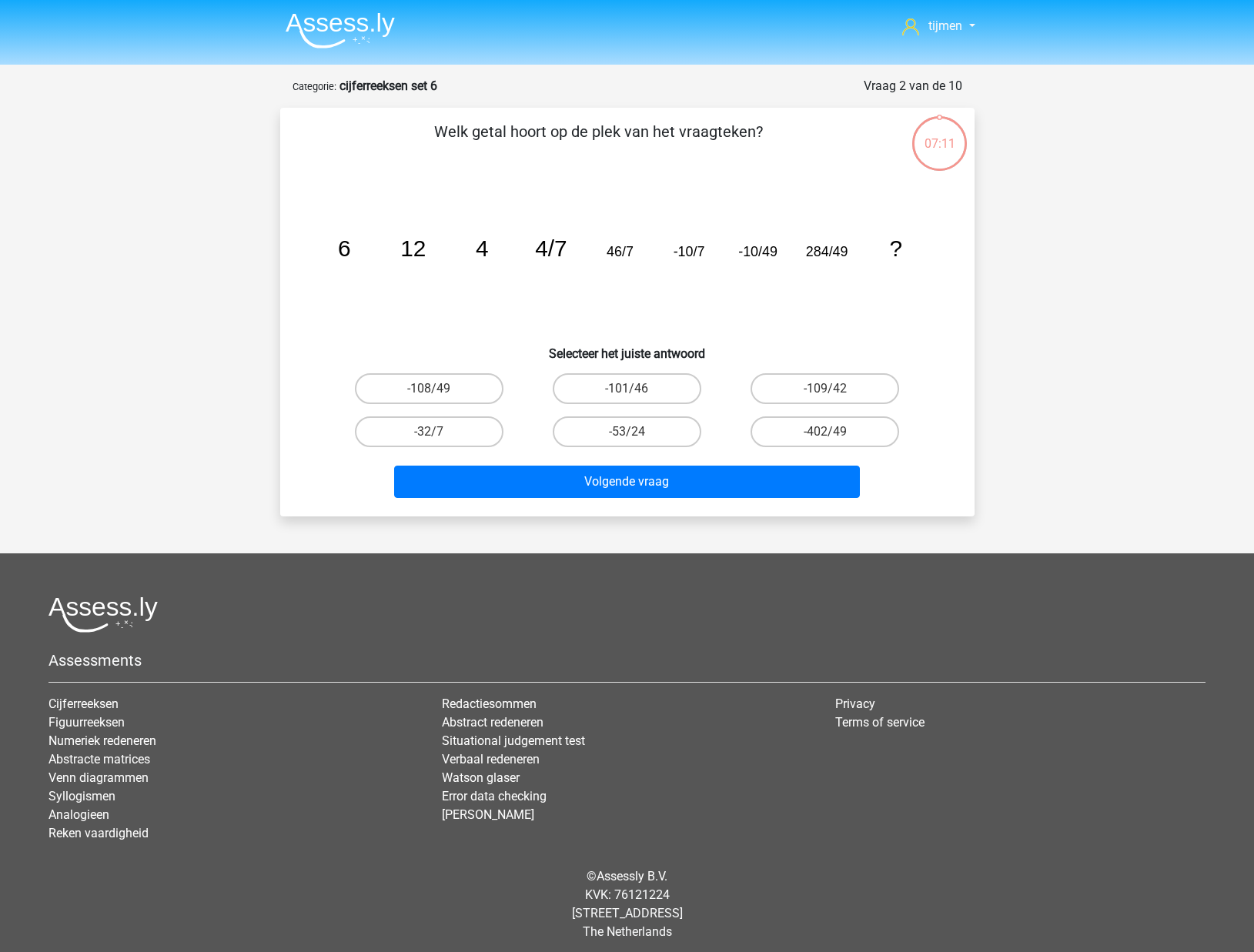
scroll to position [8, 0]
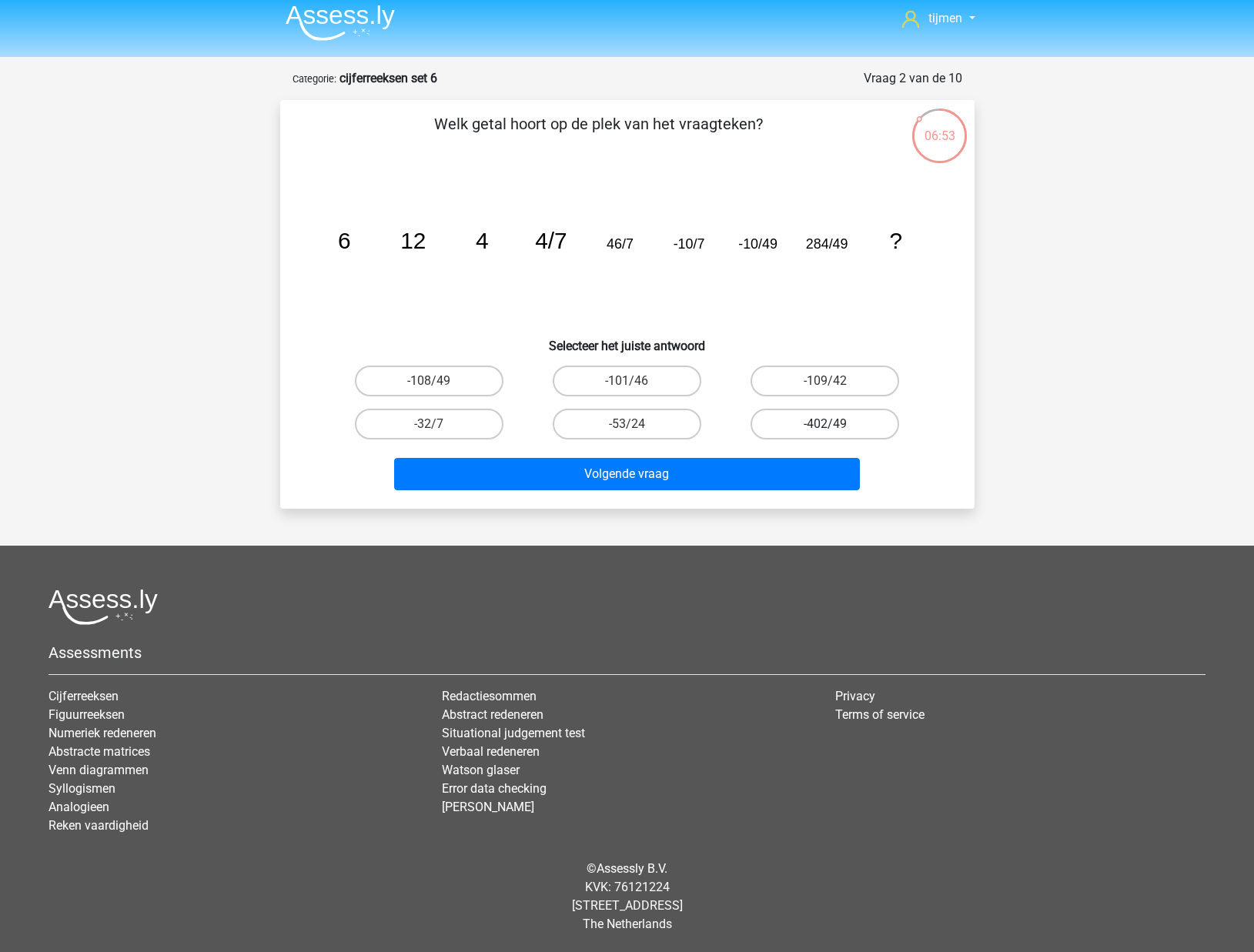
click at [786, 431] on label "-402/49" at bounding box center [824, 424] width 148 height 31
click at [825, 431] on input "-402/49" at bounding box center [830, 429] width 10 height 10
radio input "true"
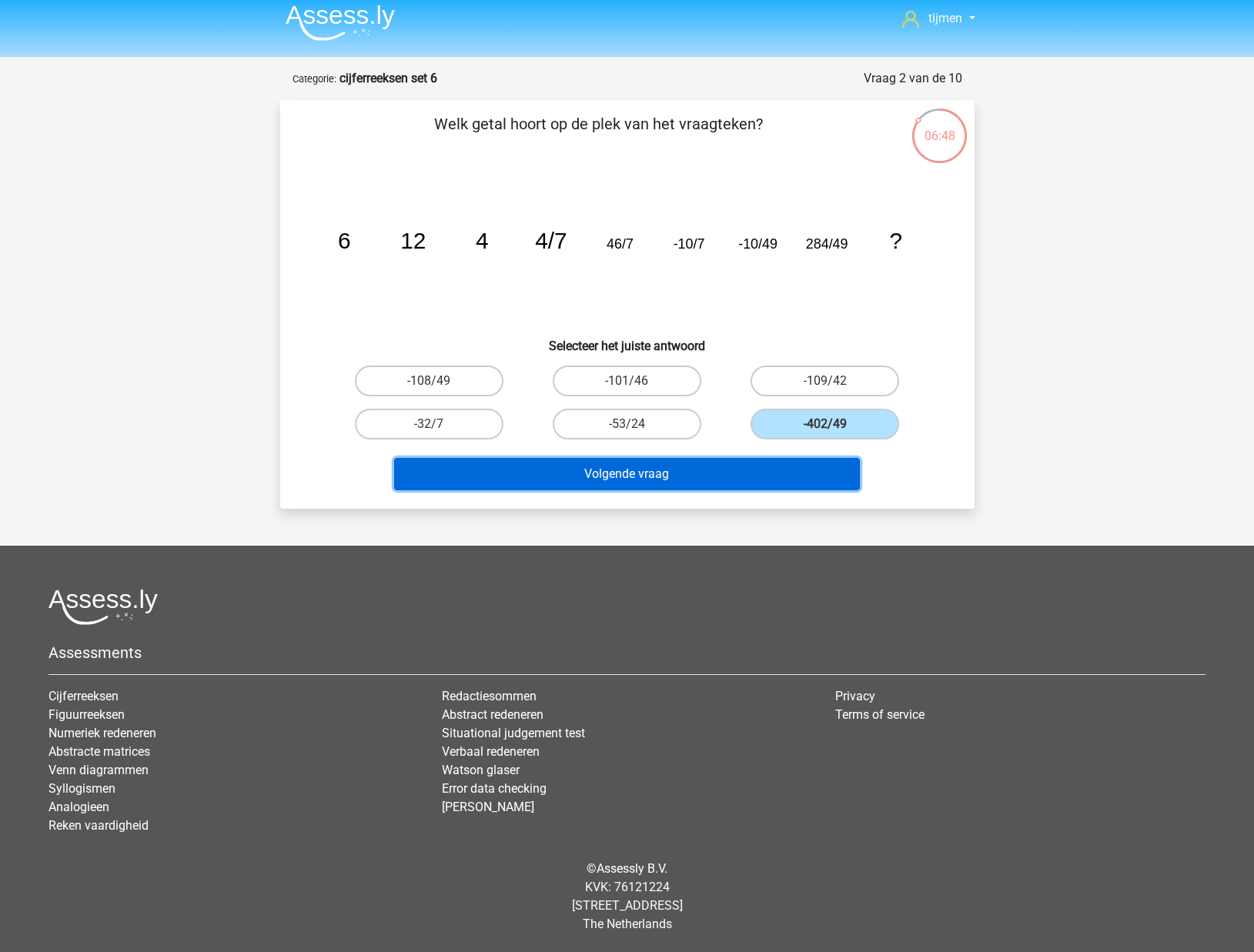
click at [712, 477] on button "Volgende vraag" at bounding box center [627, 474] width 466 height 32
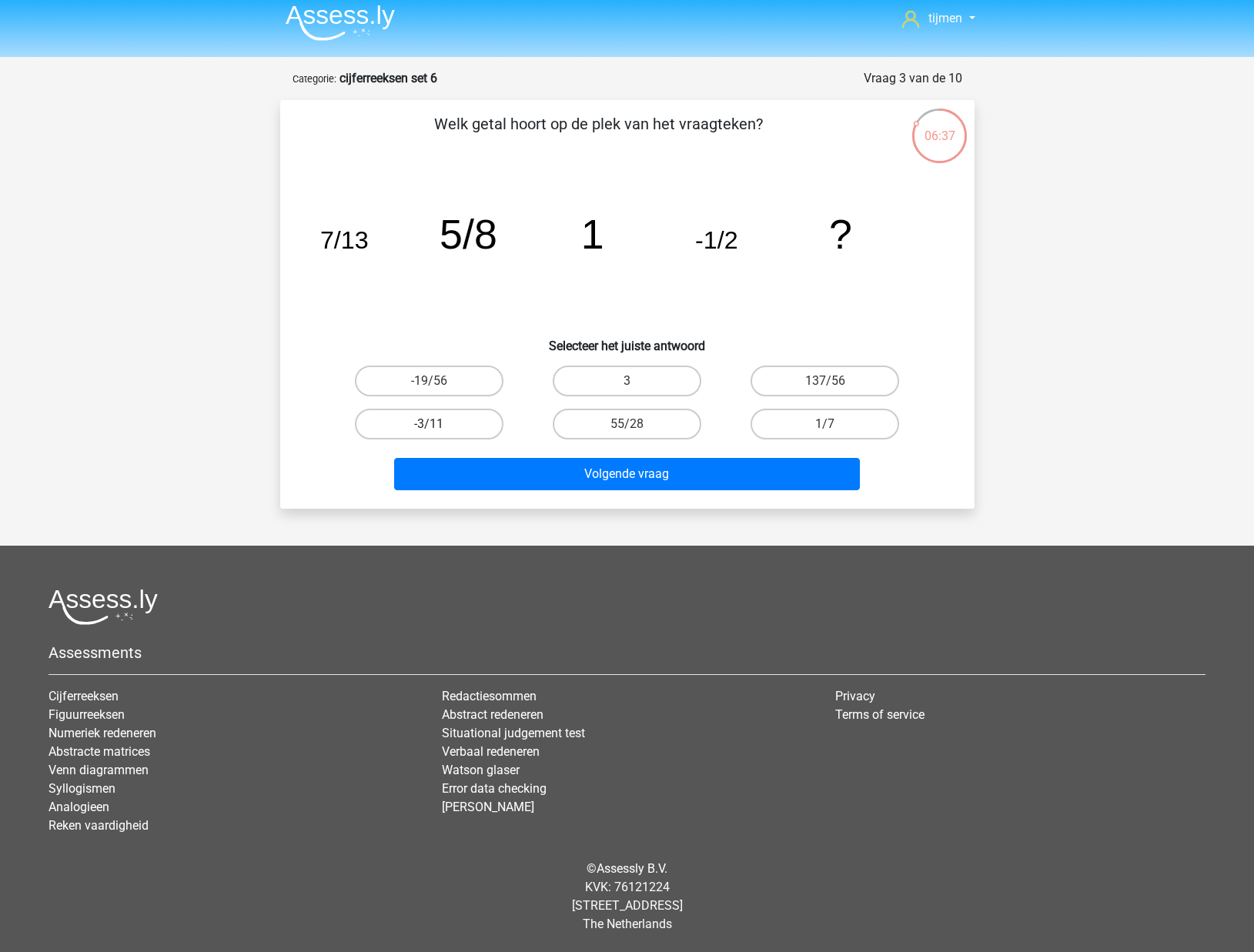
click at [444, 431] on label "-3/11" at bounding box center [429, 424] width 148 height 31
click at [438, 431] on input "-3/11" at bounding box center [434, 429] width 10 height 10
radio input "true"
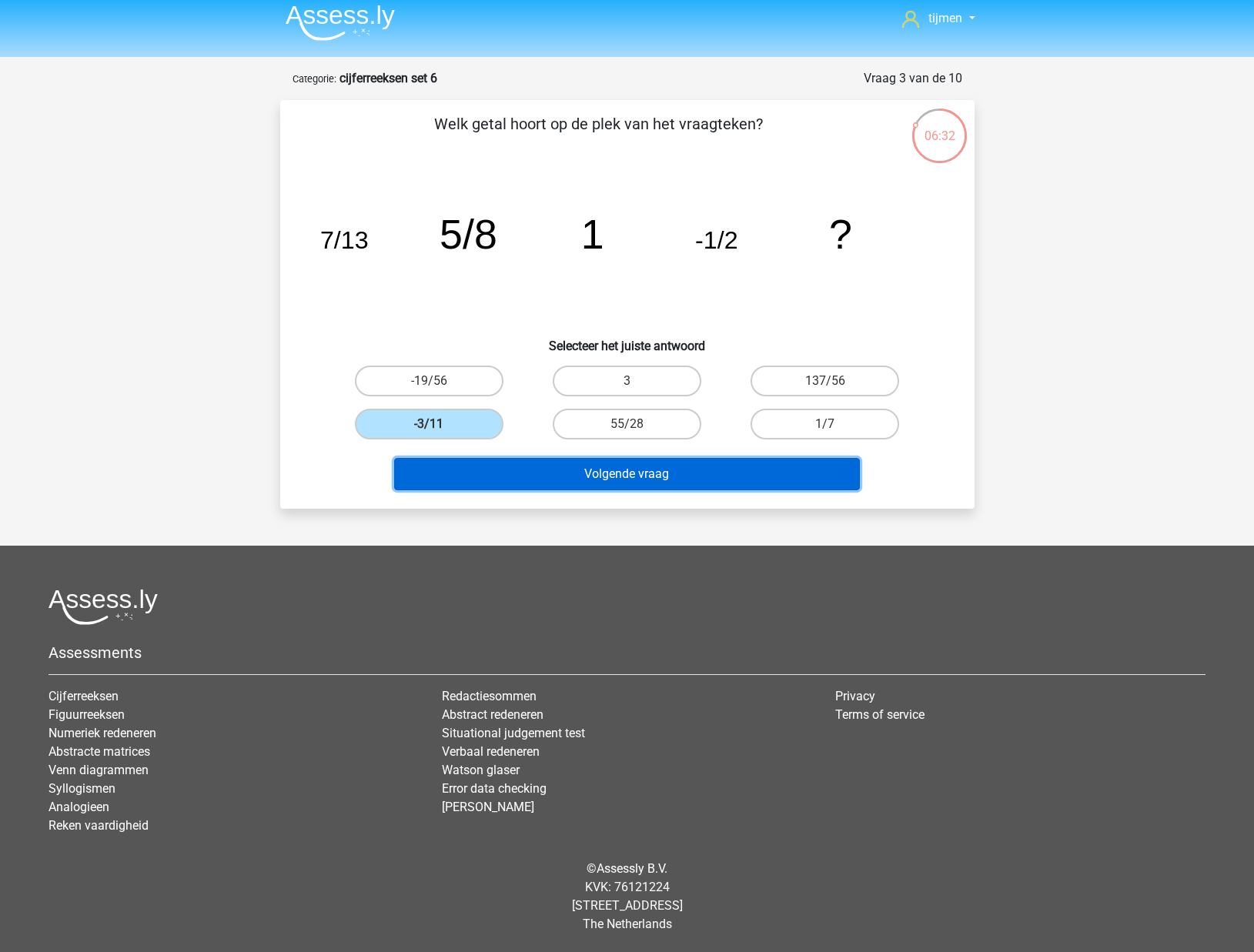
click at [566, 471] on button "Volgende vraag" at bounding box center [627, 474] width 466 height 32
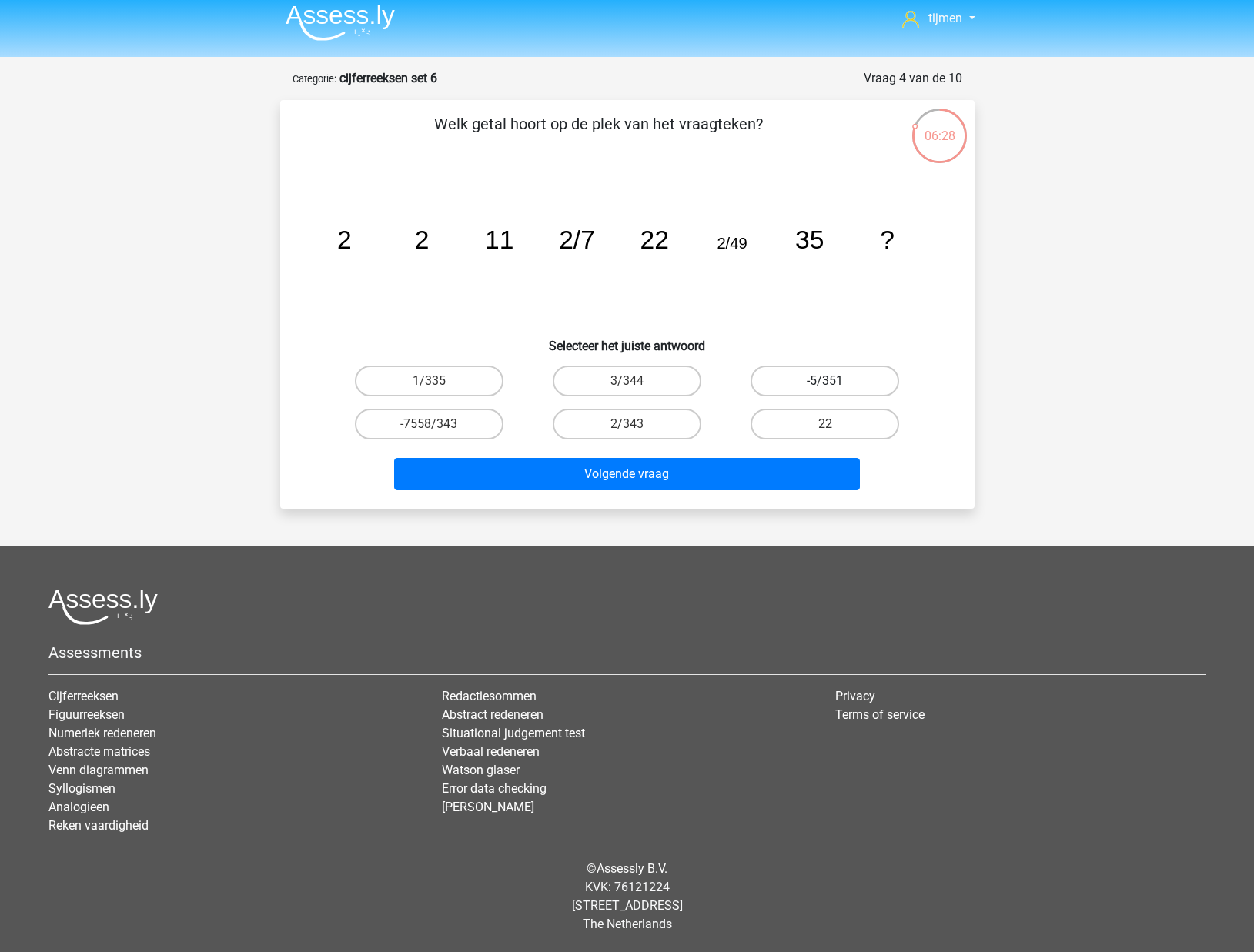
click at [791, 381] on label "-5/351" at bounding box center [824, 381] width 148 height 31
click at [825, 381] on input "-5/351" at bounding box center [830, 386] width 10 height 10
radio input "true"
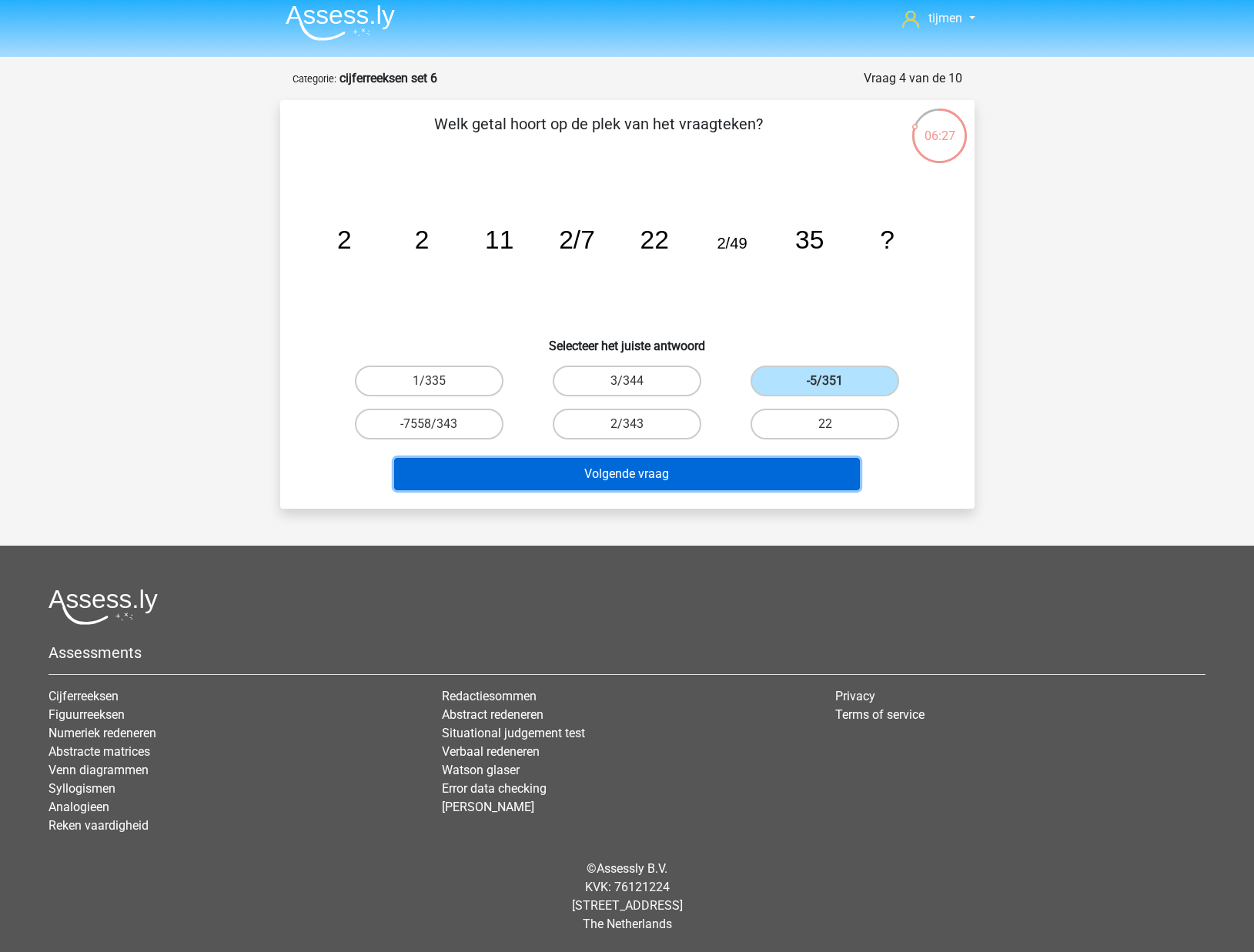
click at [720, 475] on button "Volgende vraag" at bounding box center [627, 474] width 466 height 32
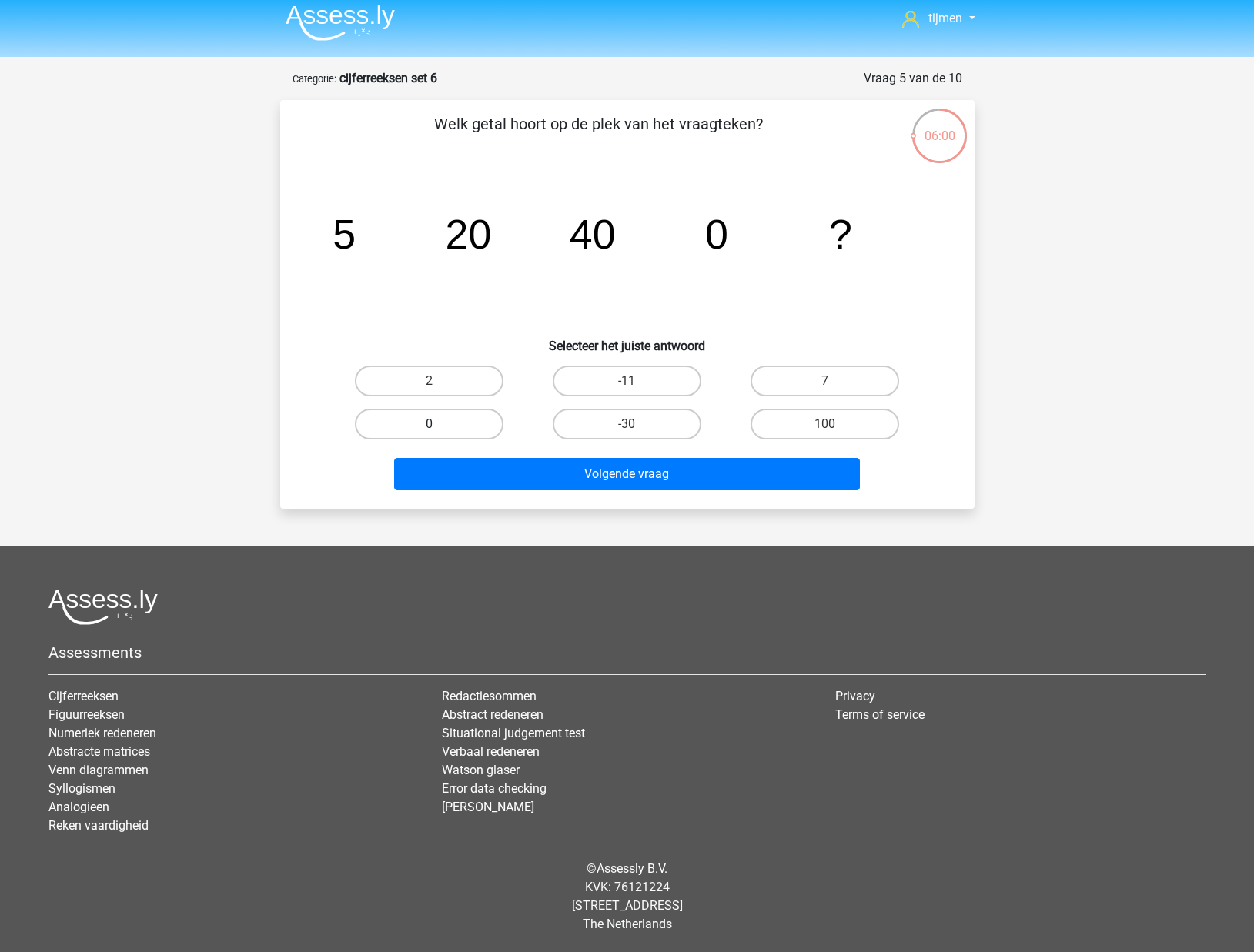
click at [423, 422] on label "0" at bounding box center [429, 424] width 148 height 31
click at [429, 424] on input "0" at bounding box center [434, 429] width 10 height 10
radio input "true"
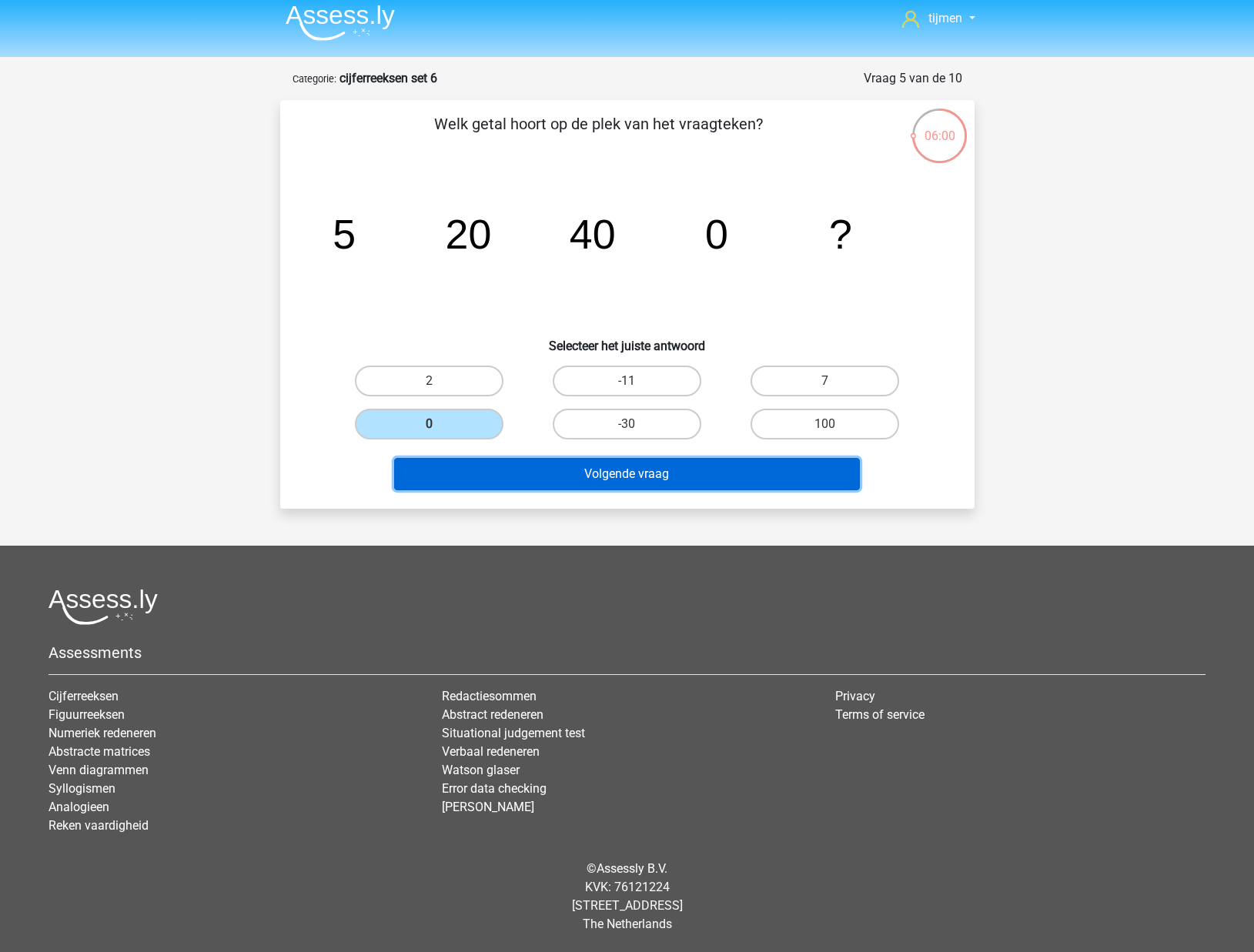
click at [475, 482] on button "Volgende vraag" at bounding box center [627, 474] width 466 height 32
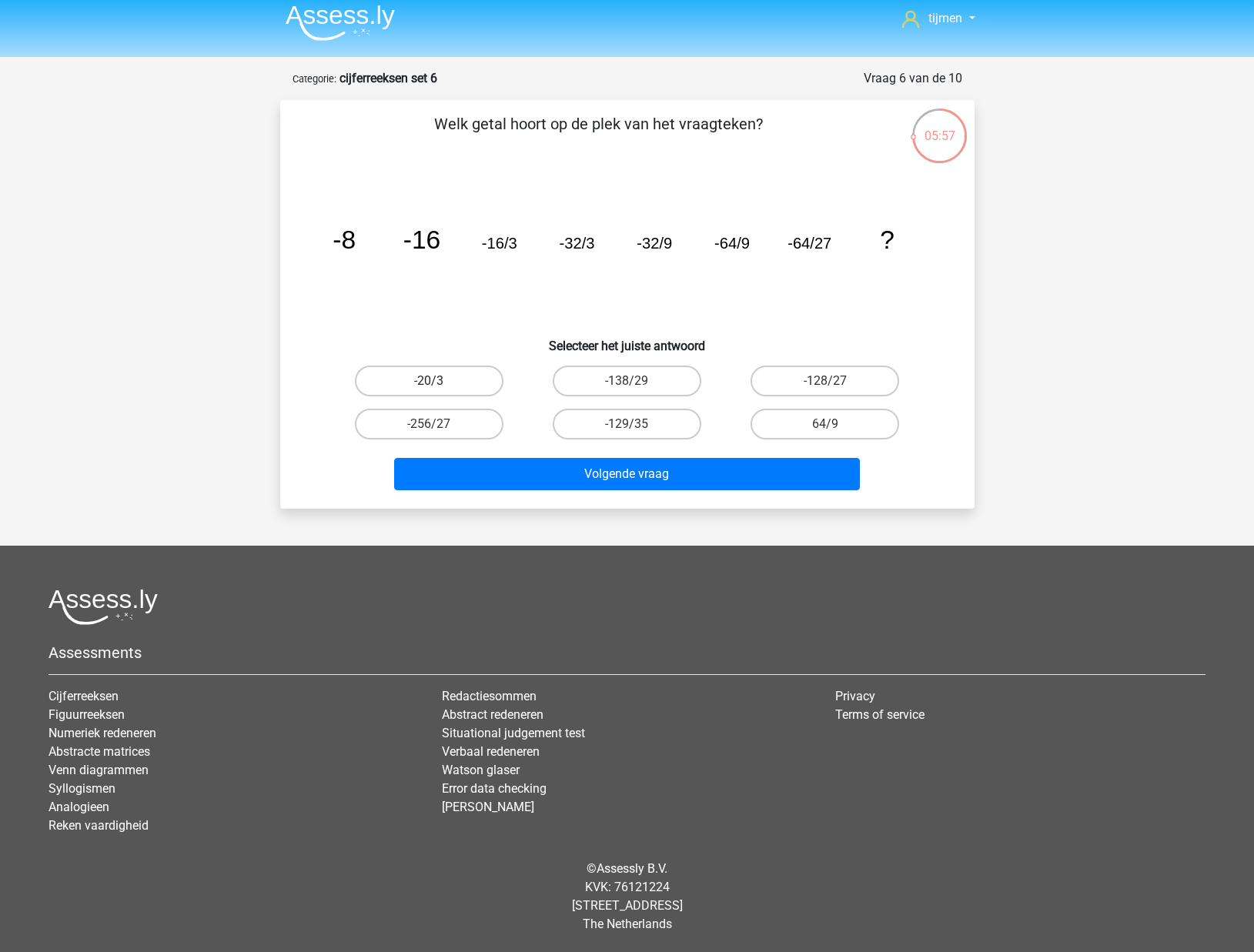
click at [460, 378] on label "-20/3" at bounding box center [429, 381] width 148 height 31
click at [438, 381] on input "-20/3" at bounding box center [434, 386] width 10 height 10
radio input "true"
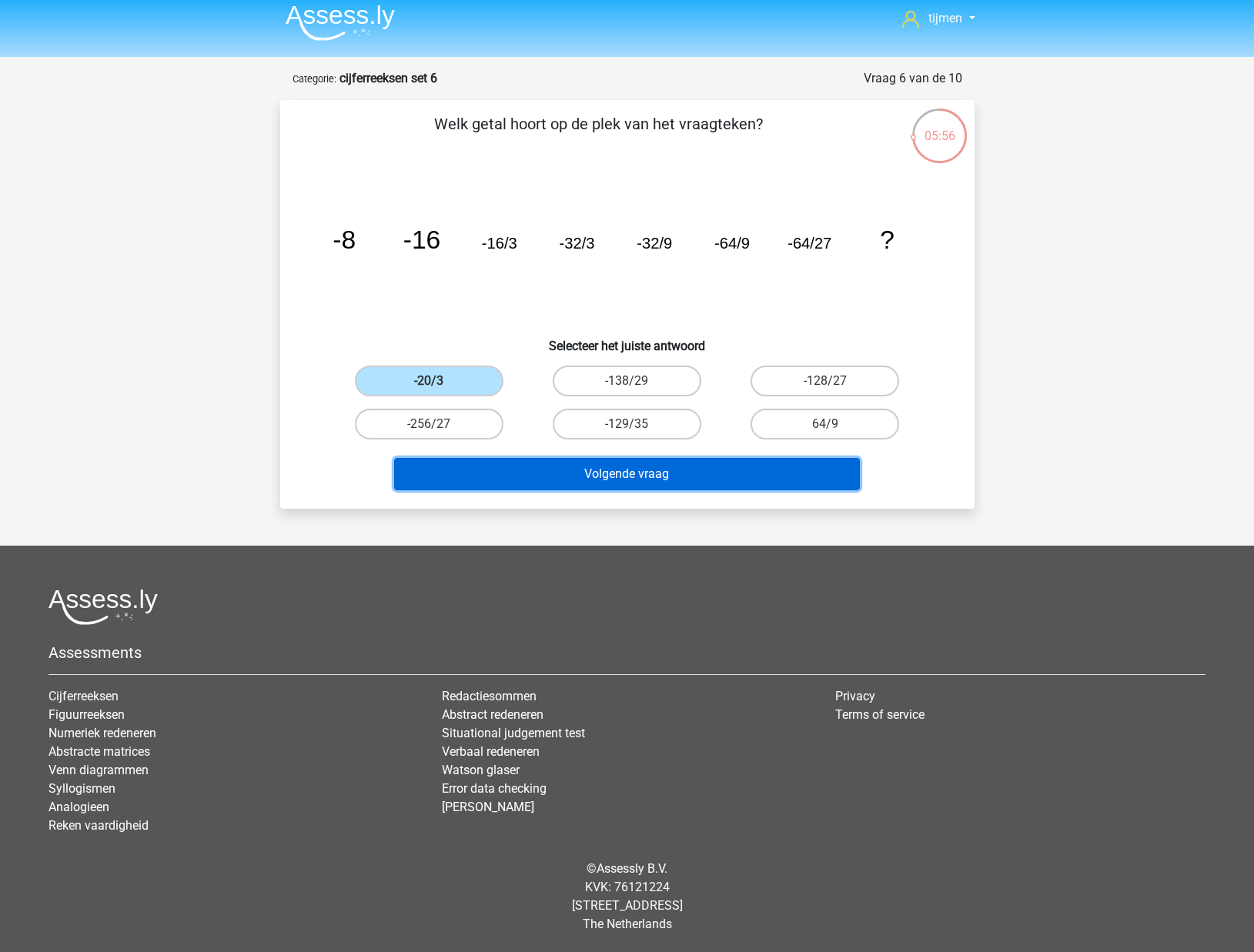
click at [520, 471] on button "Volgende vraag" at bounding box center [627, 474] width 466 height 32
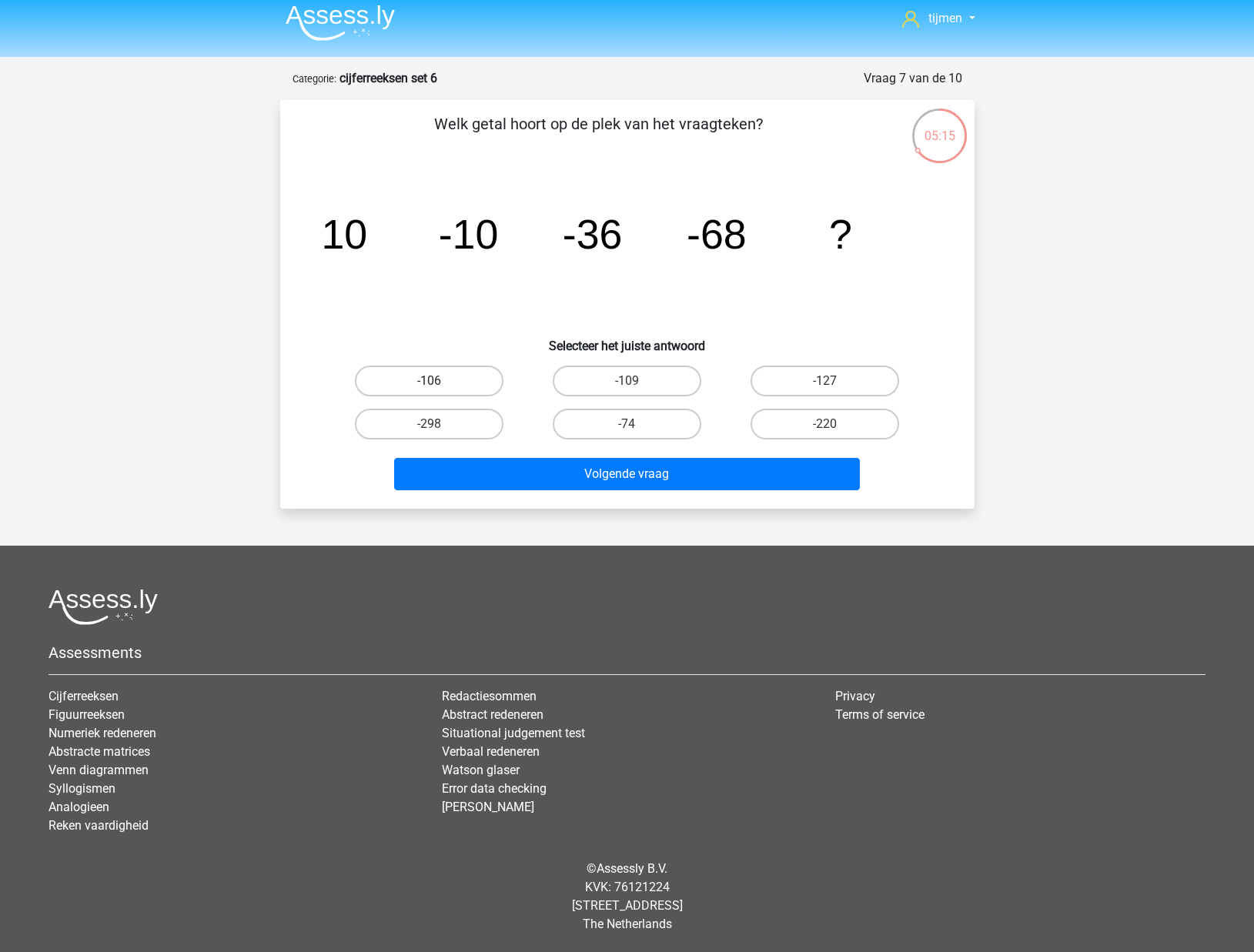
click at [470, 386] on label "-106" at bounding box center [429, 381] width 148 height 31
click at [438, 386] on input "-106" at bounding box center [434, 386] width 10 height 10
radio input "true"
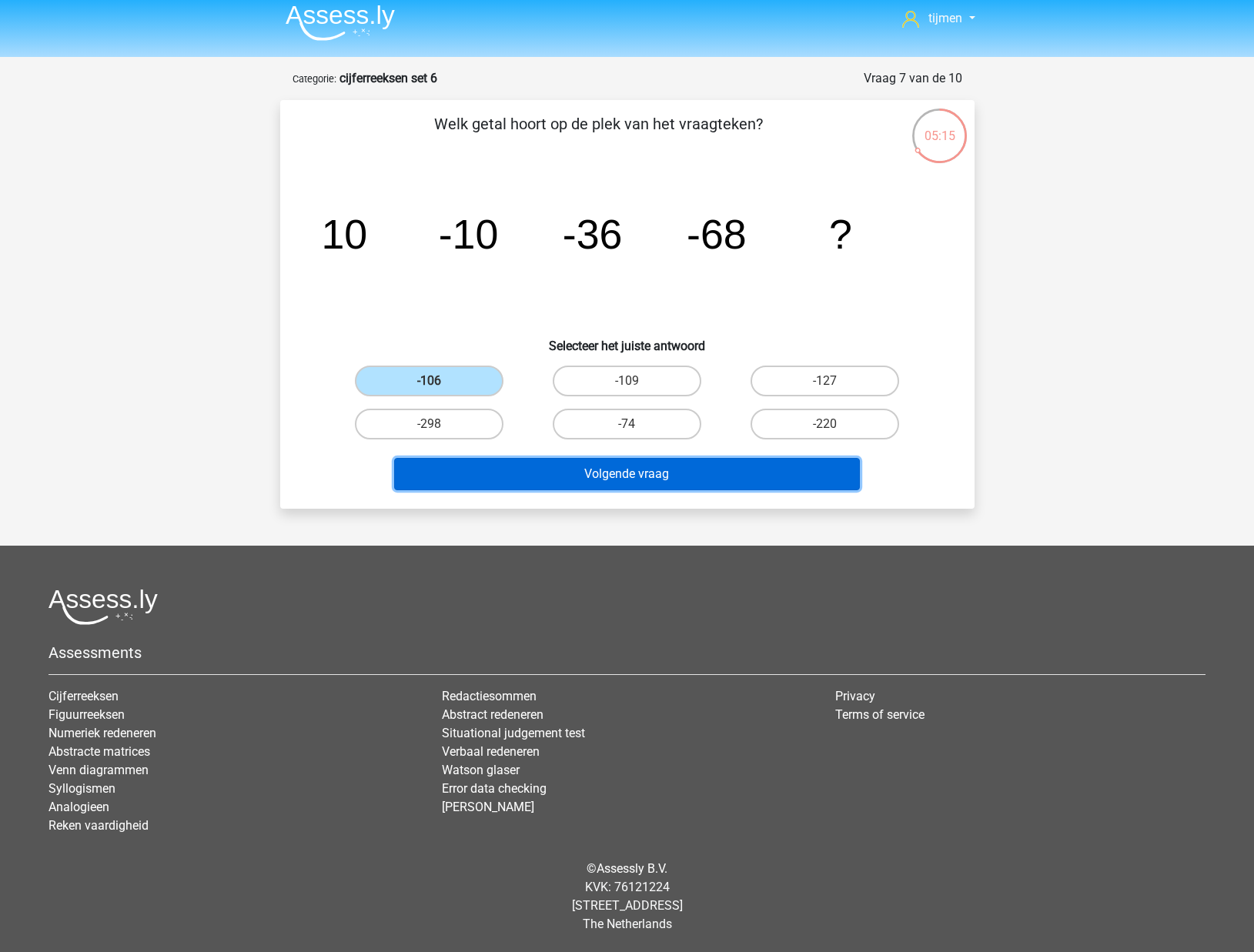
click at [529, 480] on button "Volgende vraag" at bounding box center [627, 474] width 466 height 32
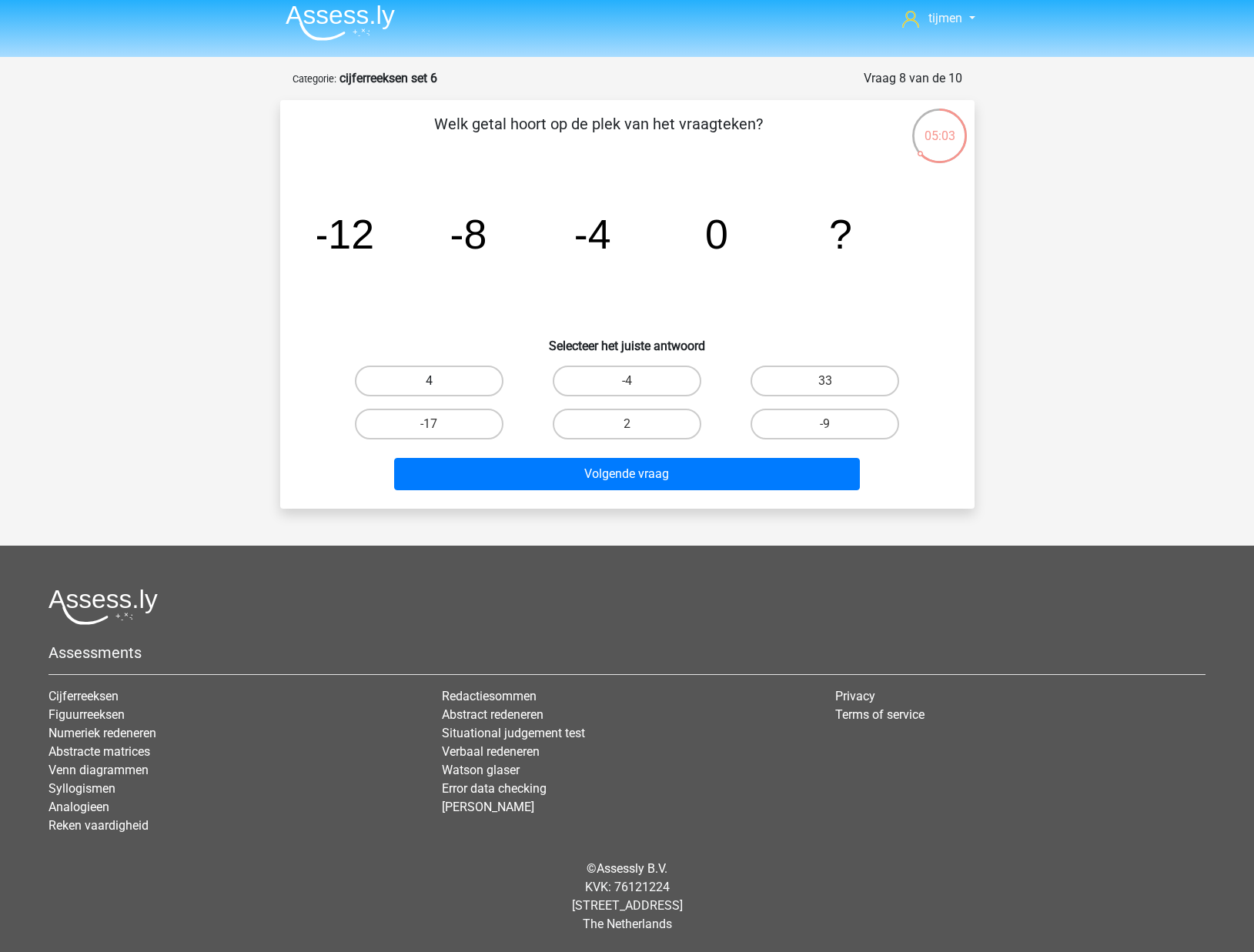
click at [393, 385] on label "4" at bounding box center [429, 381] width 148 height 31
click at [429, 385] on input "4" at bounding box center [434, 386] width 10 height 10
radio input "true"
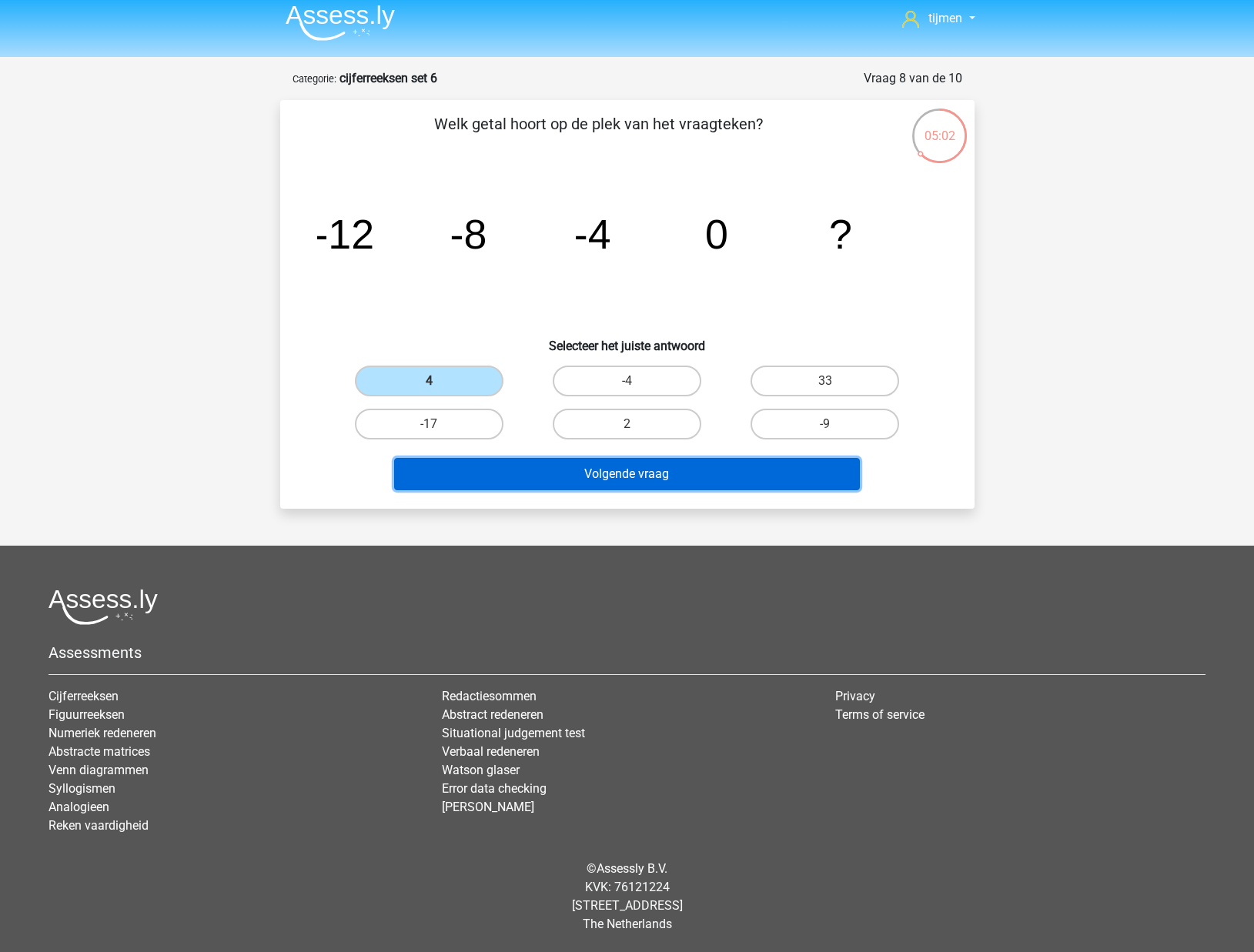
click at [512, 469] on button "Volgende vraag" at bounding box center [627, 474] width 466 height 32
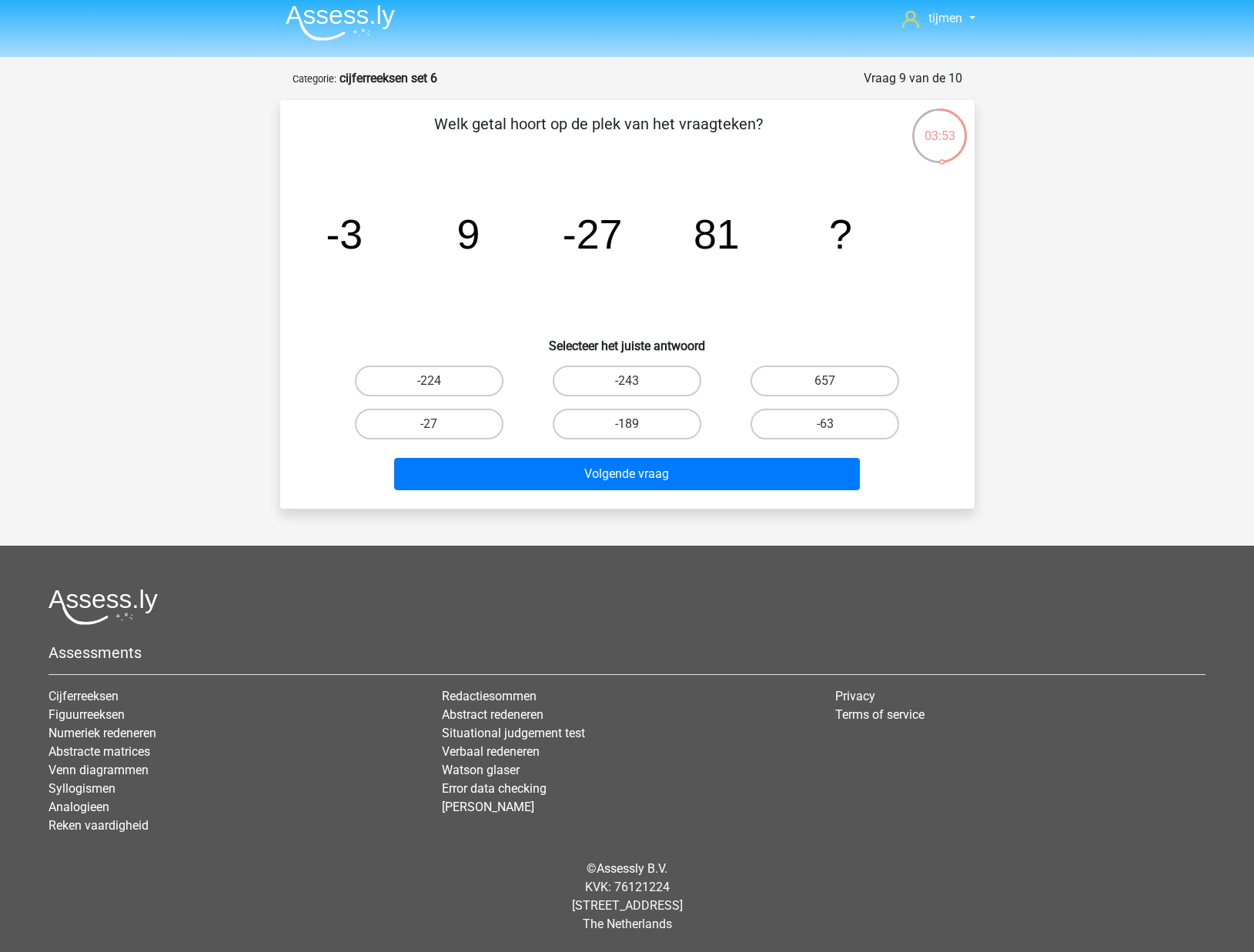
click at [535, 236] on icon "image/svg+xml -3 9 -27 81 ?" at bounding box center [627, 248] width 621 height 156
click at [437, 386] on input "-224" at bounding box center [434, 386] width 10 height 10
radio input "true"
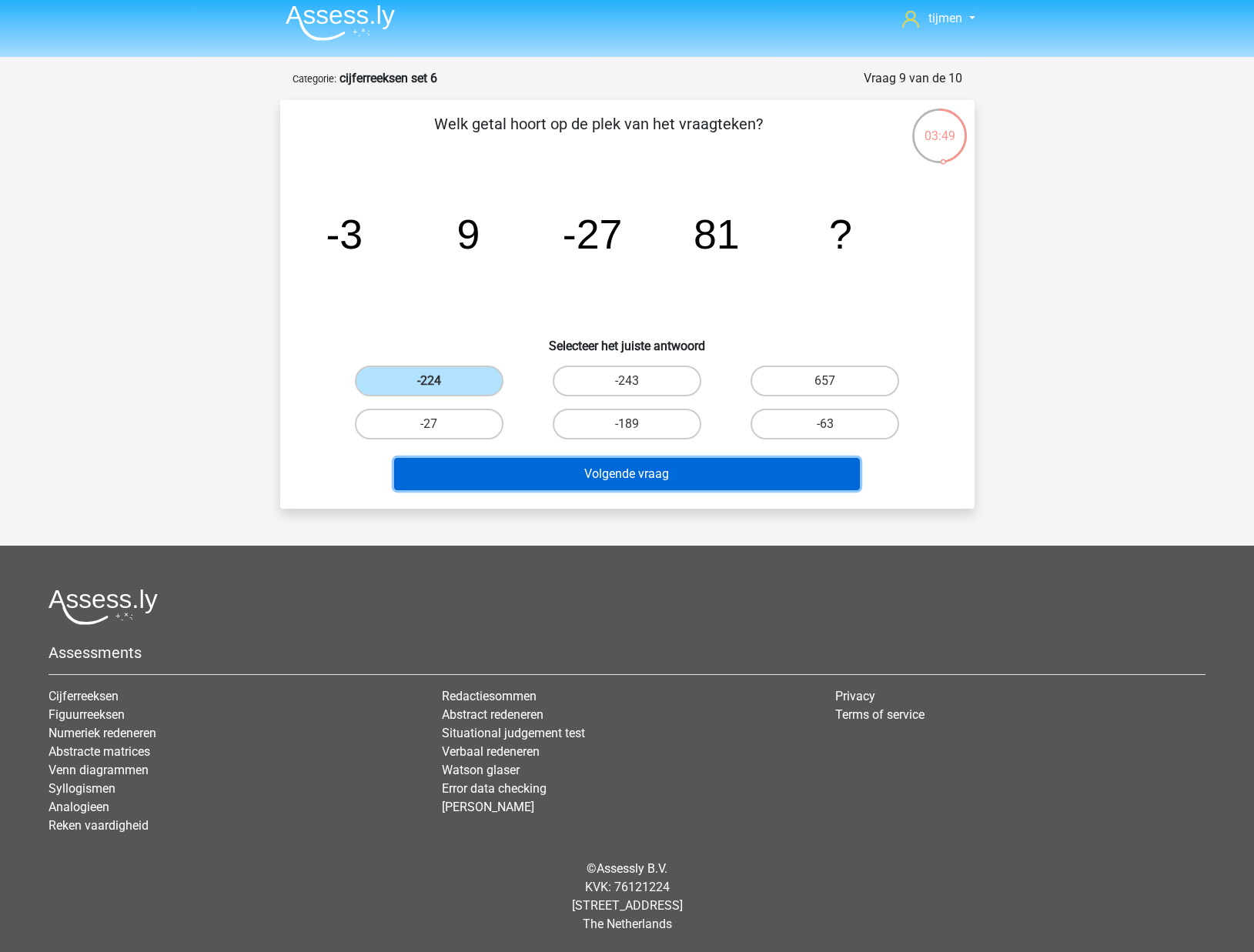
click at [708, 479] on button "Volgende vraag" at bounding box center [627, 474] width 466 height 32
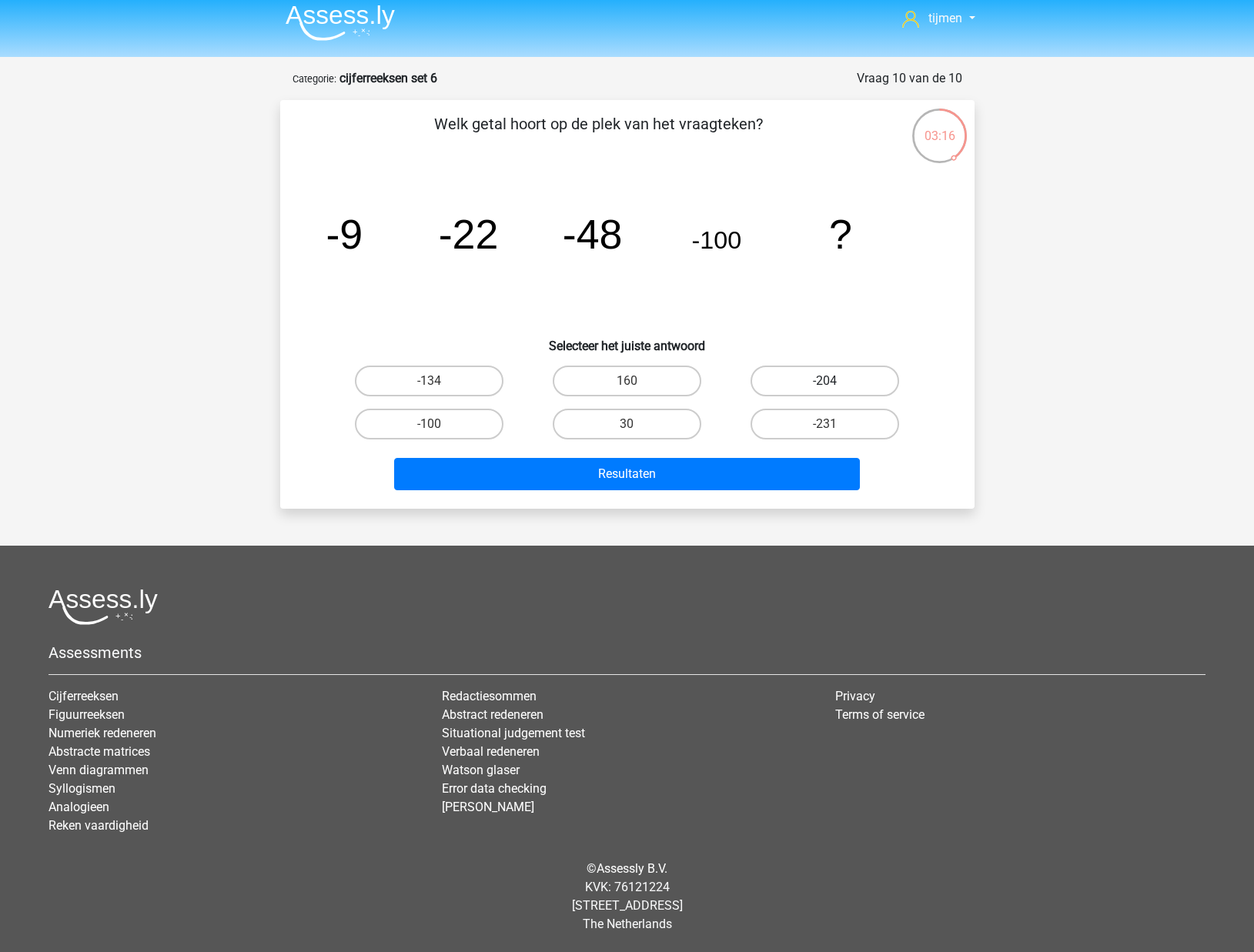
click at [759, 379] on label "-204" at bounding box center [824, 381] width 148 height 31
click at [825, 381] on input "-204" at bounding box center [830, 386] width 10 height 10
radio input "true"
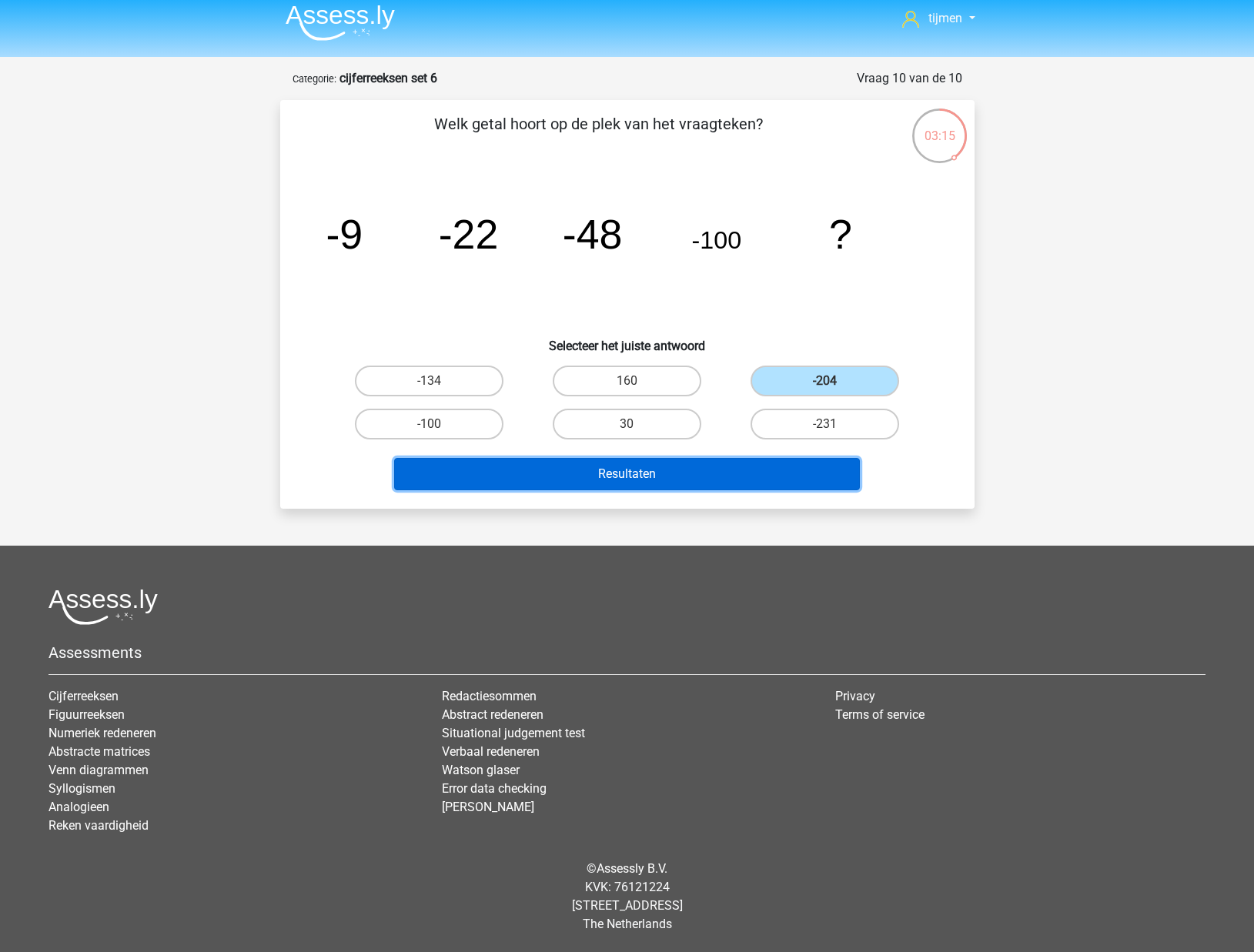
click at [721, 474] on button "Resultaten" at bounding box center [627, 474] width 466 height 32
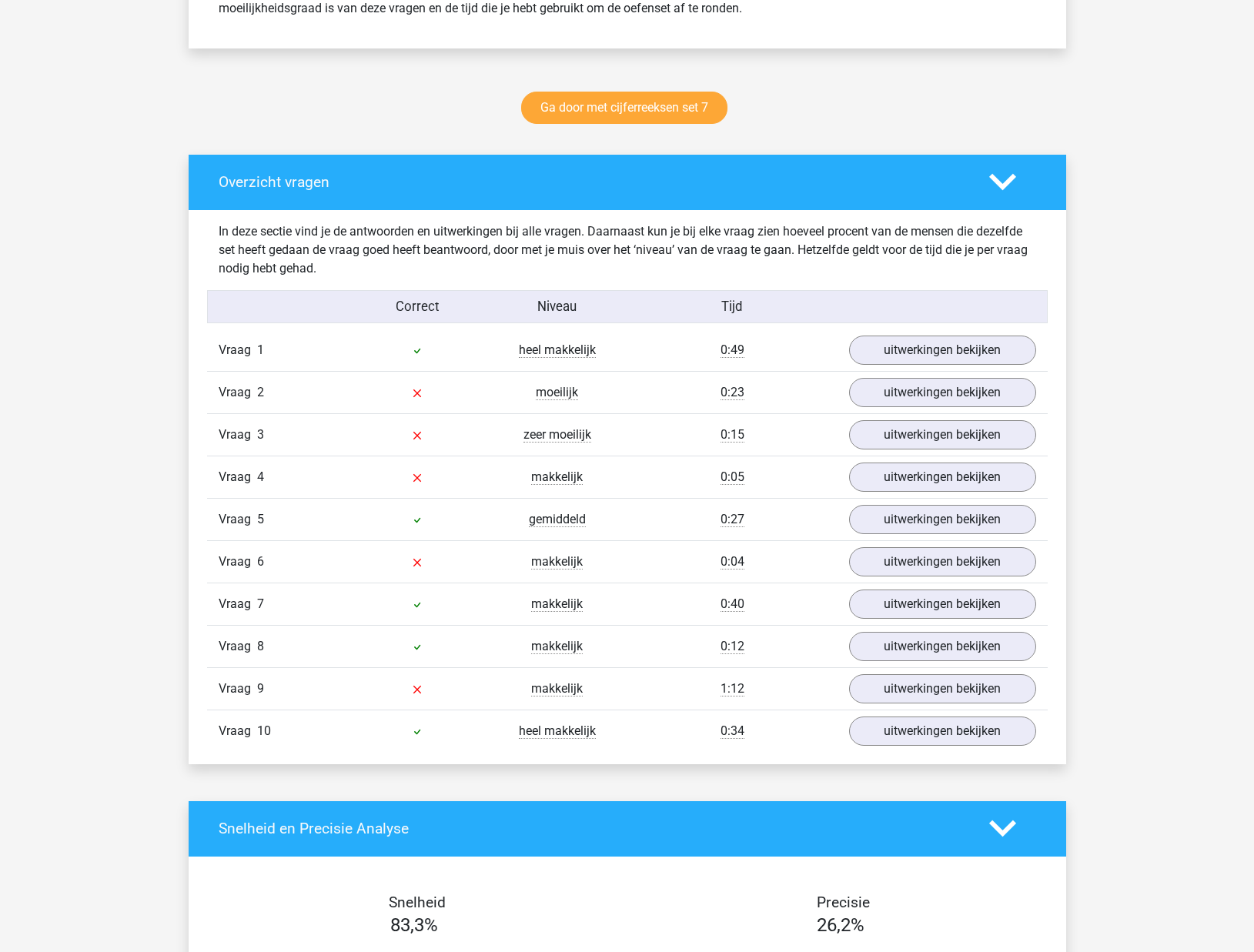
scroll to position [715, 0]
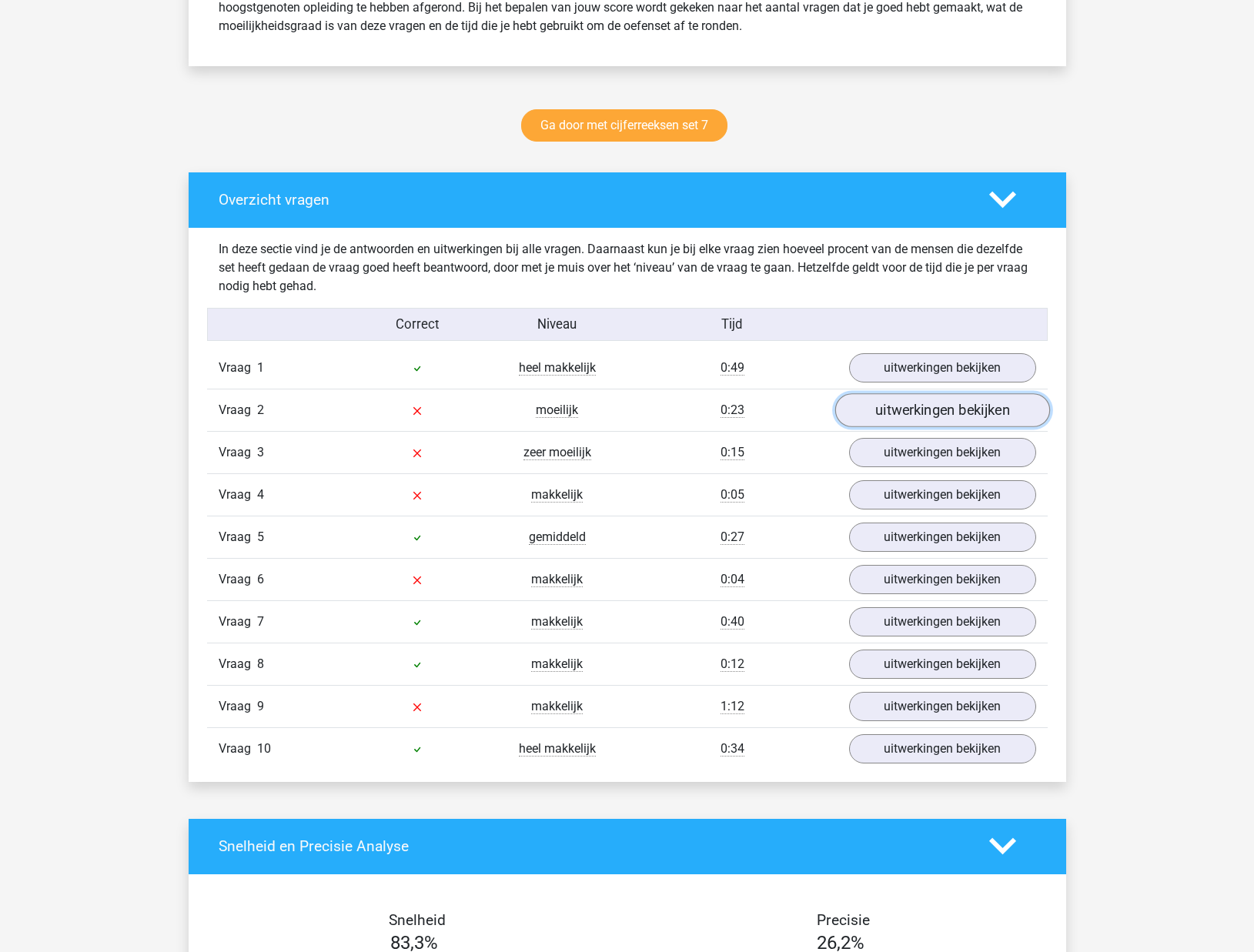
click at [955, 406] on link "uitwerkingen bekijken" at bounding box center [941, 410] width 214 height 34
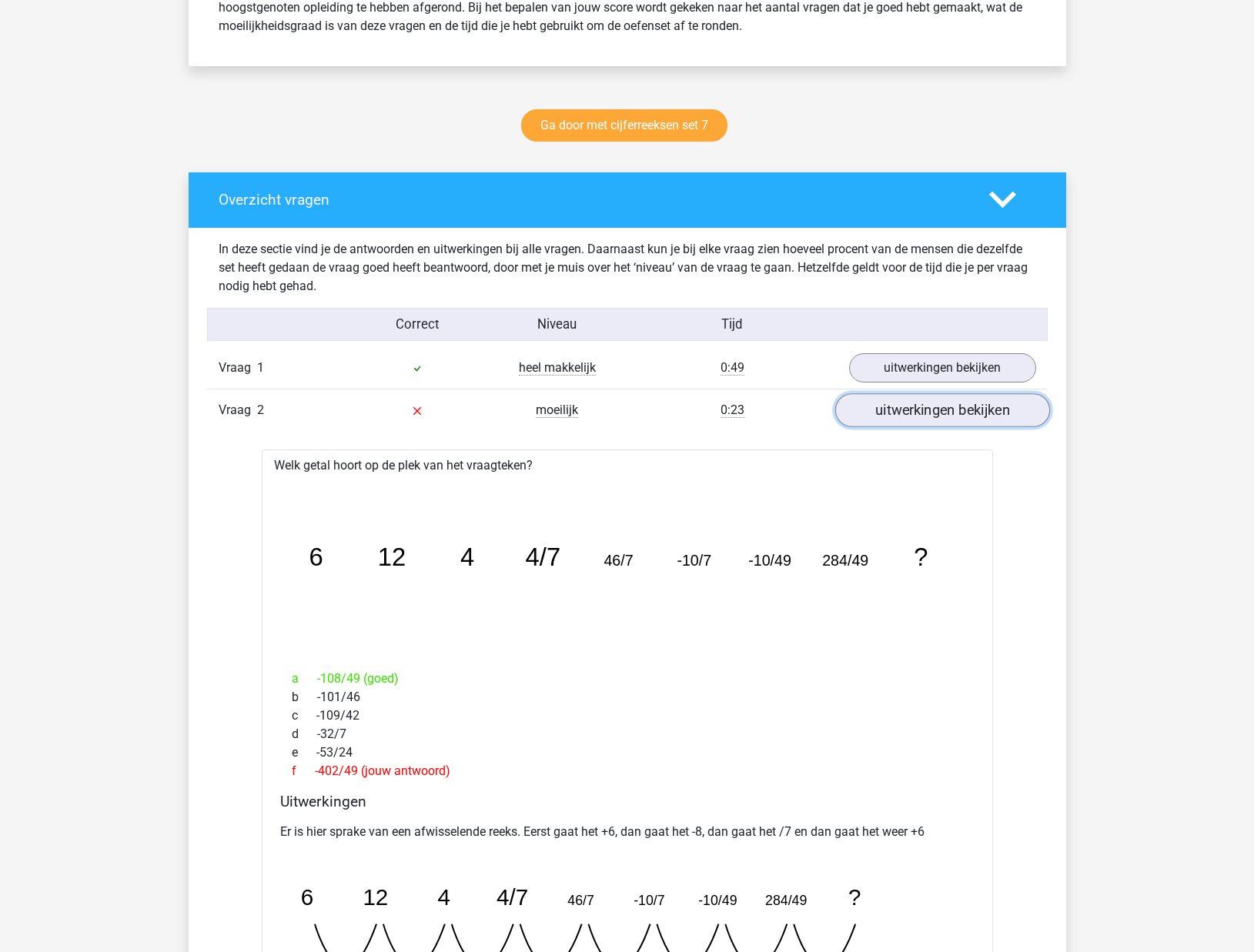
click at [953, 406] on link "uitwerkingen bekijken" at bounding box center [941, 410] width 214 height 34
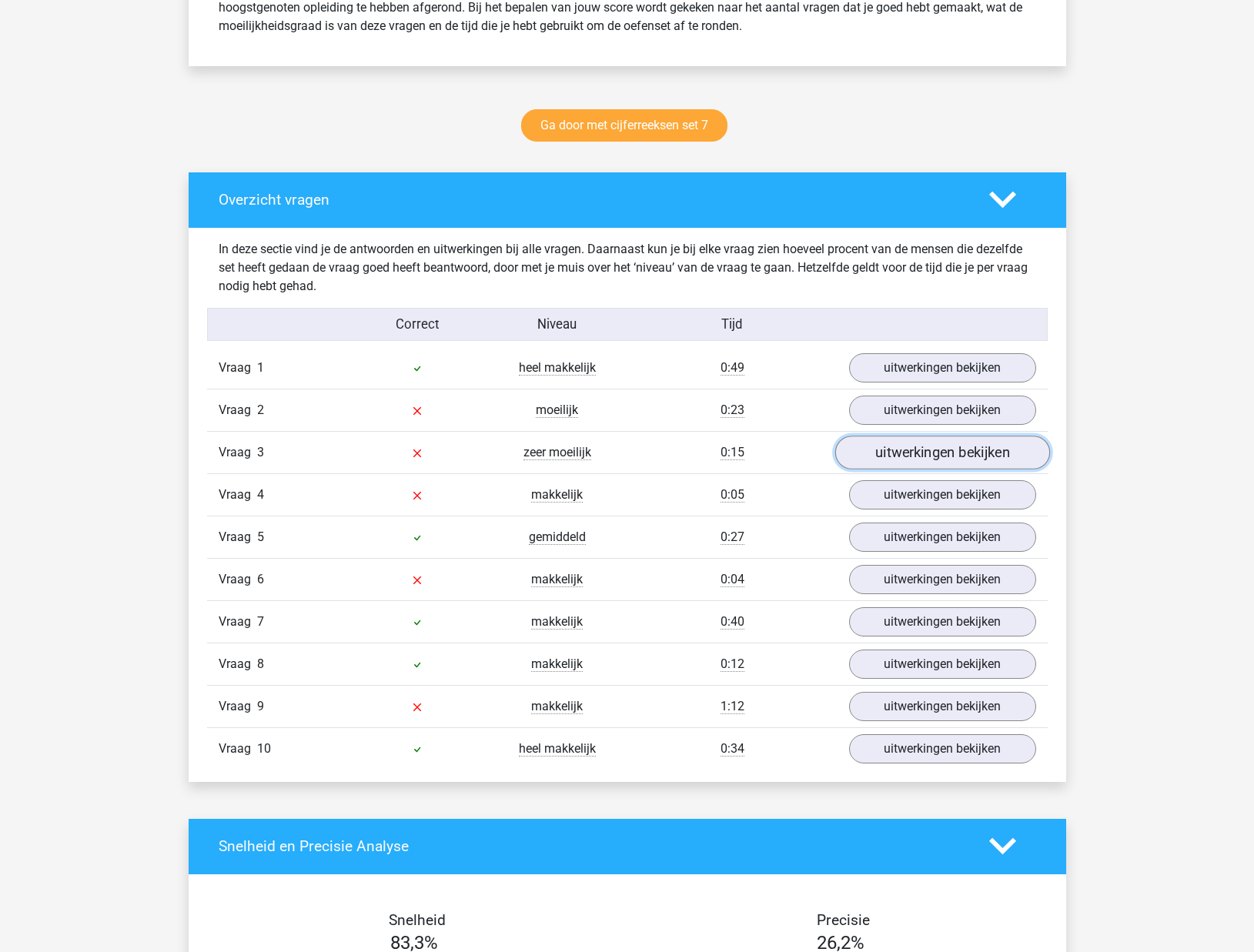
click at [956, 451] on link "uitwerkingen bekijken" at bounding box center [941, 452] width 214 height 34
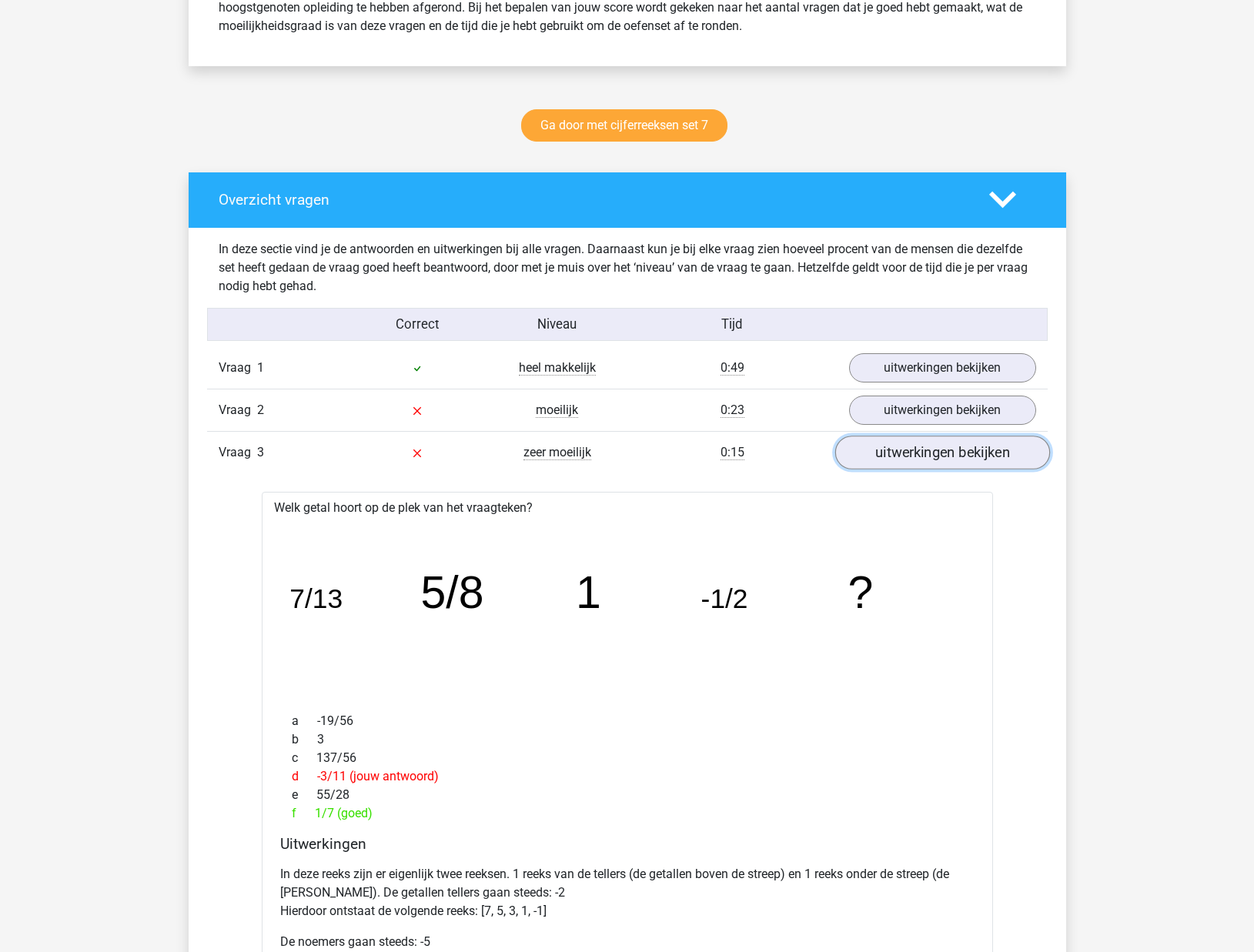
click at [956, 452] on link "uitwerkingen bekijken" at bounding box center [941, 452] width 214 height 34
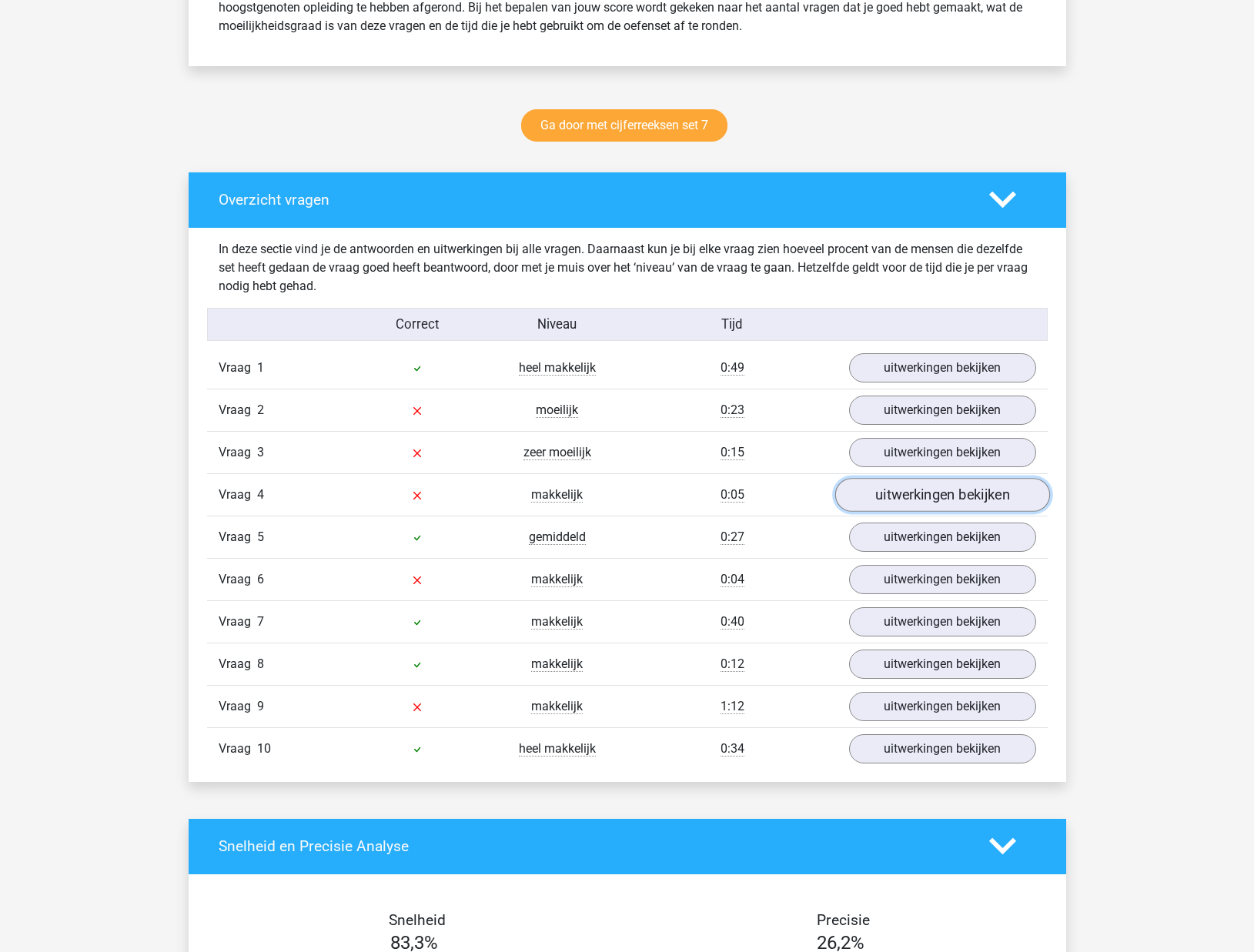
click at [939, 490] on link "uitwerkingen bekijken" at bounding box center [941, 494] width 214 height 34
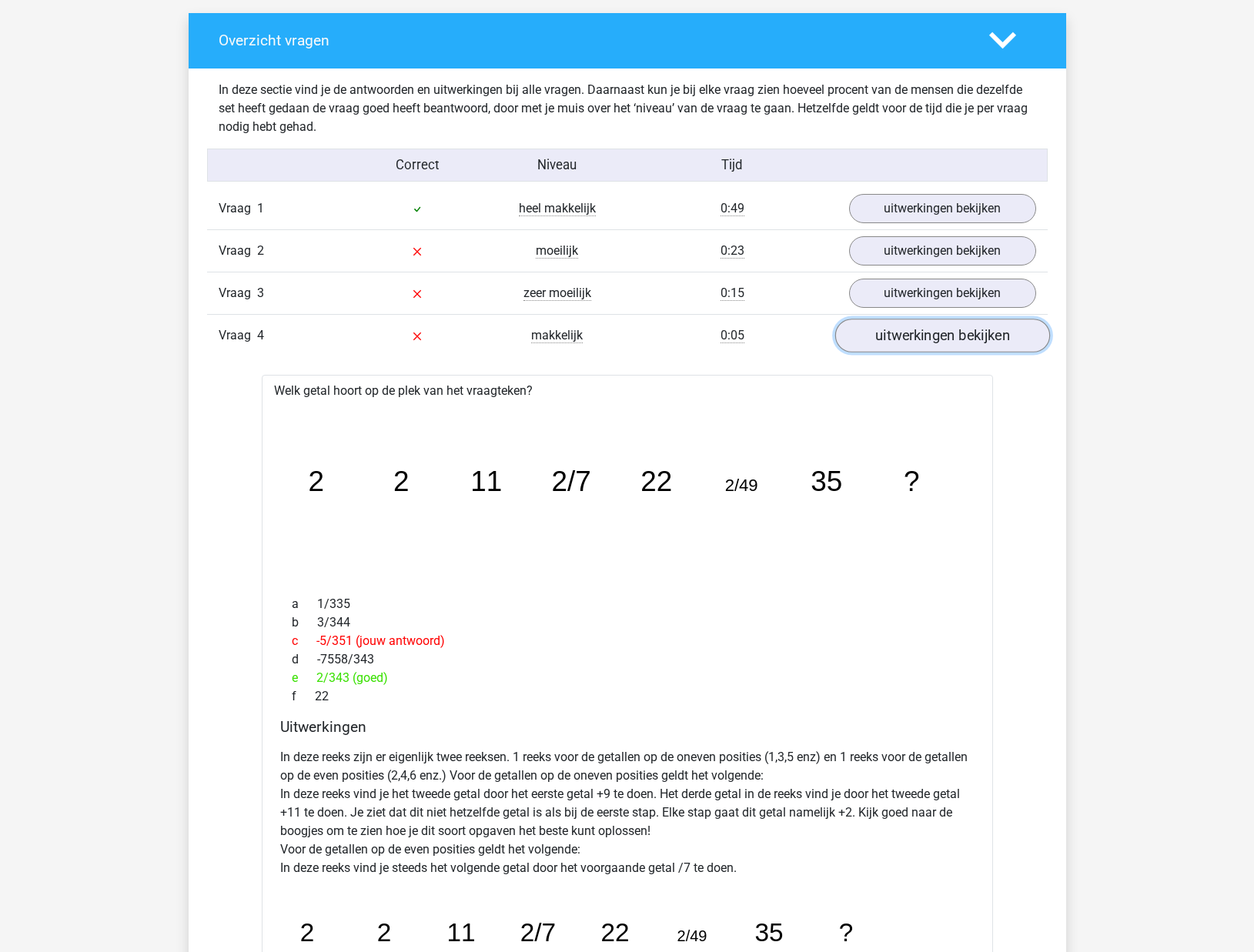
scroll to position [878, 0]
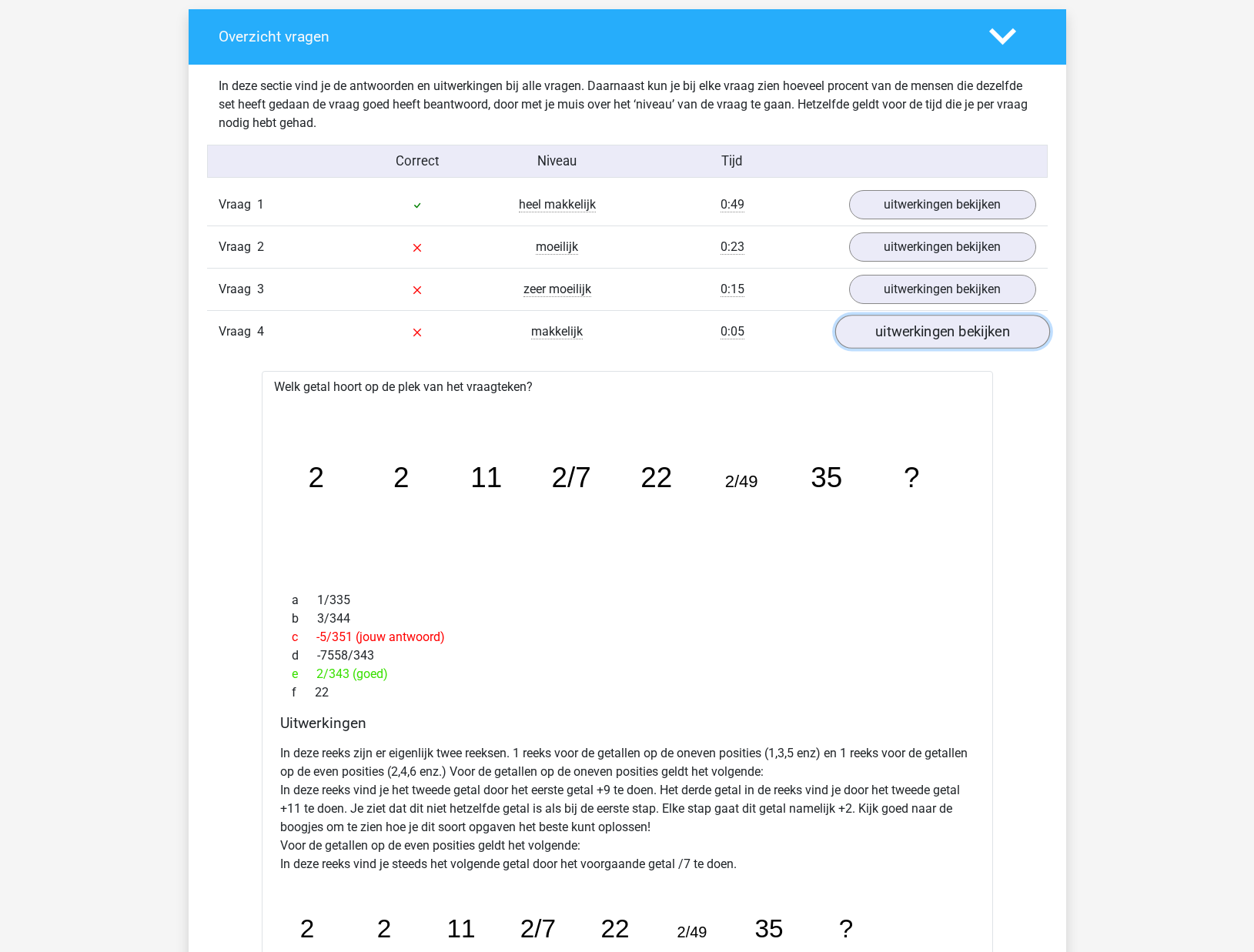
click at [923, 341] on link "uitwerkingen bekijken" at bounding box center [941, 331] width 214 height 34
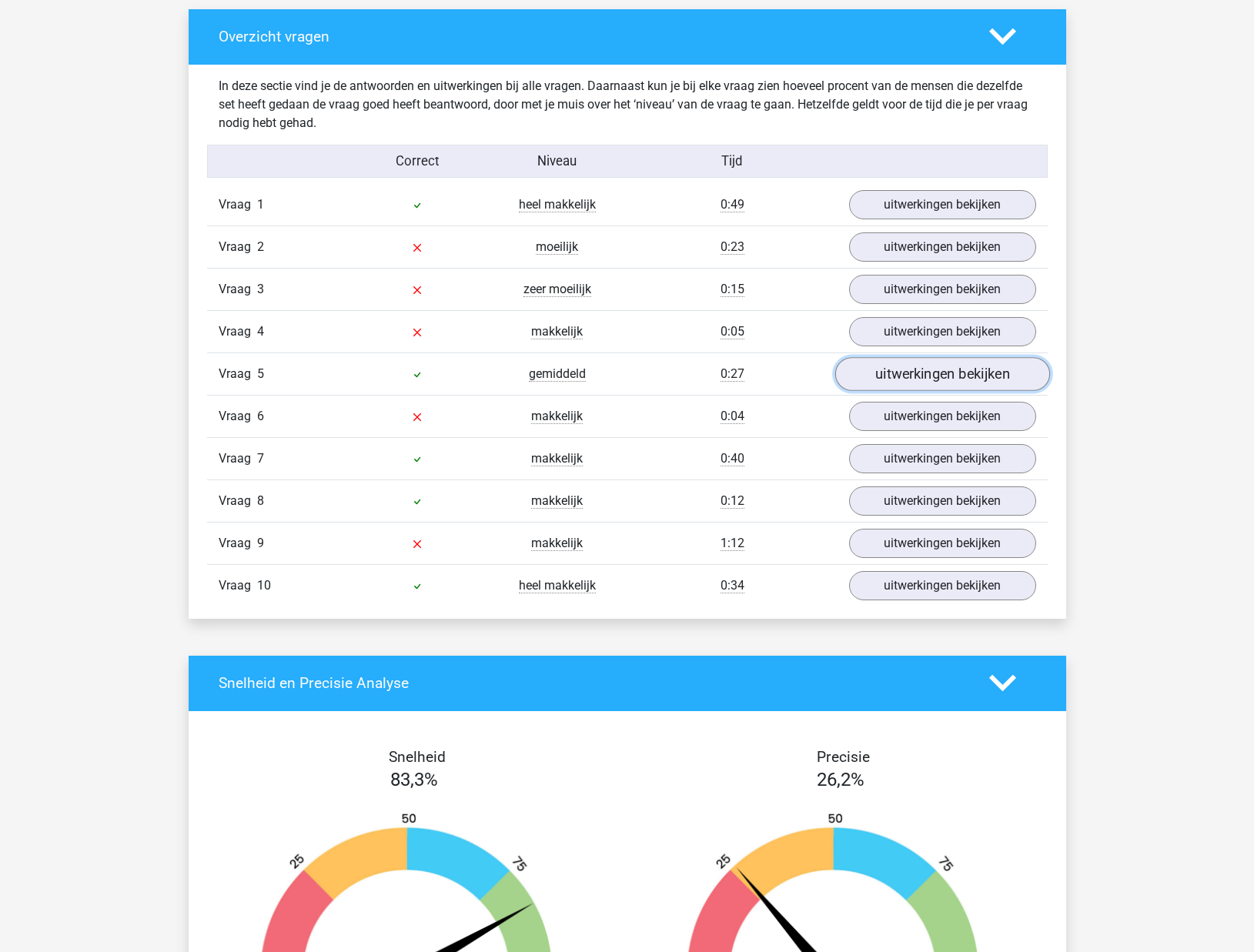
click at [915, 376] on link "uitwerkingen bekijken" at bounding box center [941, 373] width 214 height 34
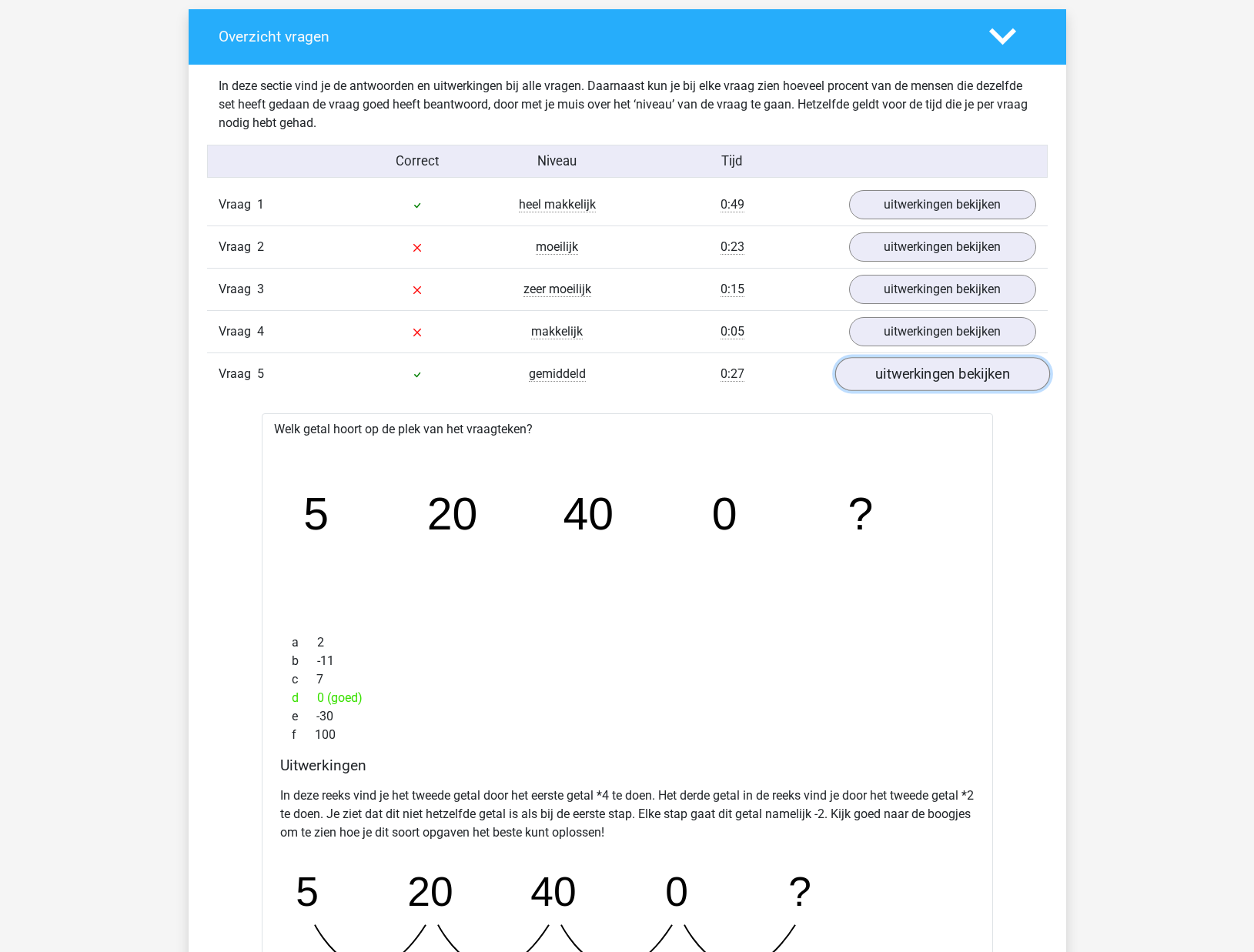
click at [915, 376] on link "uitwerkingen bekijken" at bounding box center [941, 373] width 214 height 34
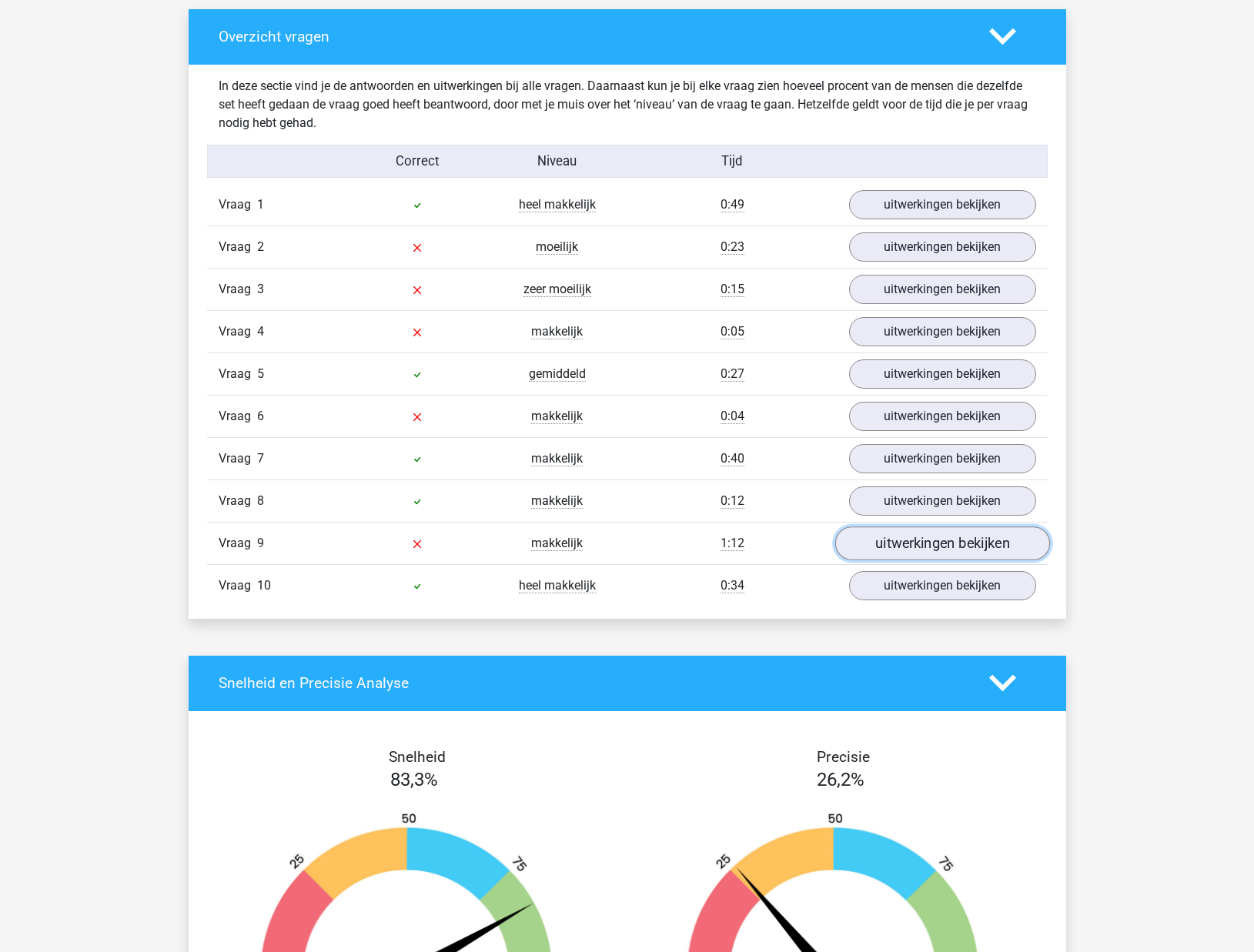
click at [907, 535] on link "uitwerkingen bekijken" at bounding box center [941, 543] width 214 height 34
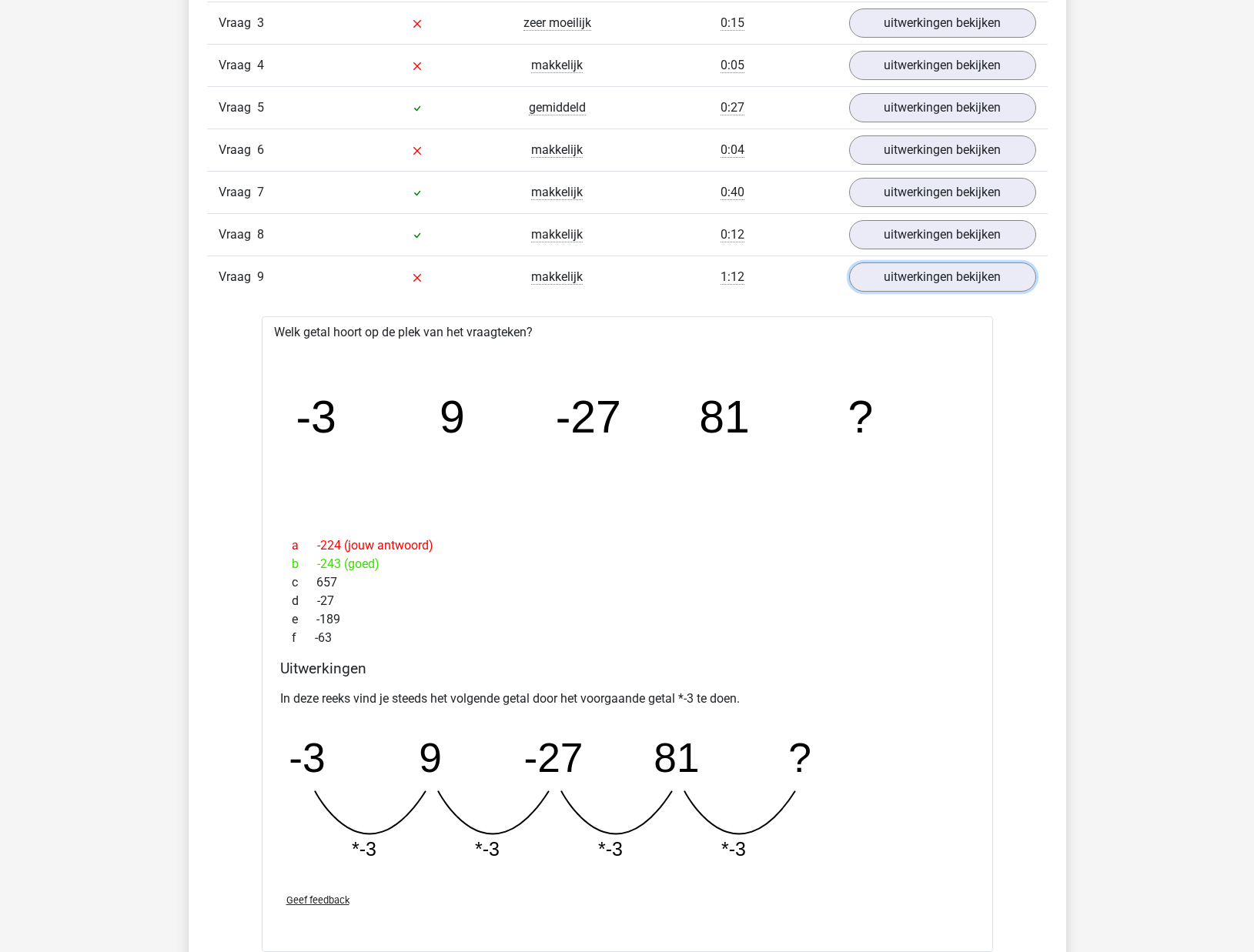
scroll to position [1133, 0]
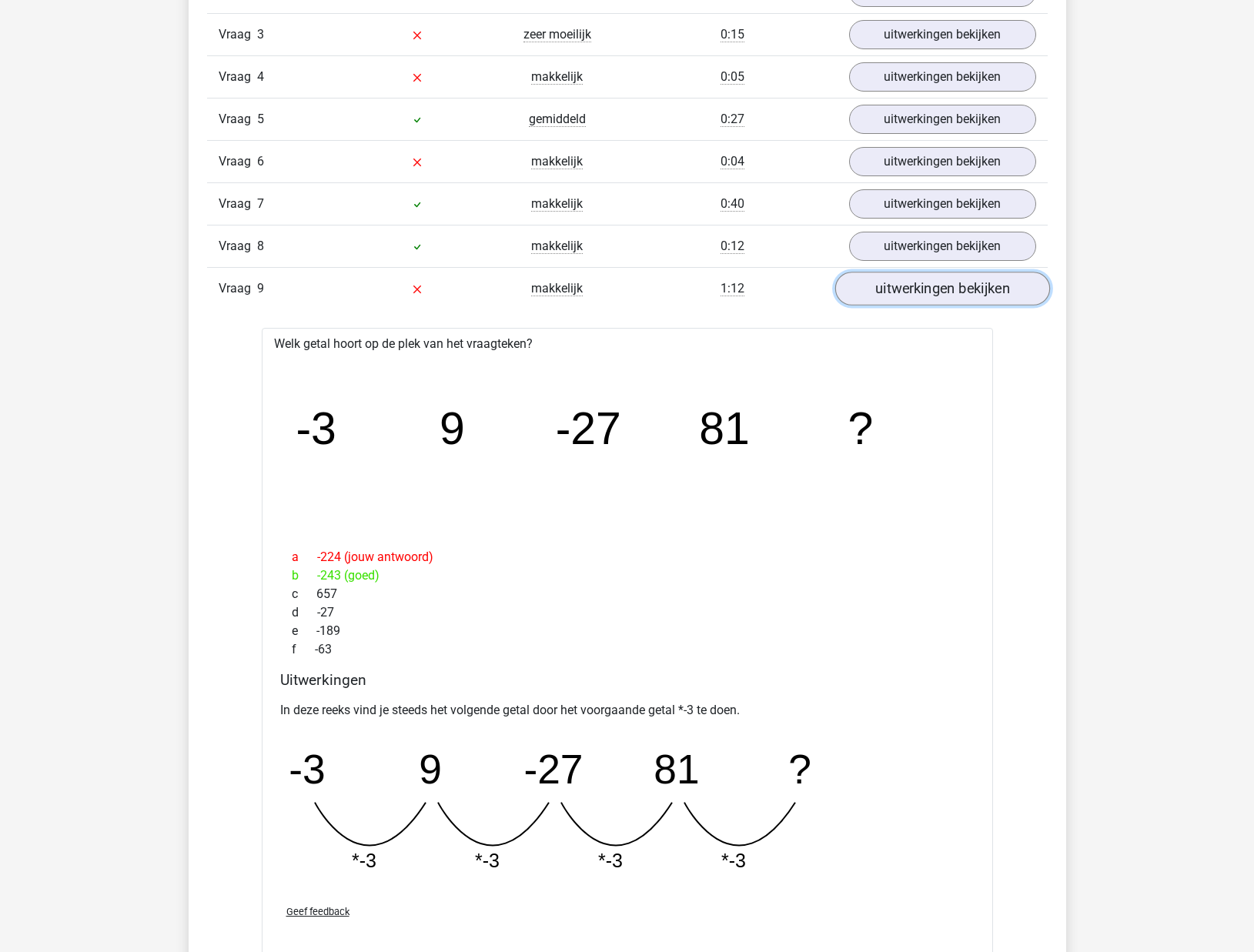
click at [898, 284] on link "uitwerkingen bekijken" at bounding box center [941, 288] width 214 height 34
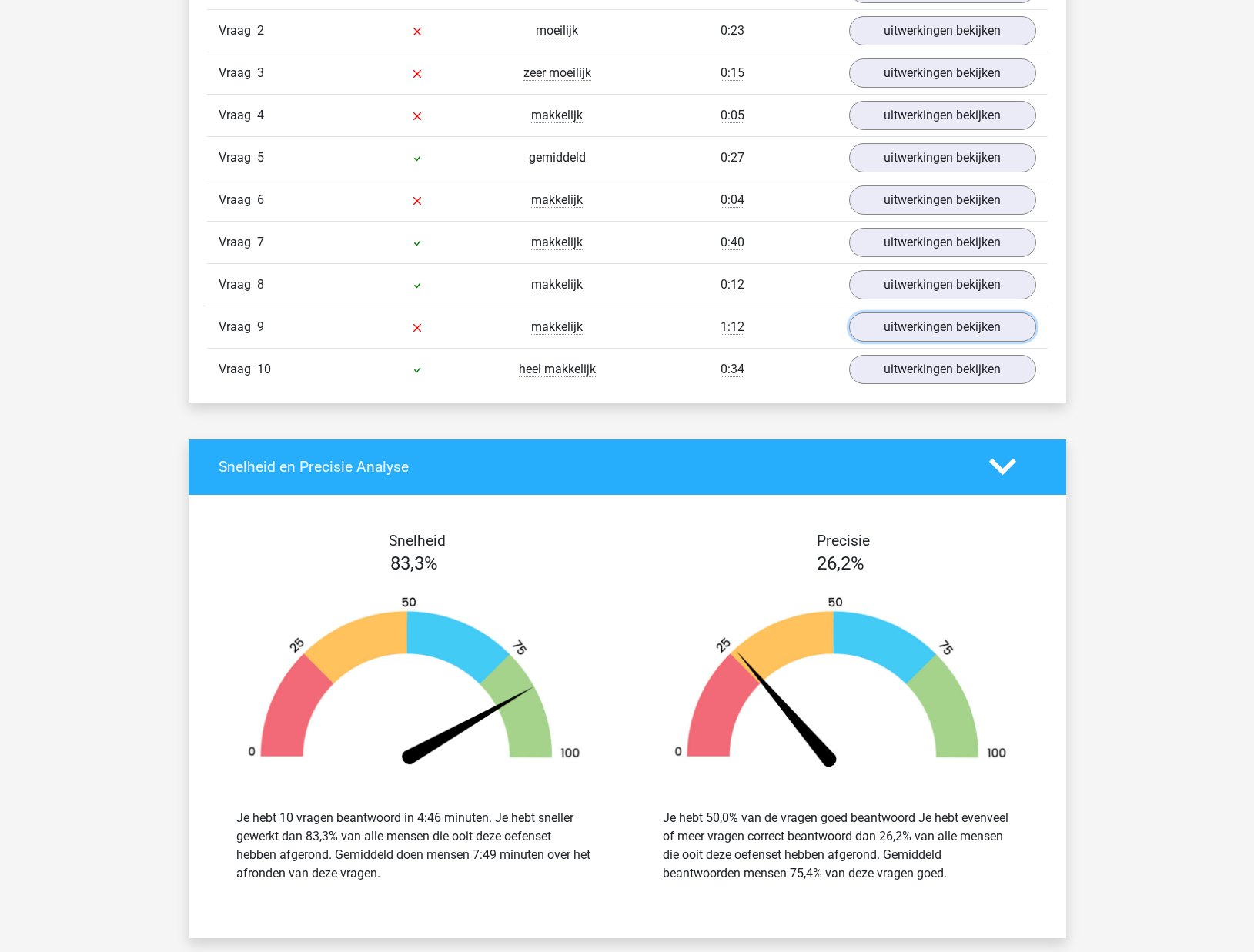
scroll to position [1487, 0]
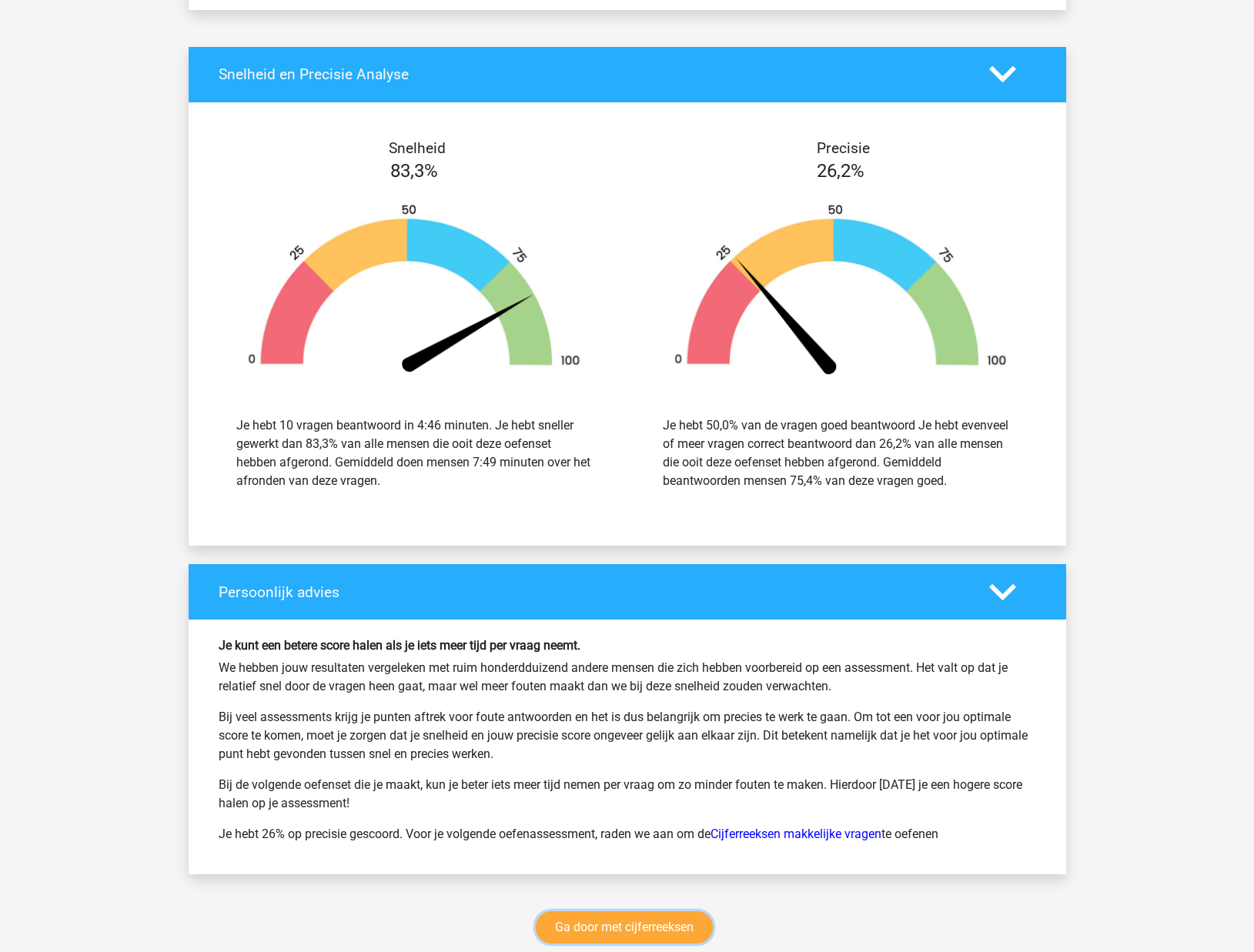
click at [670, 933] on link "Ga door met cijferreeksen" at bounding box center [625, 927] width 177 height 32
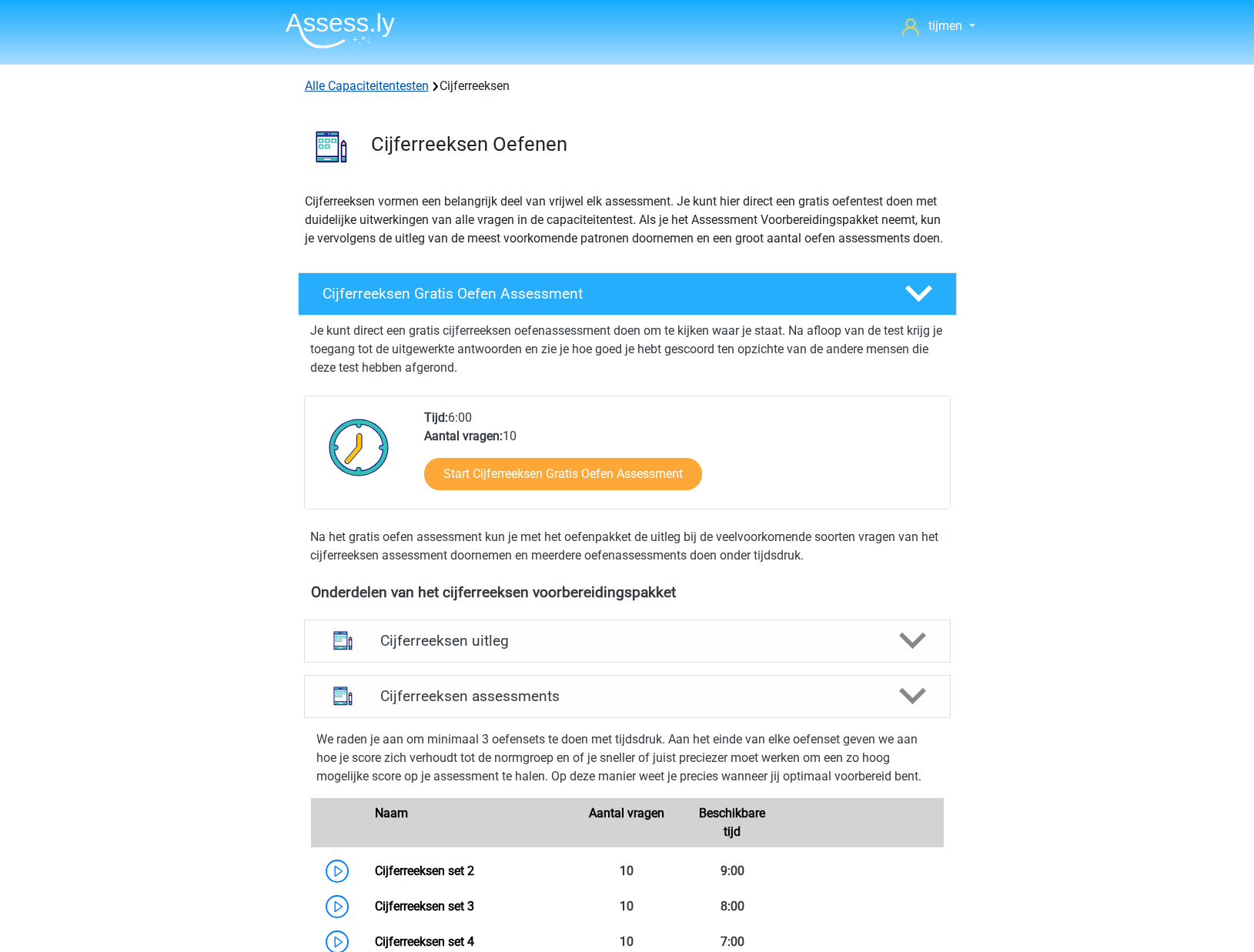
click at [388, 81] on link "Alle Capaciteitentesten" at bounding box center [366, 86] width 124 height 15
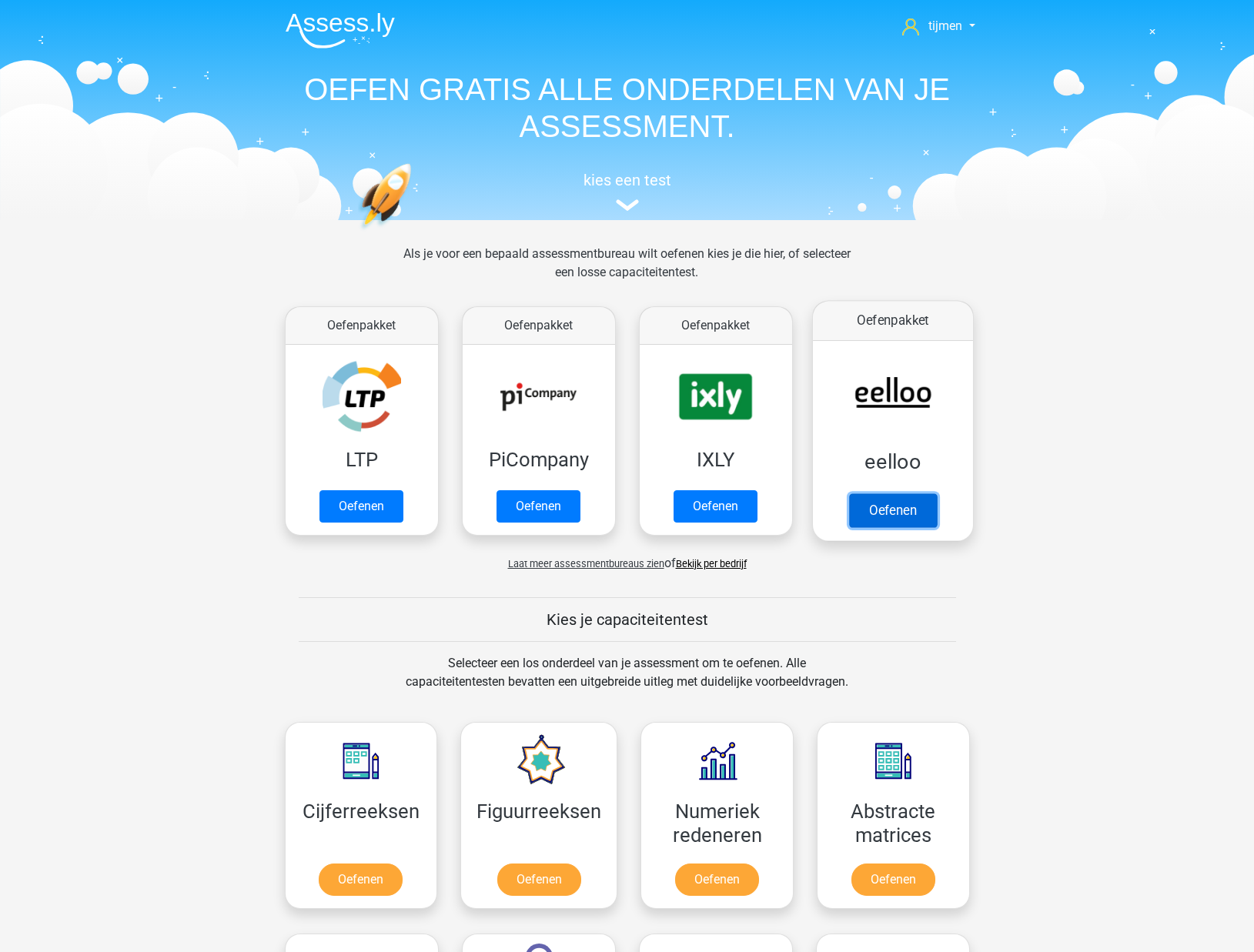
click at [878, 493] on link "Oefenen" at bounding box center [892, 510] width 88 height 34
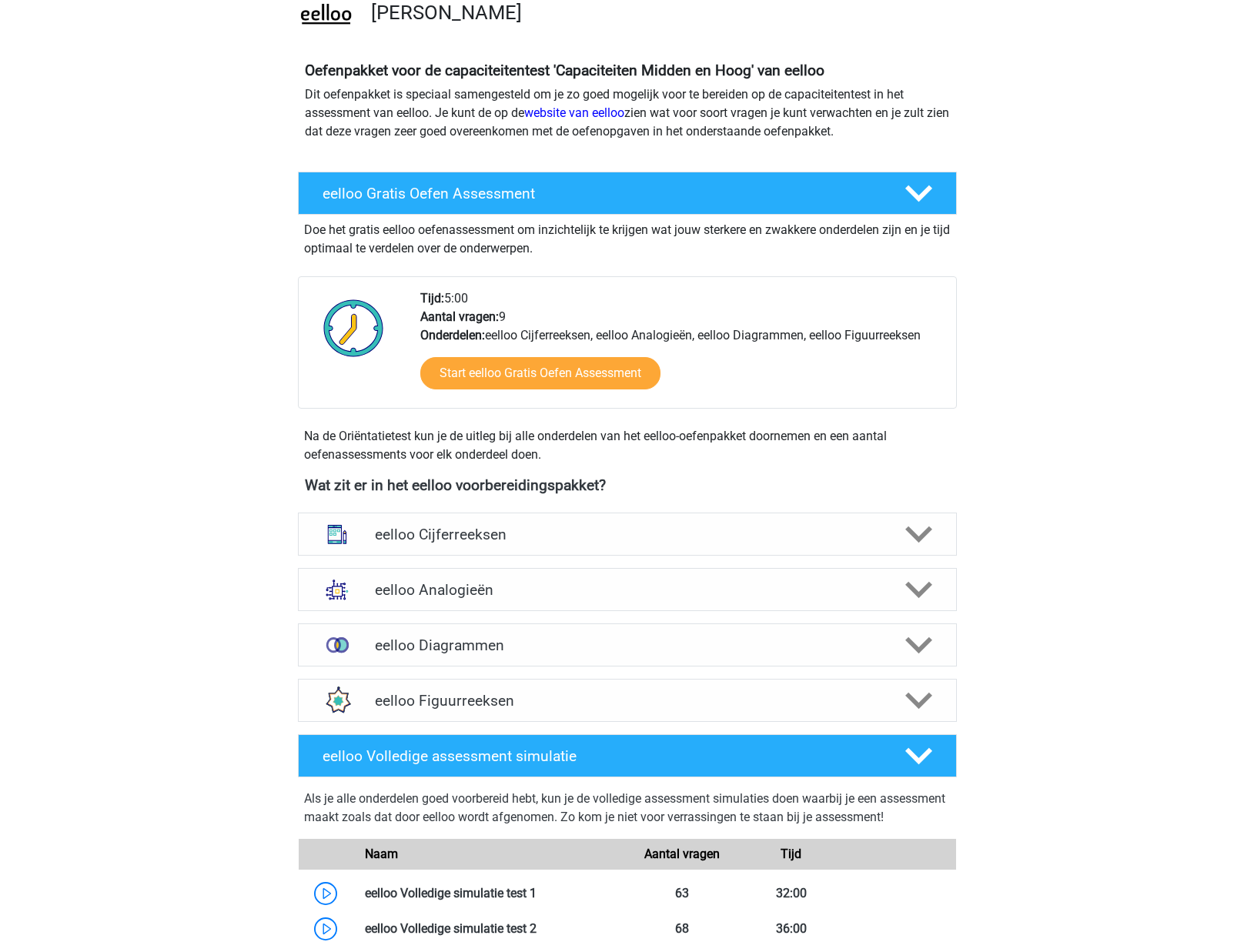
scroll to position [134, 0]
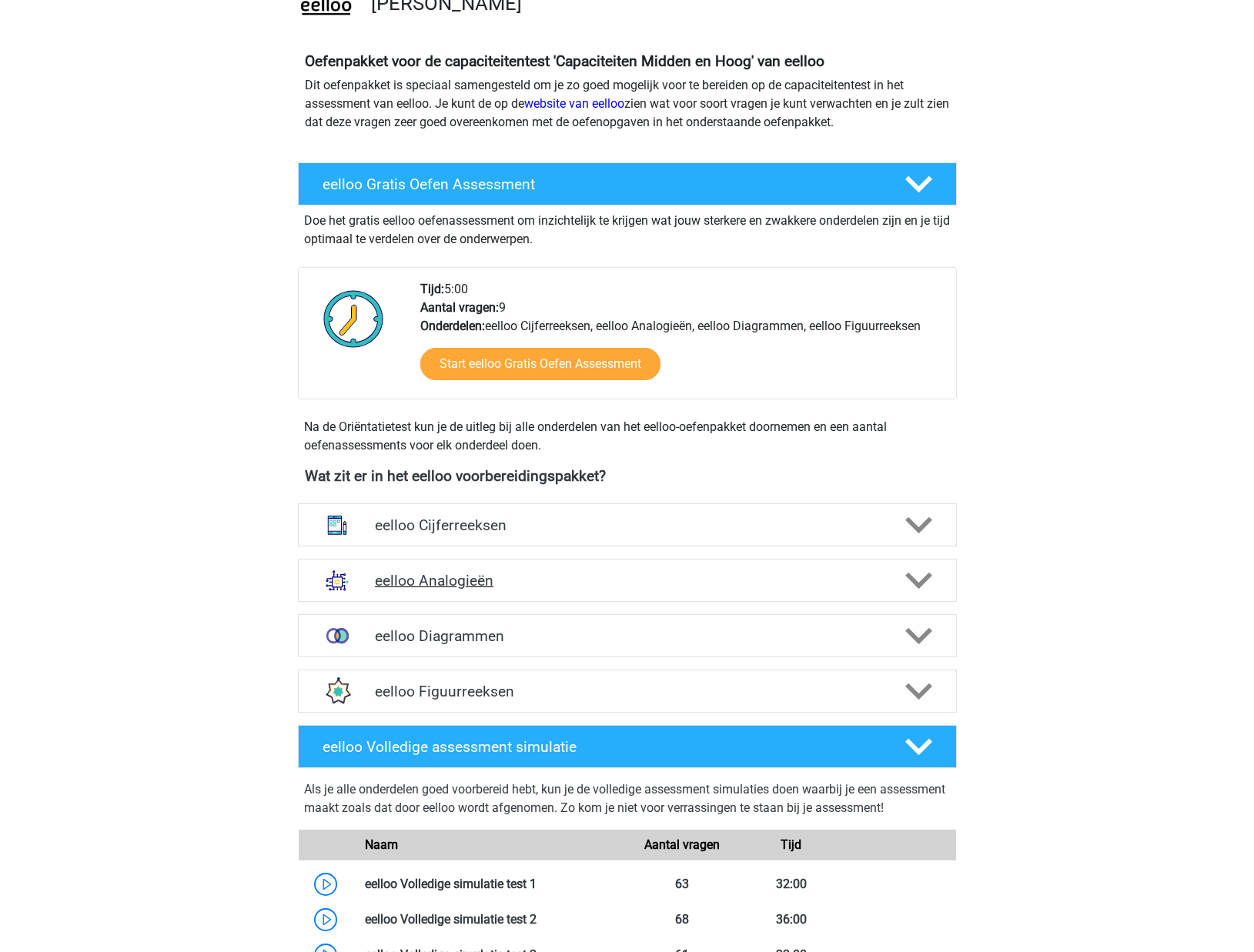
click at [683, 582] on h4 "eelloo Analogieën" at bounding box center [627, 581] width 504 height 18
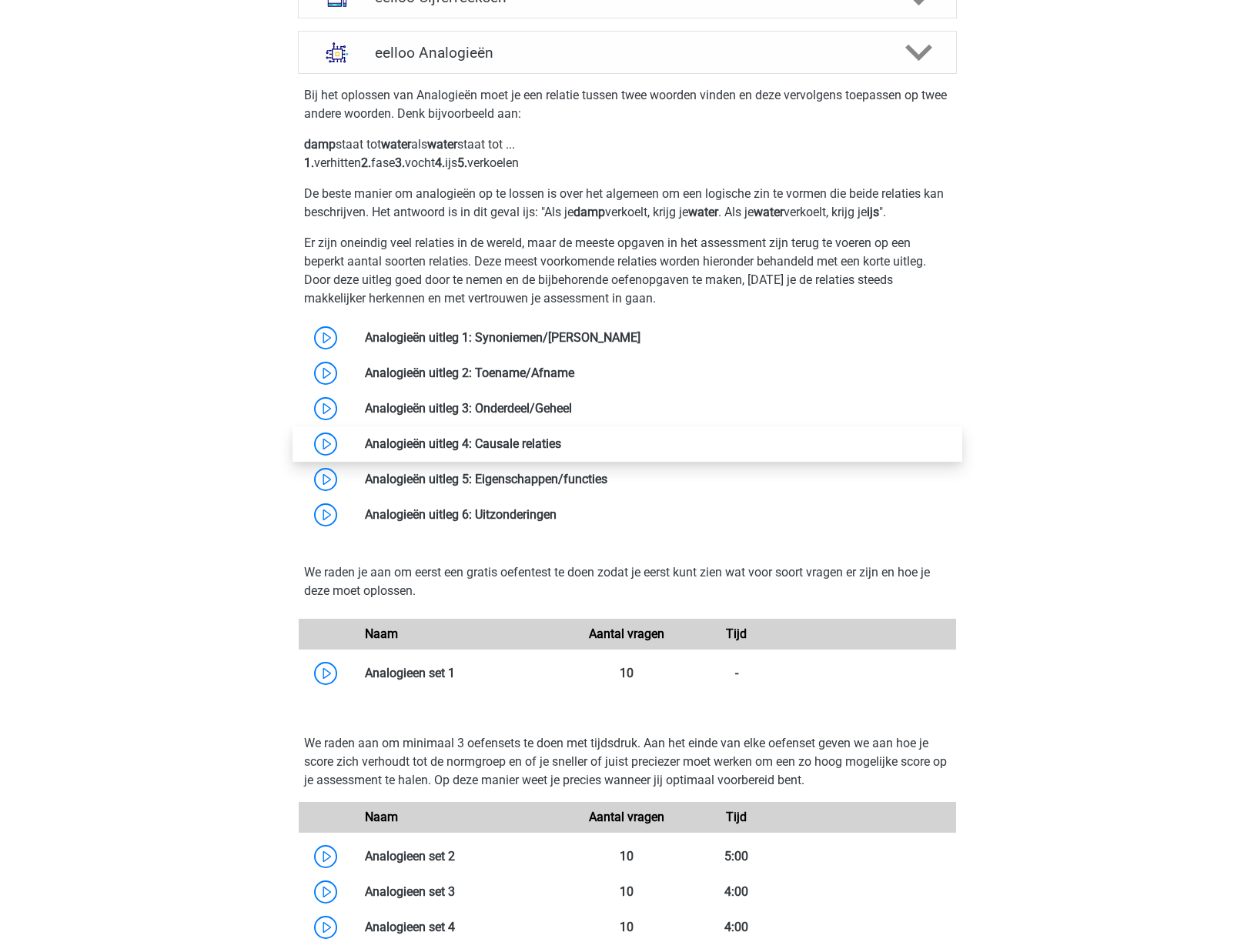
scroll to position [662, 0]
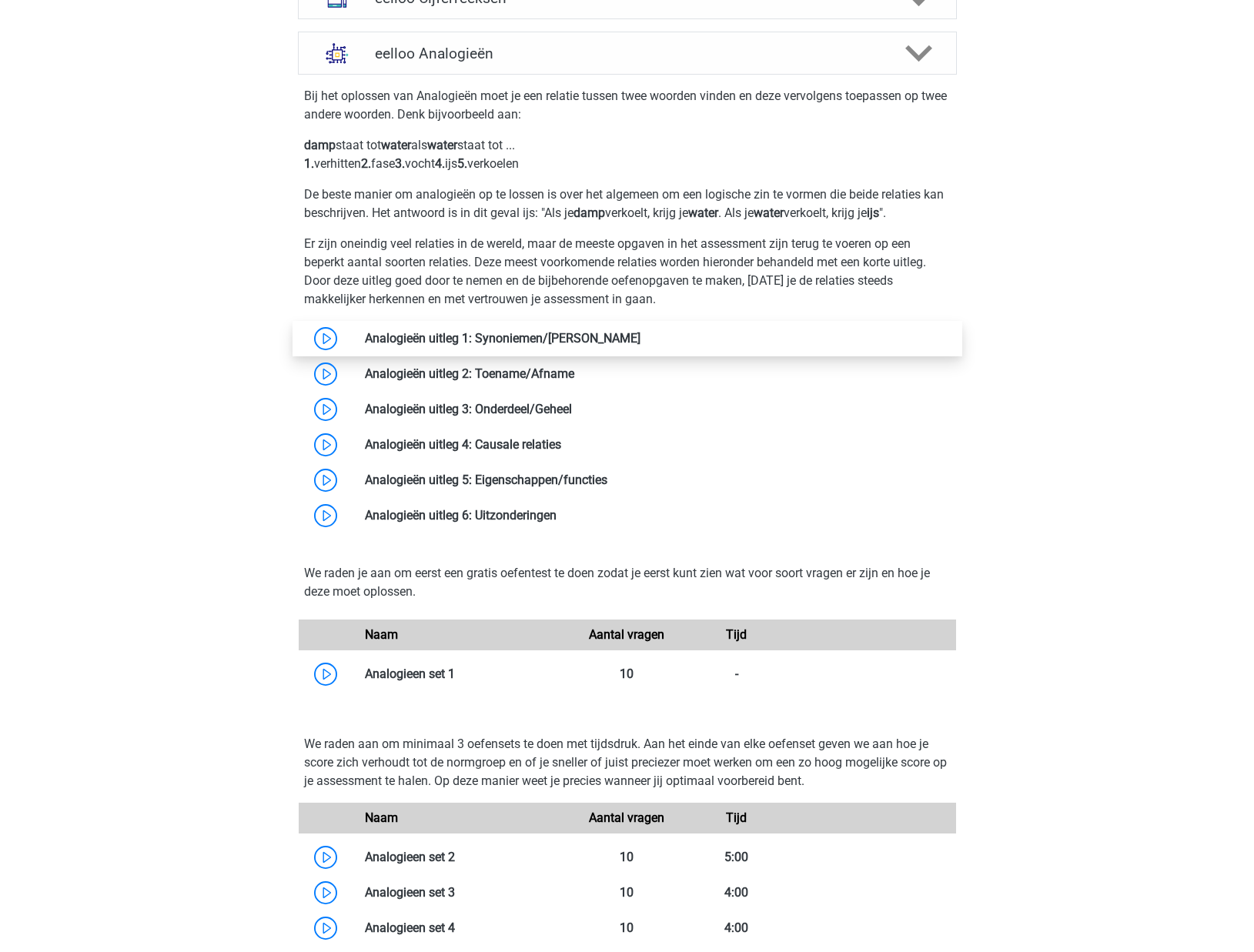
click at [640, 339] on link at bounding box center [640, 338] width 0 height 15
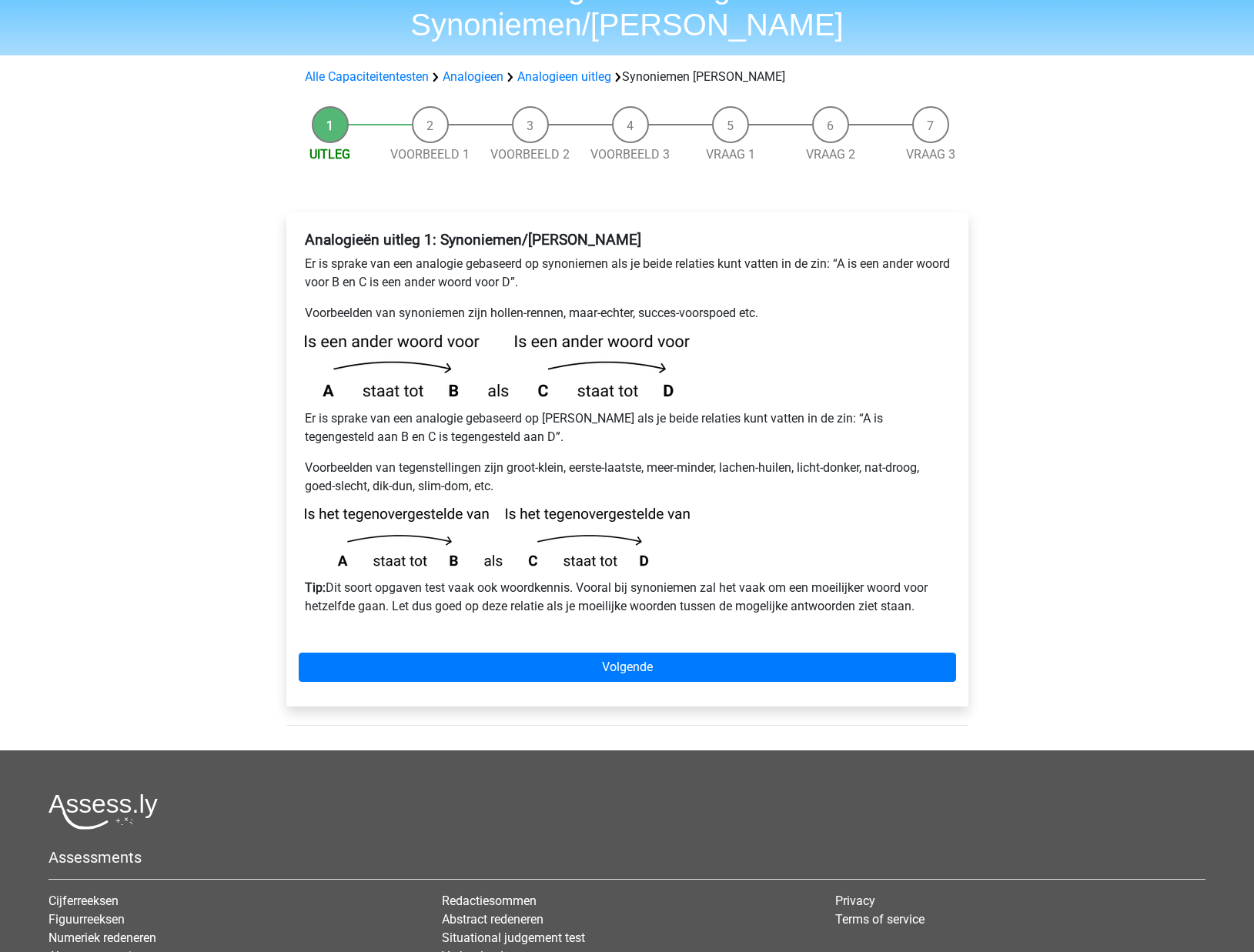
scroll to position [92, 0]
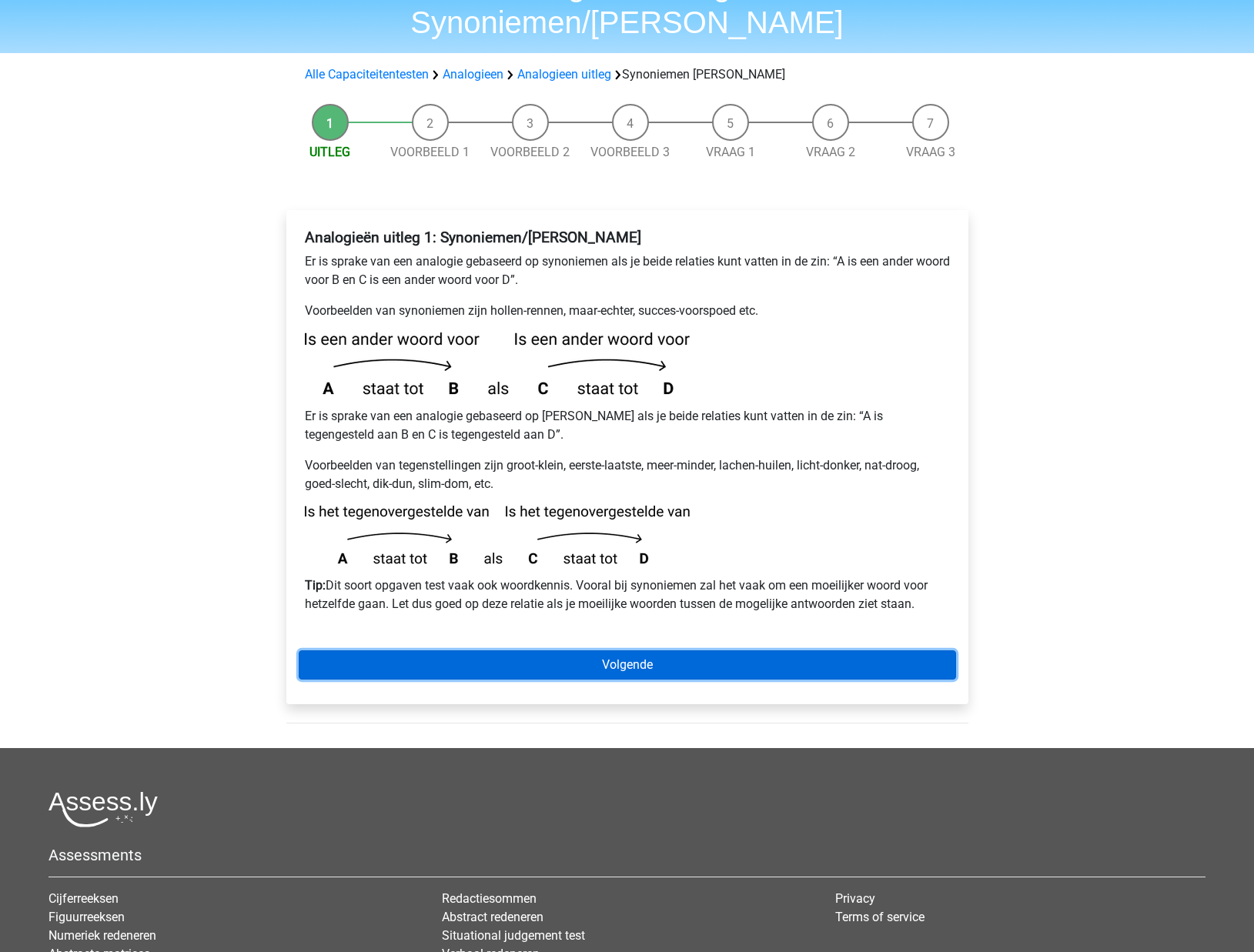
click at [619, 650] on link "Volgende" at bounding box center [627, 665] width 657 height 29
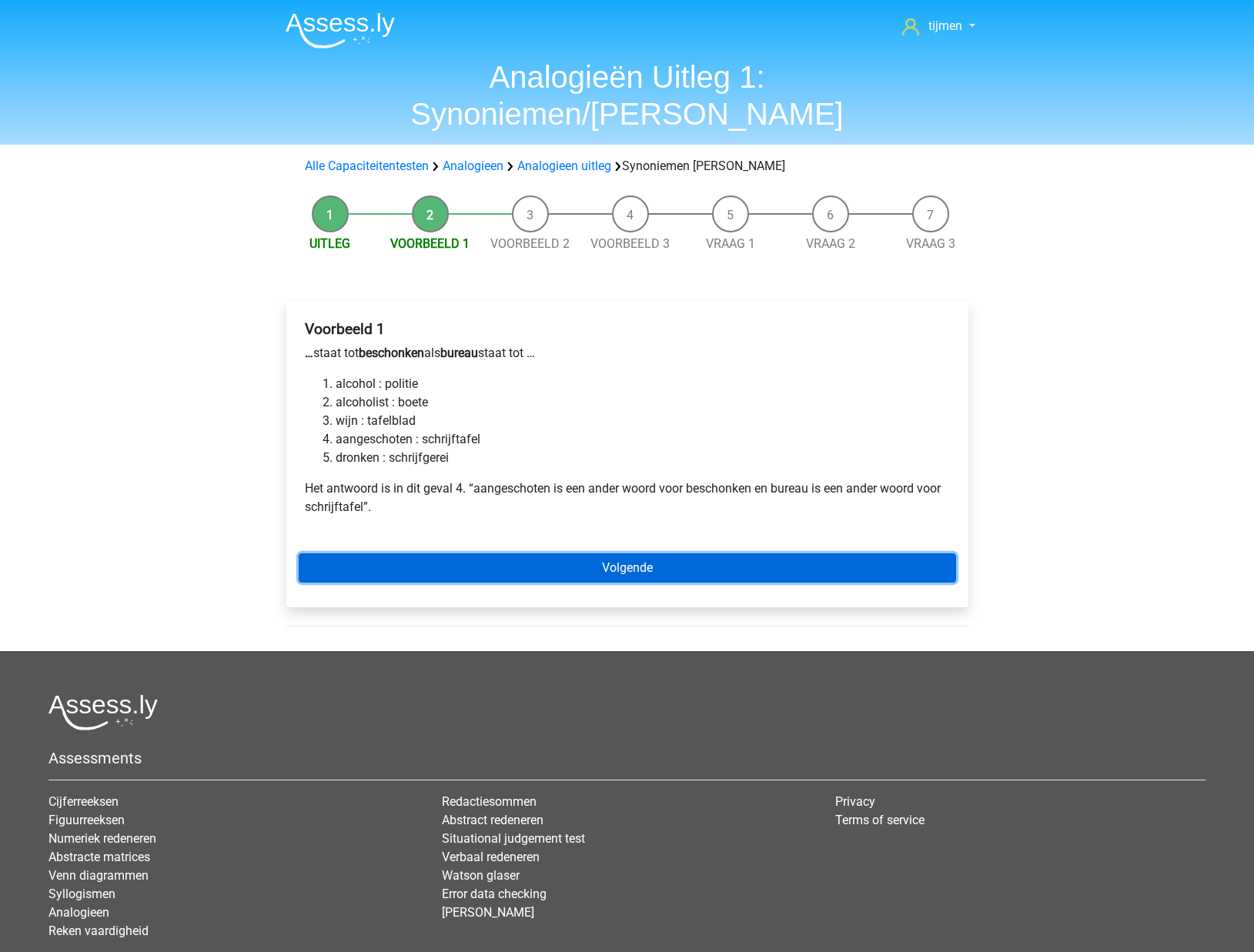
click at [448, 553] on link "Volgende" at bounding box center [627, 568] width 657 height 29
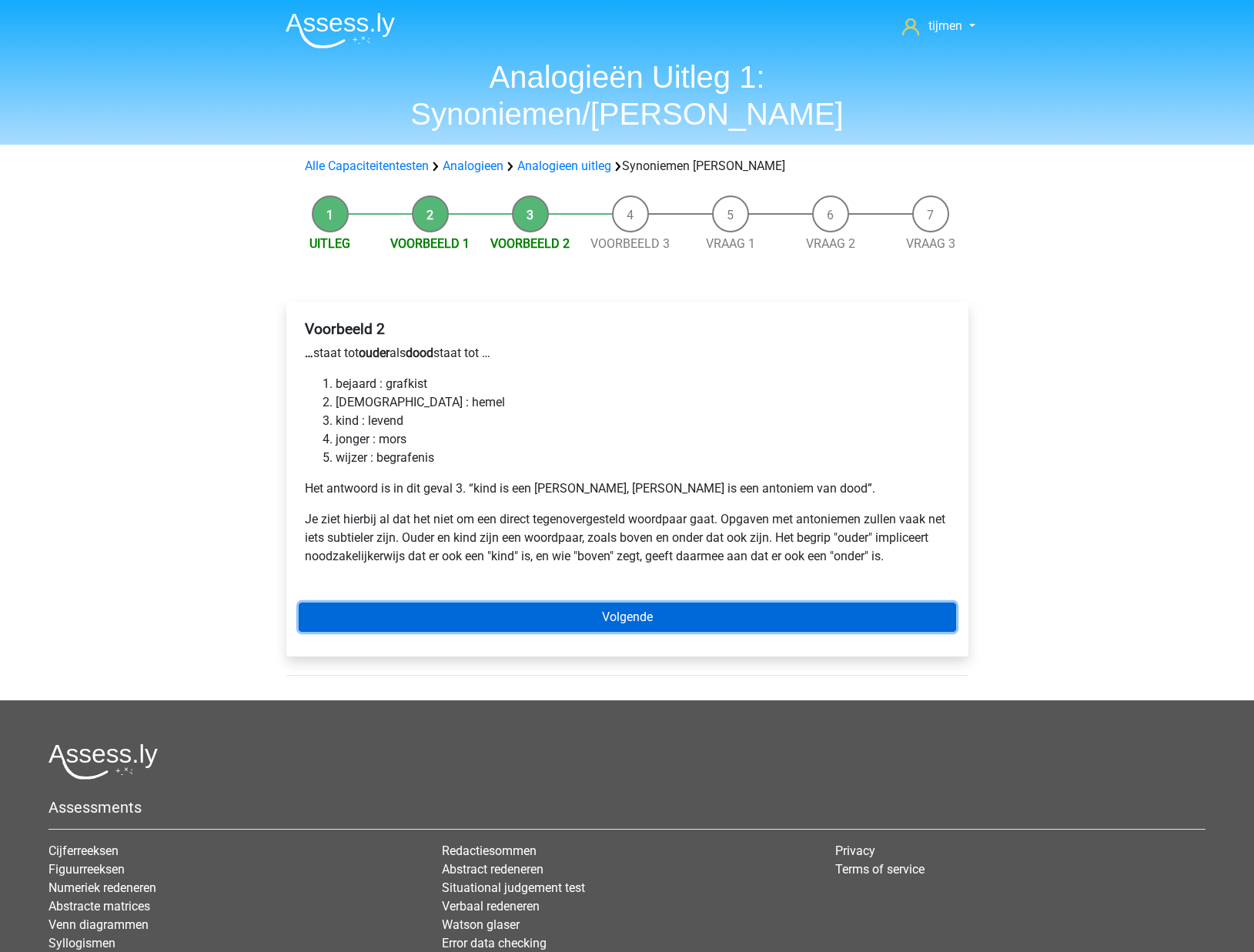
click at [478, 602] on link "Volgende" at bounding box center [627, 617] width 657 height 29
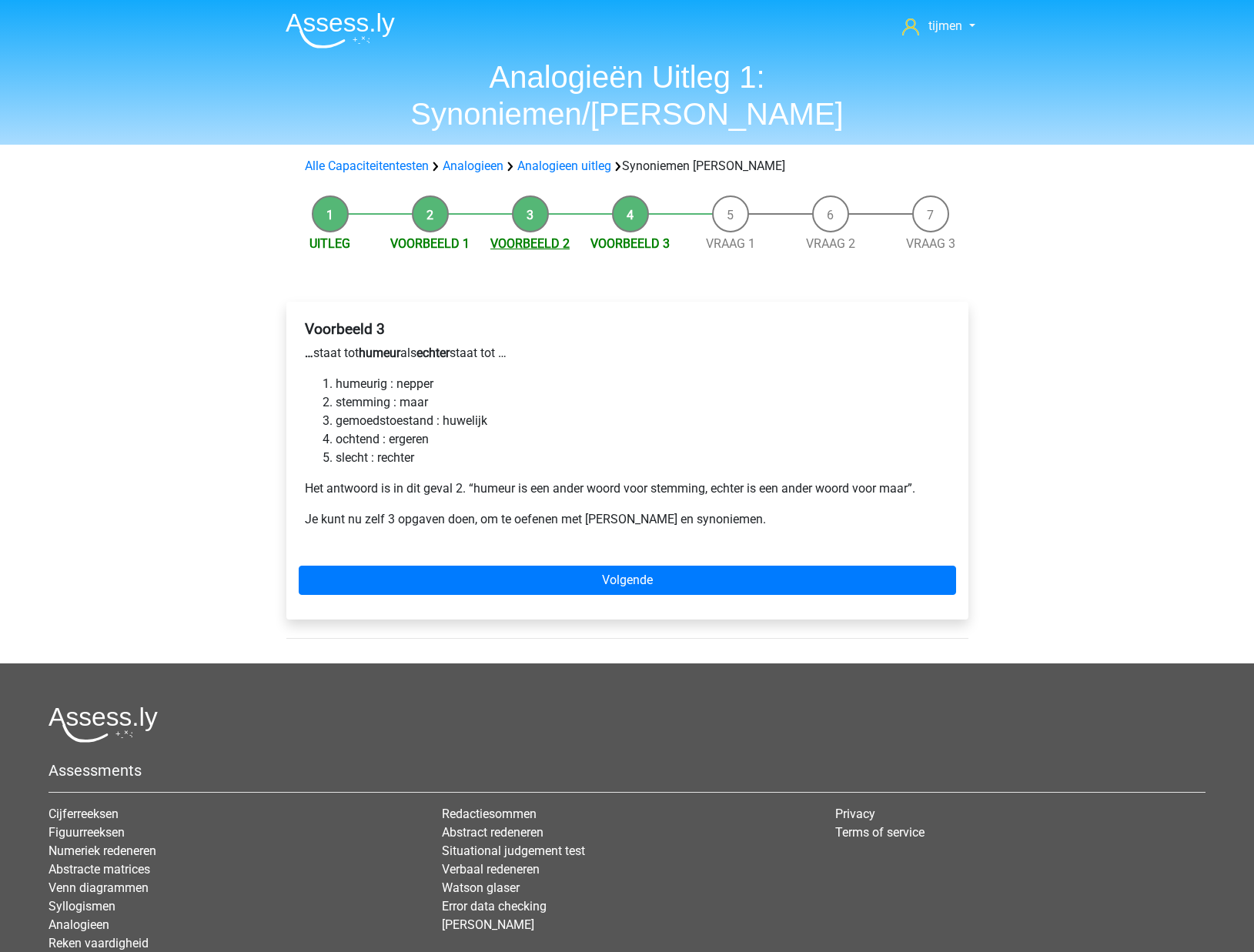
click at [551, 236] on link "Voorbeeld 2" at bounding box center [529, 243] width 79 height 15
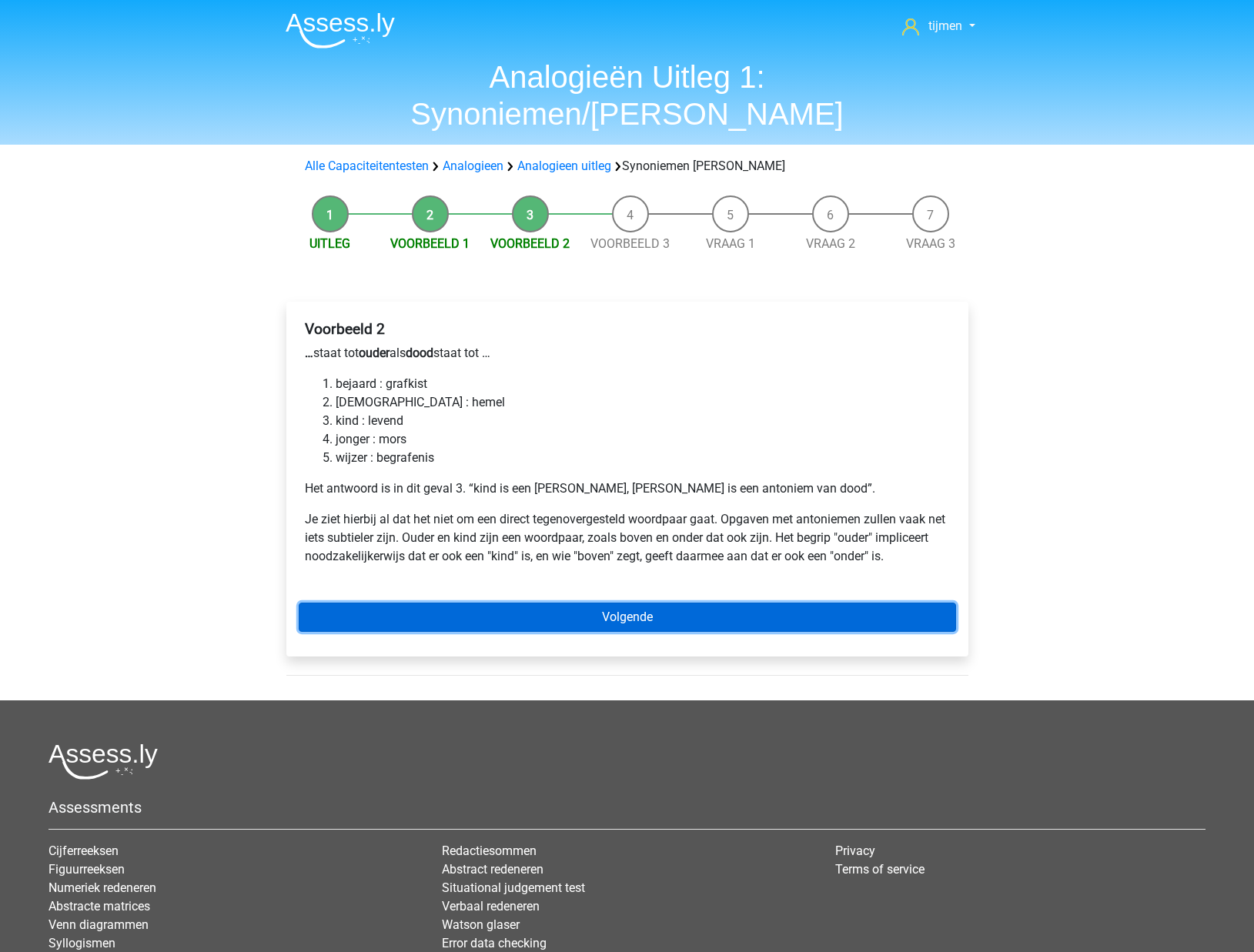
click at [594, 602] on link "Volgende" at bounding box center [627, 617] width 657 height 29
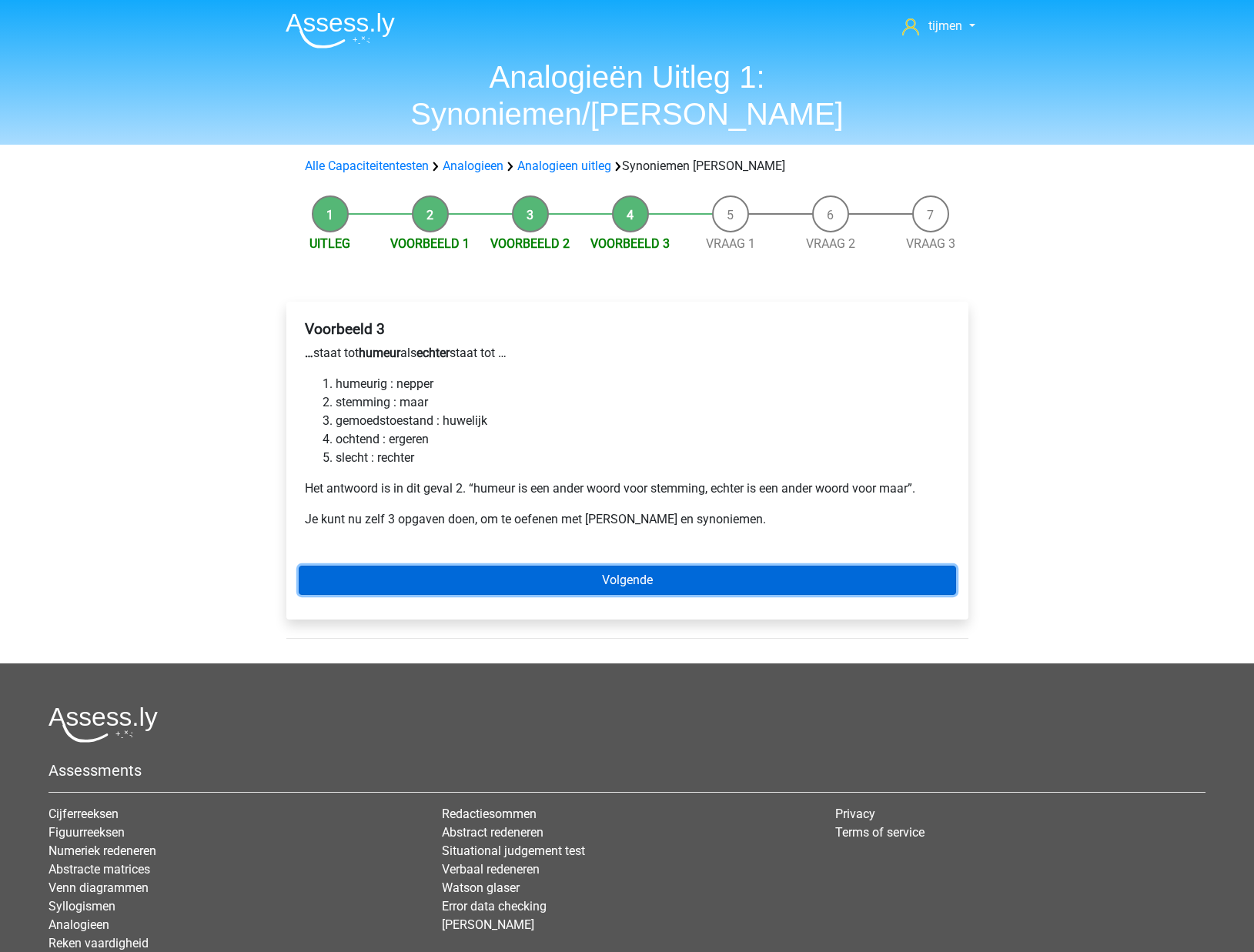
click at [462, 566] on link "Volgende" at bounding box center [627, 581] width 657 height 29
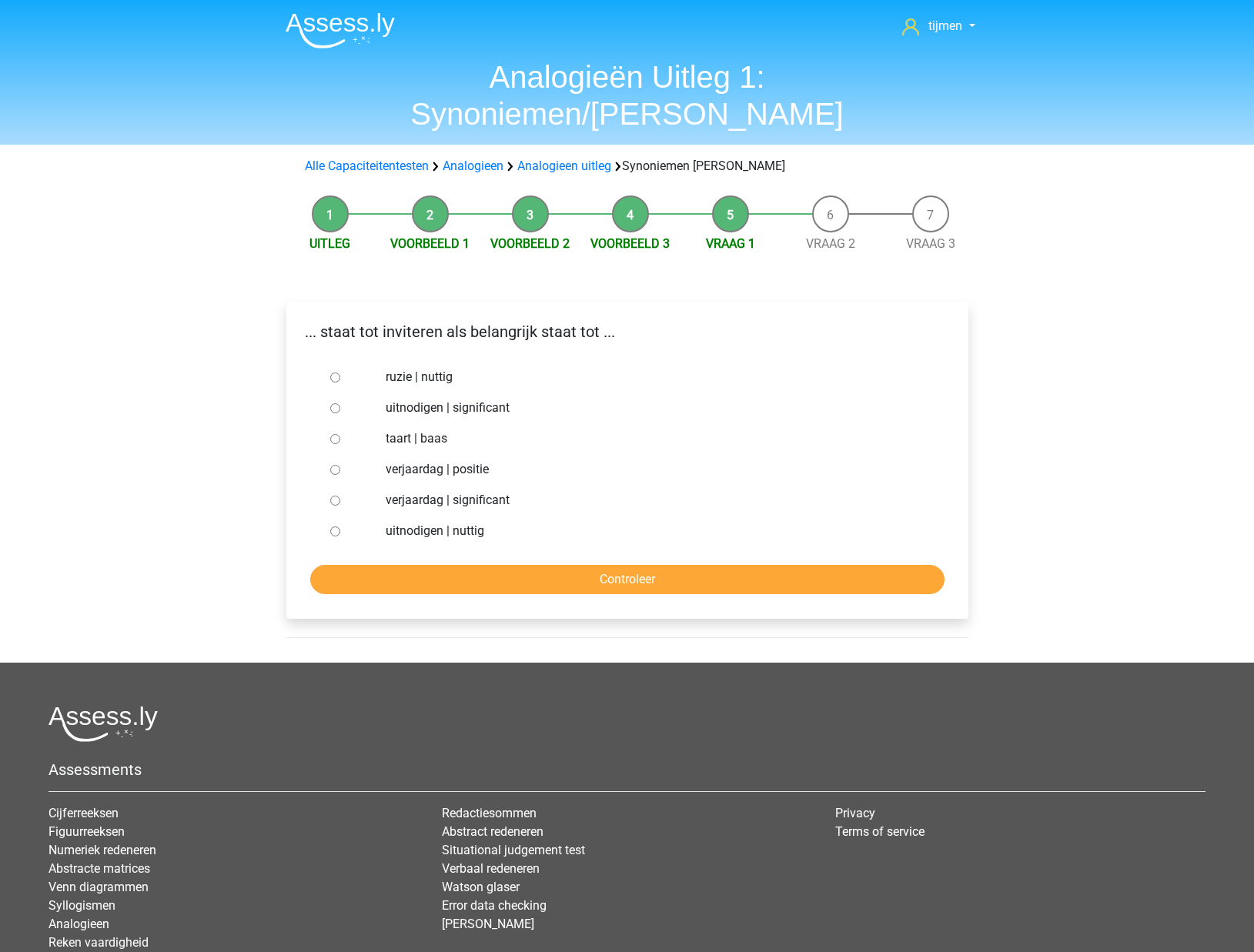
click at [441, 399] on label "uitnodigen | significant" at bounding box center [652, 407] width 533 height 19
click at [340, 403] on input "uitnodigen | significant" at bounding box center [335, 408] width 10 height 10
radio input "true"
click at [434, 565] on input "Controleer" at bounding box center [627, 580] width 634 height 29
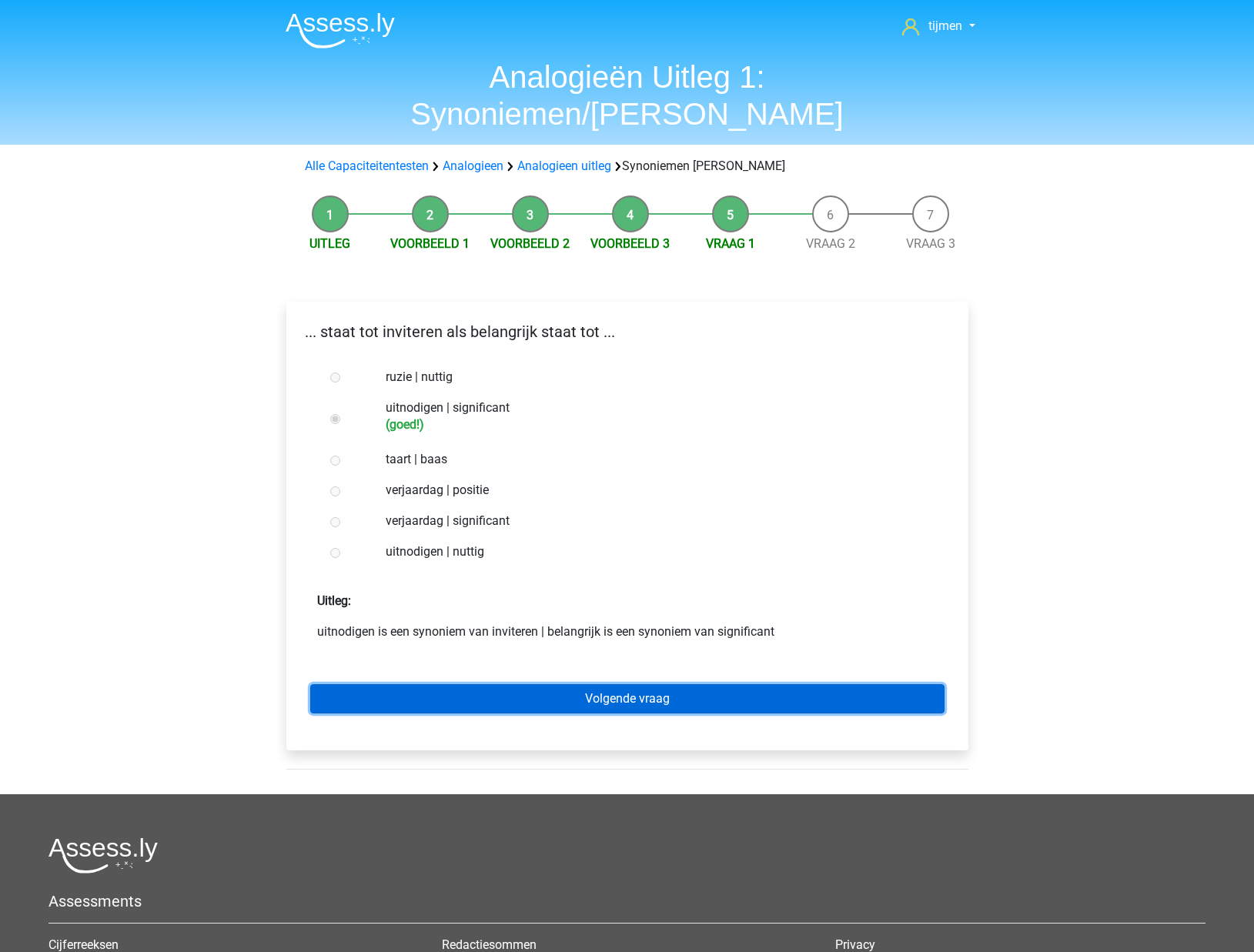
click at [581, 684] on link "Volgende vraag" at bounding box center [627, 699] width 634 height 29
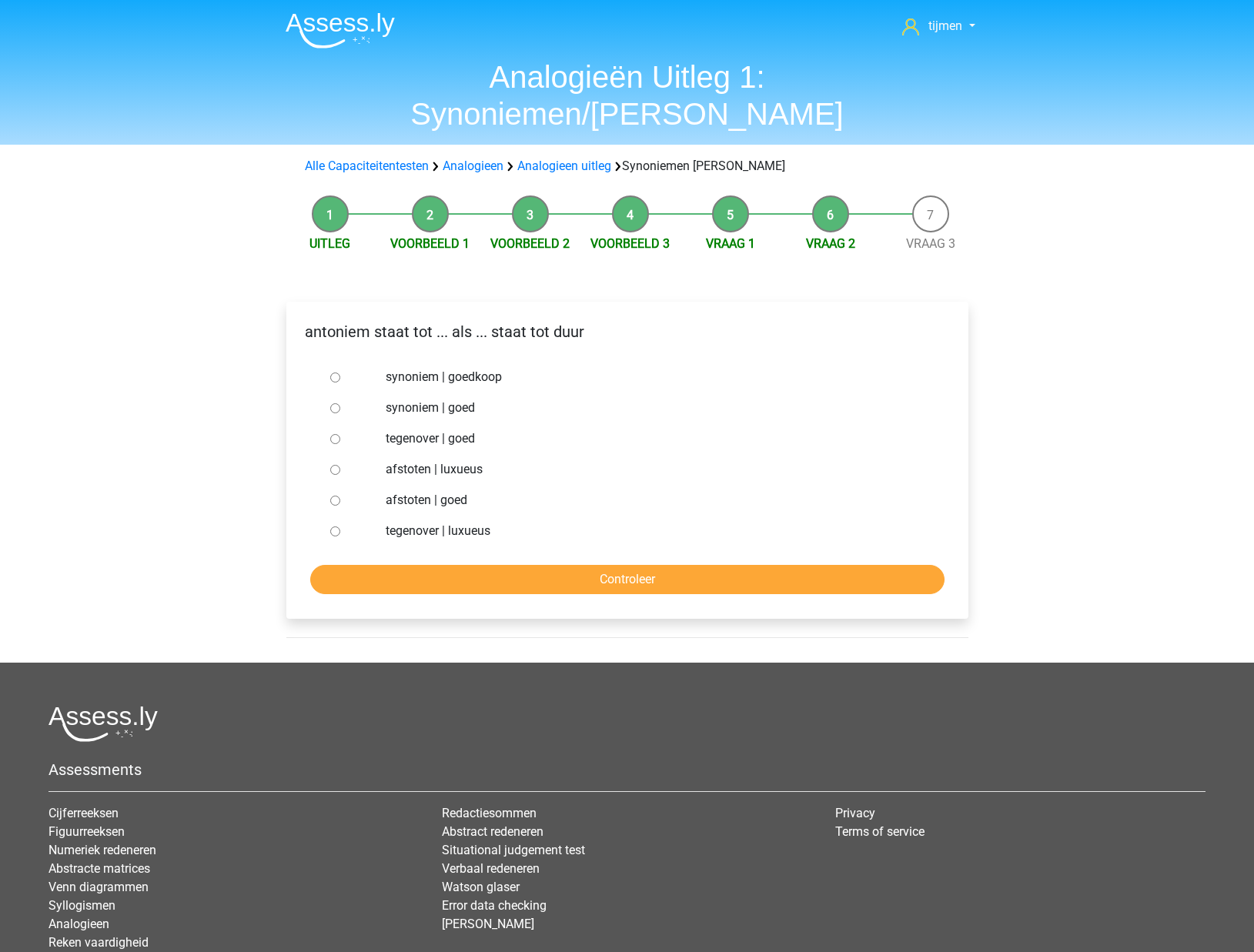
click at [424, 368] on label "synoniem | goedkoop" at bounding box center [652, 377] width 533 height 19
click at [340, 372] on input "synoniem | goedkoop" at bounding box center [335, 377] width 10 height 10
radio input "true"
click at [484, 565] on input "Controleer" at bounding box center [627, 580] width 634 height 29
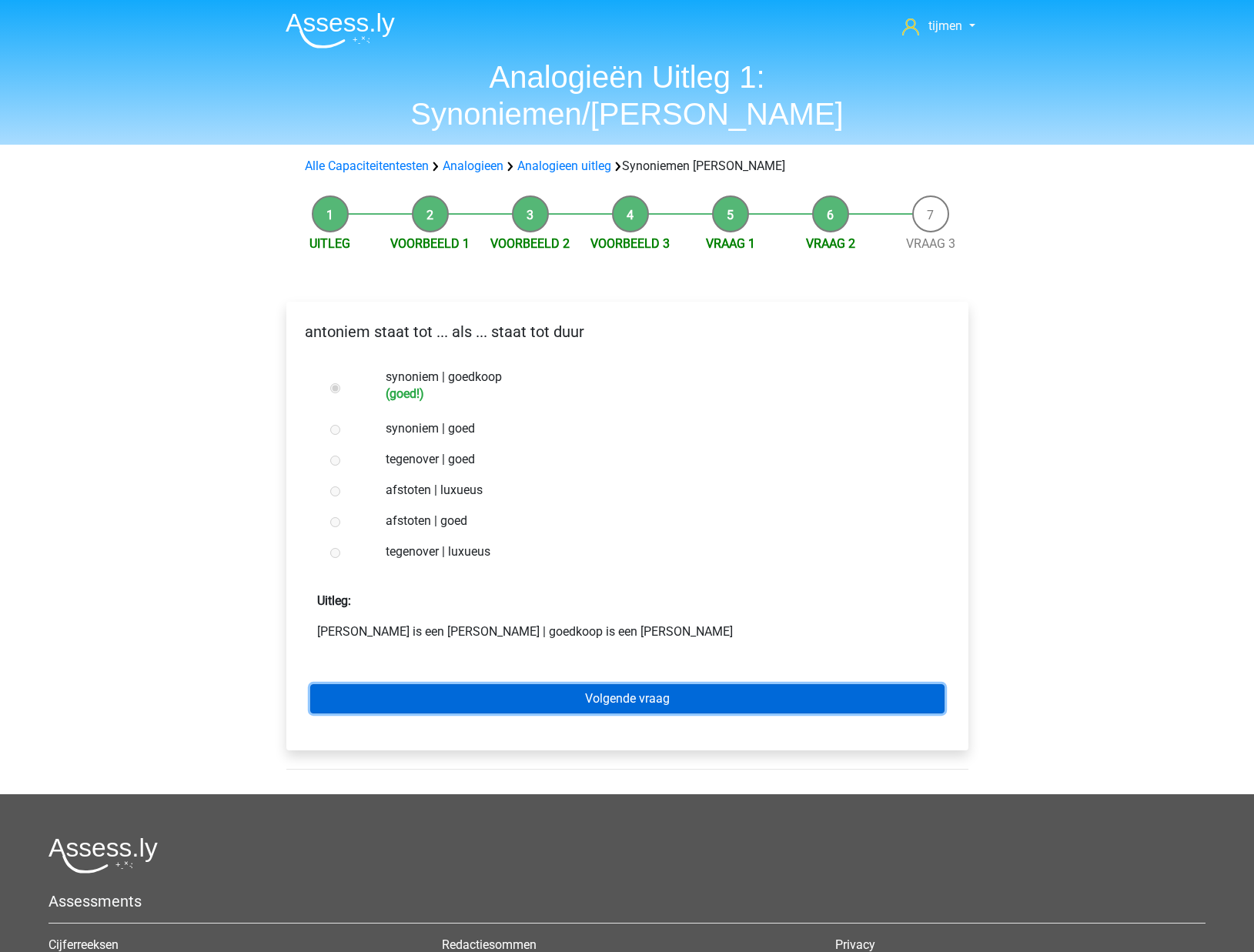
click at [441, 684] on link "Volgende vraag" at bounding box center [627, 699] width 634 height 29
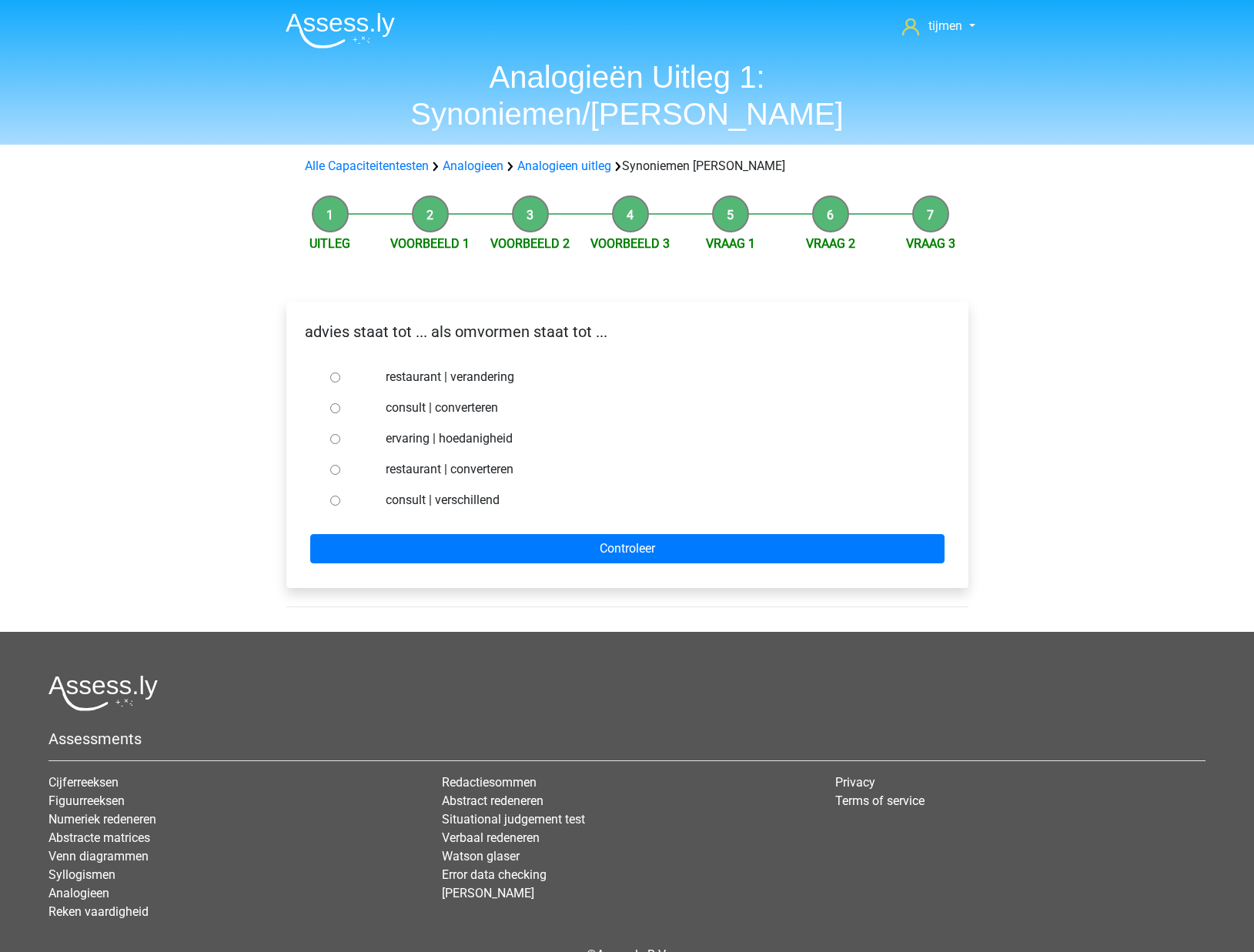
click at [403, 491] on label "consult | verschillend" at bounding box center [652, 500] width 533 height 19
click at [340, 496] on input "consult | verschillend" at bounding box center [335, 501] width 10 height 10
radio input "true"
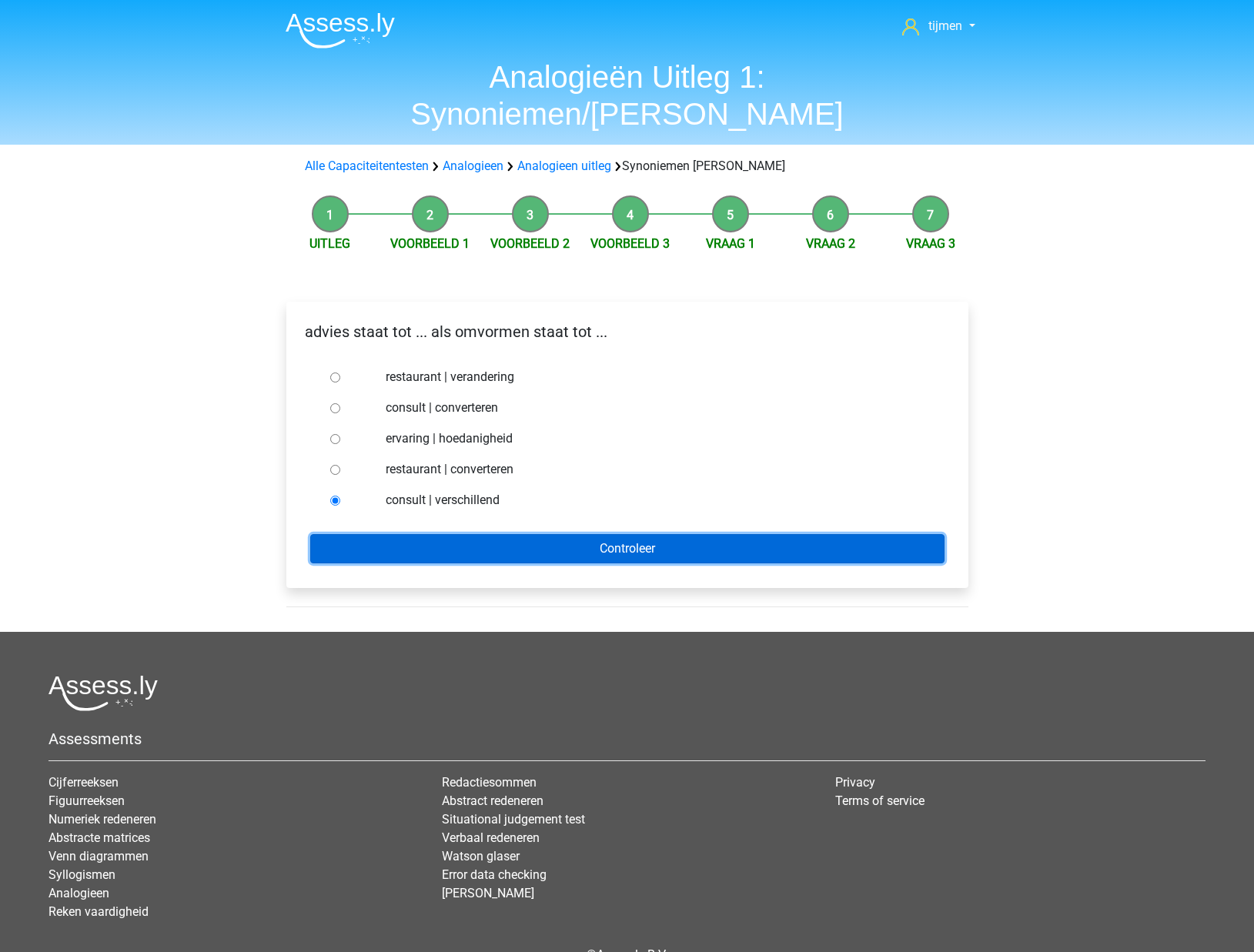
click at [437, 534] on input "Controleer" at bounding box center [627, 549] width 634 height 29
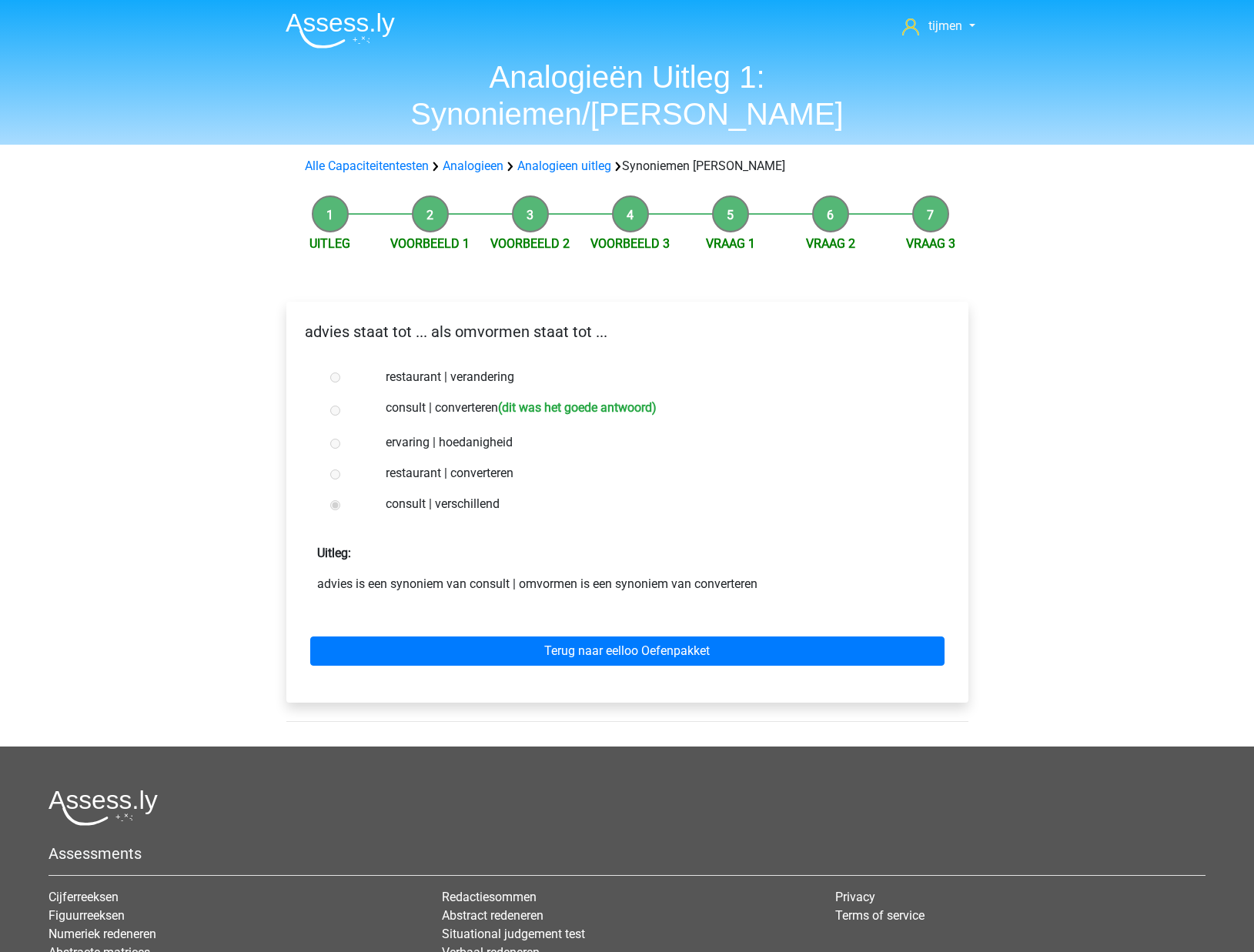
click at [485, 630] on div "Terug naar eelloo Oefenpakket" at bounding box center [627, 648] width 657 height 85
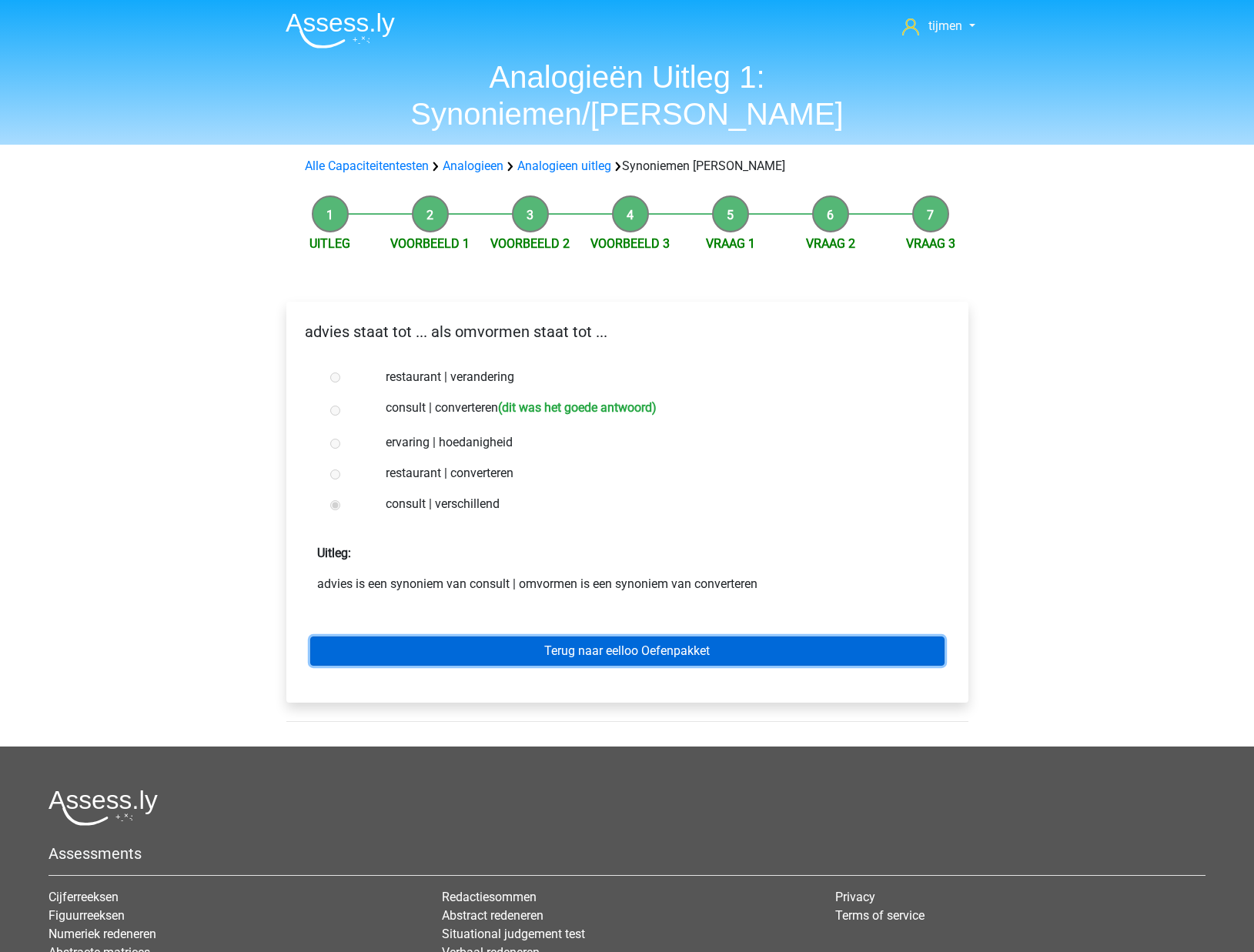
click at [520, 636] on link "Terug naar eelloo Oefenpakket" at bounding box center [627, 651] width 634 height 29
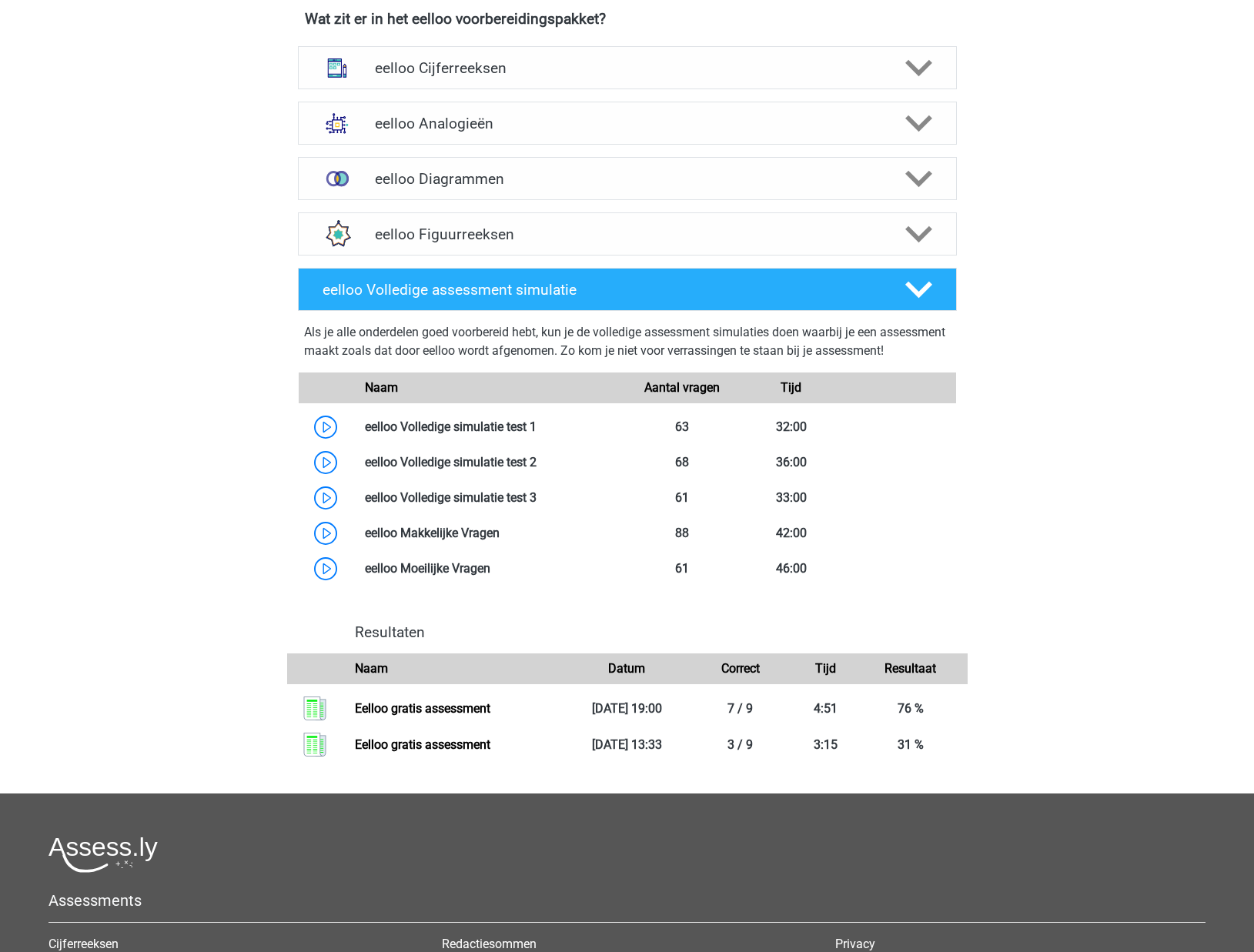
scroll to position [321, 0]
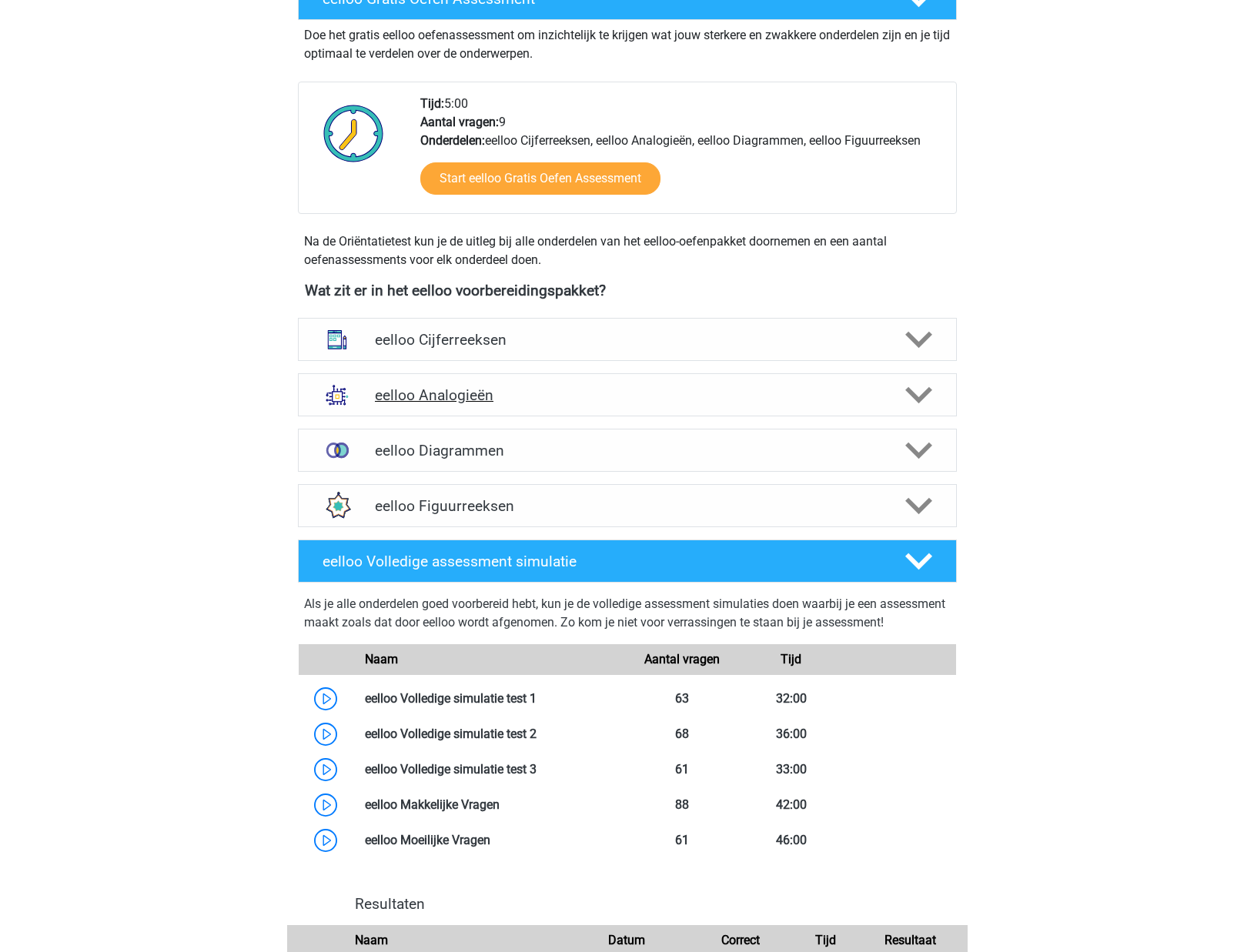
click at [493, 393] on h4 "eelloo Analogieën" at bounding box center [627, 395] width 504 height 18
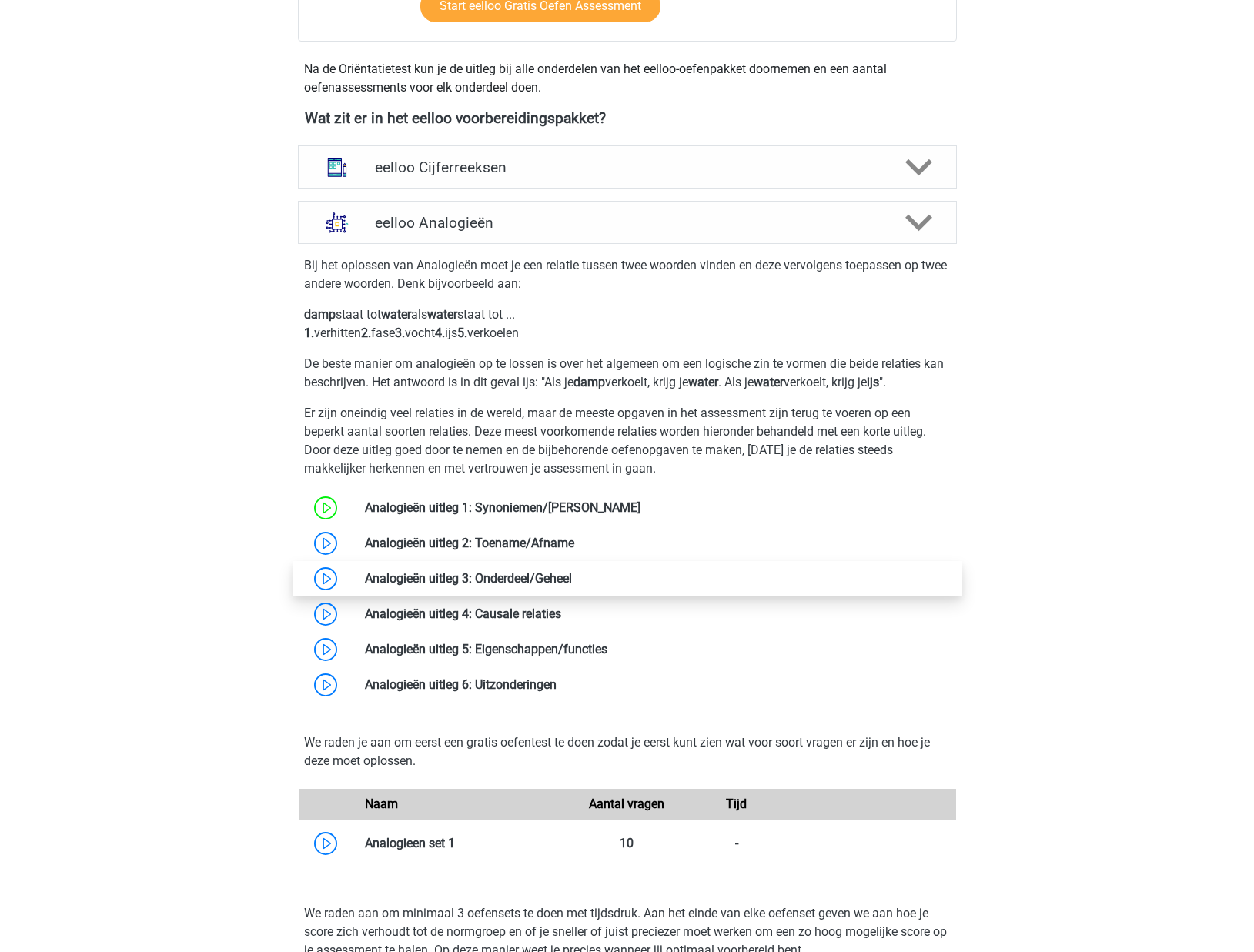
scroll to position [476, 0]
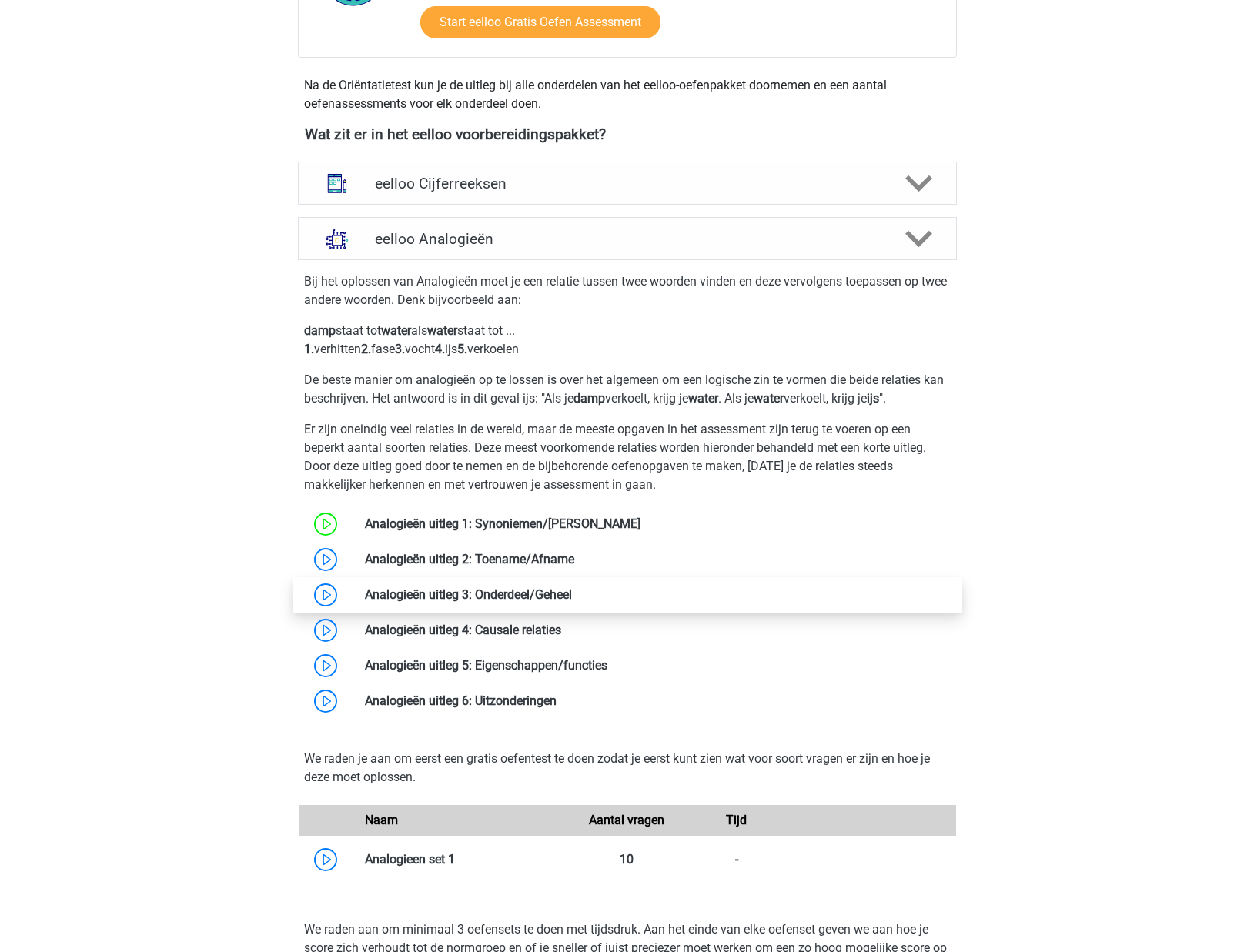
drag, startPoint x: 467, startPoint y: 588, endPoint x: 457, endPoint y: 694, distance: 106.5
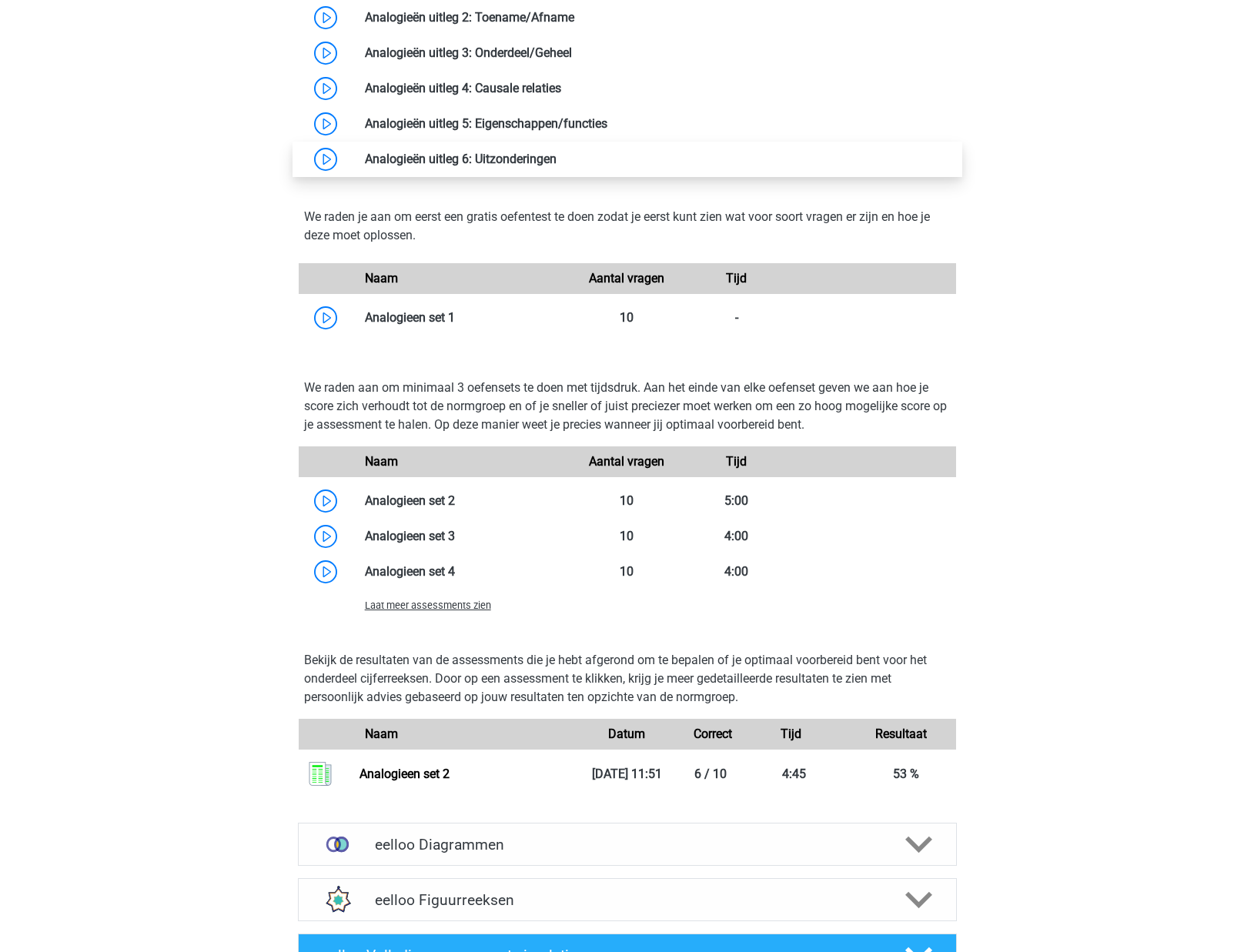
scroll to position [1023, 0]
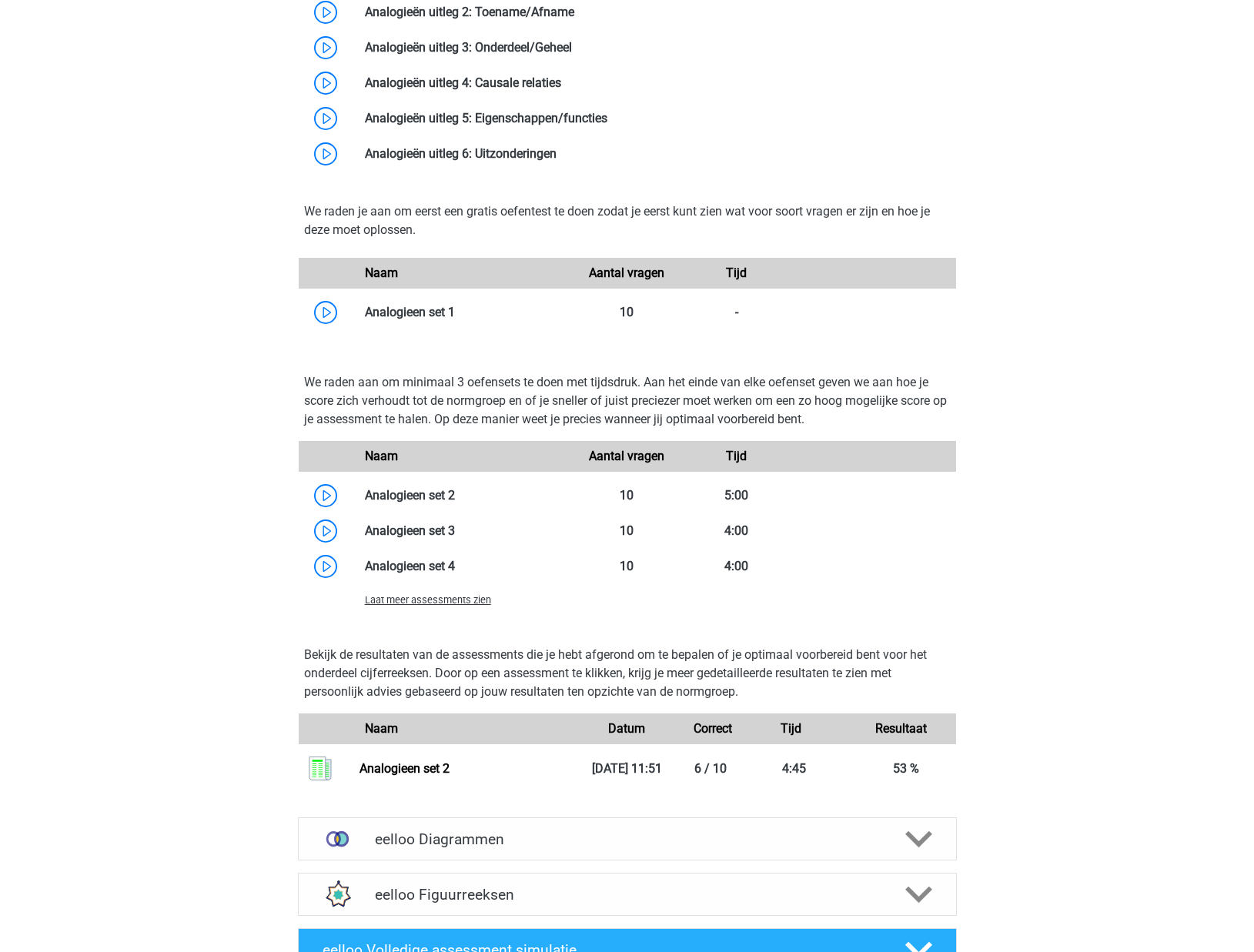
click at [443, 598] on span "Laat meer assessments zien" at bounding box center [428, 600] width 127 height 12
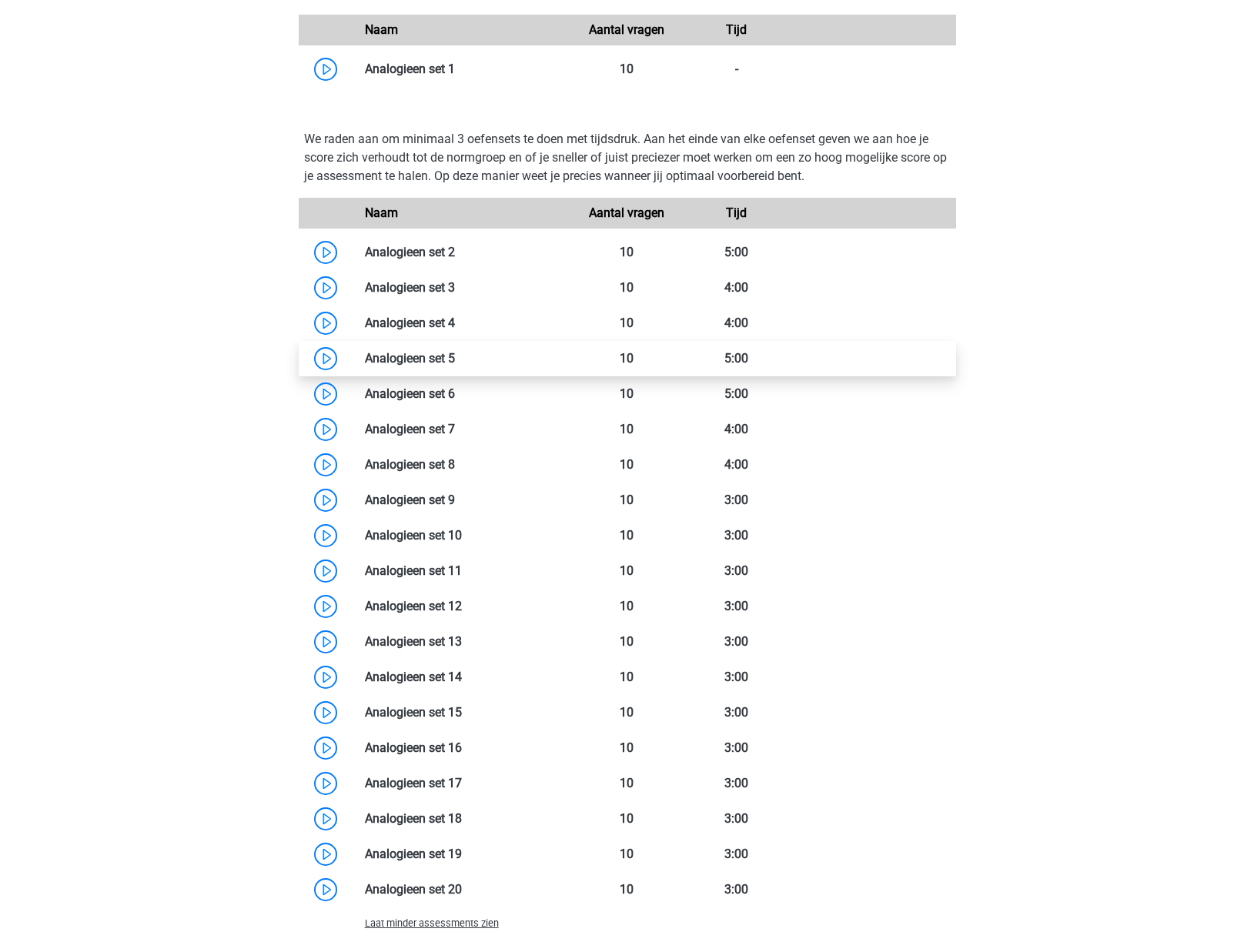
scroll to position [1246, 0]
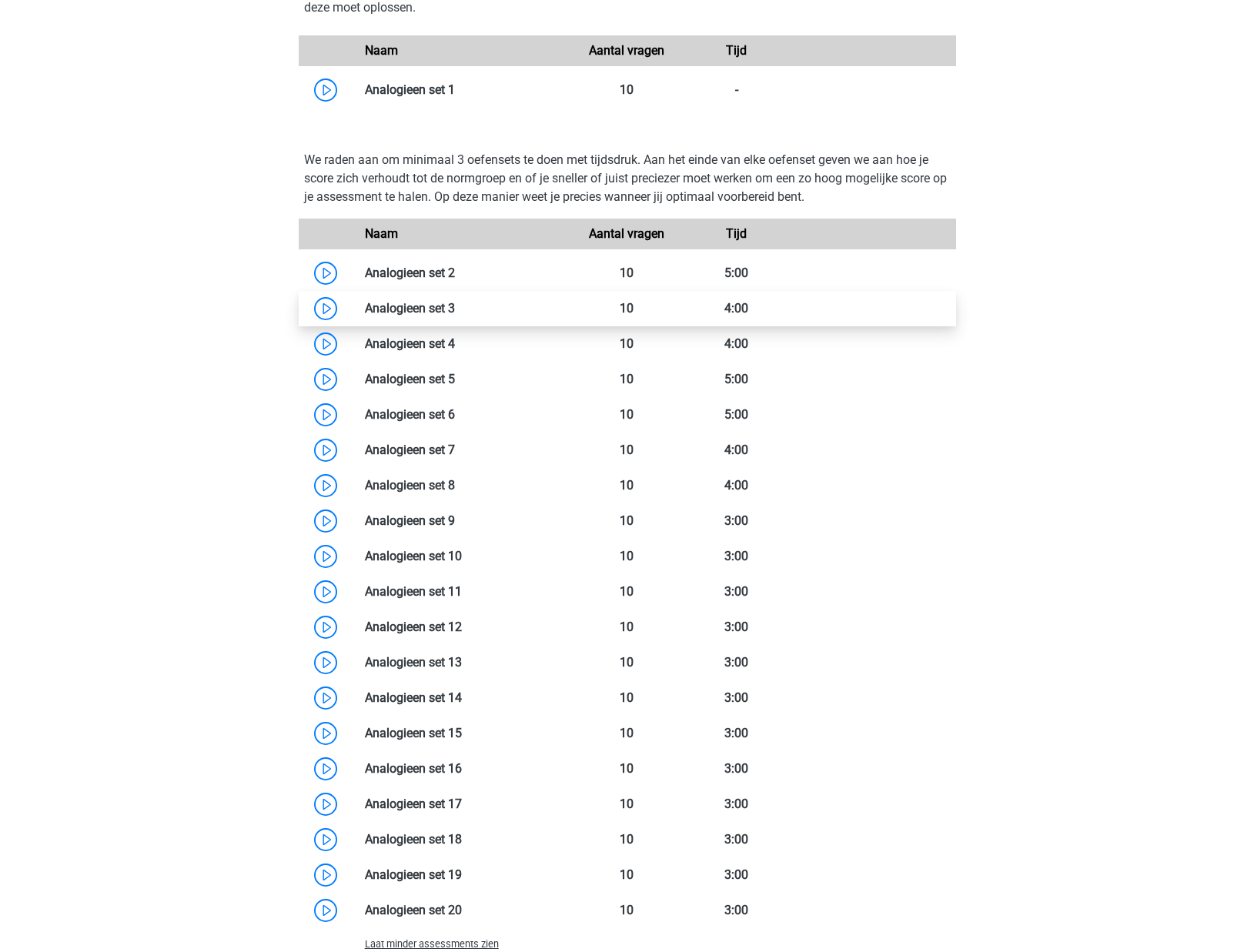
click at [455, 316] on link at bounding box center [455, 308] width 0 height 15
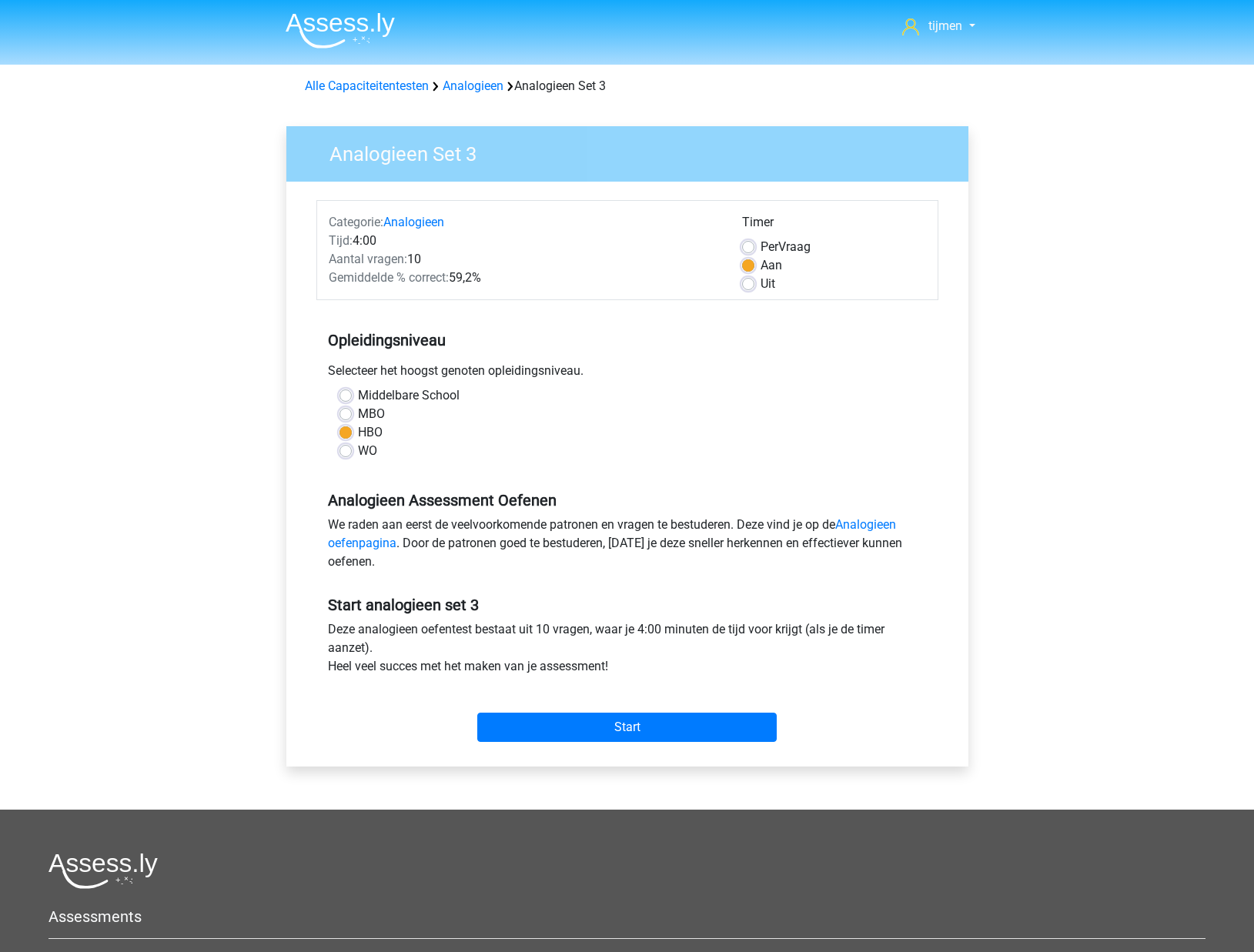
click at [358, 452] on label "WO" at bounding box center [367, 450] width 19 height 19
click at [351, 452] on input "WO" at bounding box center [345, 449] width 13 height 16
radio input "true"
click at [358, 432] on label "HBO" at bounding box center [369, 432] width 24 height 19
click at [348, 432] on input "HBO" at bounding box center [345, 431] width 13 height 16
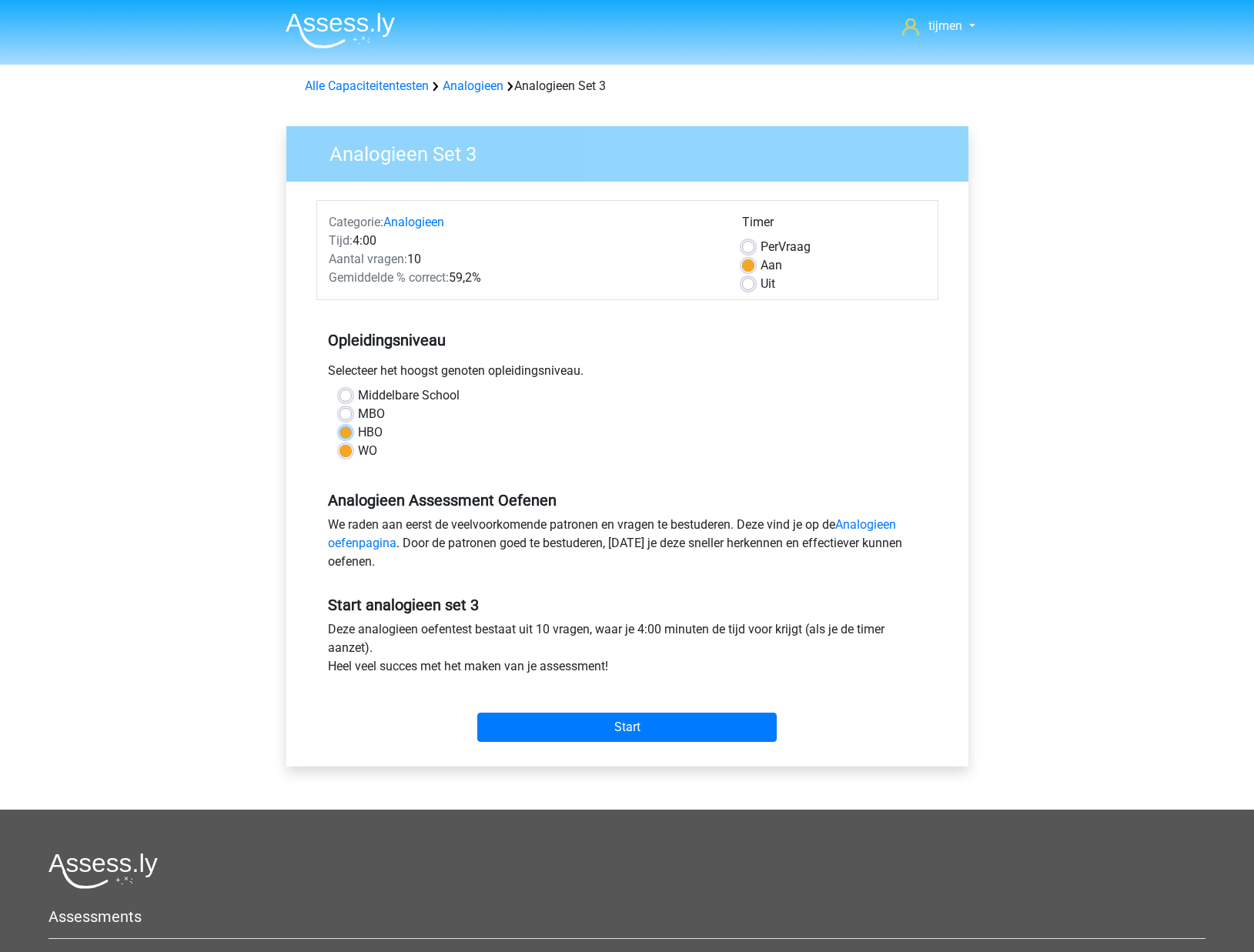
radio input "true"
click at [546, 736] on input "Start" at bounding box center [627, 727] width 299 height 29
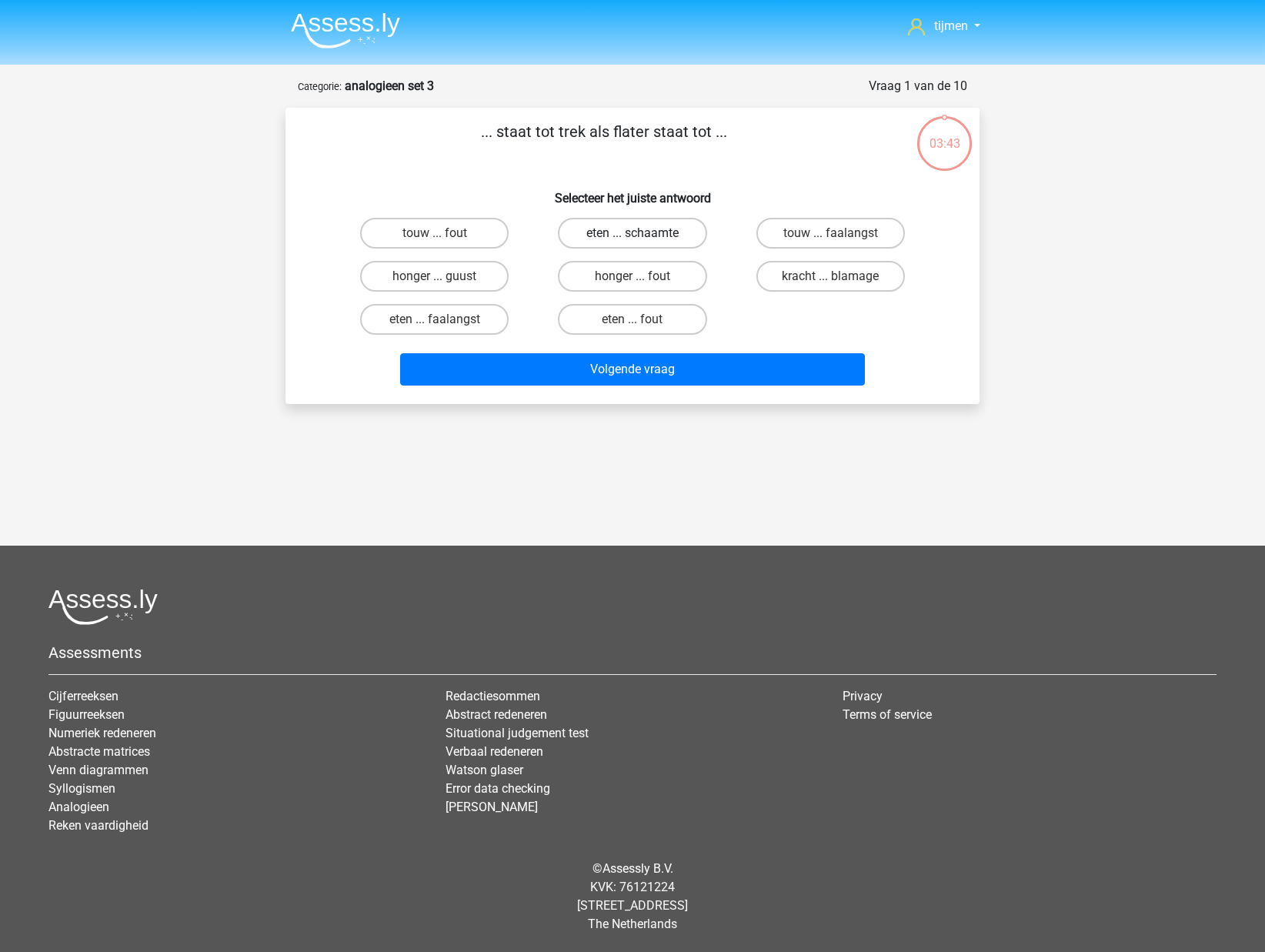
click at [648, 236] on label "eten ... schaamte" at bounding box center [632, 234] width 148 height 31
click at [642, 236] on input "eten ... schaamte" at bounding box center [637, 238] width 10 height 10
radio input "true"
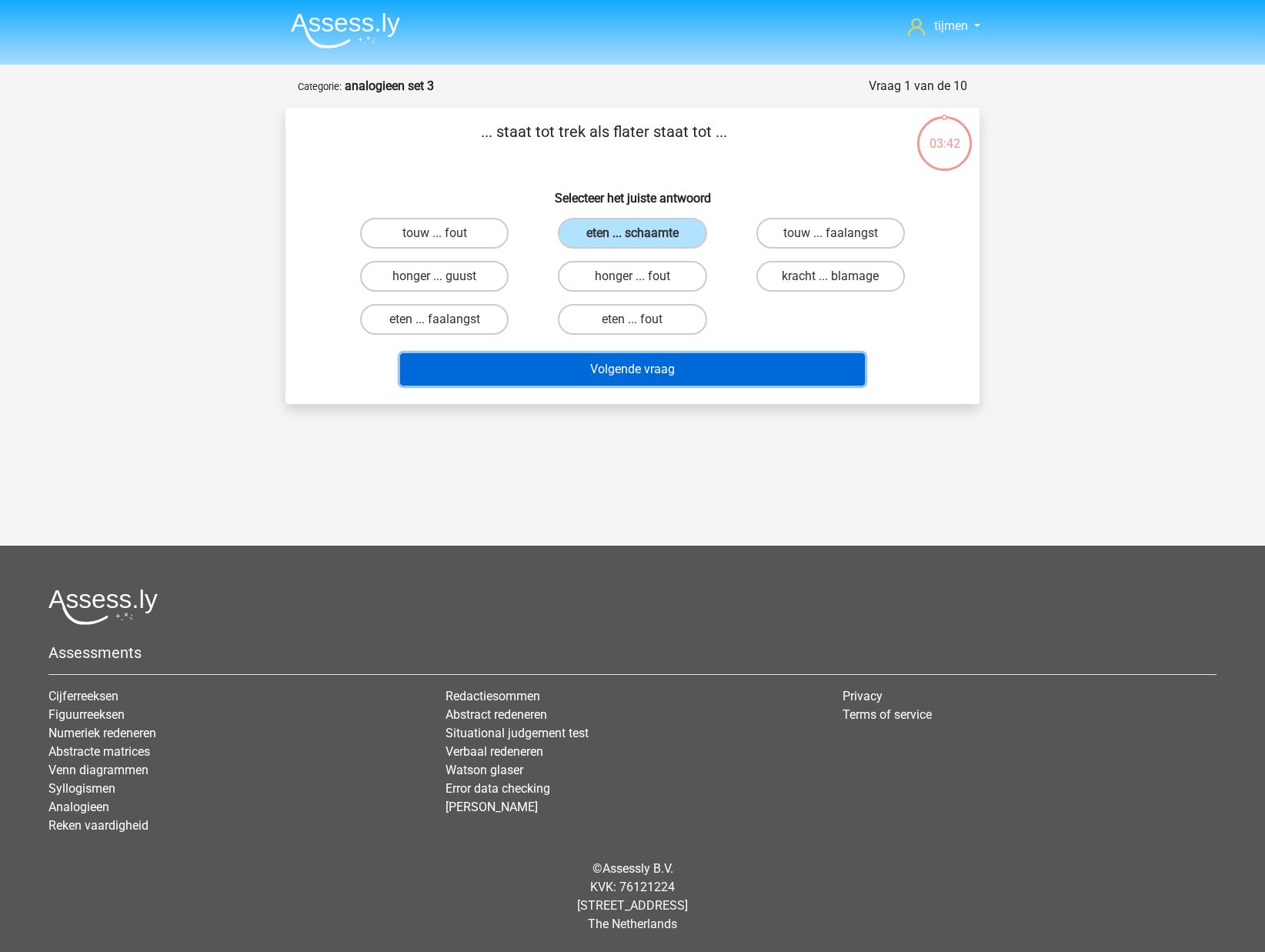
click at [618, 374] on button "Volgende vraag" at bounding box center [633, 369] width 466 height 32
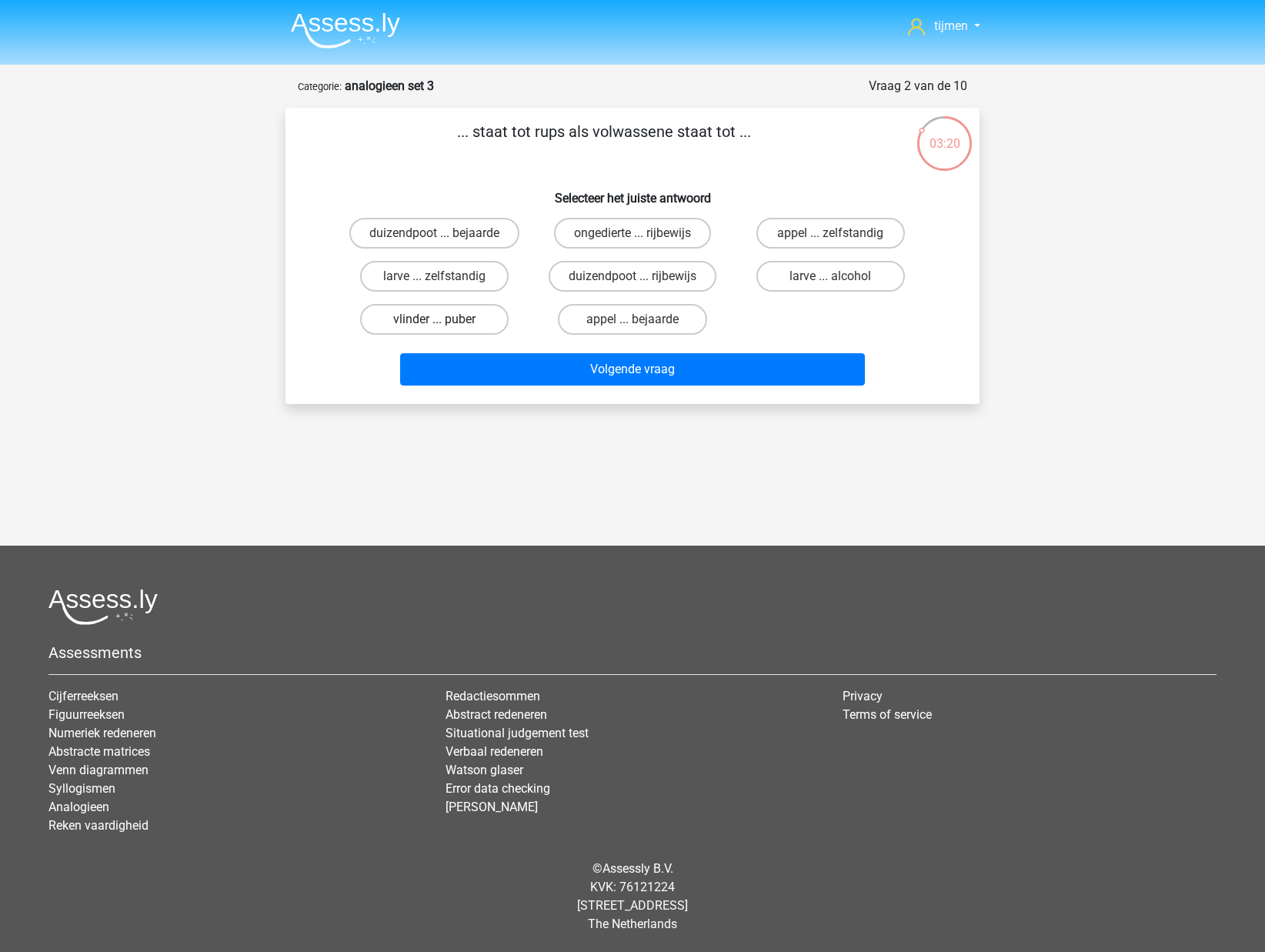
click at [423, 324] on label "vlinder ... puber" at bounding box center [435, 320] width 148 height 31
click at [435, 324] on input "vlinder ... puber" at bounding box center [440, 324] width 10 height 10
radio input "true"
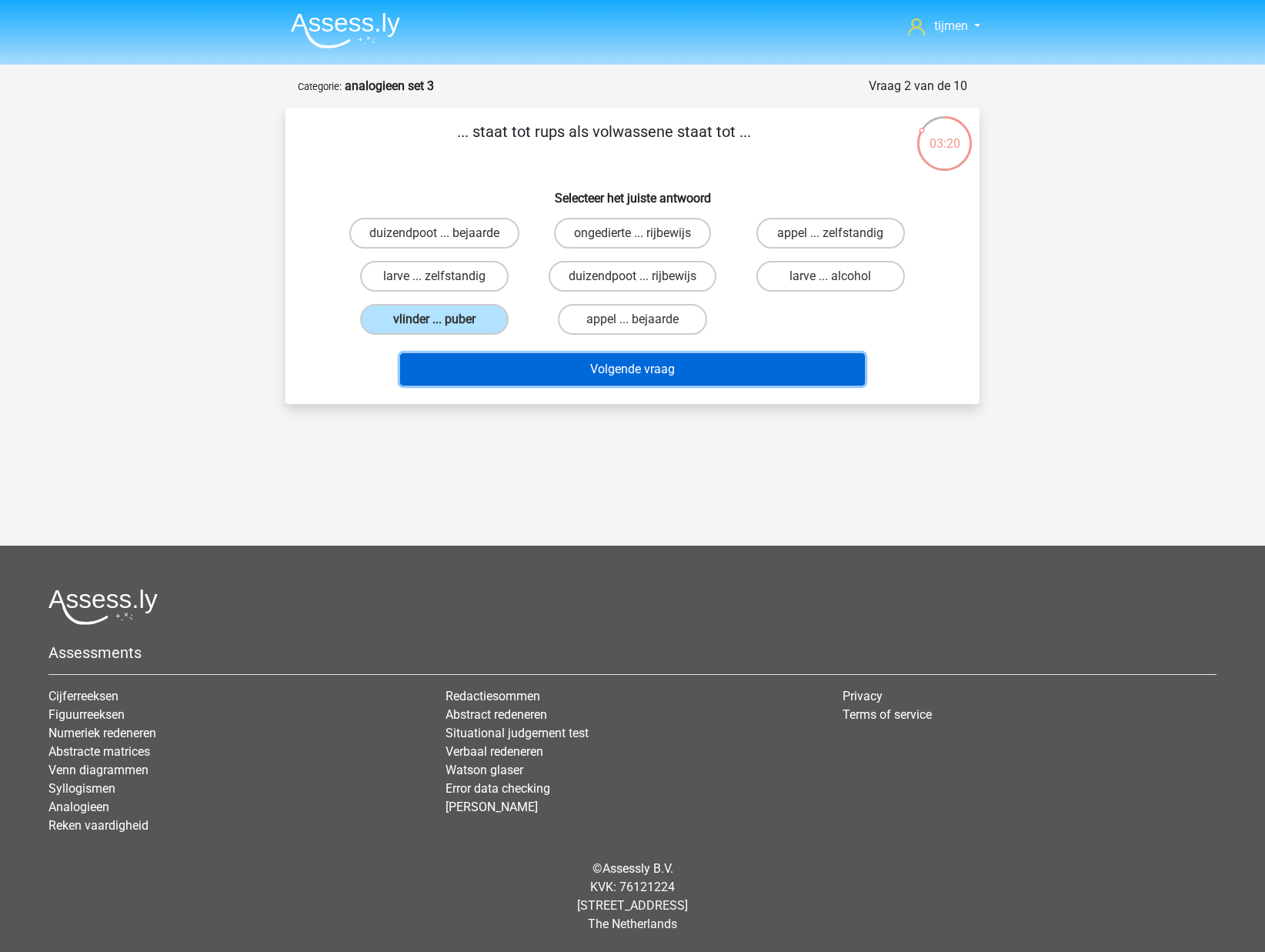
click at [517, 368] on button "Volgende vraag" at bounding box center [633, 369] width 466 height 32
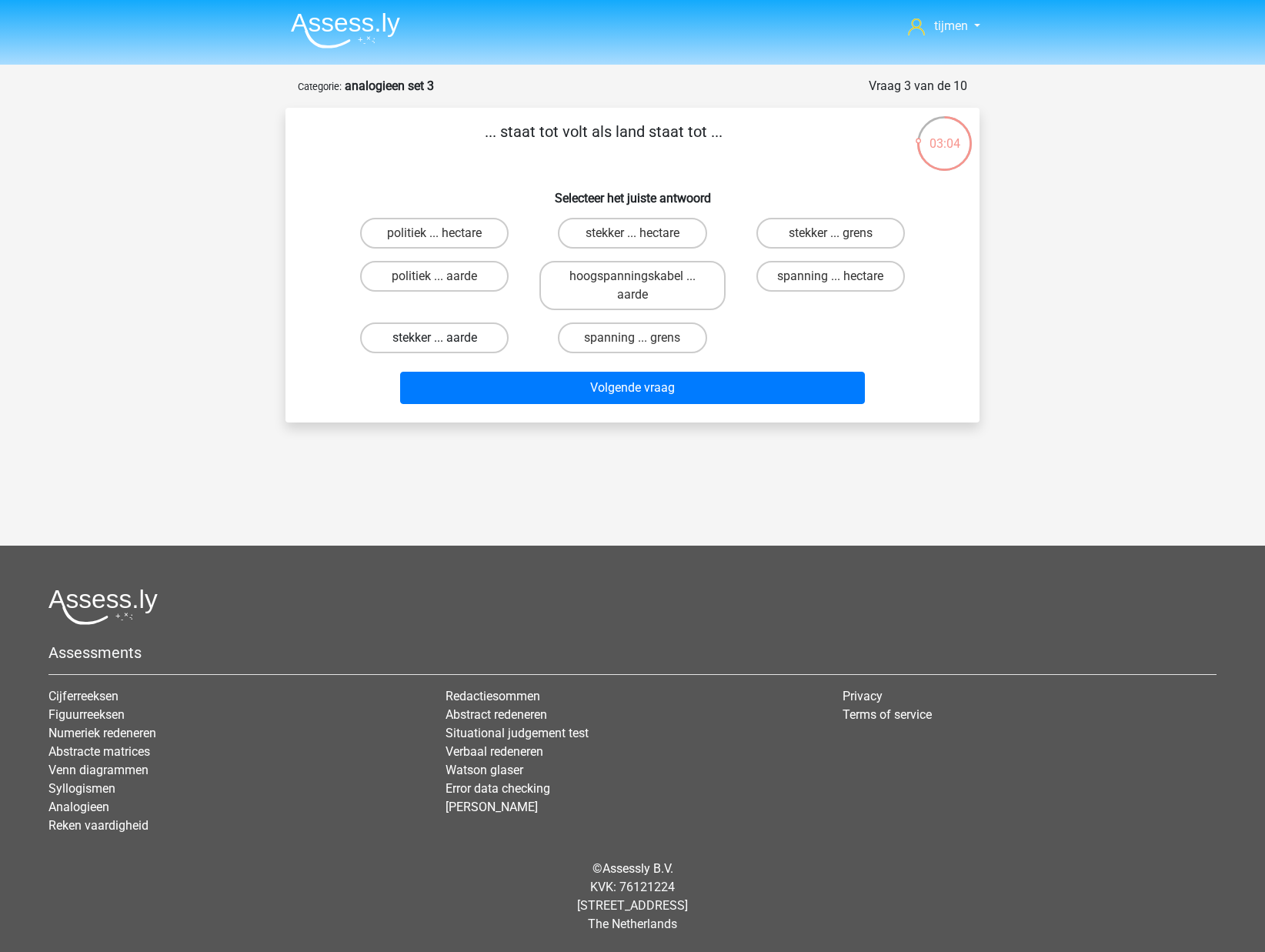
click at [478, 343] on label "stekker ... aarde" at bounding box center [435, 338] width 148 height 31
click at [445, 343] on input "stekker ... aarde" at bounding box center [440, 343] width 10 height 10
radio input "true"
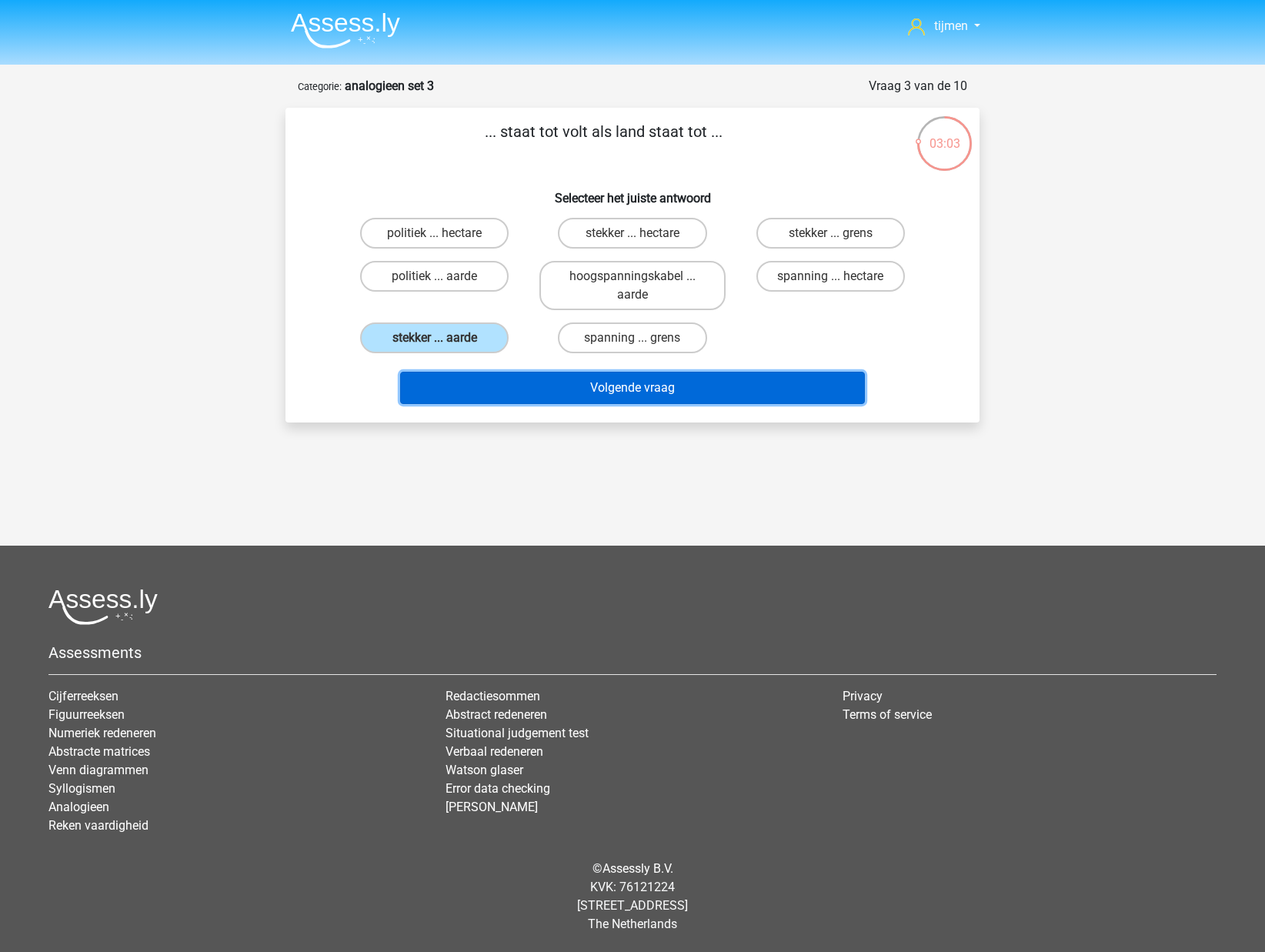
click at [586, 396] on button "Volgende vraag" at bounding box center [633, 387] width 466 height 32
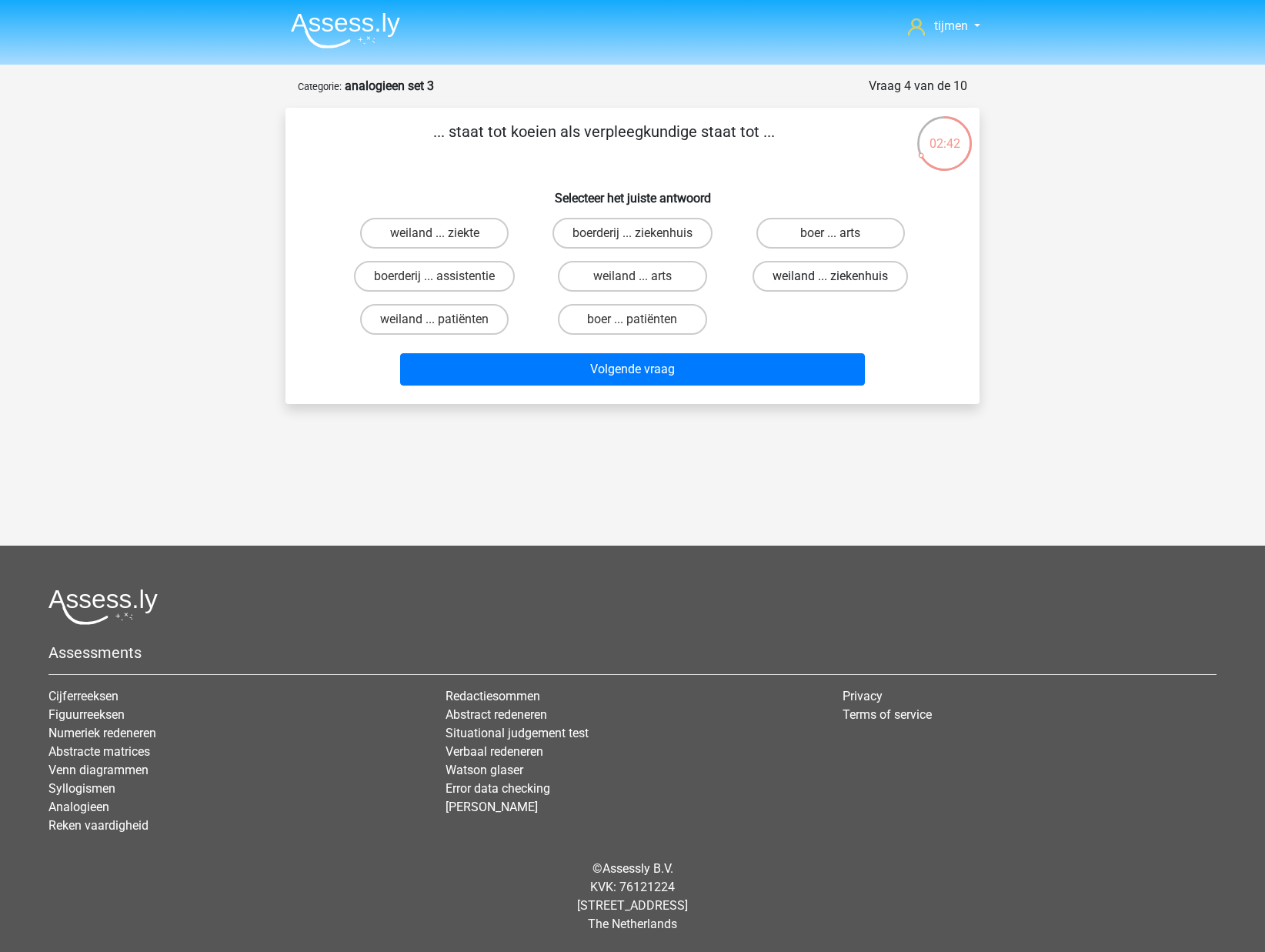
click at [786, 280] on label "weiland ... ziekenhuis" at bounding box center [830, 277] width 156 height 31
click at [830, 280] on input "weiland ... ziekenhuis" at bounding box center [835, 282] width 10 height 10
radio input "true"
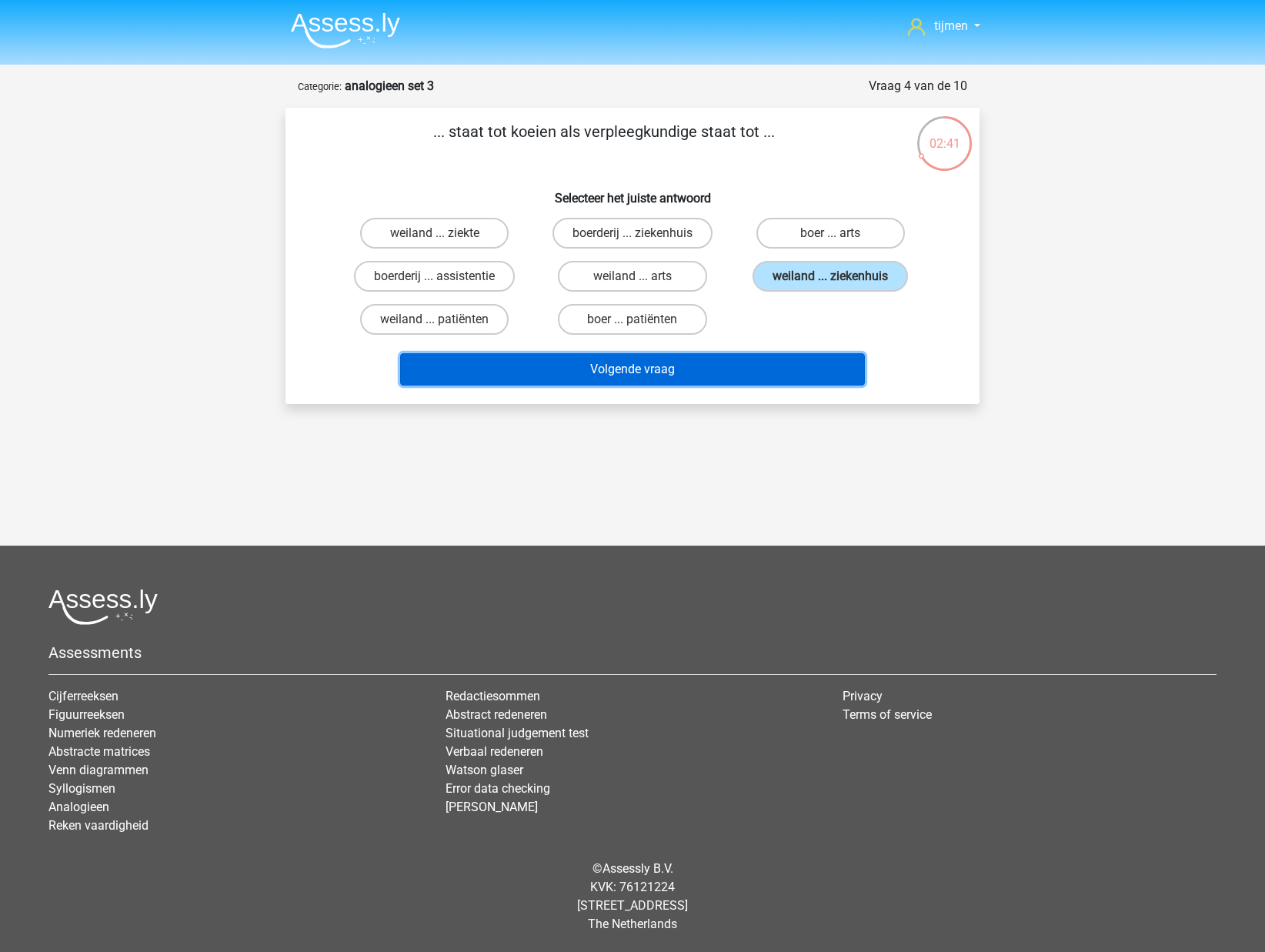
click at [727, 379] on button "Volgende vraag" at bounding box center [633, 369] width 466 height 32
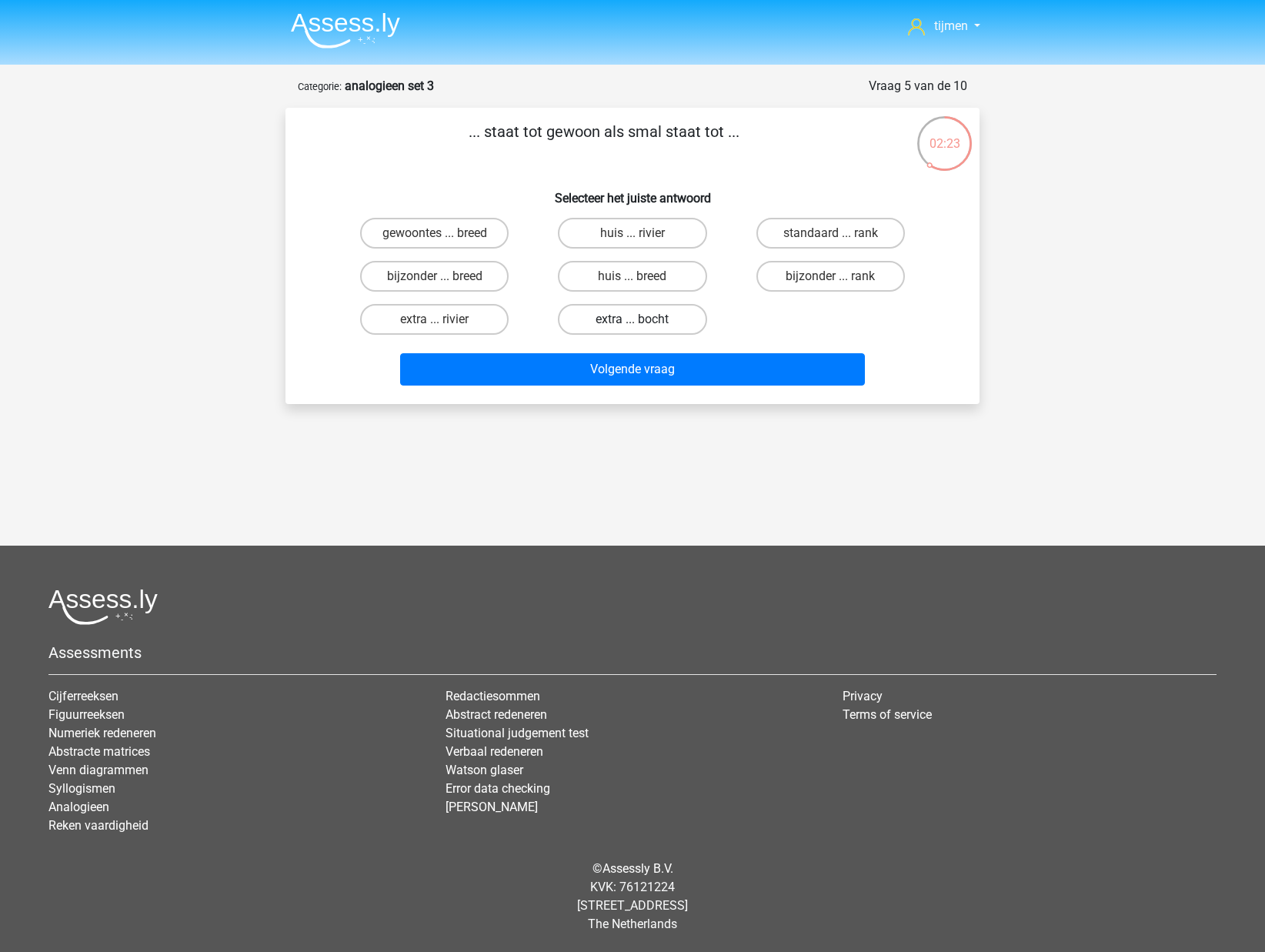
click at [630, 326] on label "extra ... bocht" at bounding box center [632, 320] width 148 height 31
click at [632, 326] on input "extra ... bocht" at bounding box center [637, 324] width 10 height 10
radio input "true"
click at [471, 322] on label "extra ... rivier" at bounding box center [435, 320] width 148 height 31
click at [445, 322] on input "extra ... rivier" at bounding box center [440, 324] width 10 height 10
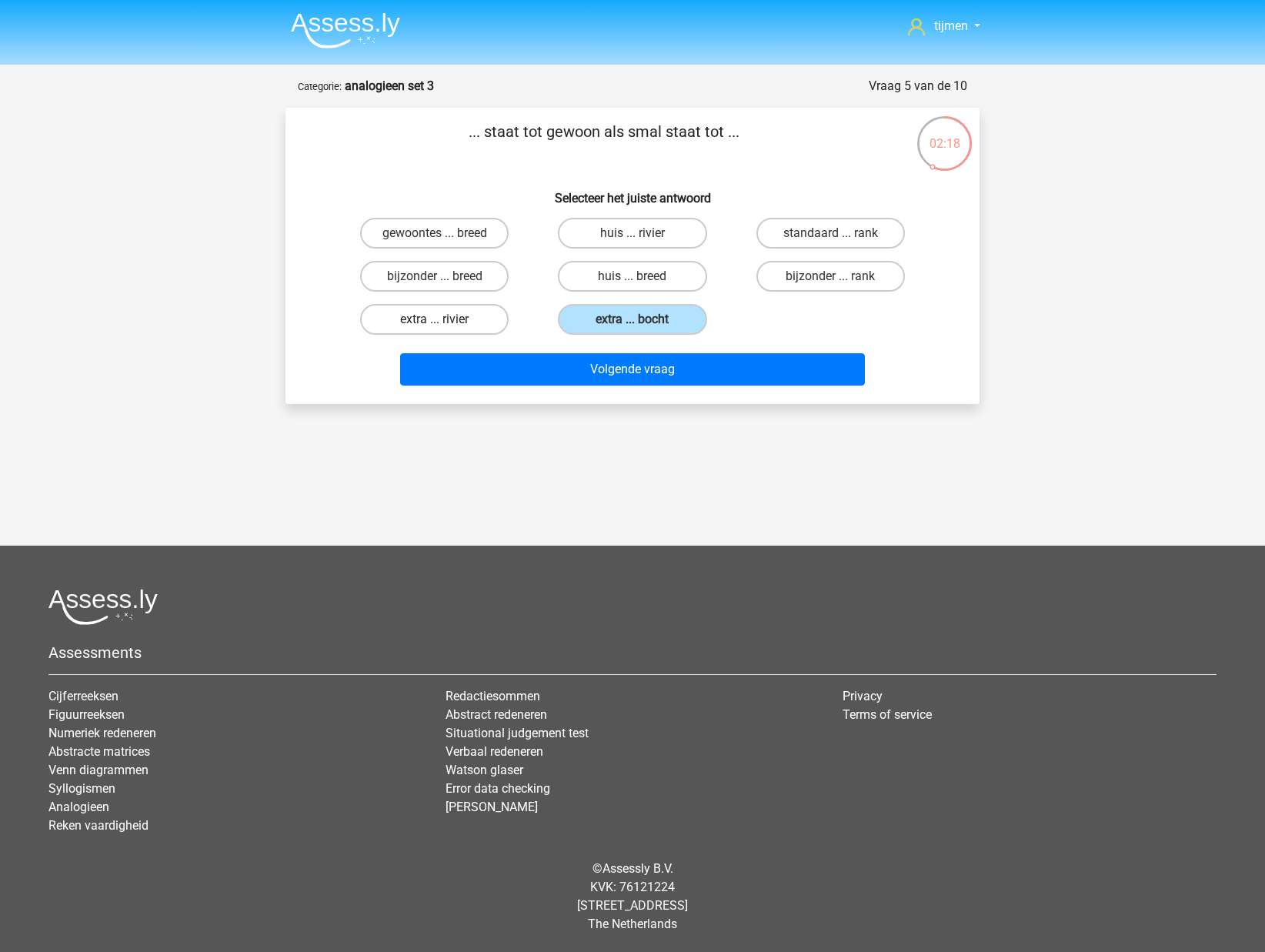
radio input "true"
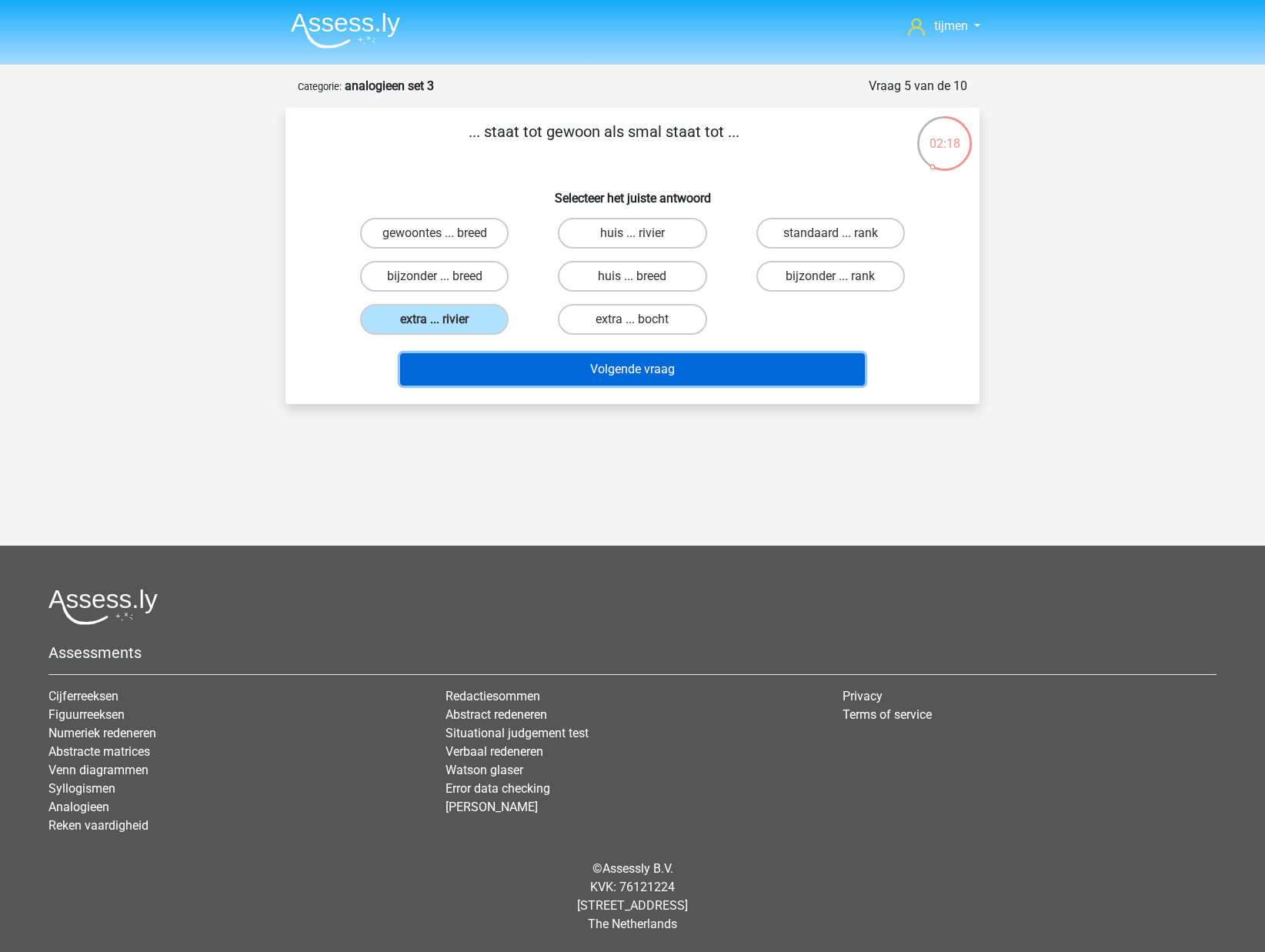
click at [616, 369] on button "Volgende vraag" at bounding box center [633, 369] width 466 height 32
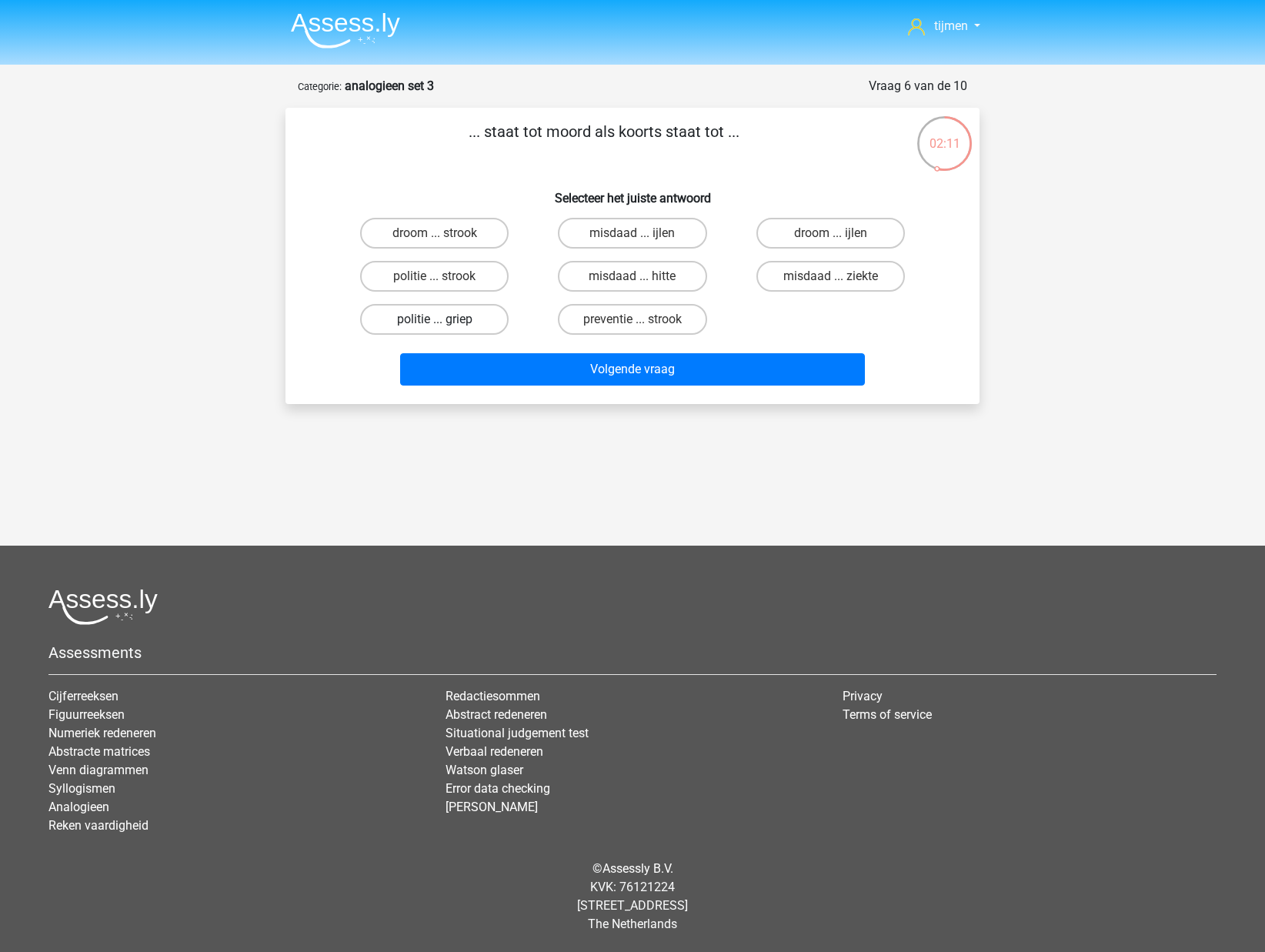
click at [426, 323] on label "politie ... griep" at bounding box center [435, 320] width 148 height 31
click at [435, 323] on input "politie ... griep" at bounding box center [440, 324] width 10 height 10
radio input "true"
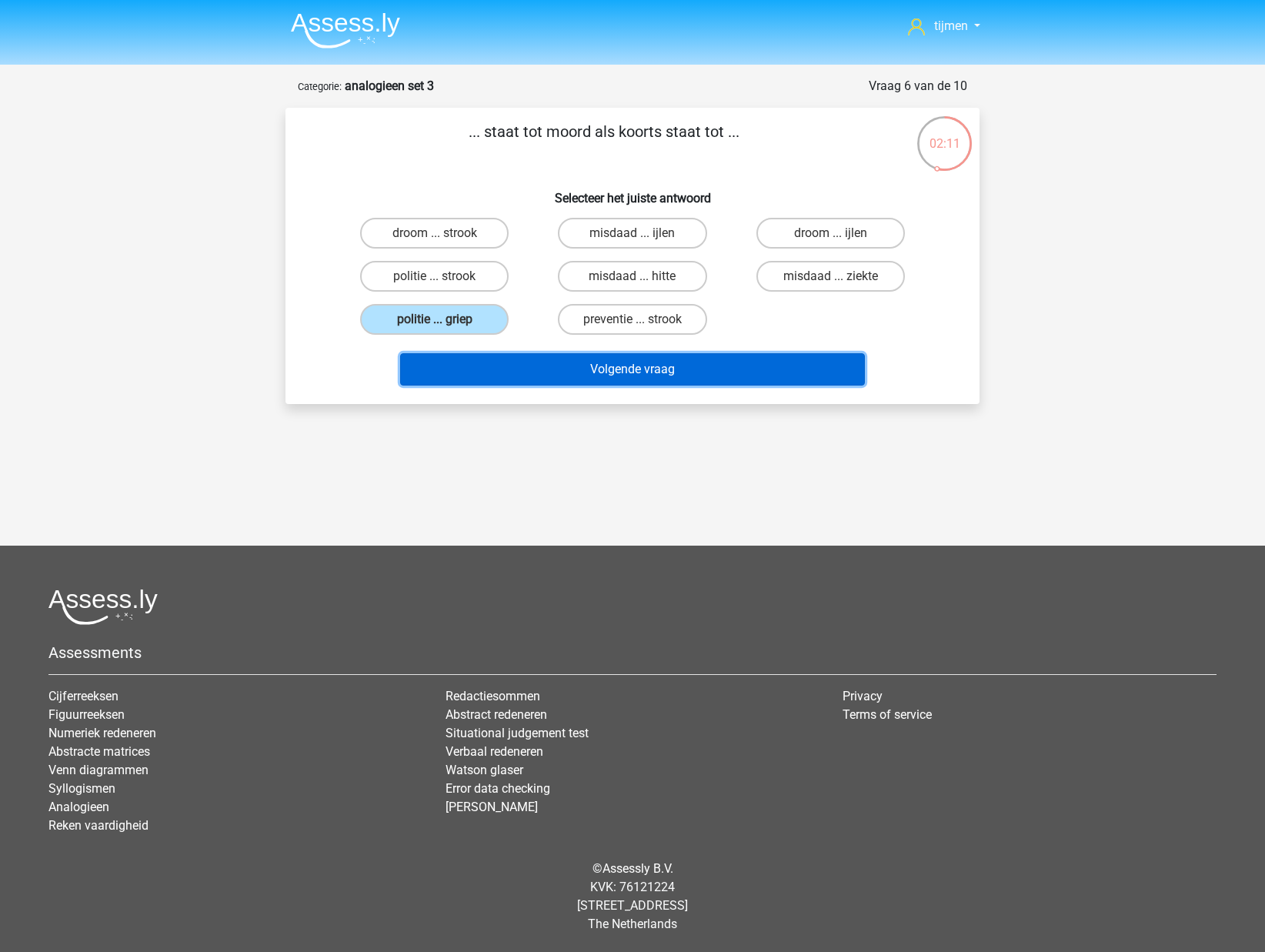
click at [548, 354] on button "Volgende vraag" at bounding box center [633, 369] width 466 height 32
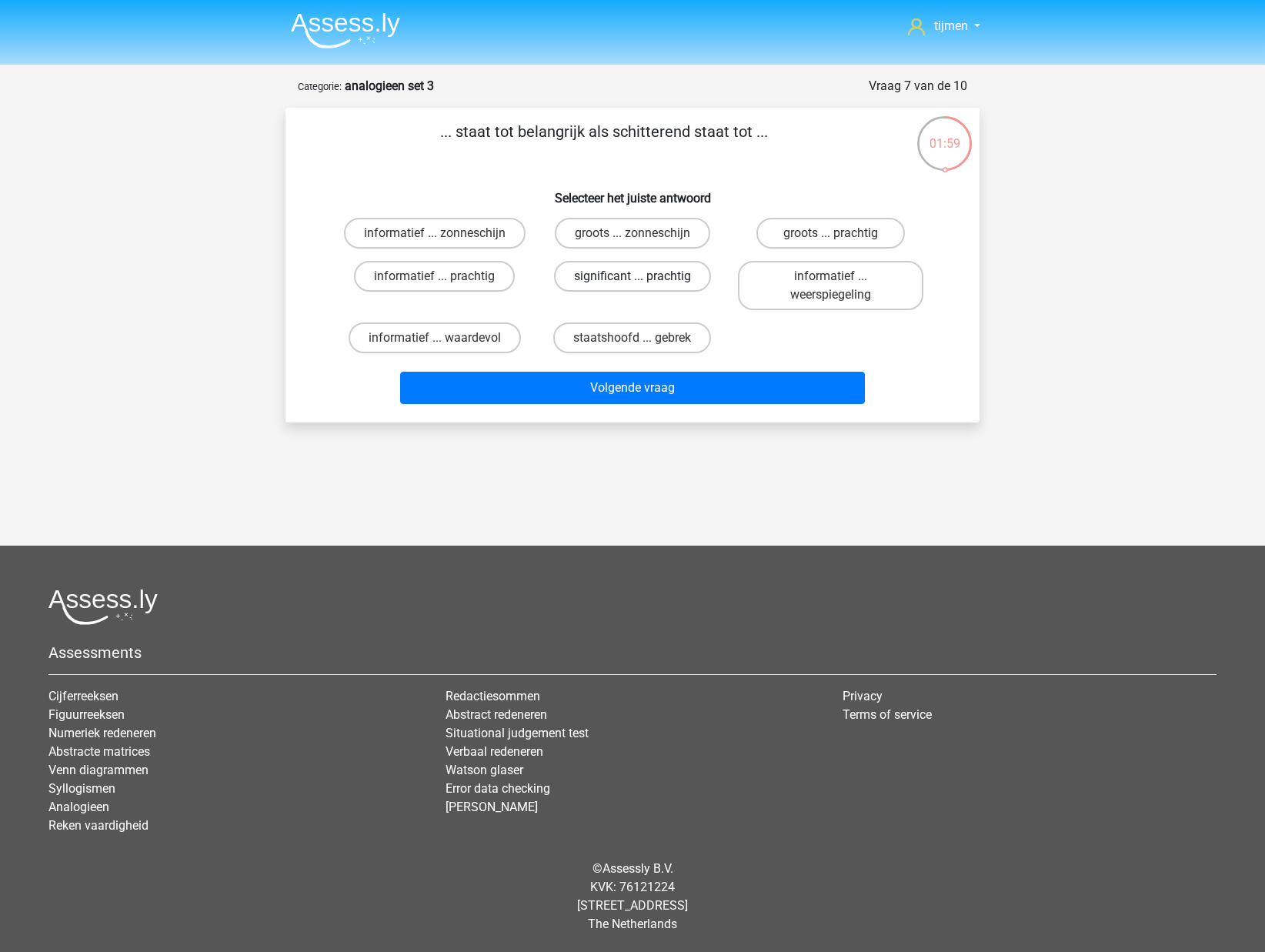
click at [632, 277] on label "significant ... prachtig" at bounding box center [632, 277] width 157 height 31
click at [632, 277] on input "significant ... prachtig" at bounding box center [637, 282] width 10 height 10
radio input "true"
click at [632, 365] on div "Volgende vraag" at bounding box center [632, 385] width 645 height 51
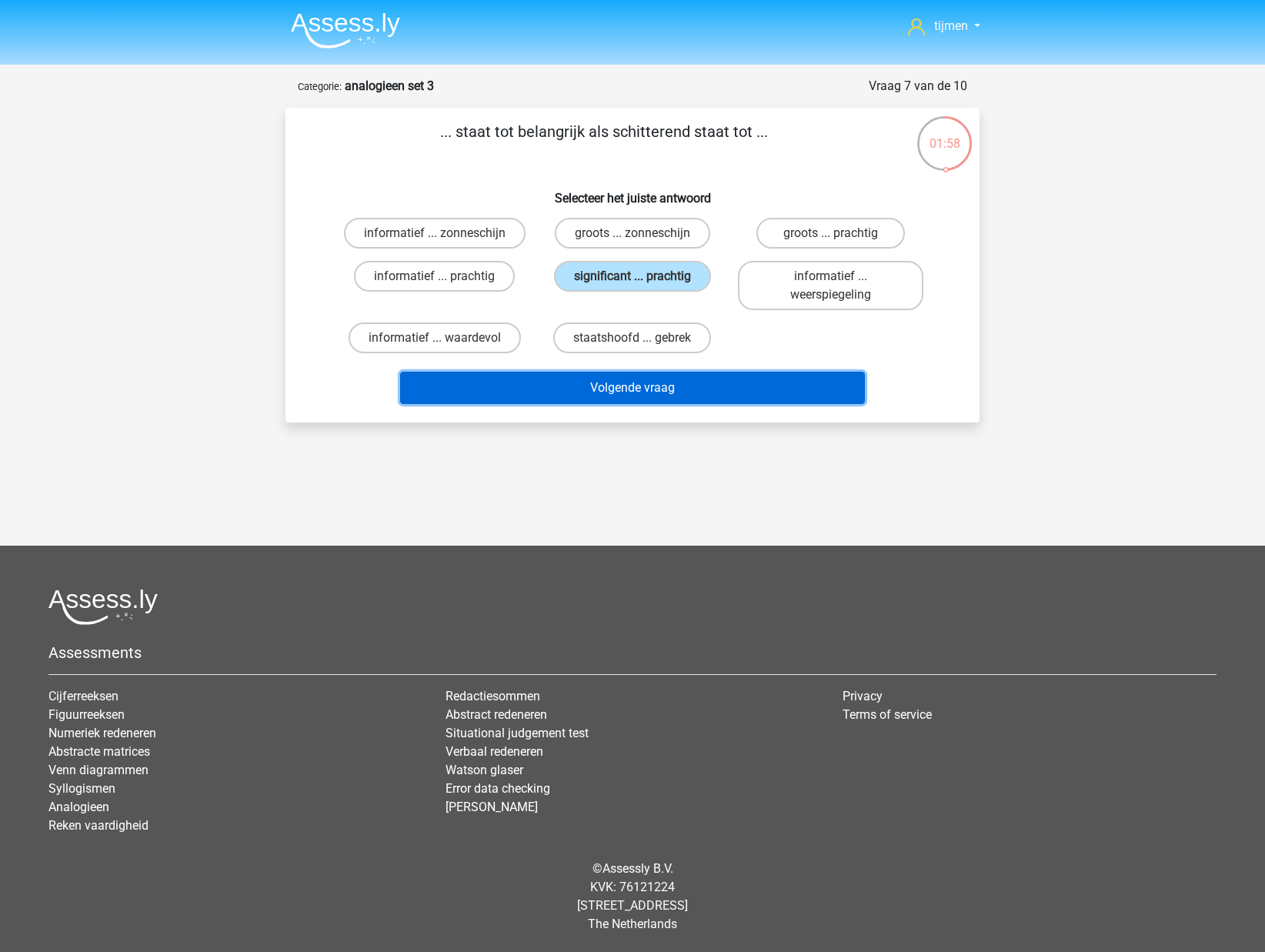
click at [632, 375] on button "Volgende vraag" at bounding box center [633, 387] width 466 height 32
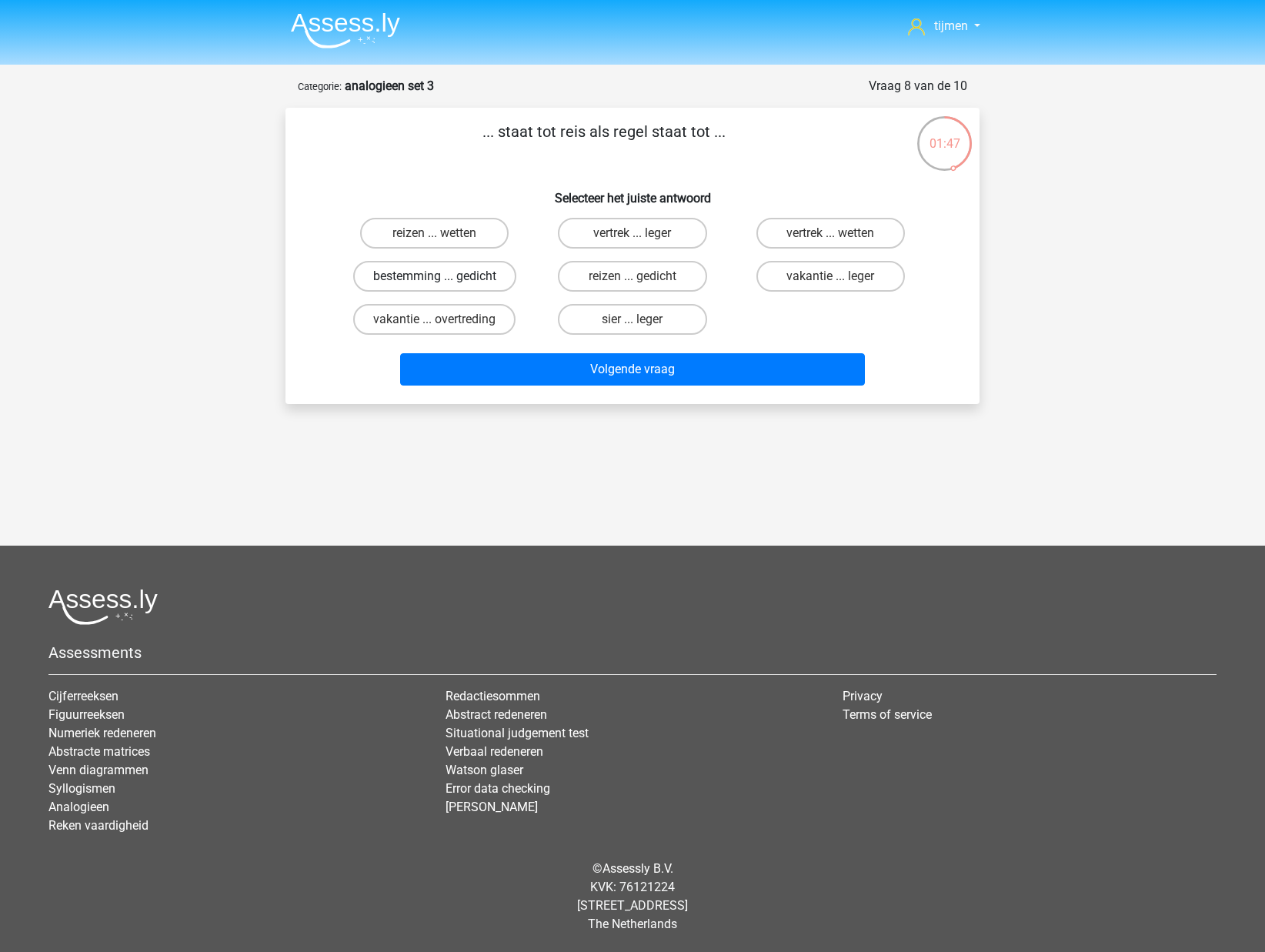
click at [462, 278] on label "bestemming ... gedicht" at bounding box center [435, 277] width 163 height 31
click at [445, 278] on input "bestemming ... gedicht" at bounding box center [440, 282] width 10 height 10
radio input "true"
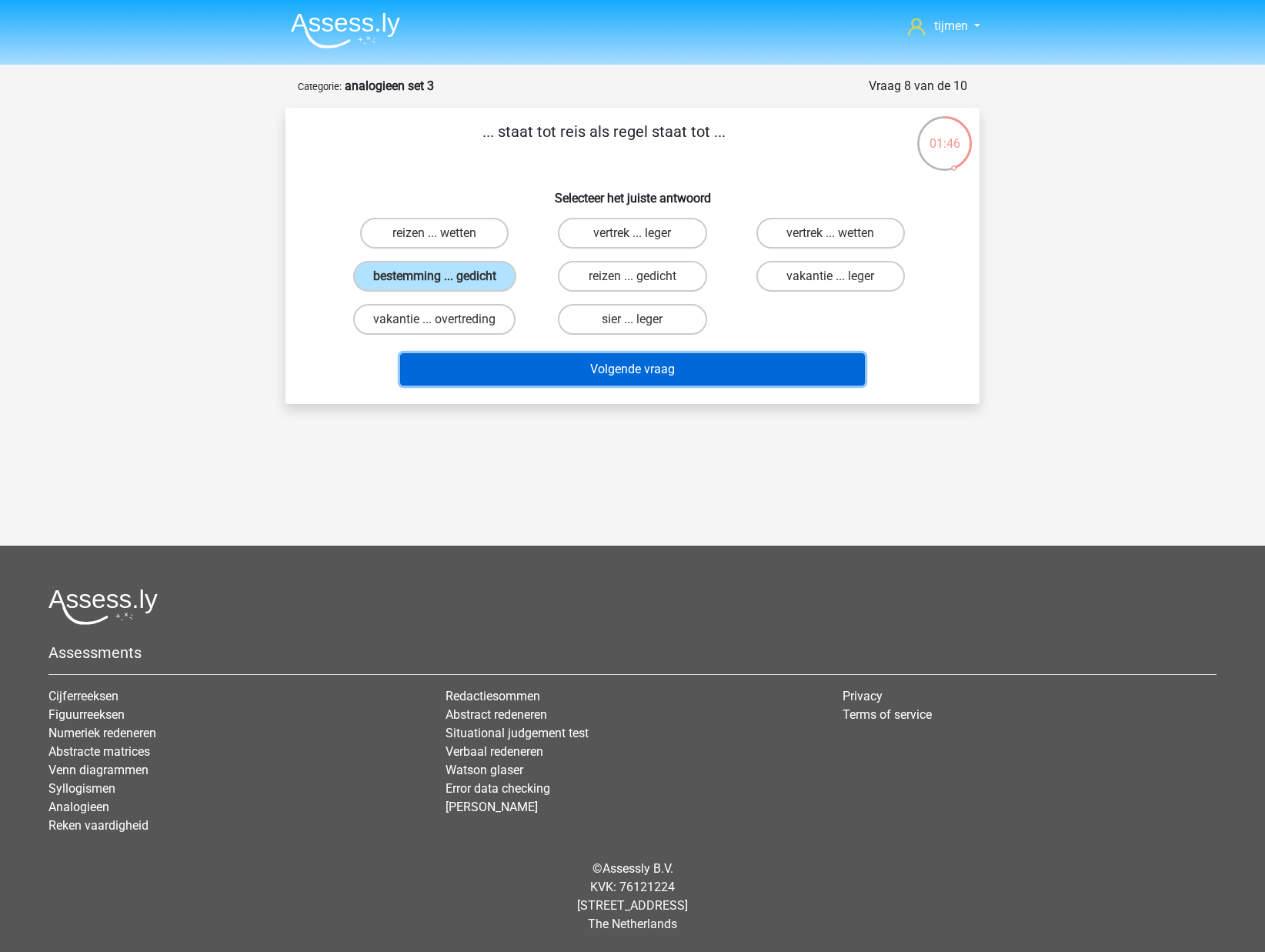
click at [505, 371] on button "Volgende vraag" at bounding box center [633, 369] width 466 height 32
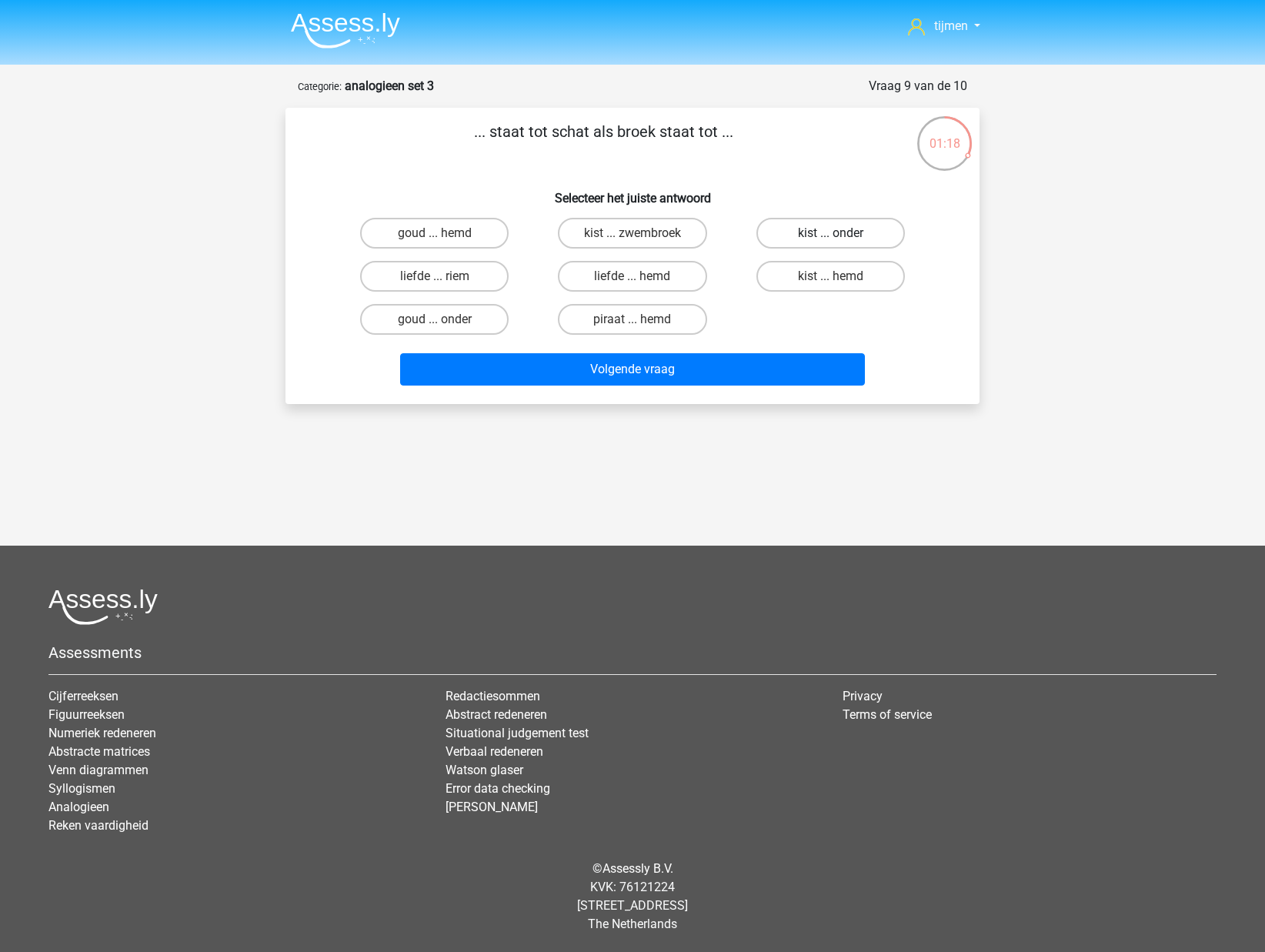
click at [844, 243] on label "kist ... onder" at bounding box center [830, 234] width 148 height 31
click at [840, 243] on input "kist ... onder" at bounding box center [835, 238] width 10 height 10
radio input "true"
click at [834, 277] on input "kist ... hemd" at bounding box center [835, 282] width 10 height 10
radio input "true"
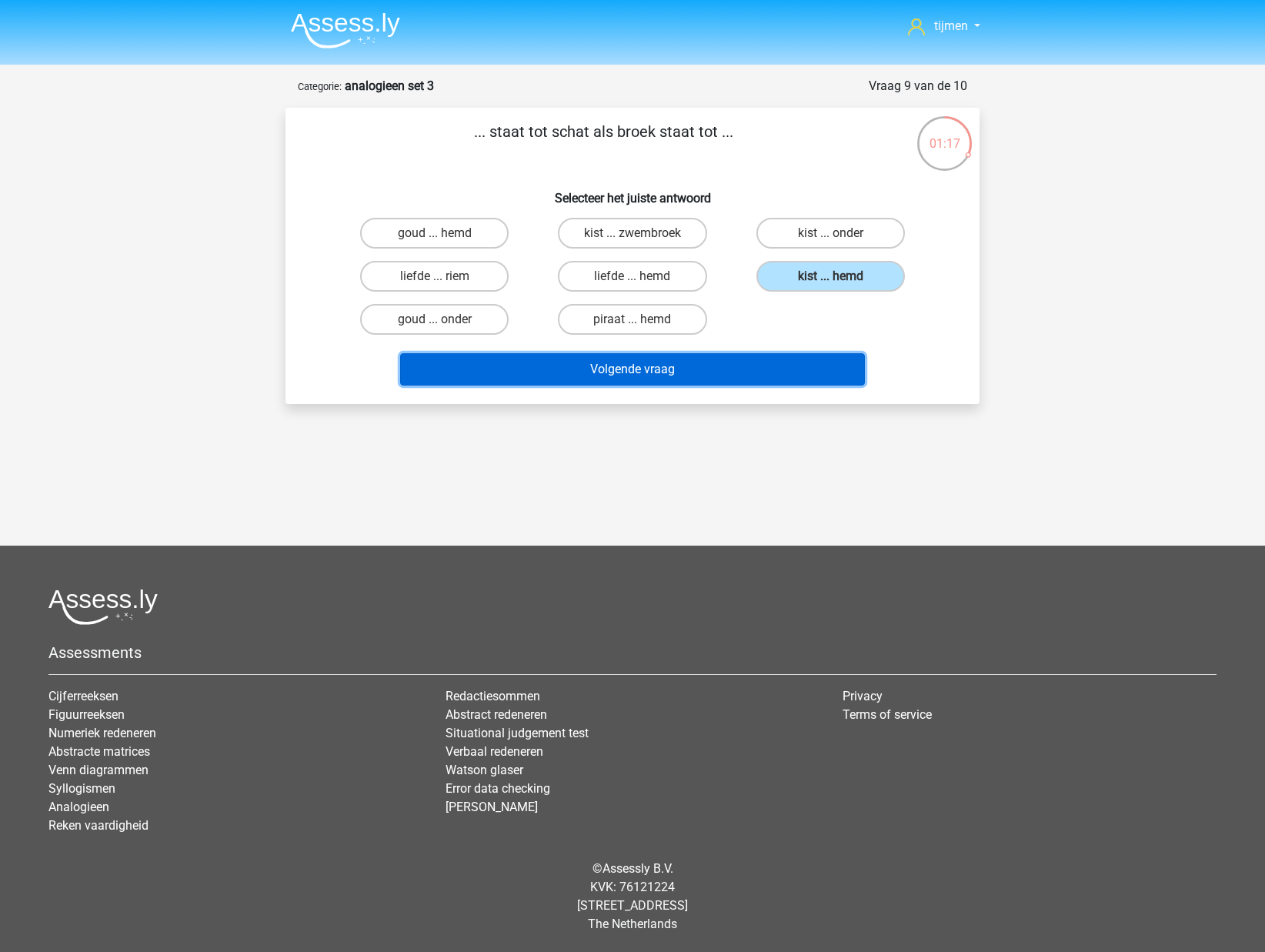
click at [786, 369] on button "Volgende vraag" at bounding box center [633, 369] width 466 height 32
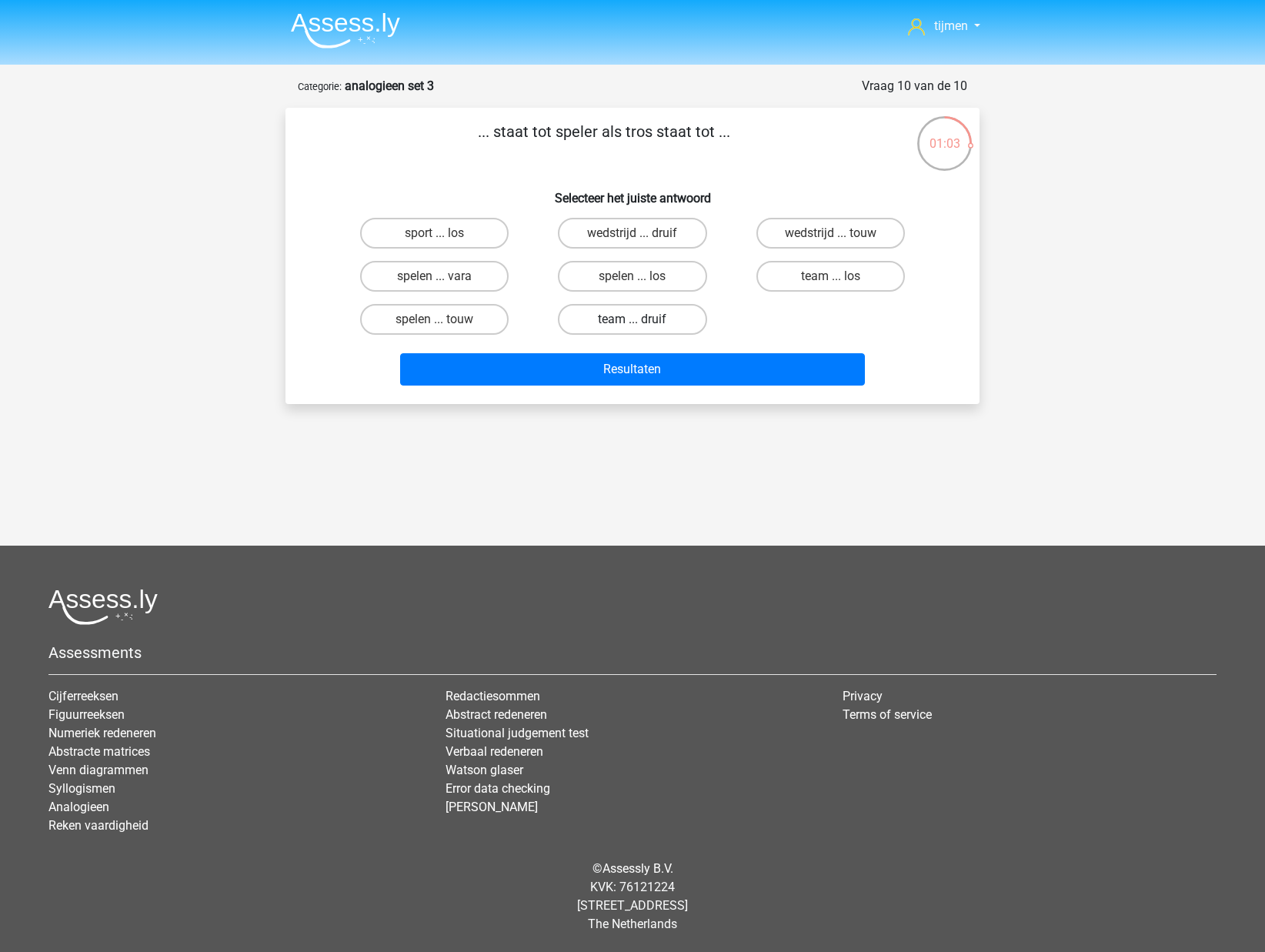
click at [620, 316] on label "team ... druif" at bounding box center [632, 320] width 148 height 31
click at [632, 320] on input "team ... druif" at bounding box center [637, 324] width 10 height 10
radio input "true"
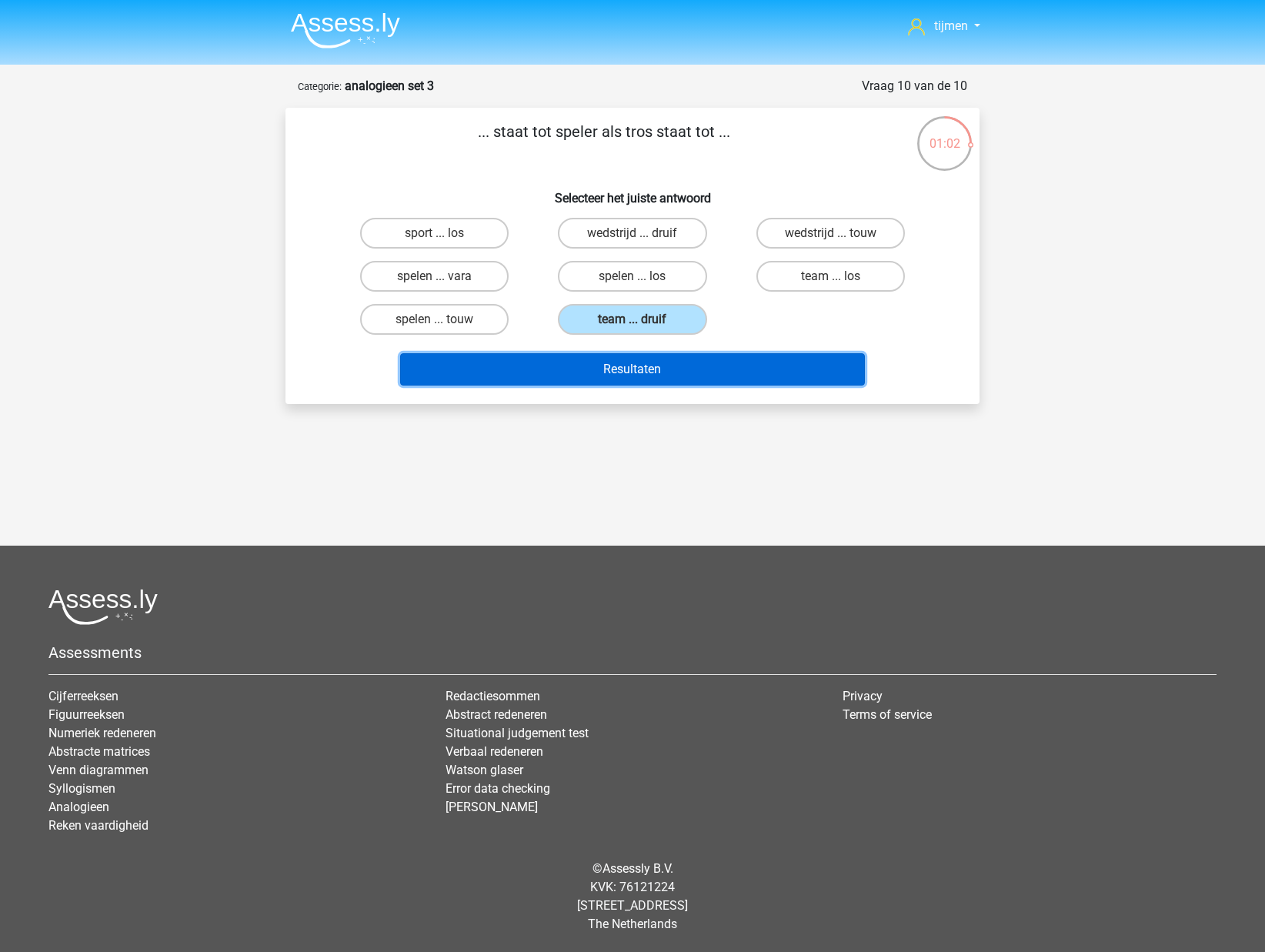
click at [617, 368] on button "Resultaten" at bounding box center [633, 369] width 466 height 32
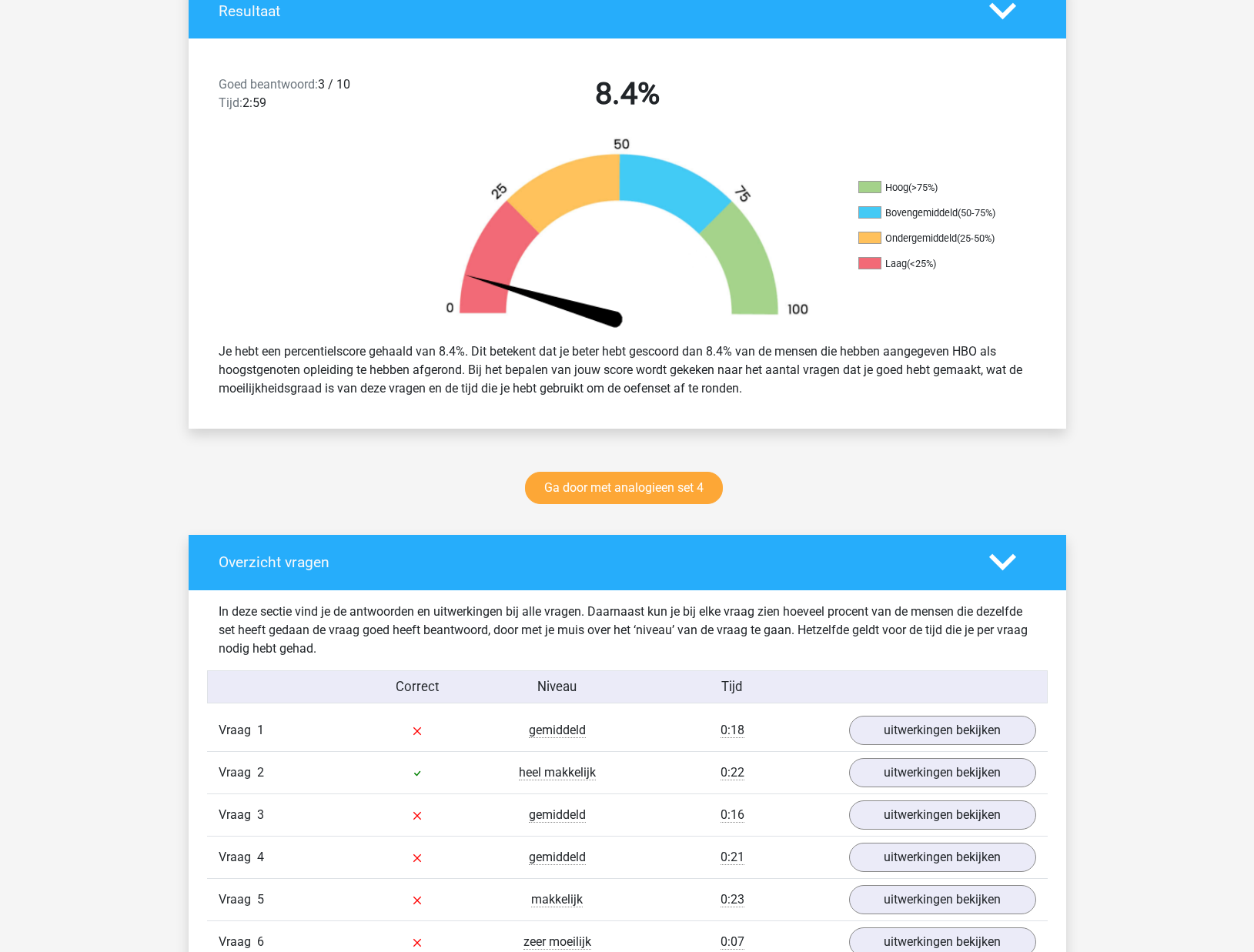
scroll to position [696, 0]
